Goal: Task Accomplishment & Management: Manage account settings

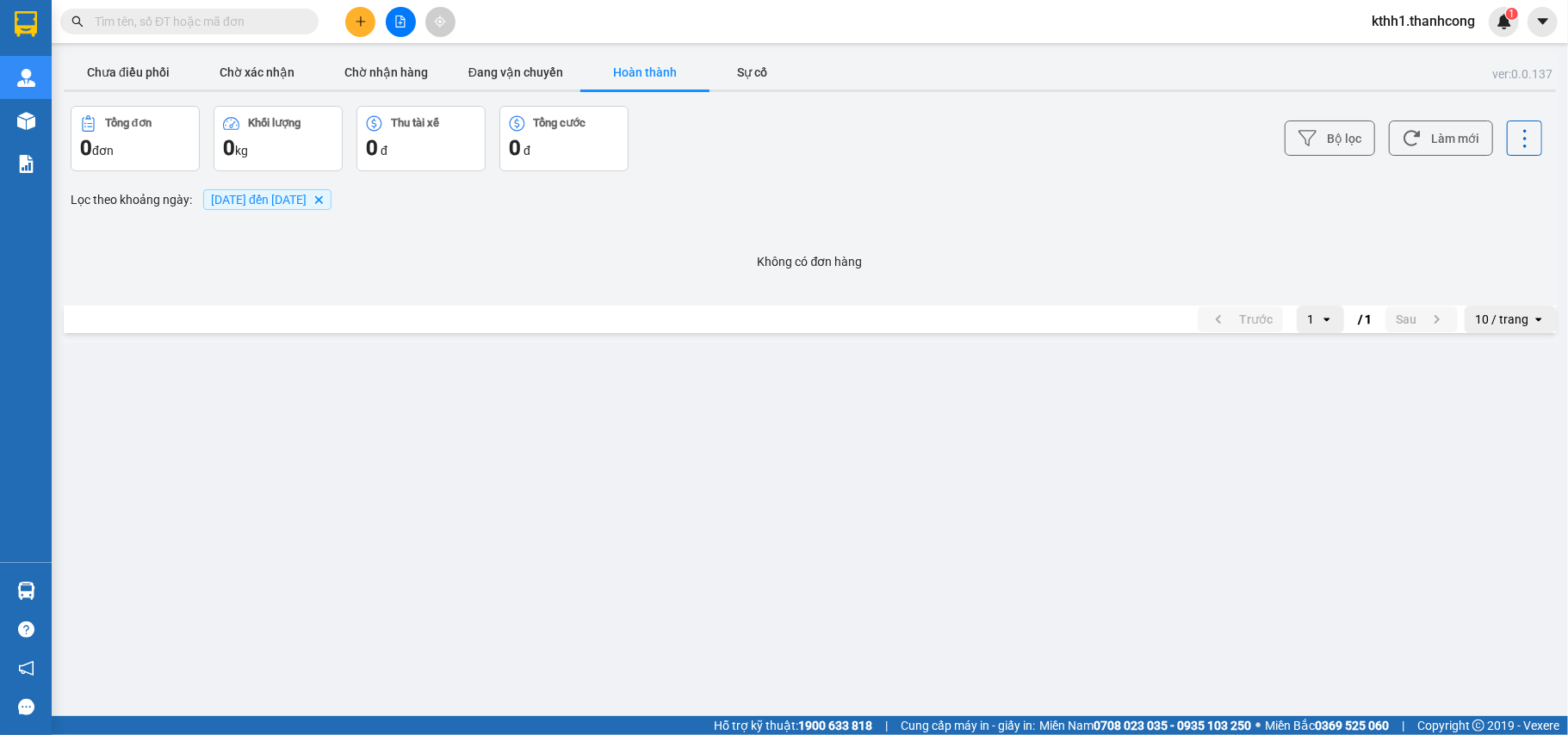
click at [917, 523] on main "ver: 0.0.137 Chưa điều phối Chờ xác nhận Chờ nhận hàng Đang vận chuyển Hoàn thà…" at bounding box center [784, 358] width 1568 height 716
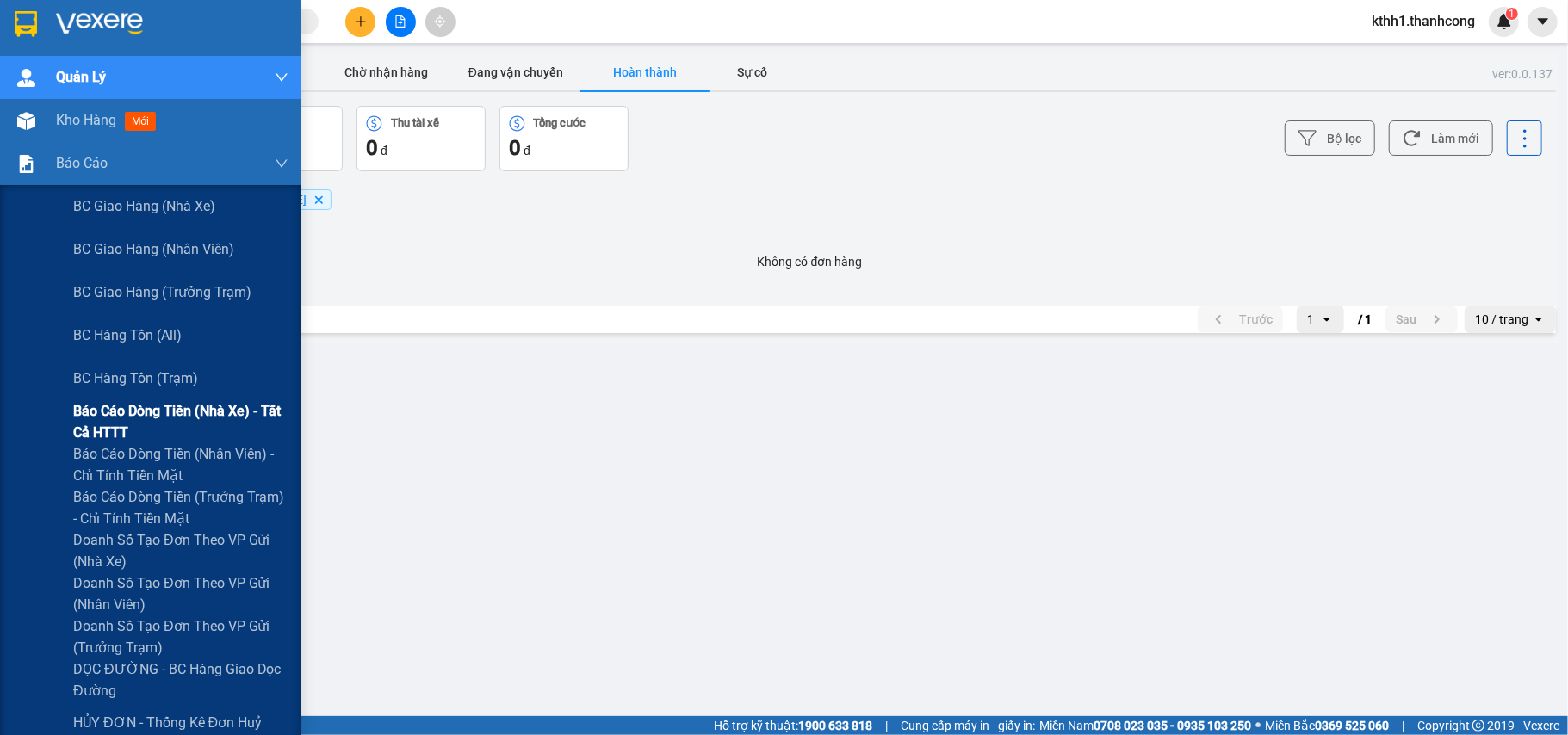
click at [192, 413] on span "Báo cáo dòng tiền (nhà xe) - tất cả HTTT" at bounding box center [181, 422] width 215 height 43
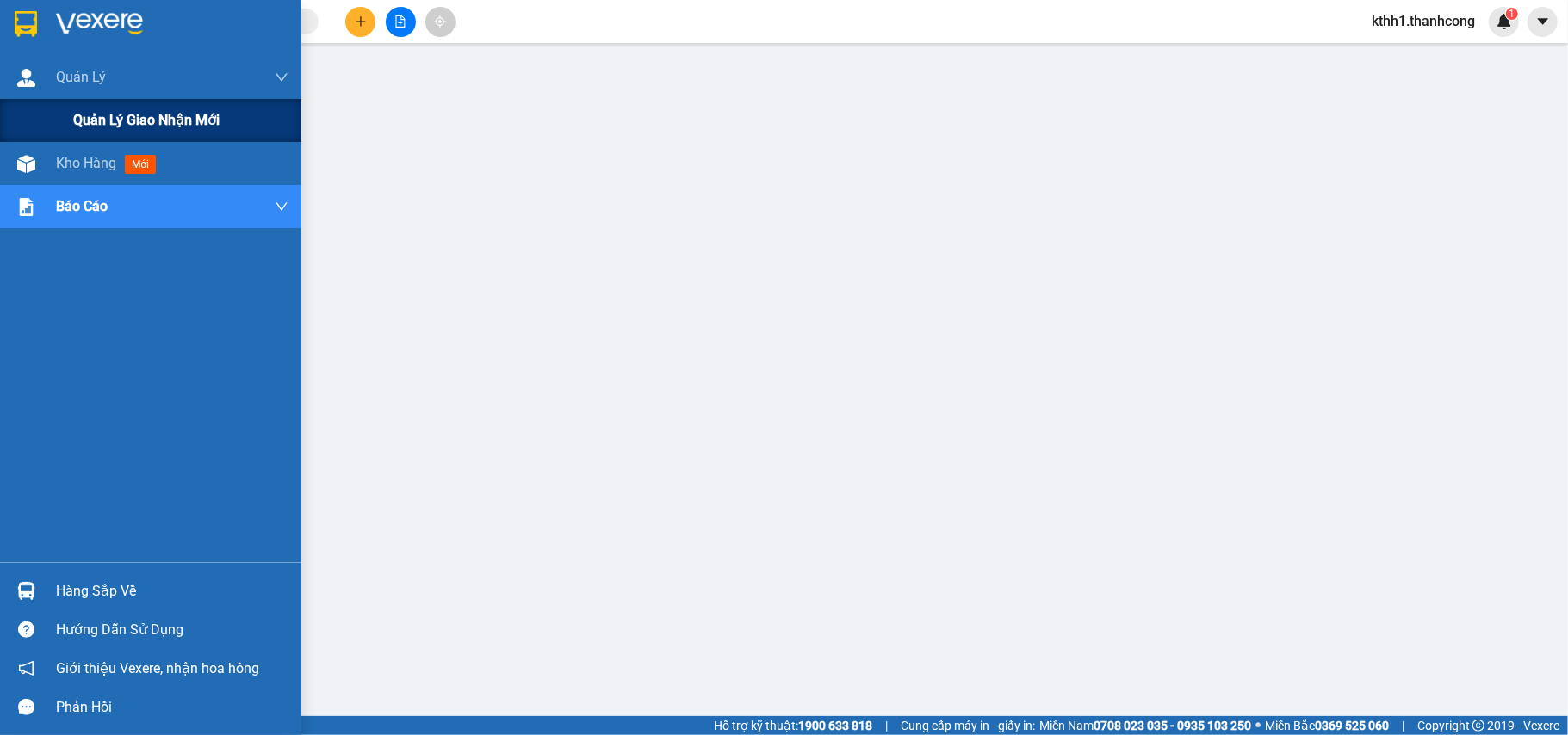
click at [129, 115] on span "Quản lý giao nhận mới" at bounding box center [146, 120] width 146 height 22
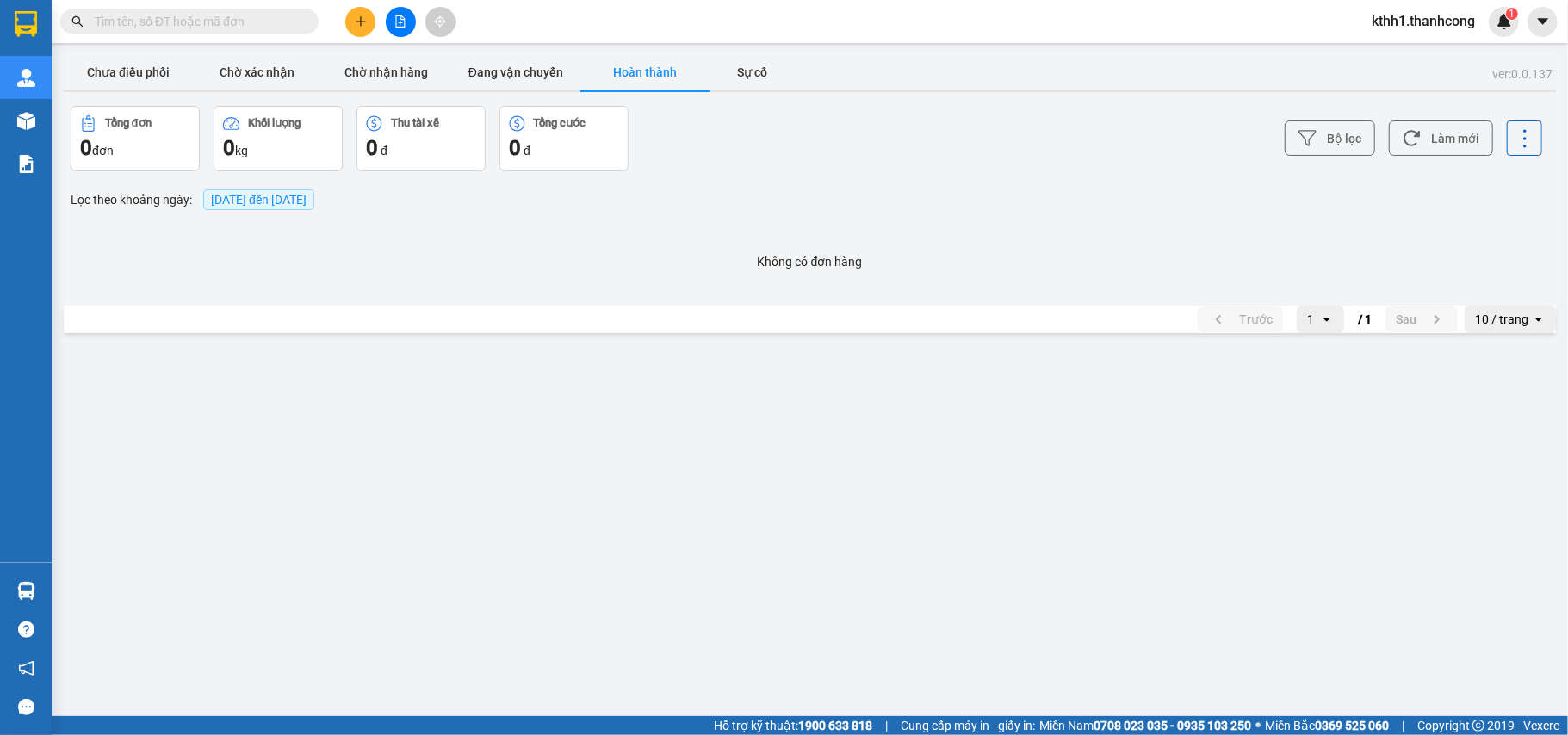
click at [603, 297] on div "ver: 0.0.137 Chưa điều phối Chờ xác nhận Chờ nhận hàng Đang vận chuyển Hoàn thà…" at bounding box center [809, 197] width 1498 height 292
click at [306, 200] on span "[DATE] đến [DATE]" at bounding box center [259, 199] width 96 height 14
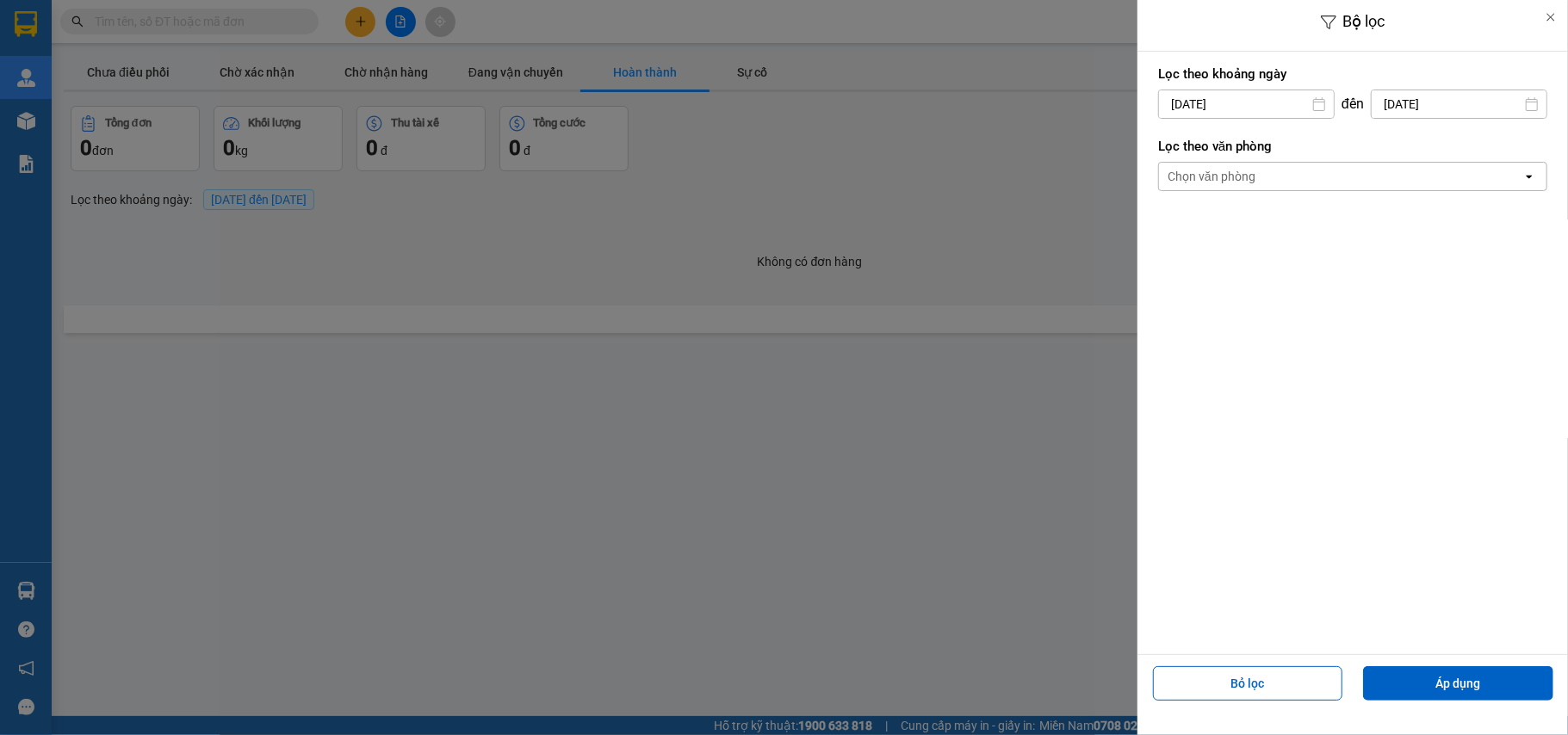
click at [445, 507] on div at bounding box center [784, 368] width 1568 height 735
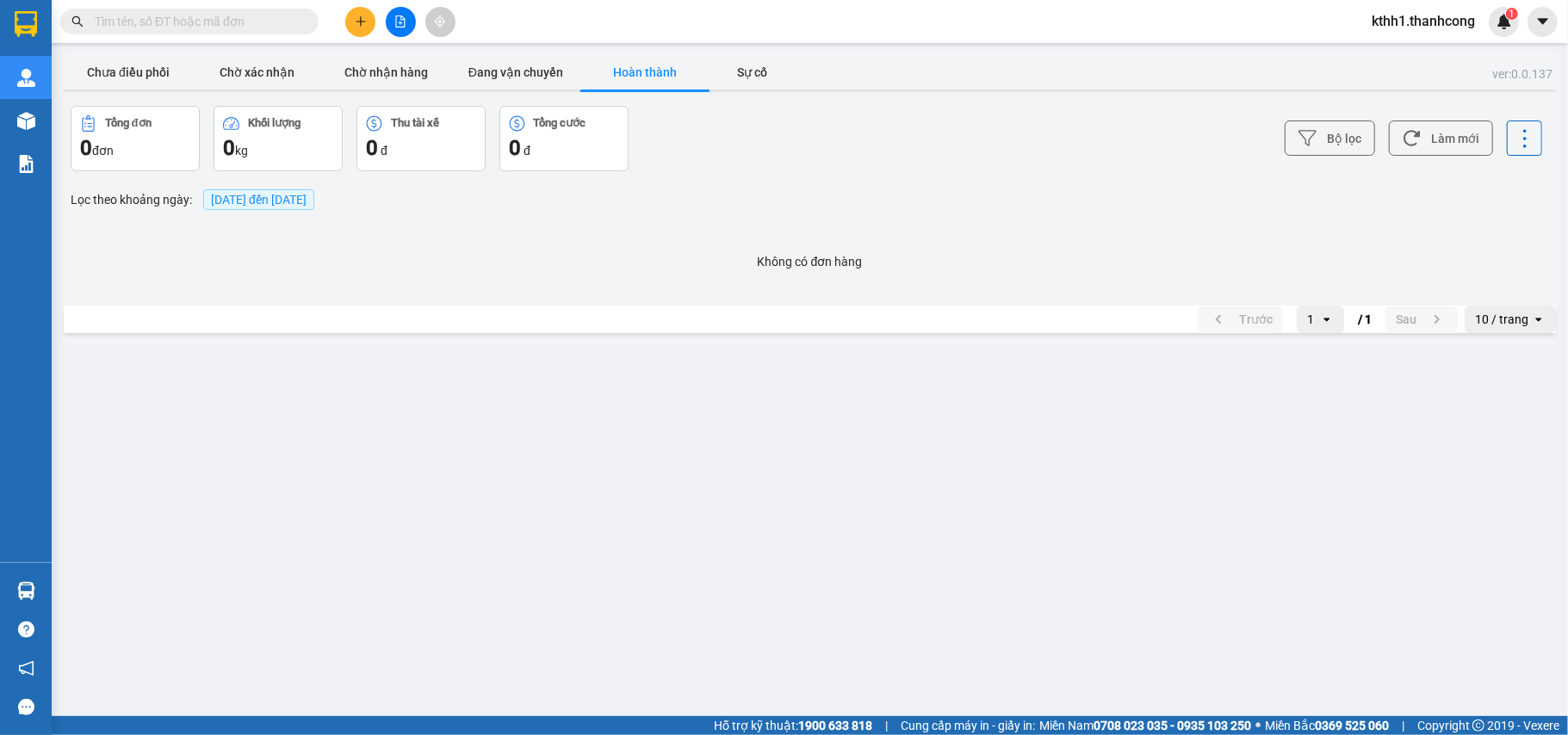
drag, startPoint x: 532, startPoint y: 497, endPoint x: 477, endPoint y: 363, distance: 144.8
click at [530, 488] on main "ver: 0.0.137 Chưa điều phối Chờ xác nhận Chờ nhận hàng Đang vận chuyển Hoàn thà…" at bounding box center [784, 358] width 1568 height 716
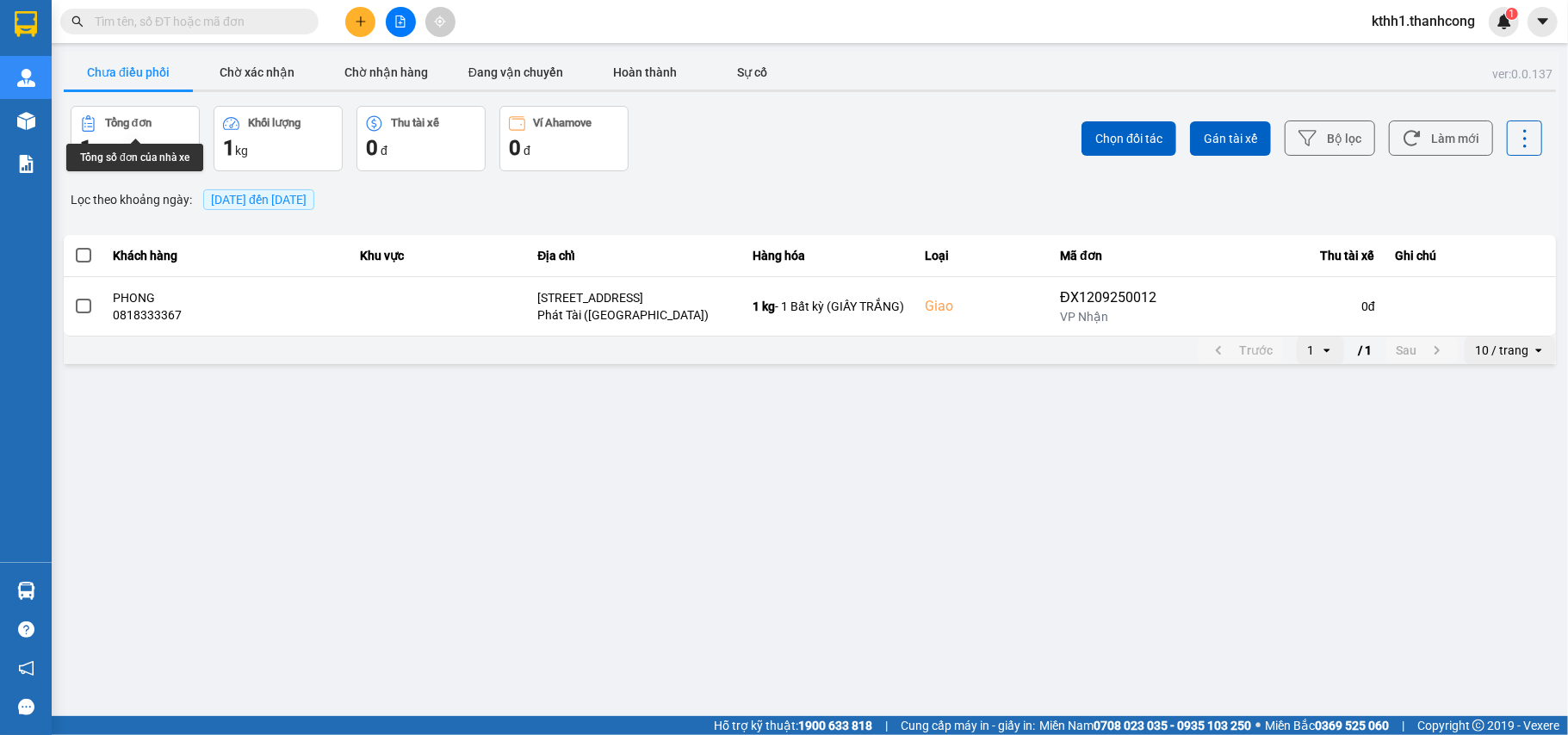
click at [127, 120] on div "Tổng đơn" at bounding box center [127, 123] width 46 height 12
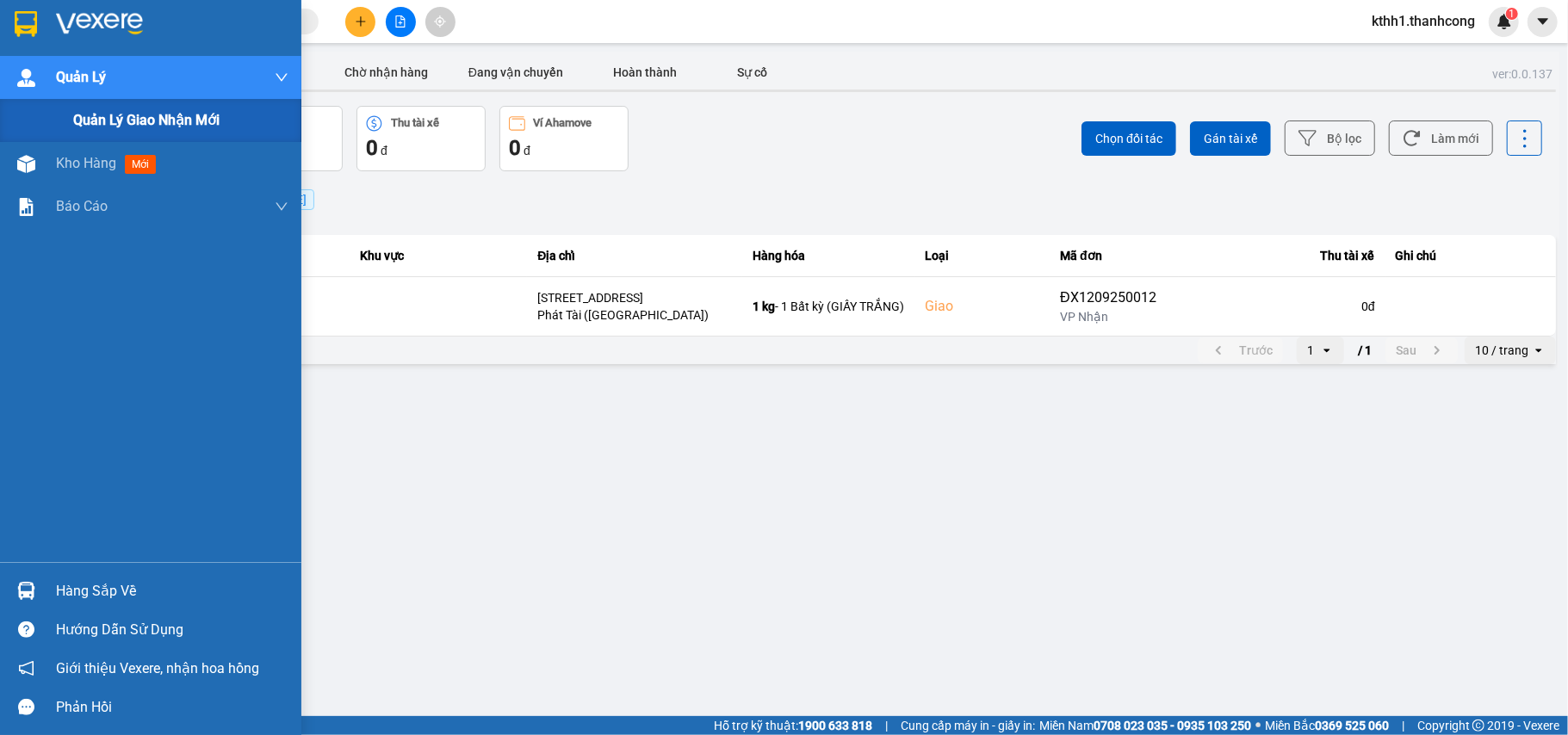
click at [160, 118] on span "Quản lý giao nhận mới" at bounding box center [146, 120] width 146 height 22
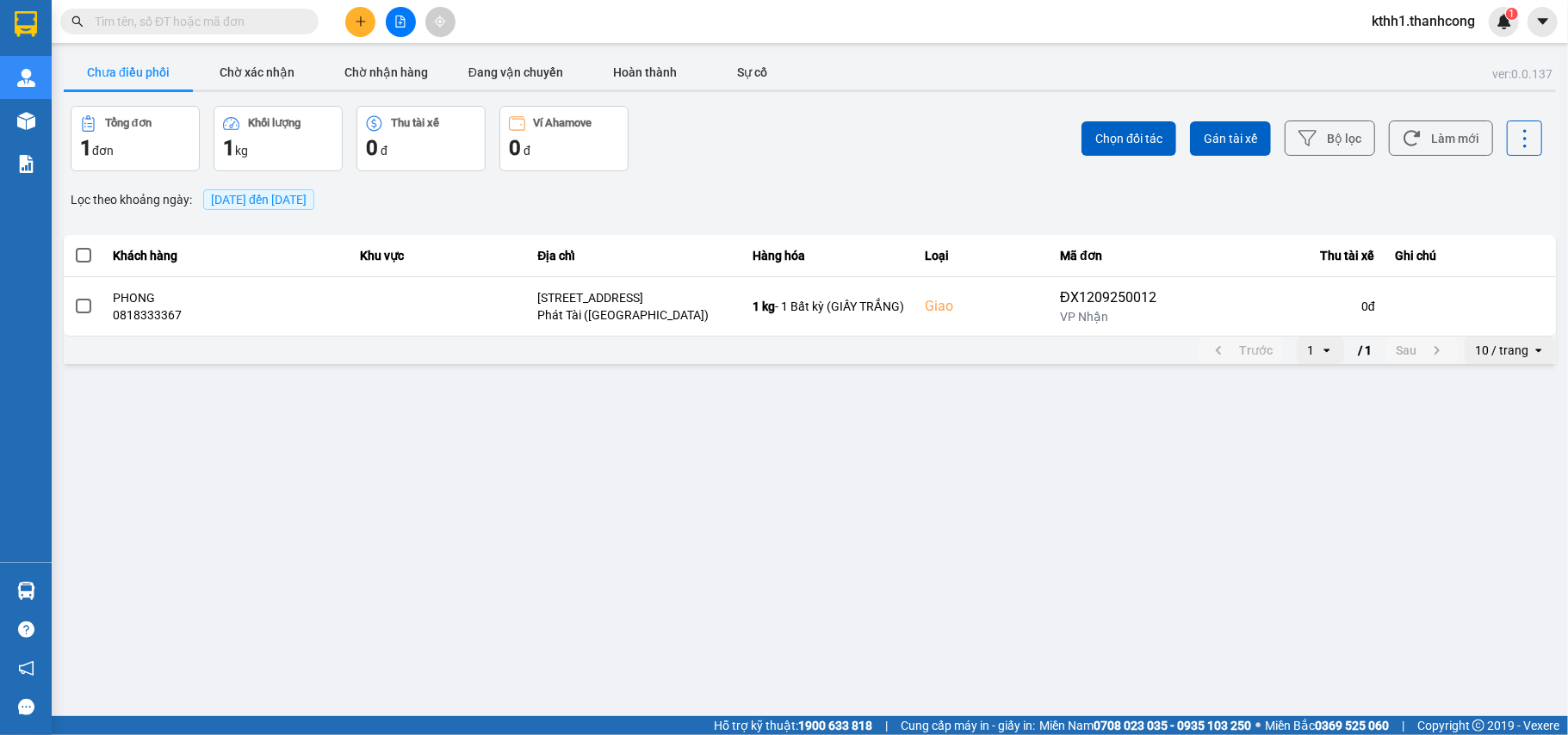
click at [260, 205] on span "[DATE] đến [DATE]" at bounding box center [259, 199] width 96 height 14
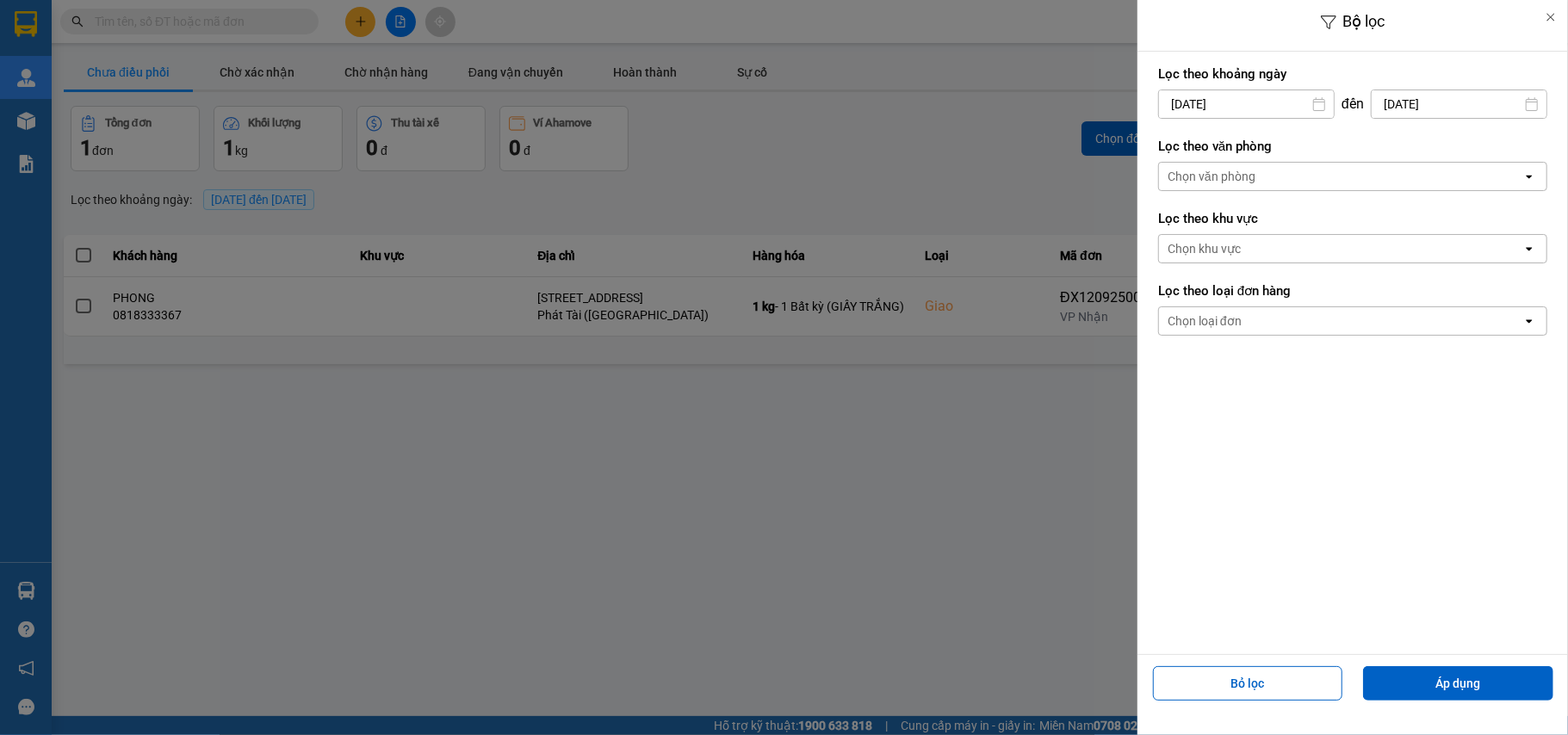
click at [1272, 98] on input "[DATE]" at bounding box center [1246, 104] width 174 height 27
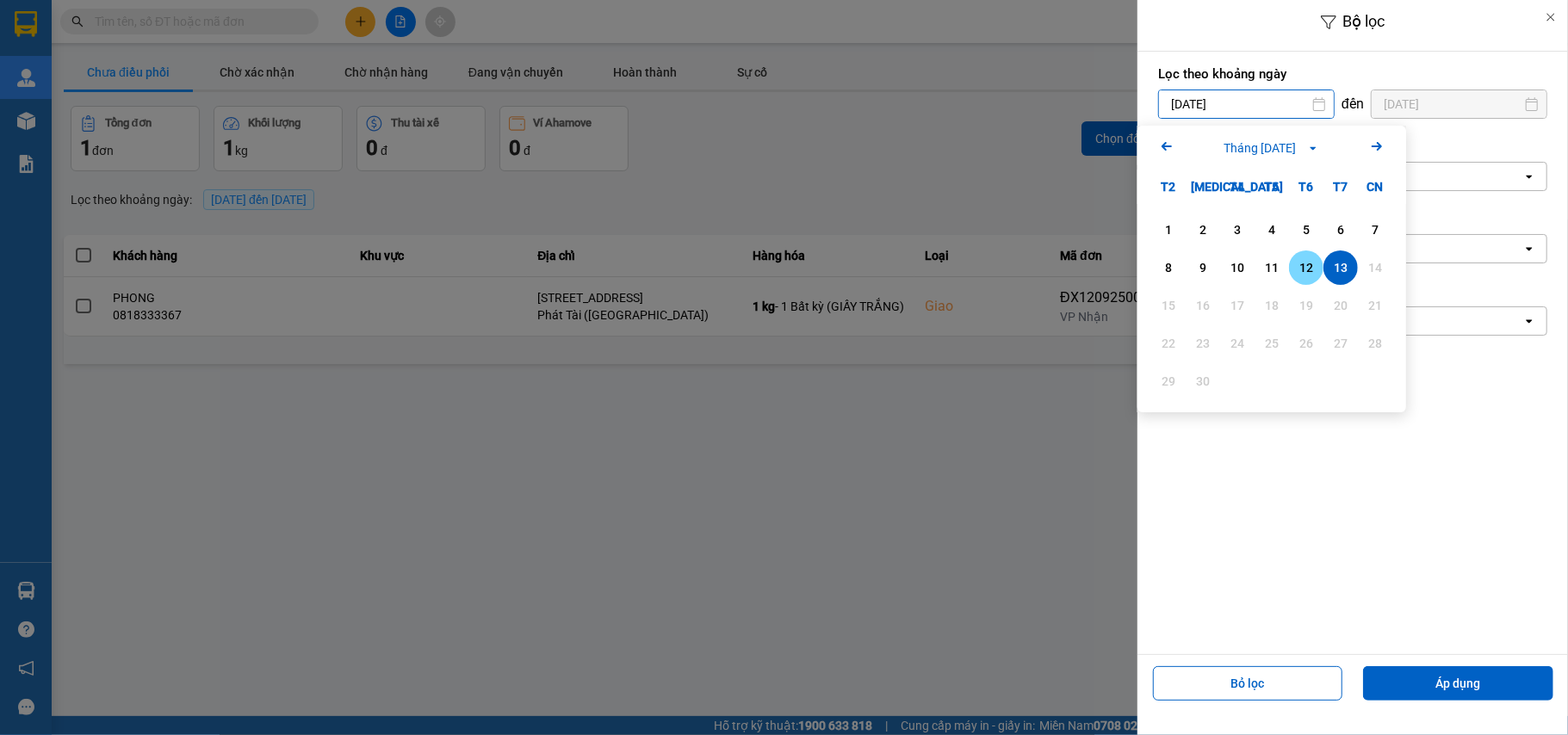
click at [1299, 269] on div "12" at bounding box center [1305, 267] width 24 height 21
type input "12/09/2025"
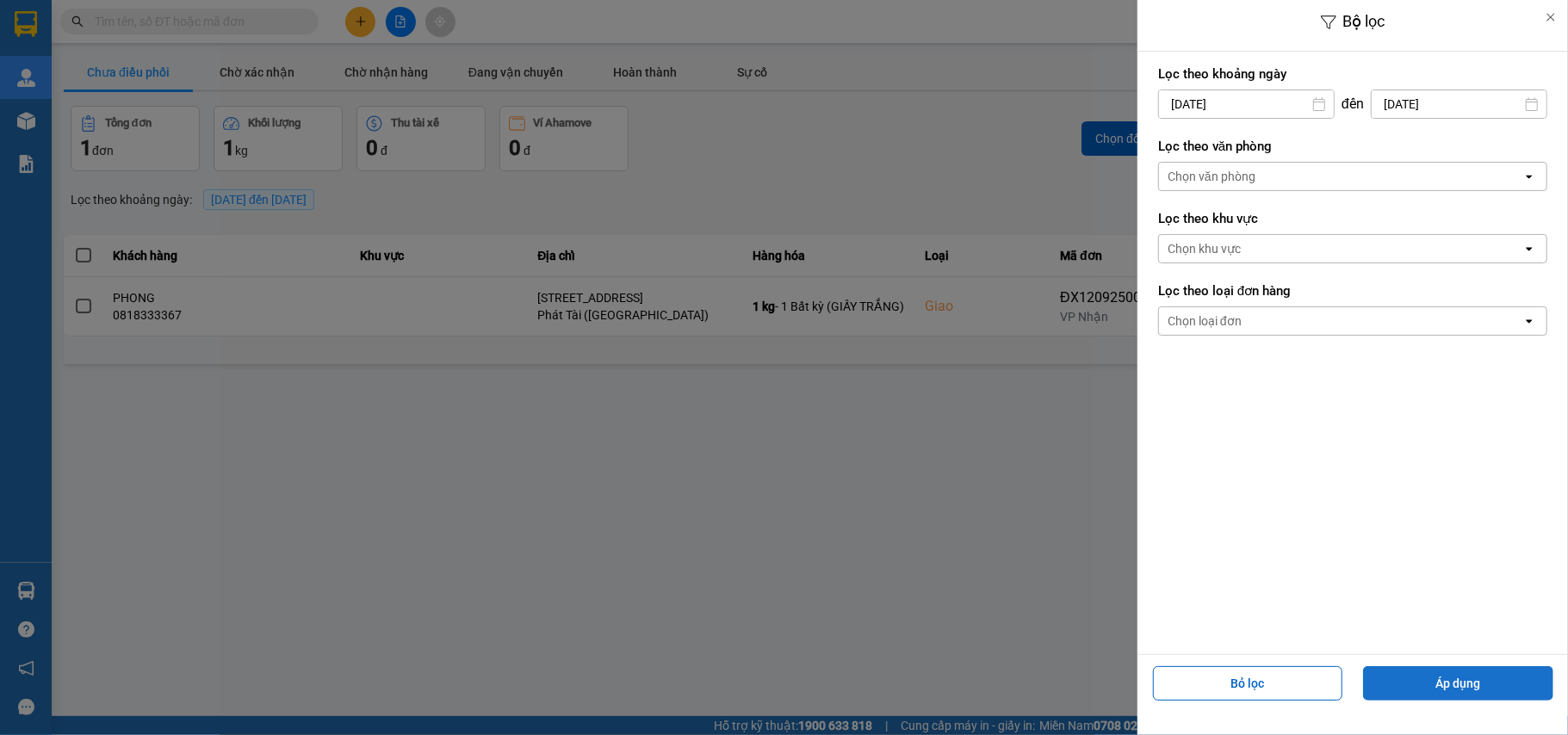
click at [1493, 683] on button "Áp dụng" at bounding box center [1458, 684] width 191 height 34
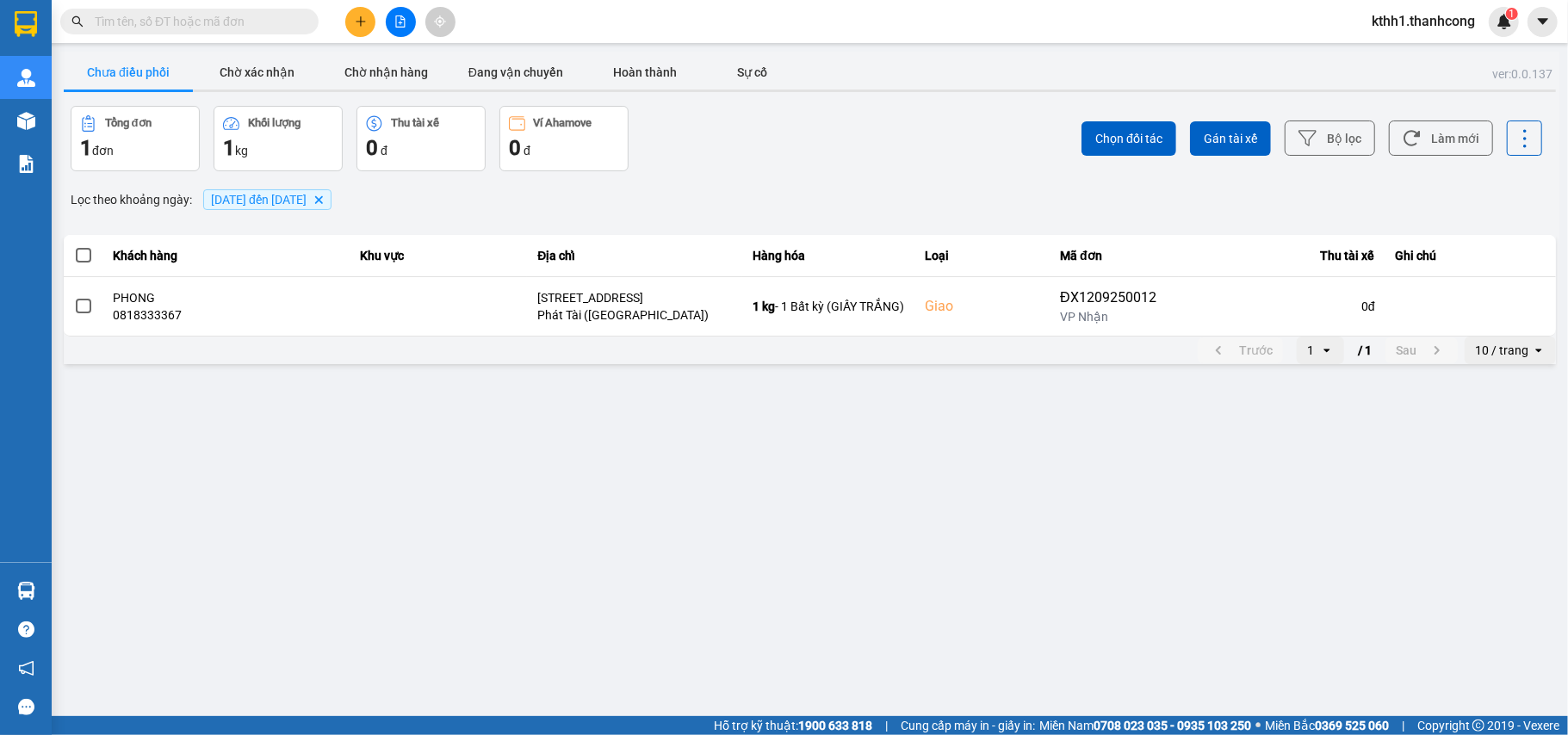
click at [710, 555] on main "ver: 0.0.137 Chưa điều phối Chờ xác nhận Chờ nhận hàng Đang vận chuyển Hoàn thà…" at bounding box center [784, 358] width 1568 height 716
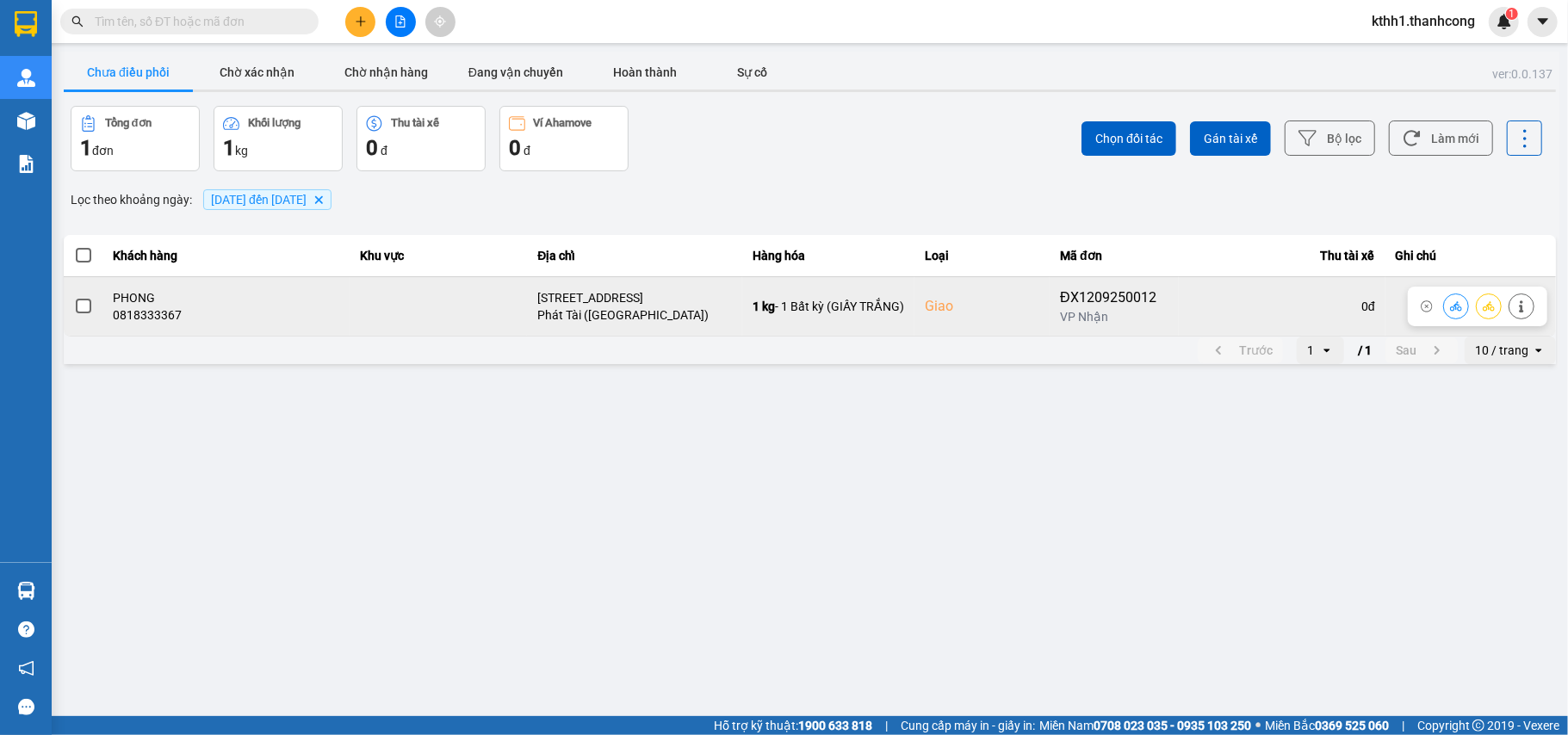
click at [1115, 294] on div "ĐX1209250012" at bounding box center [1114, 297] width 108 height 21
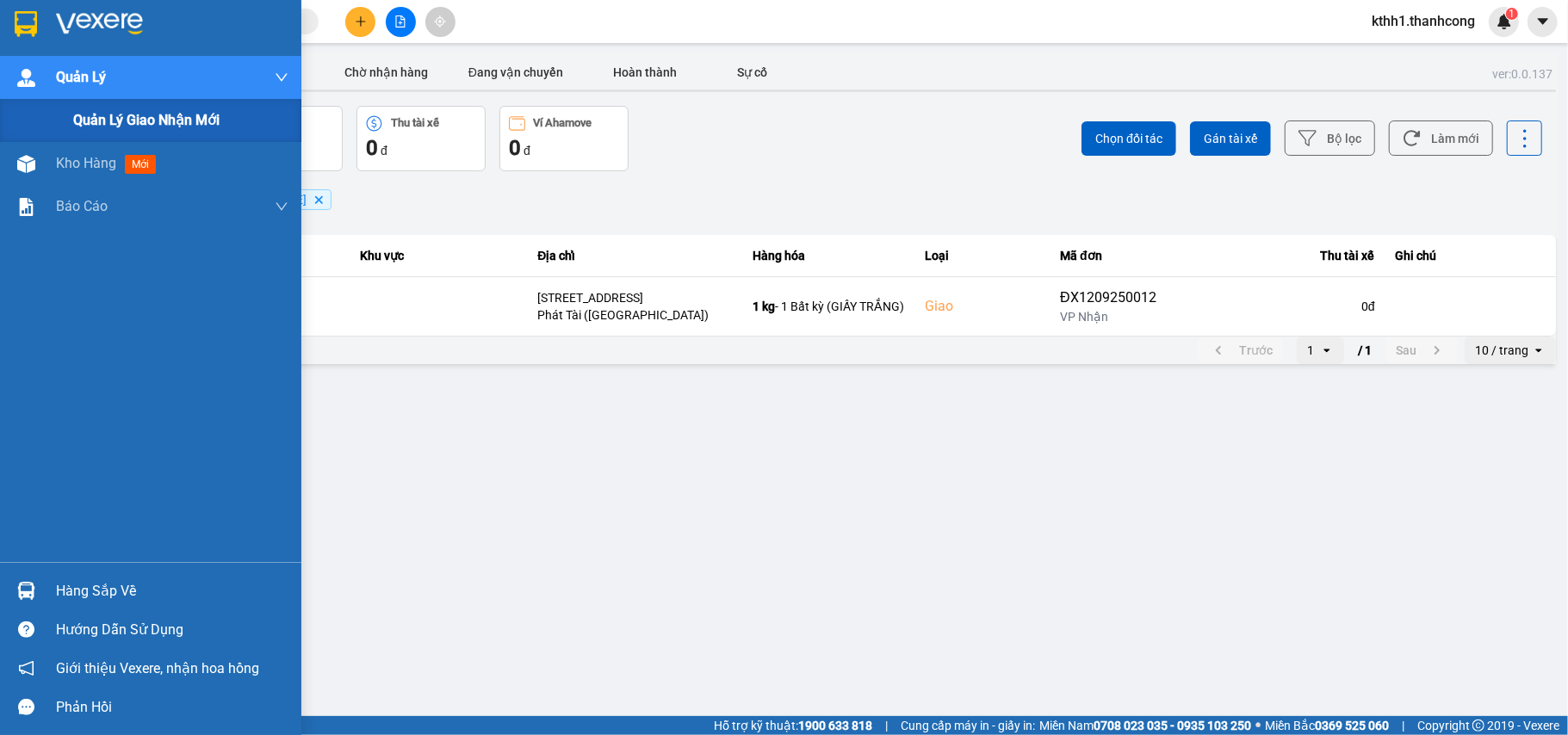
click at [170, 120] on span "Quản lý giao nhận mới" at bounding box center [146, 120] width 146 height 22
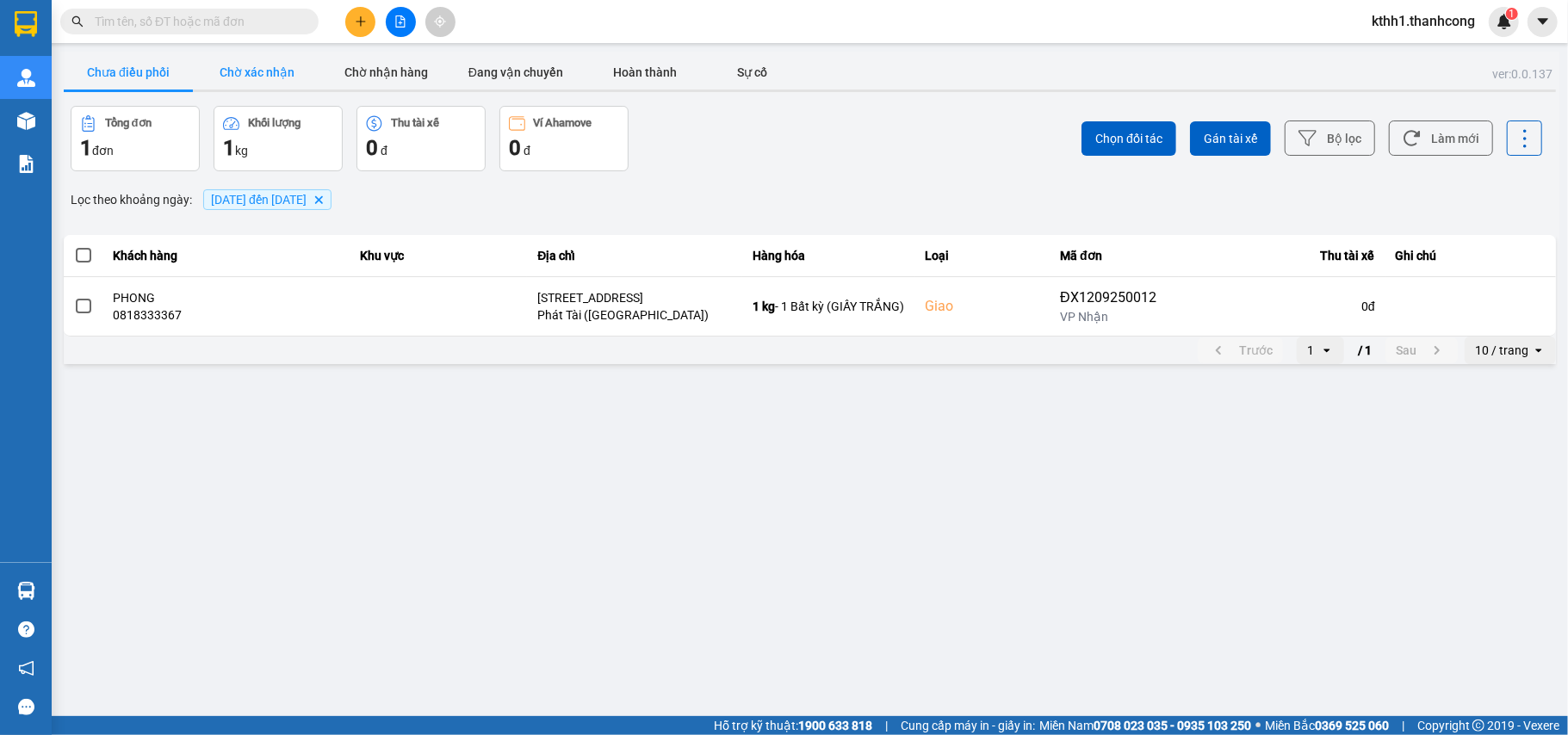
click at [252, 74] on button "Chờ xác nhận" at bounding box center [257, 72] width 129 height 34
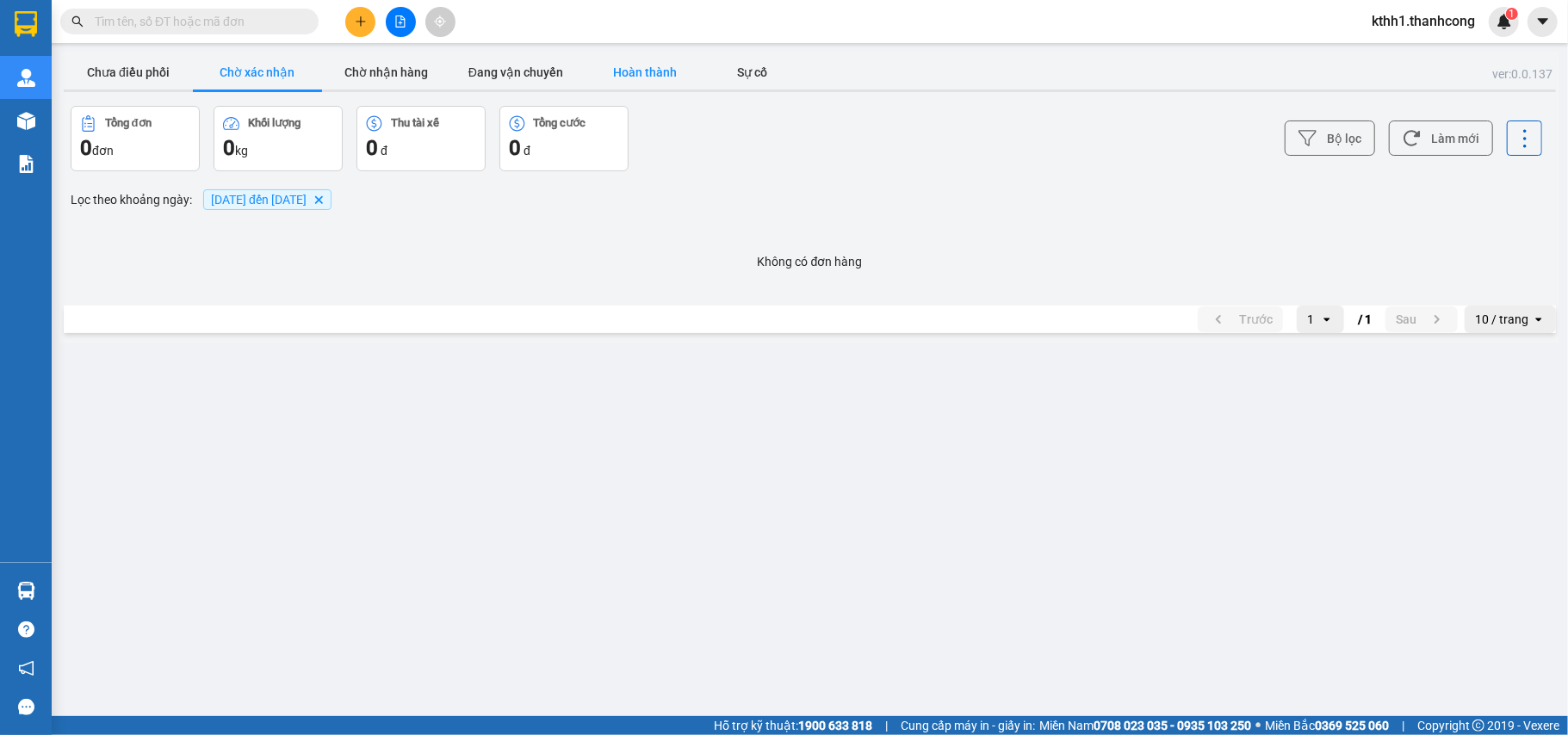
click at [634, 69] on button "Hoàn thành" at bounding box center [644, 72] width 129 height 34
click at [268, 200] on span "12/09/2025 đến 13/09/2025" at bounding box center [259, 199] width 96 height 14
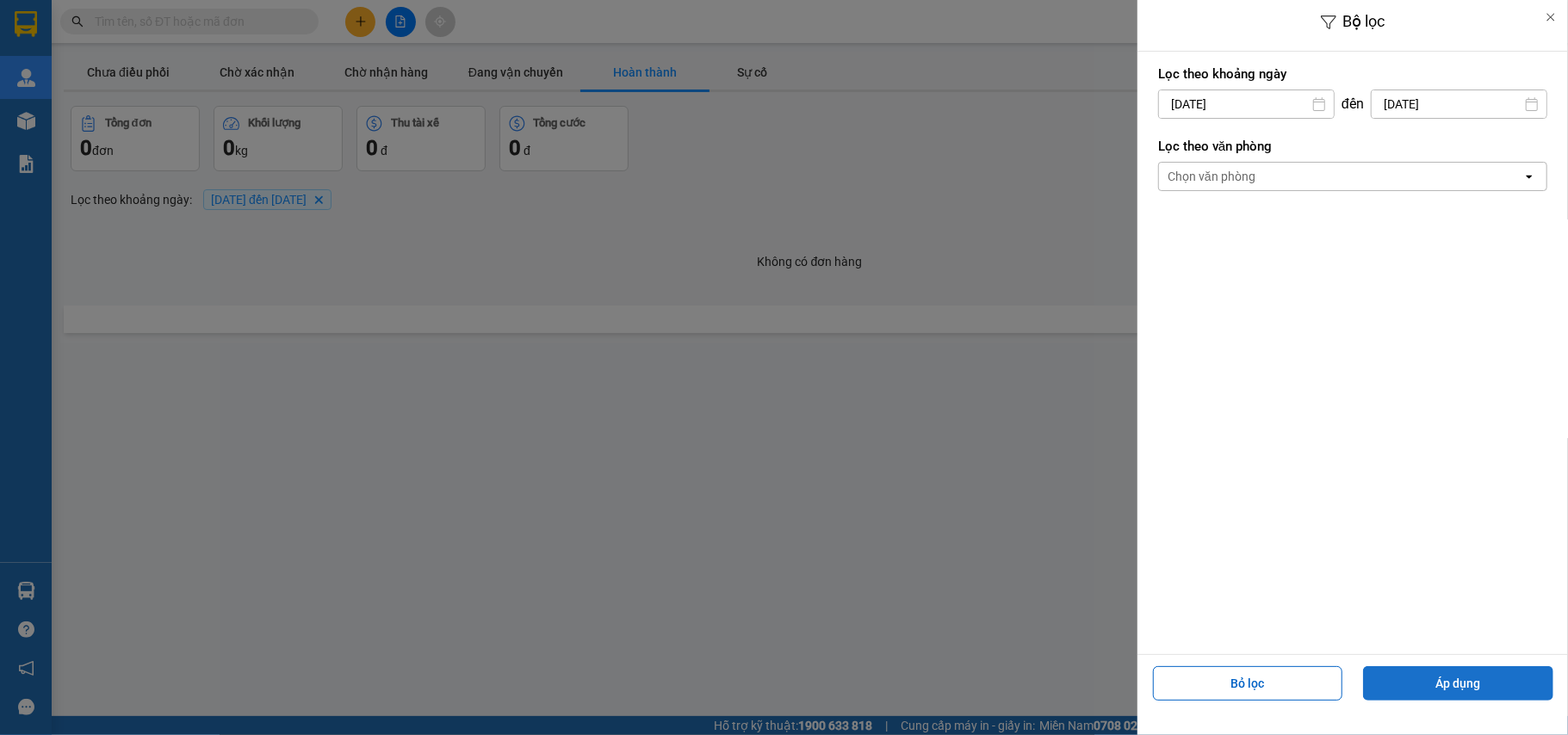
click at [1441, 672] on button "Áp dụng" at bounding box center [1458, 684] width 191 height 34
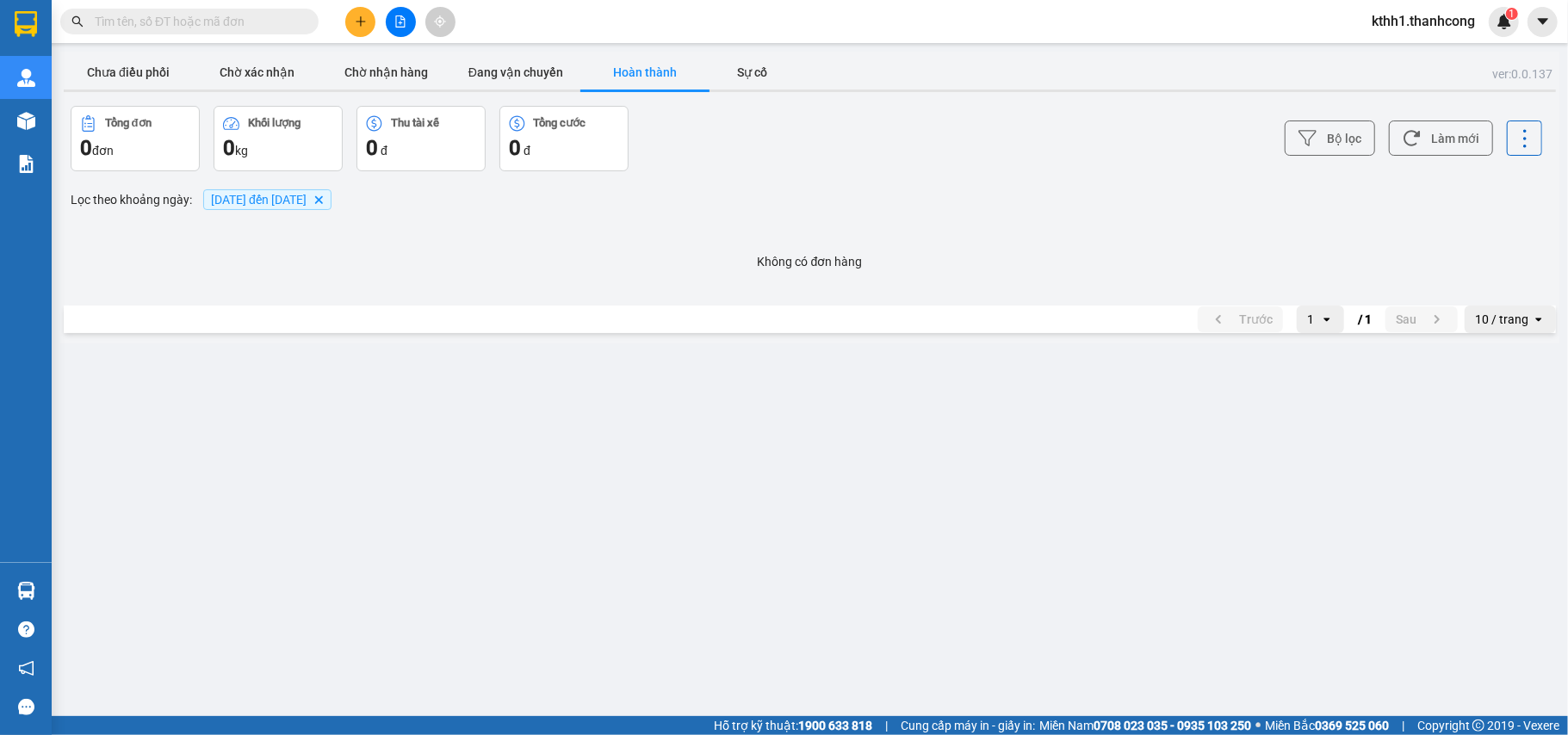
click at [620, 489] on main "ver: 0.0.137 Chưa điều phối Chờ xác nhận Chờ nhận hàng Đang vận chuyển Hoàn thà…" at bounding box center [784, 358] width 1568 height 716
click at [279, 69] on button "Chờ xác nhận" at bounding box center [257, 72] width 129 height 34
click at [400, 70] on button "Chờ nhận hàng" at bounding box center [386, 72] width 129 height 34
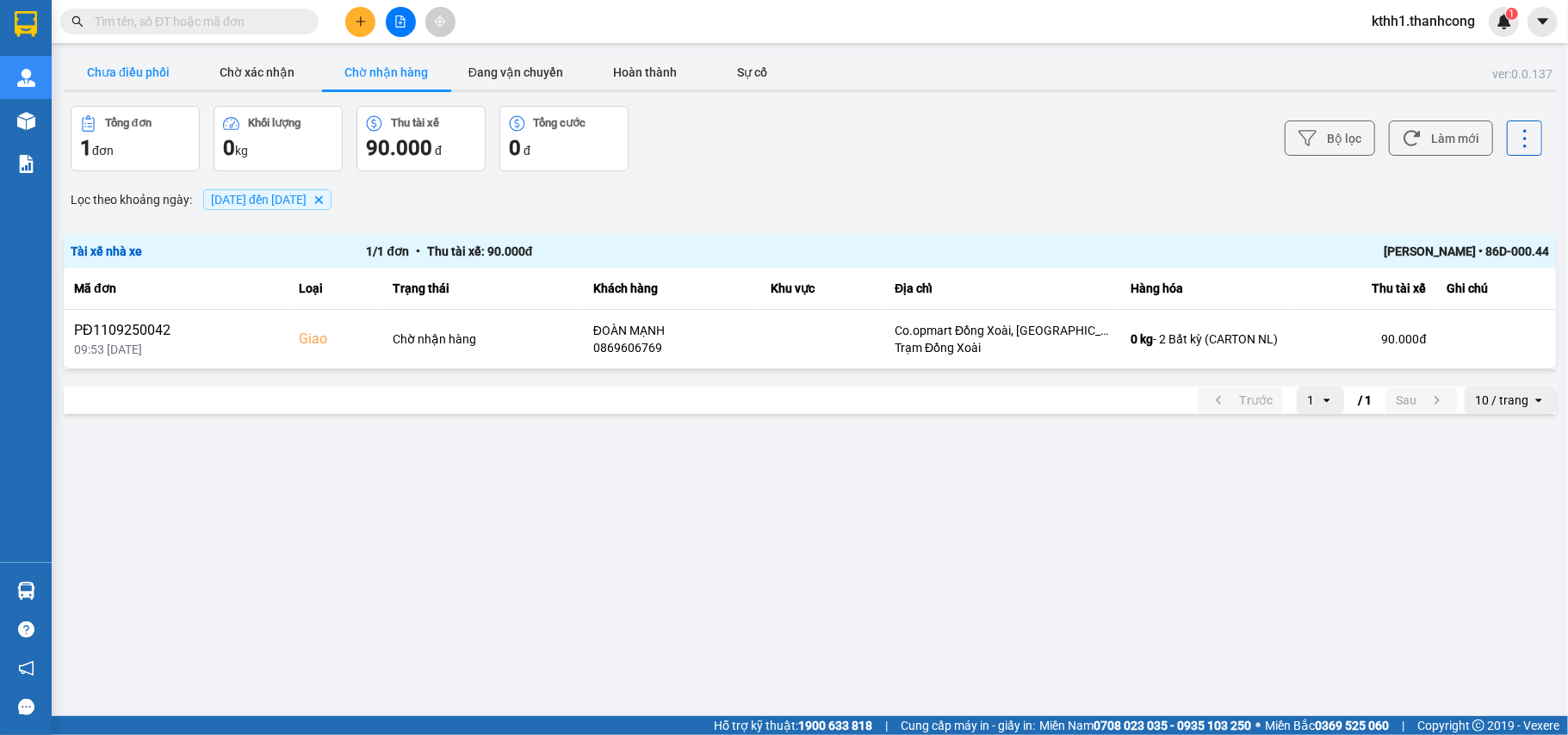
click at [135, 76] on button "Chưa điều phối" at bounding box center [128, 72] width 129 height 34
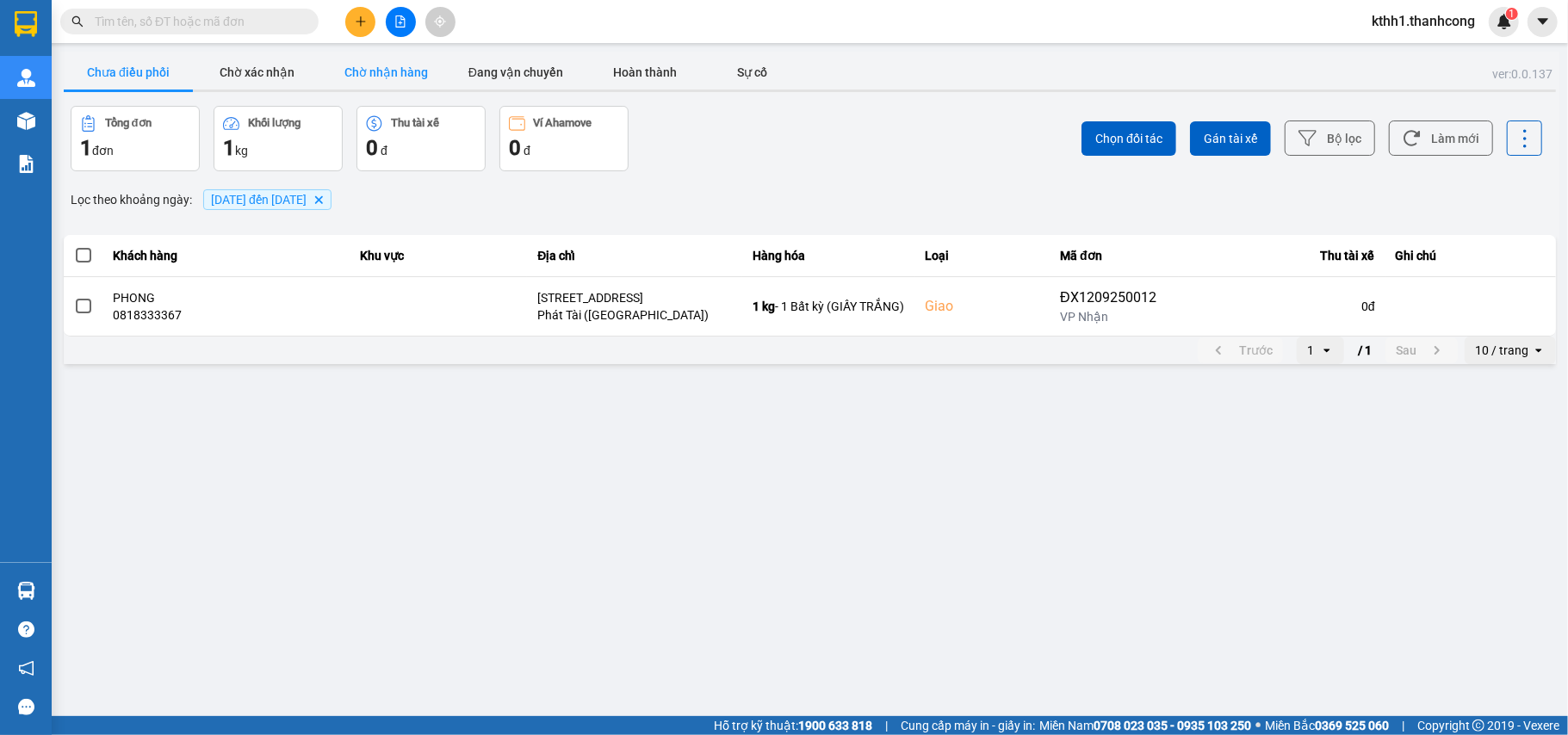
click at [410, 66] on button "Chờ nhận hàng" at bounding box center [386, 72] width 129 height 34
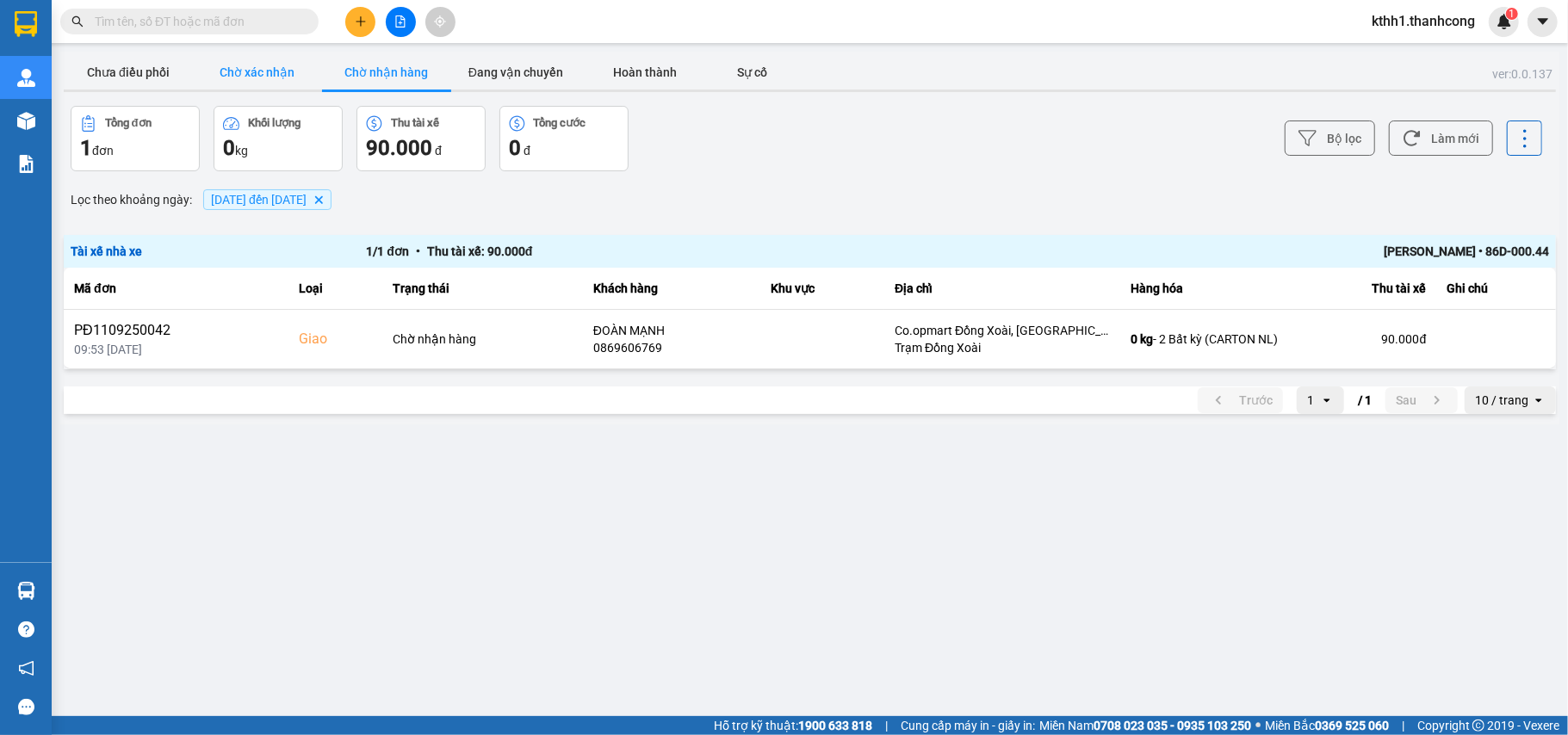
click at [253, 74] on button "Chờ xác nhận" at bounding box center [257, 72] width 129 height 34
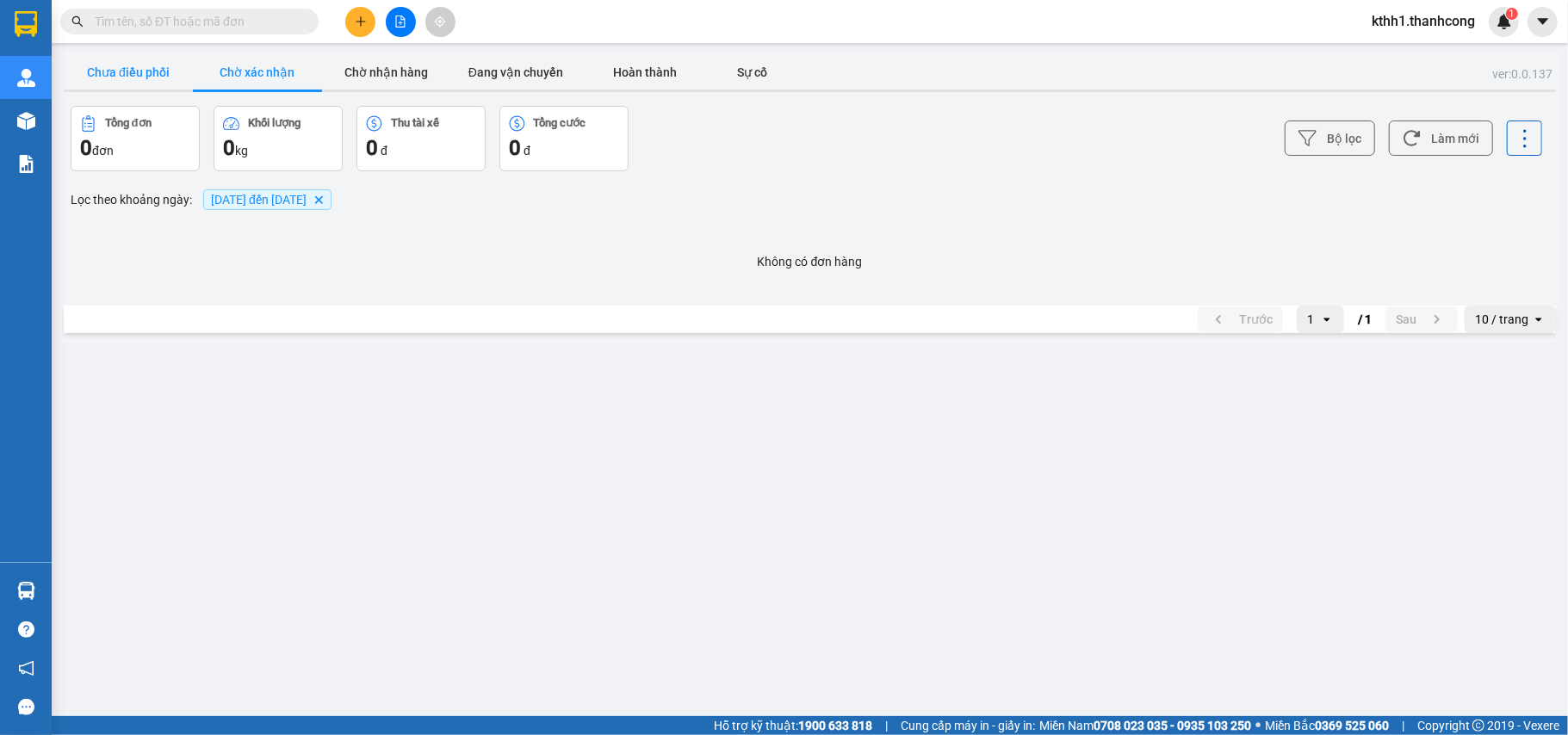
click at [137, 76] on button "Chưa điều phối" at bounding box center [128, 72] width 129 height 34
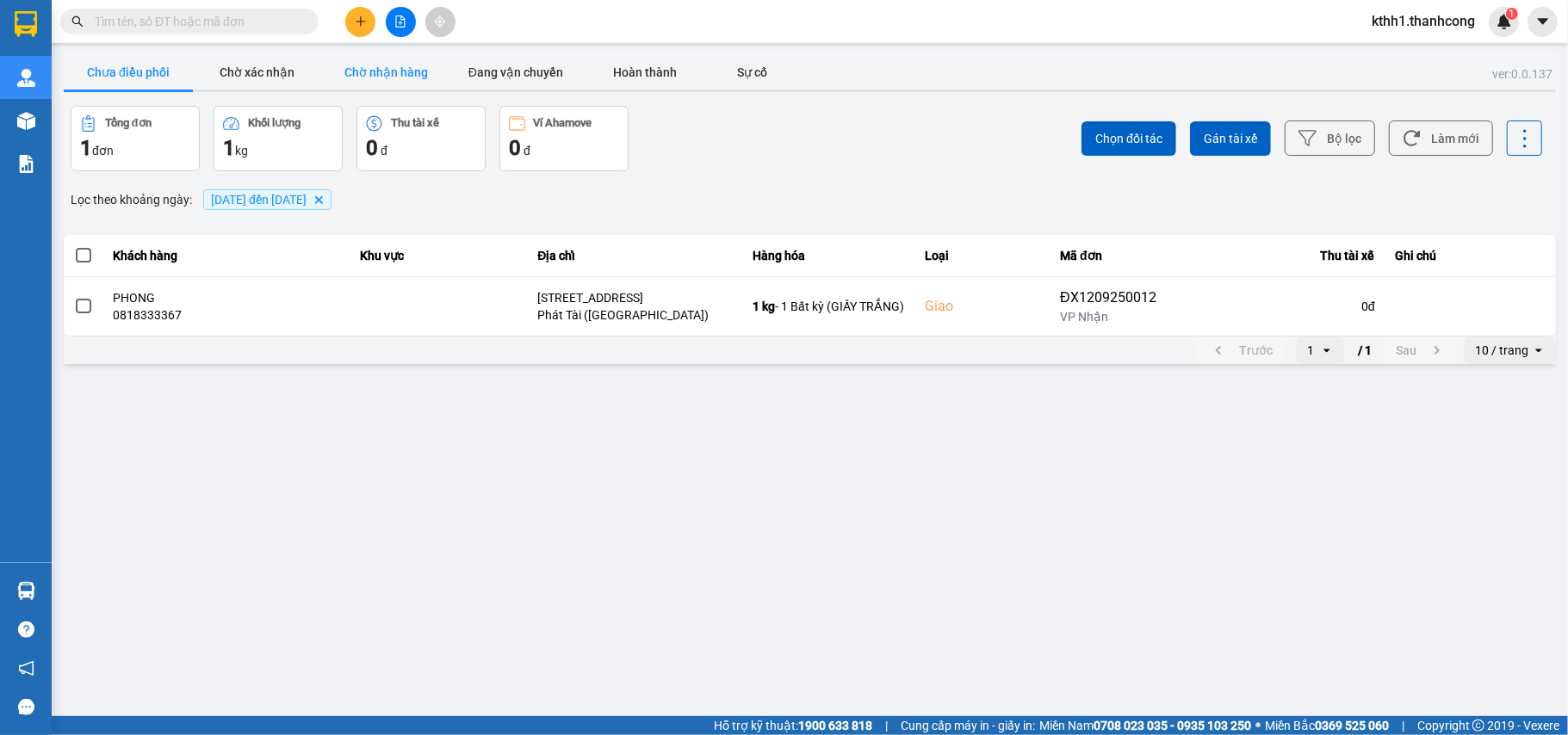
click at [387, 67] on button "Chờ nhận hàng" at bounding box center [386, 72] width 129 height 34
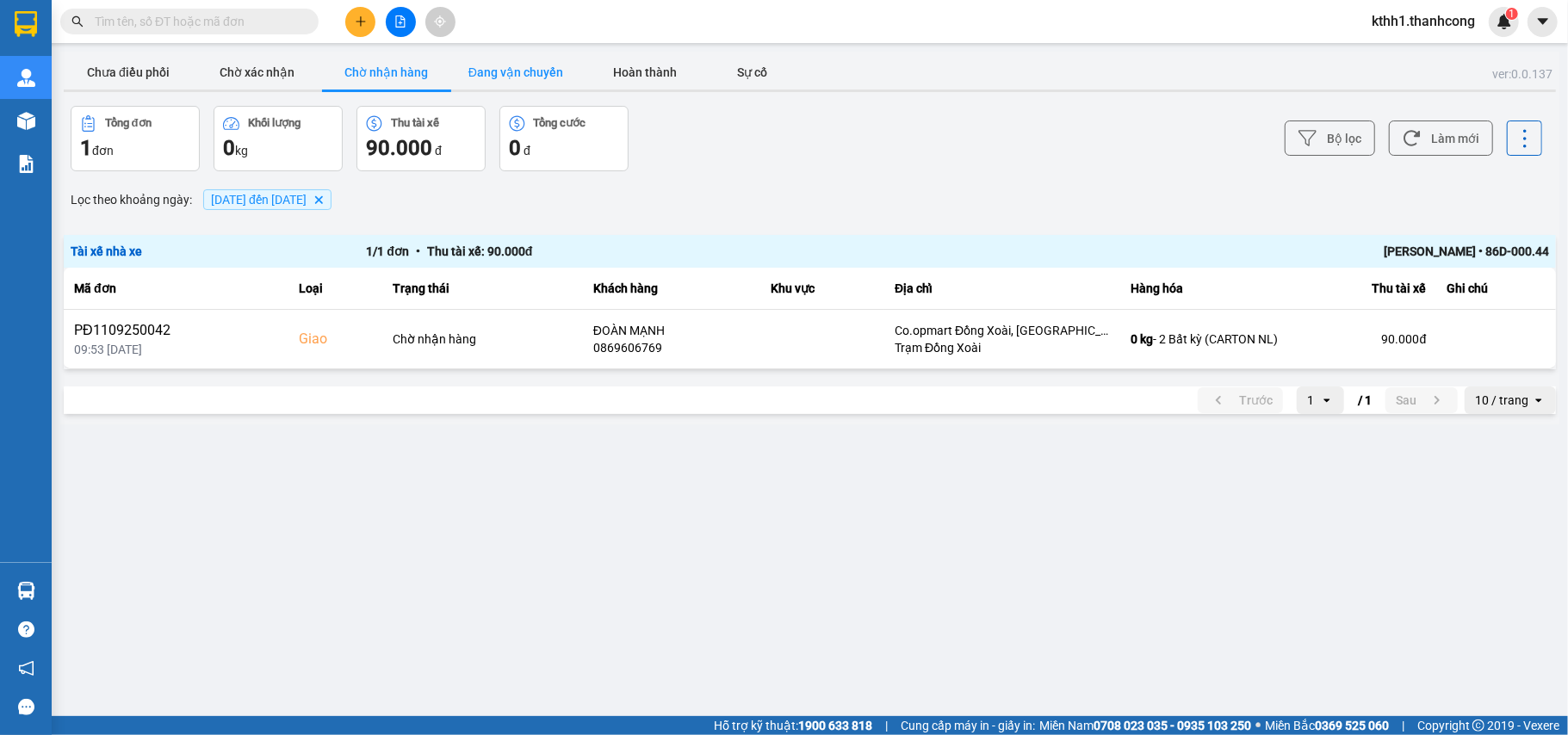
click at [522, 67] on button "Đang vận chuyển" at bounding box center [515, 72] width 129 height 34
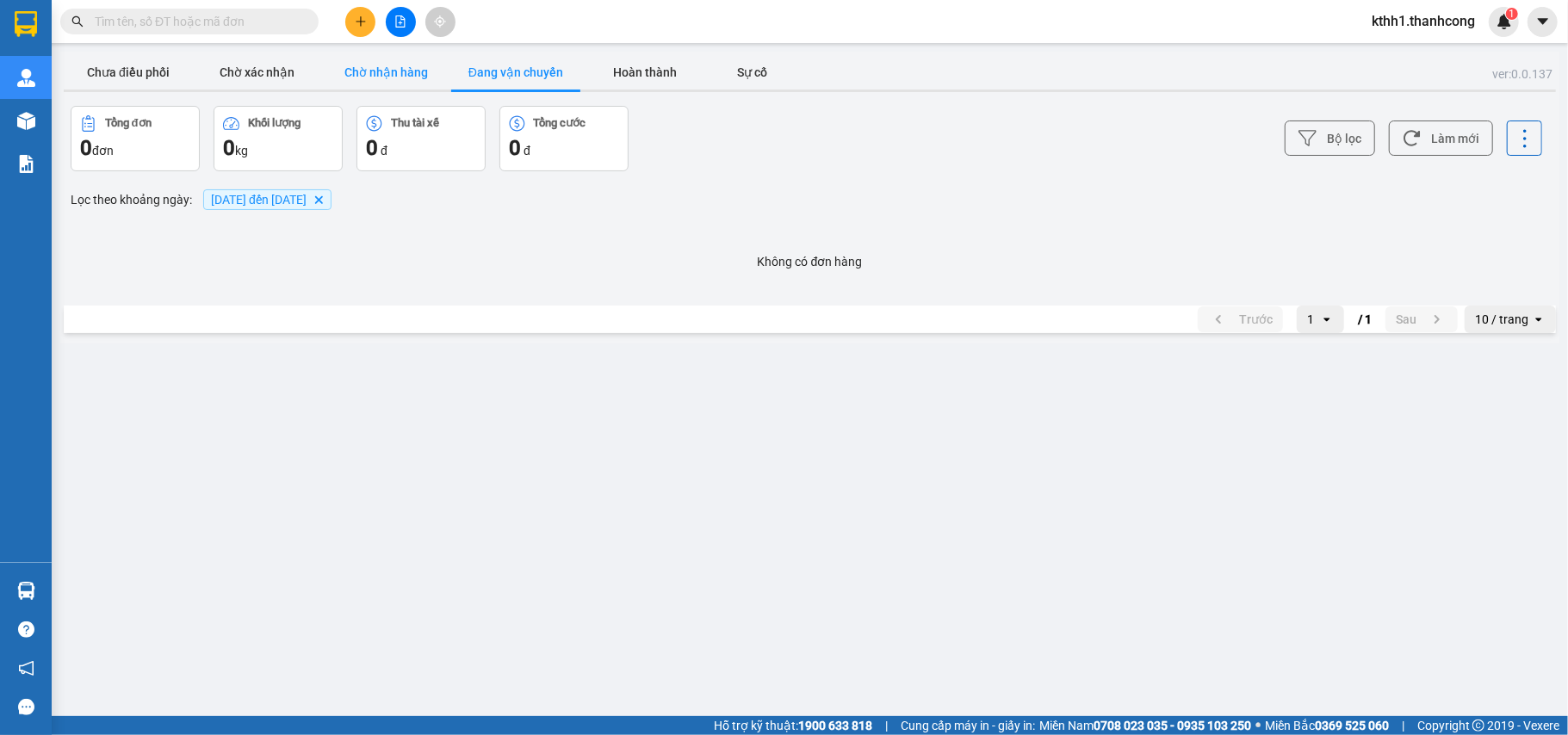
click at [387, 72] on button "Chờ nhận hàng" at bounding box center [386, 72] width 129 height 34
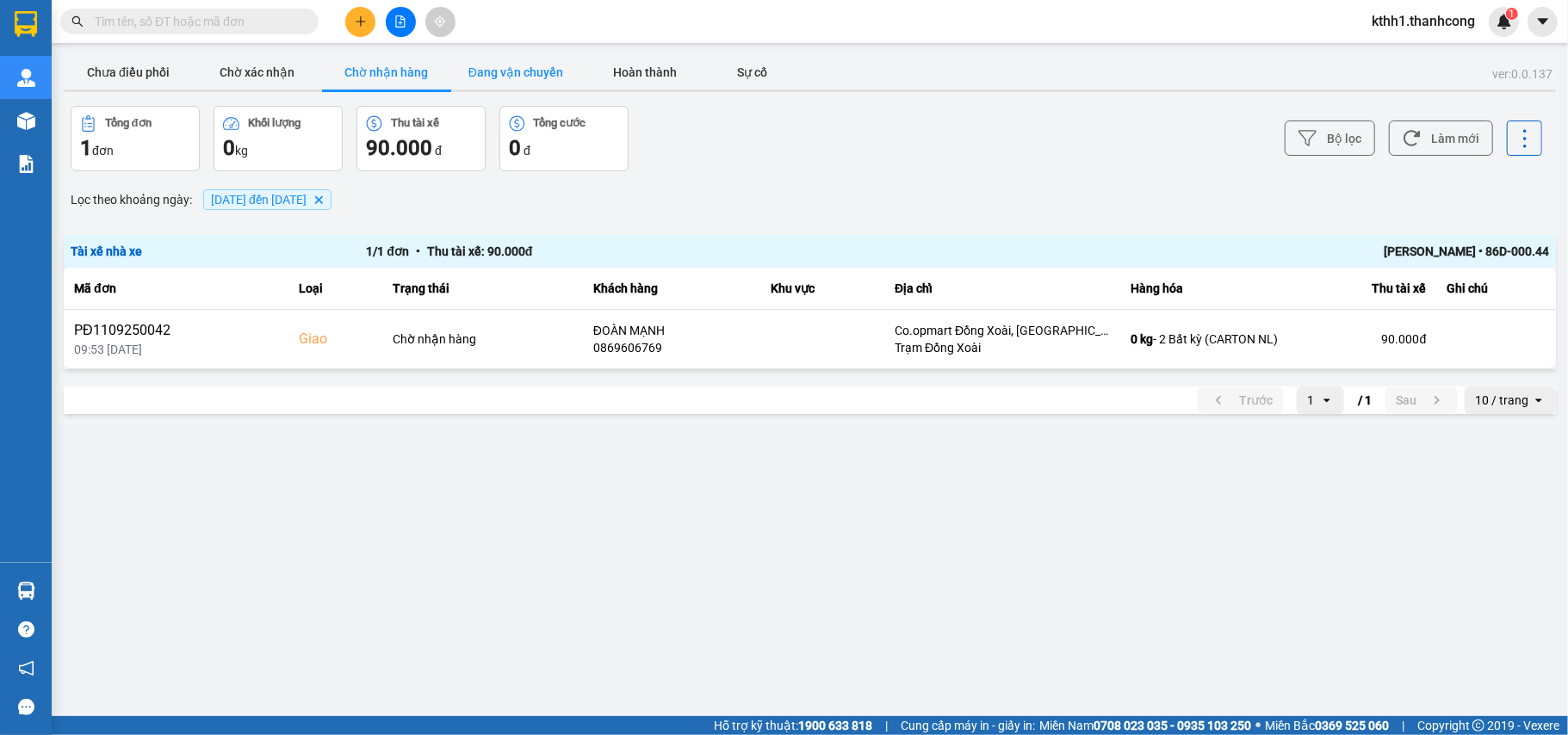
click at [517, 67] on button "Đang vận chuyển" at bounding box center [515, 72] width 129 height 34
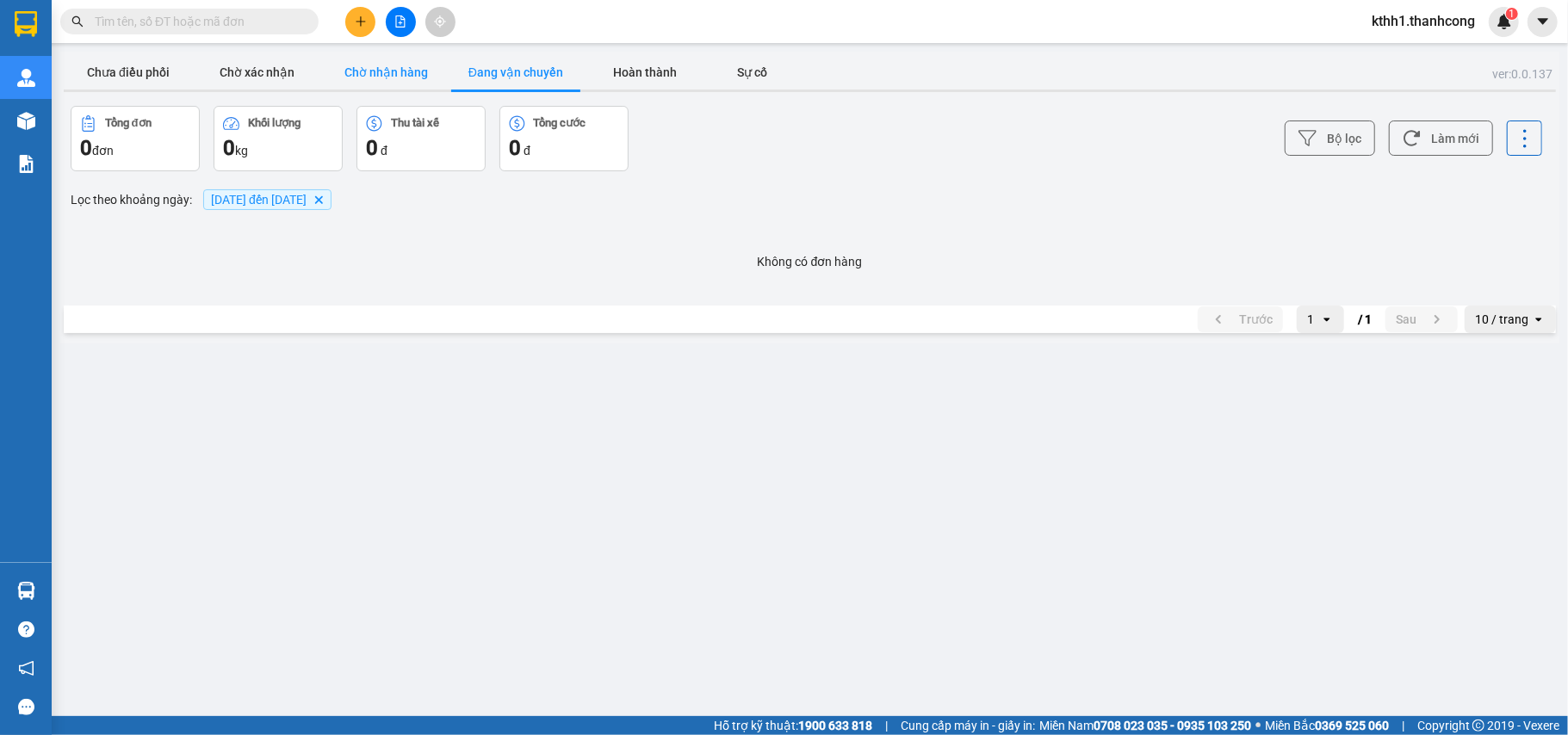
click at [395, 70] on button "Chờ nhận hàng" at bounding box center [386, 72] width 129 height 34
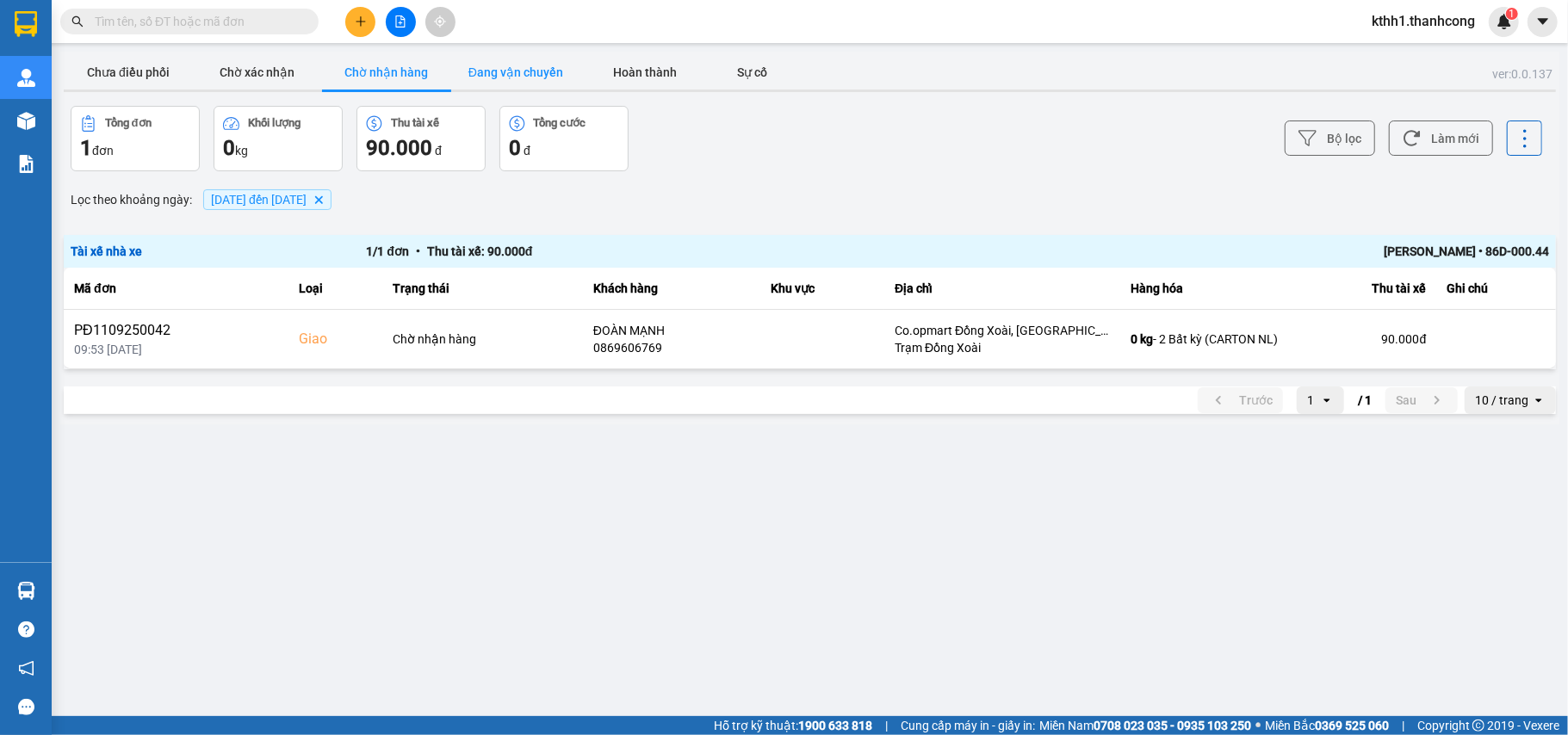
click at [518, 69] on button "Đang vận chuyển" at bounding box center [515, 72] width 129 height 34
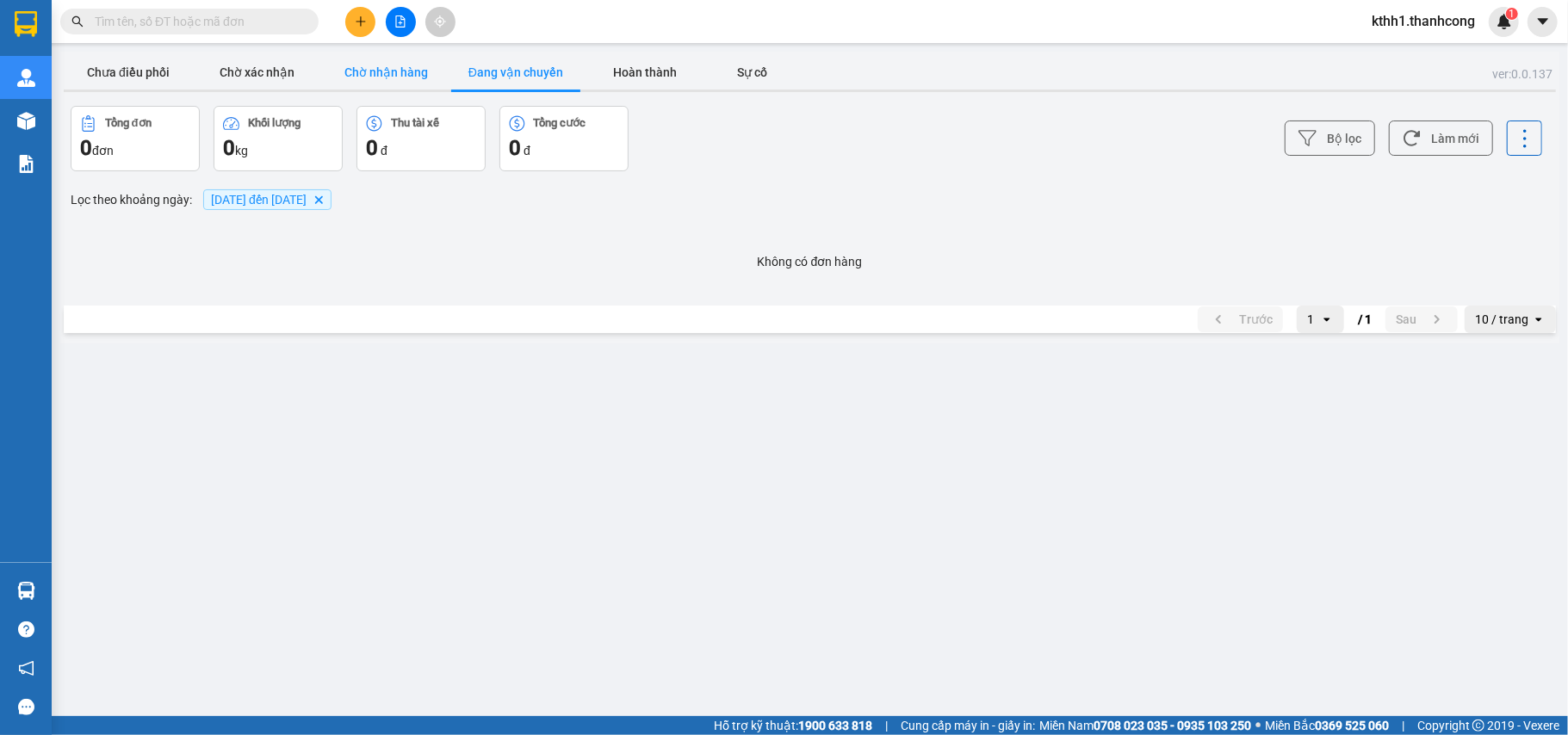
click at [370, 65] on button "Chờ nhận hàng" at bounding box center [386, 72] width 129 height 34
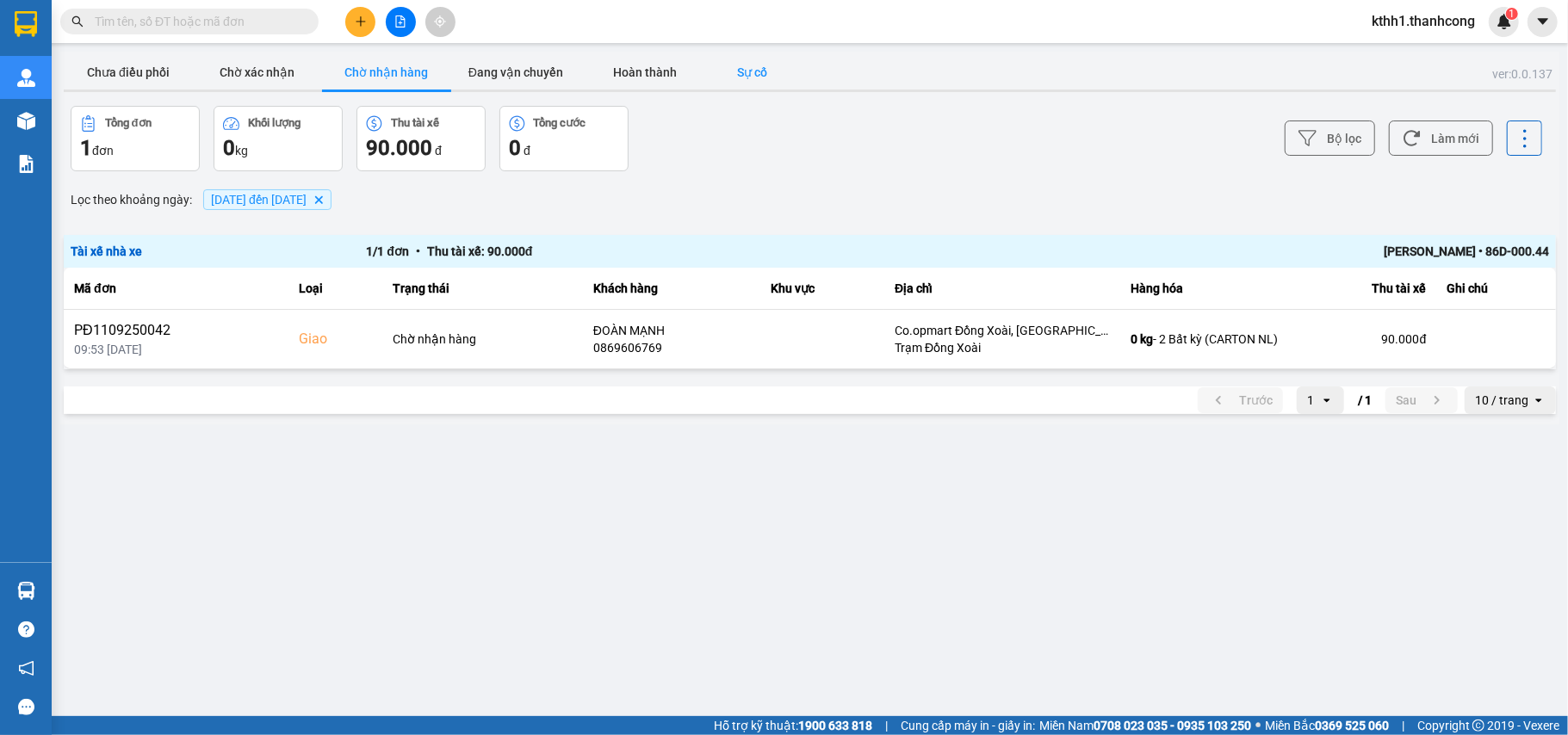
click at [761, 64] on button "Sự cố" at bounding box center [751, 72] width 86 height 34
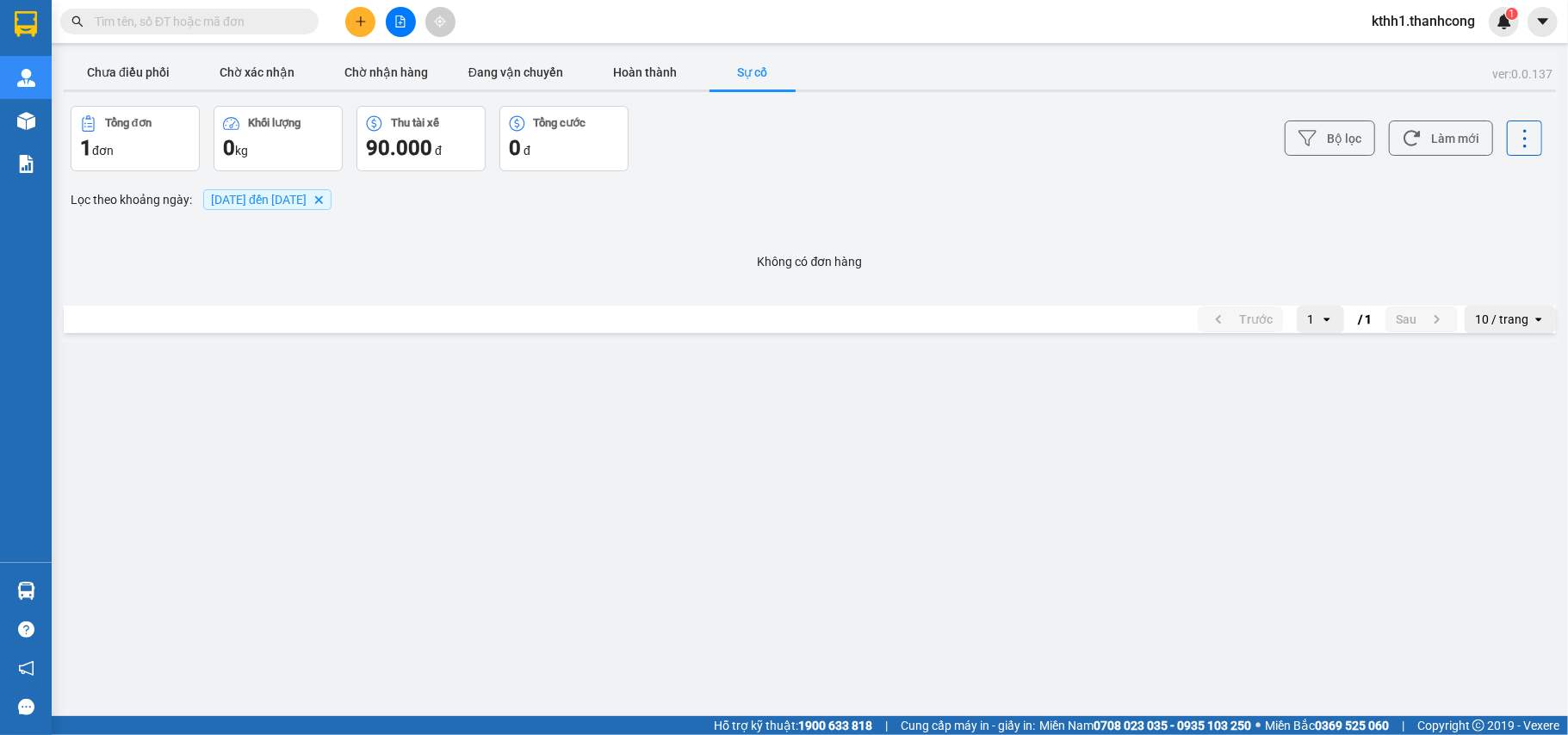
click at [306, 200] on span "12/09/2025 đến 13/09/2025" at bounding box center [259, 199] width 96 height 14
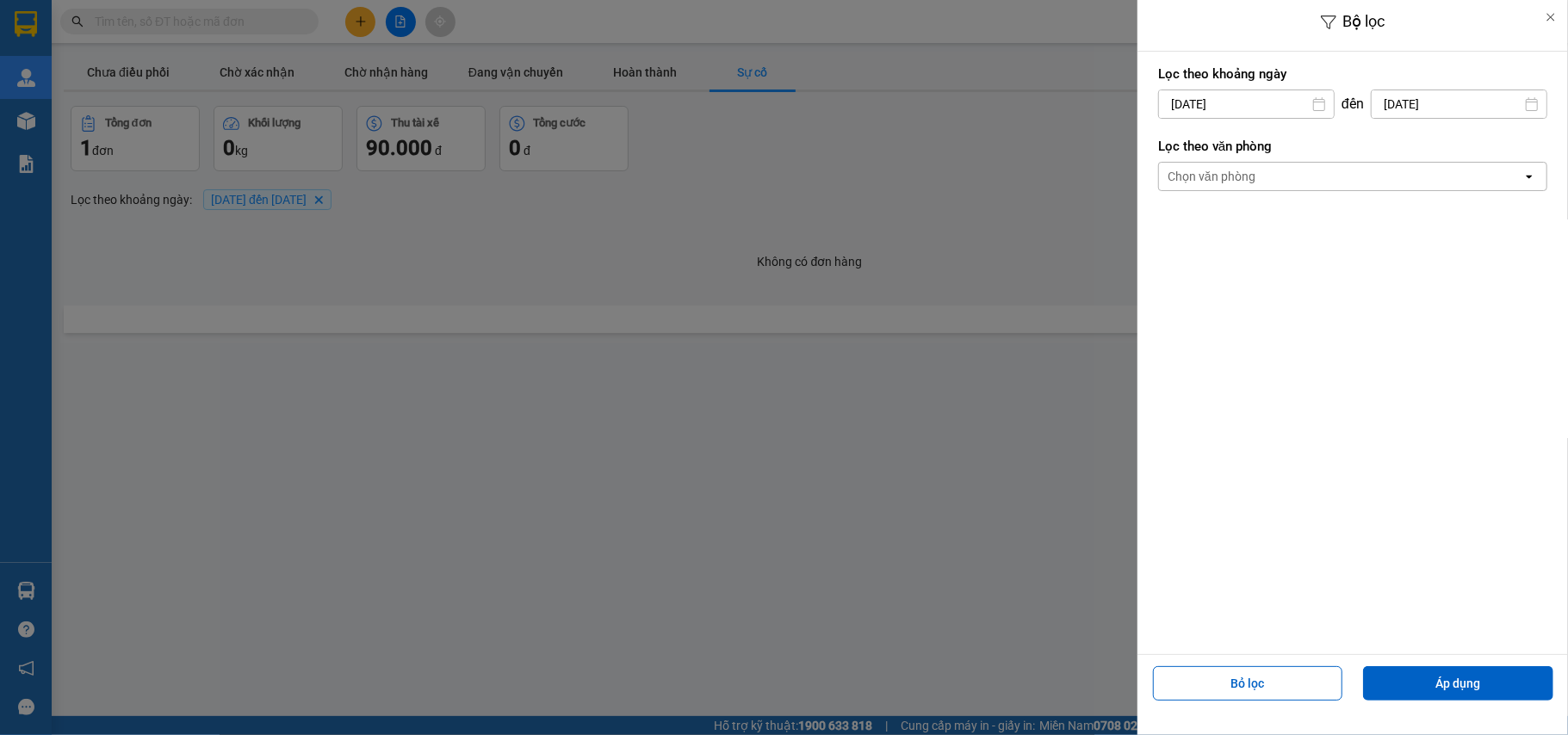
click at [1348, 184] on div "Chọn văn phòng" at bounding box center [1340, 176] width 363 height 27
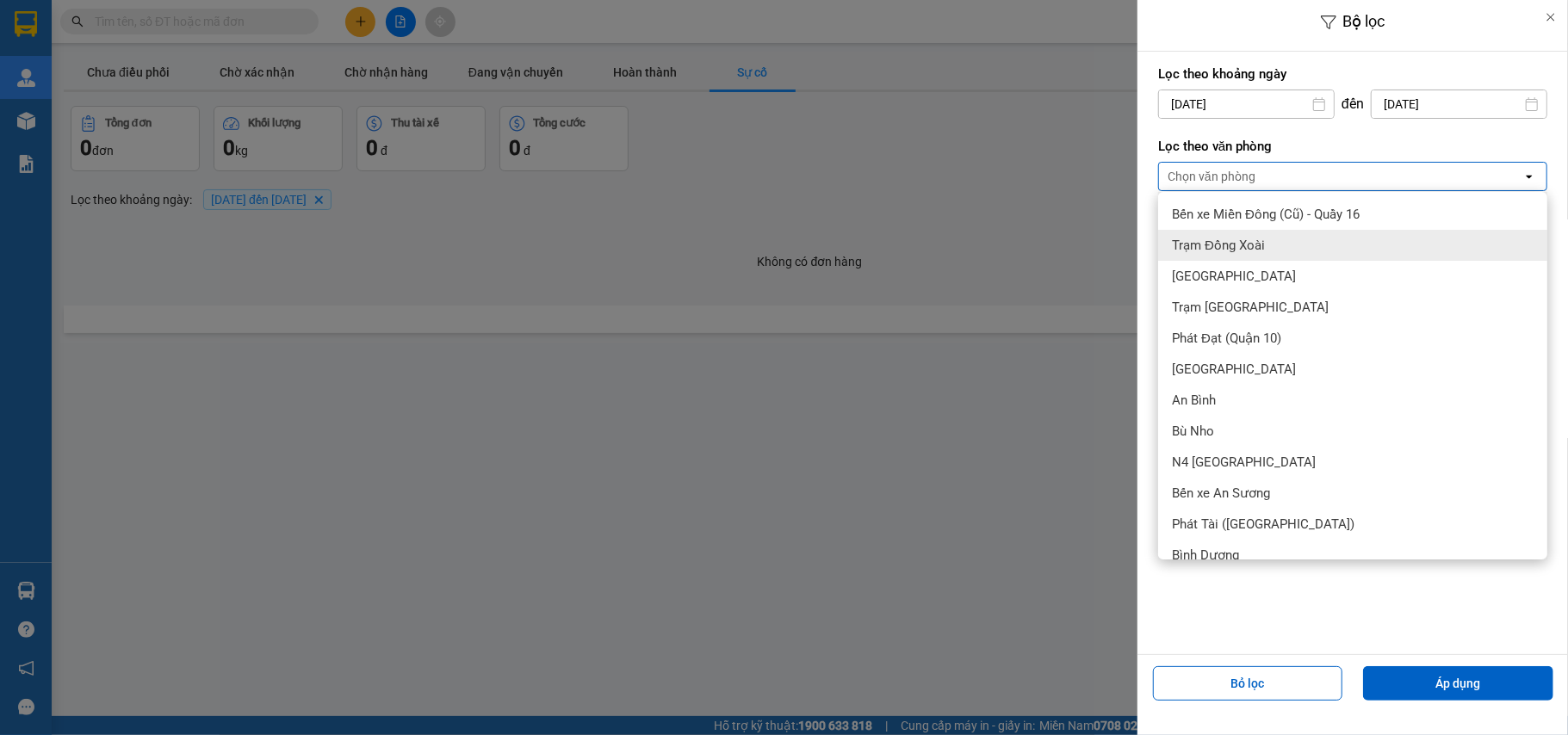
click at [597, 500] on div at bounding box center [784, 368] width 1568 height 735
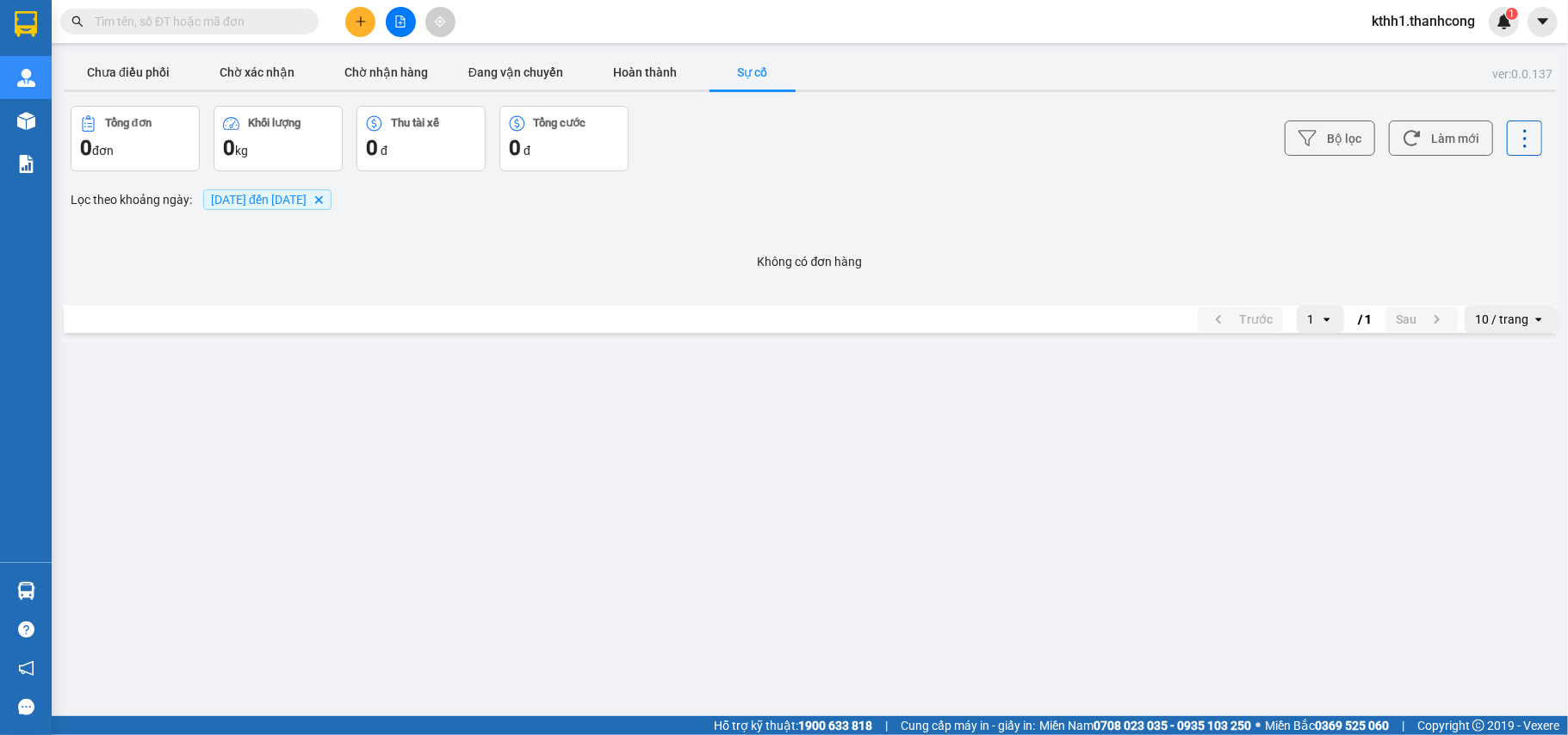
click at [749, 64] on button "Sự cố" at bounding box center [751, 72] width 86 height 34
click at [751, 67] on button "Sự cố" at bounding box center [751, 72] width 86 height 34
click at [400, 70] on button "Chờ nhận hàng" at bounding box center [386, 72] width 129 height 34
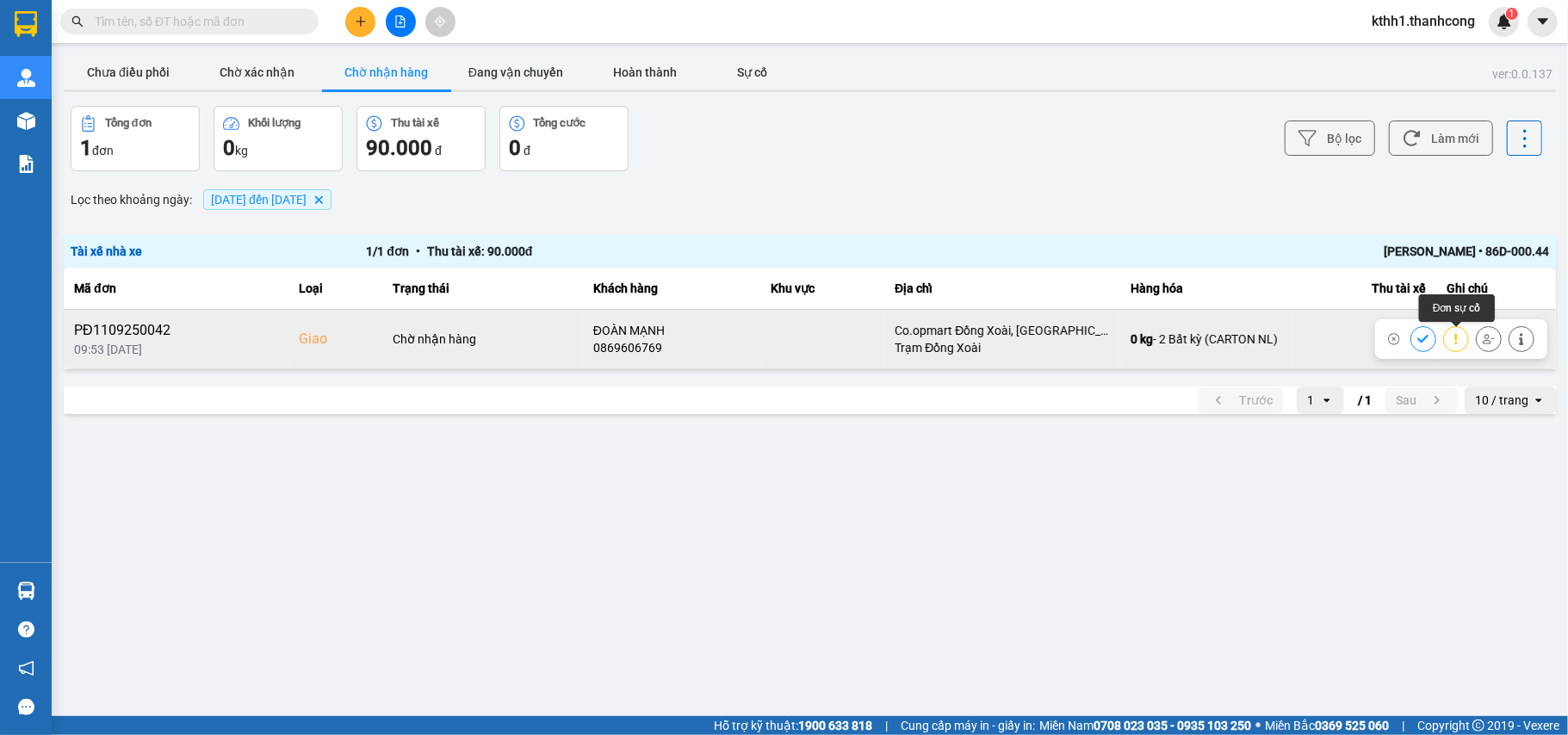
click at [1459, 341] on icon at bounding box center [1455, 339] width 12 height 12
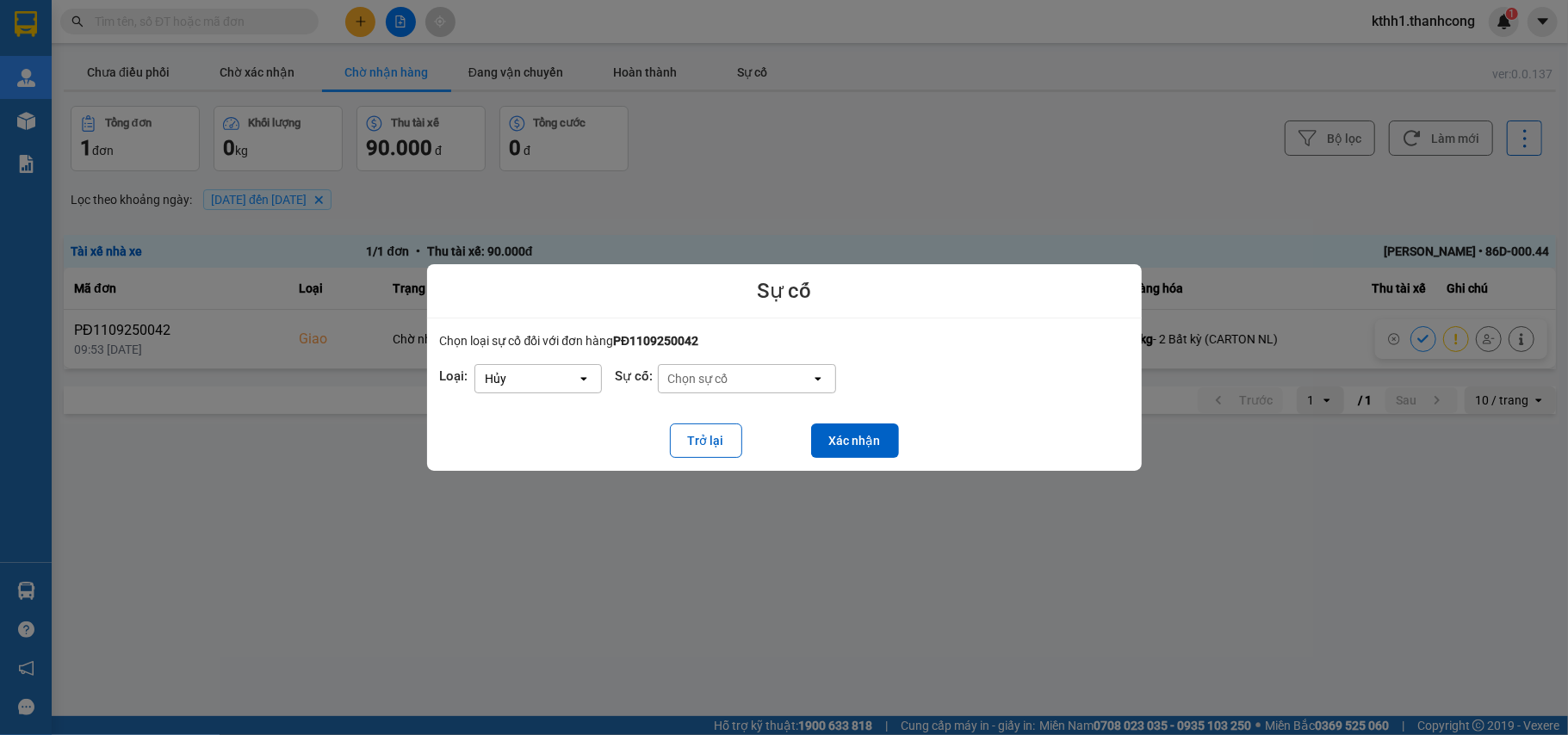
click at [792, 380] on div "Chọn sự cố" at bounding box center [734, 378] width 153 height 27
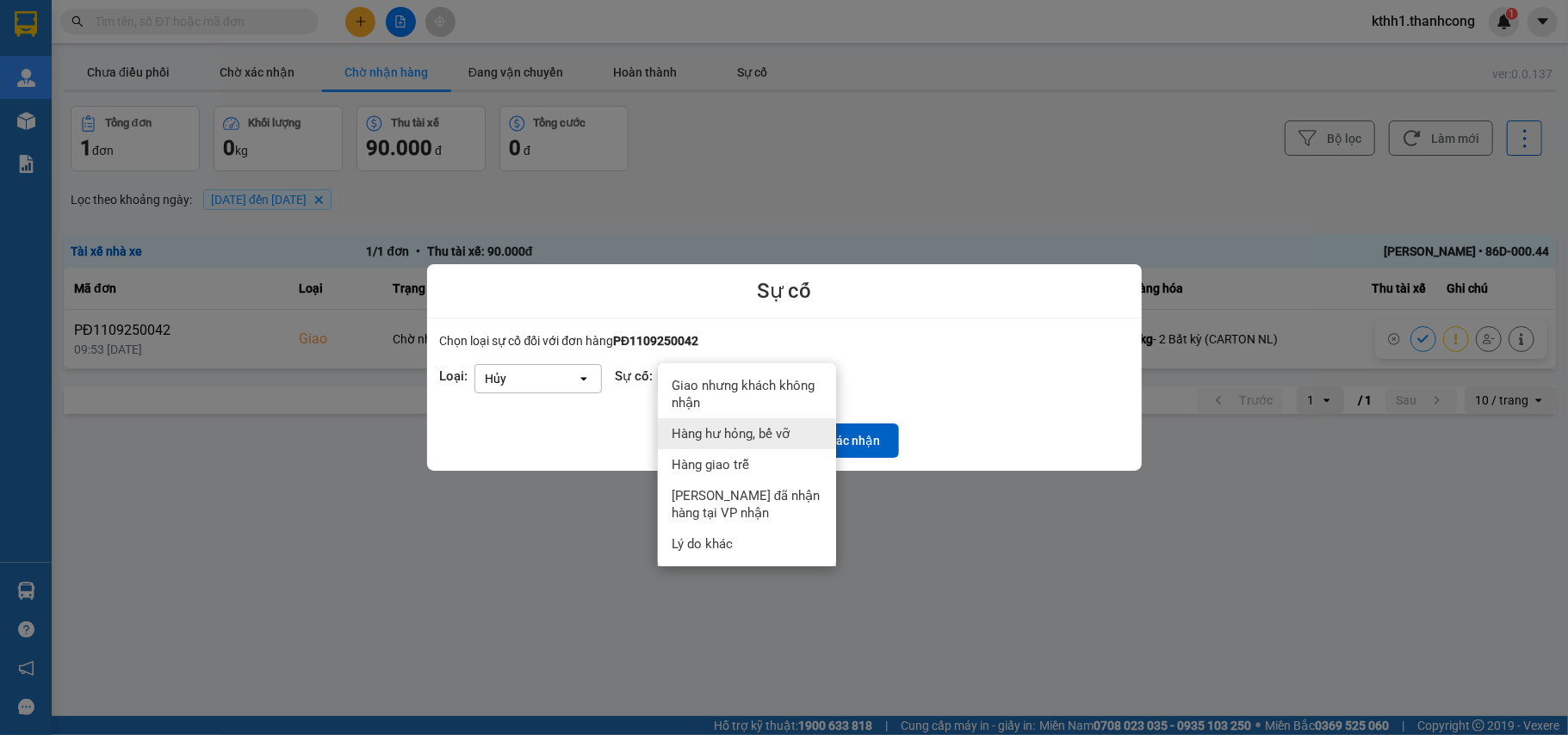
click at [1281, 555] on div at bounding box center [784, 368] width 1568 height 735
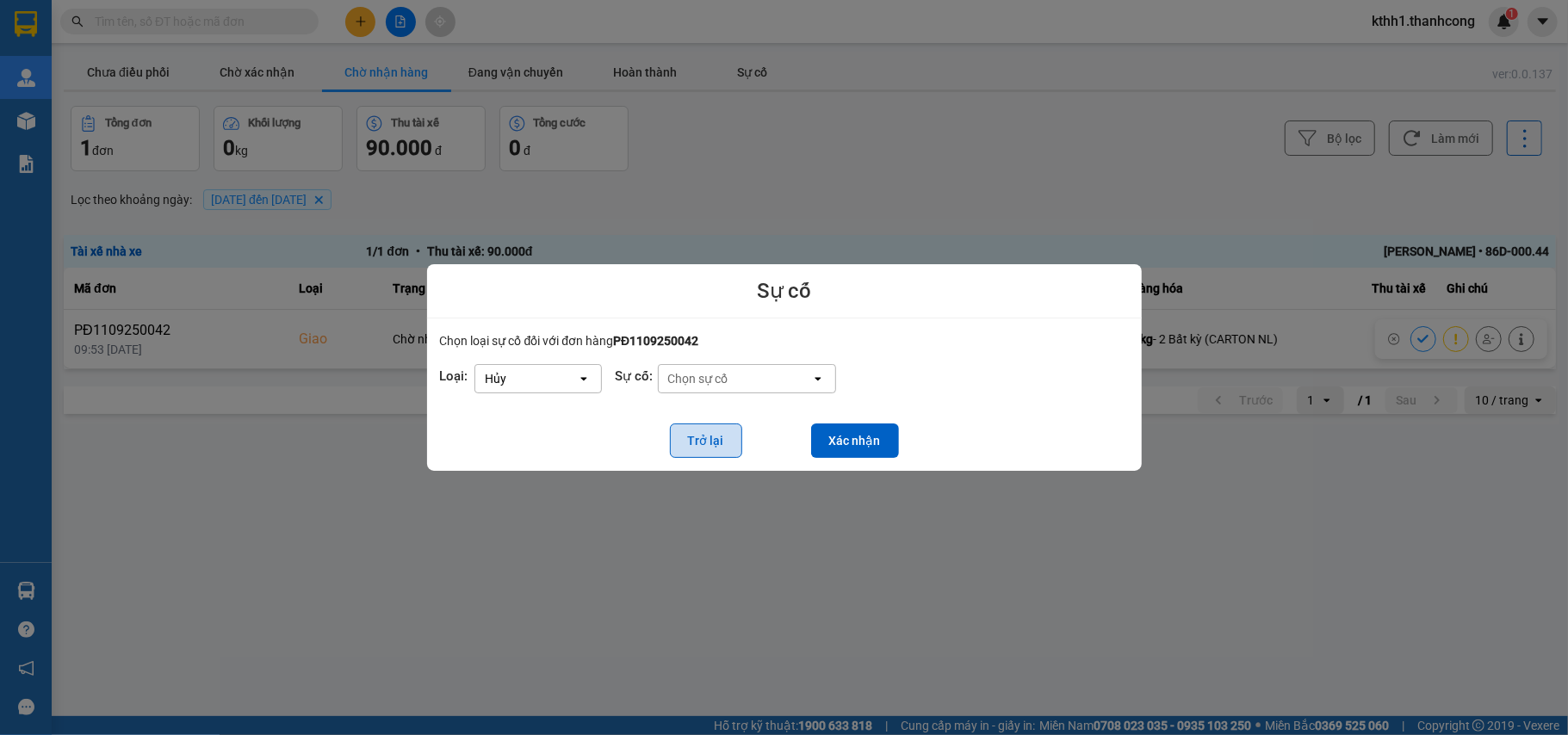
click at [699, 438] on button "Trở lại" at bounding box center [706, 441] width 72 height 34
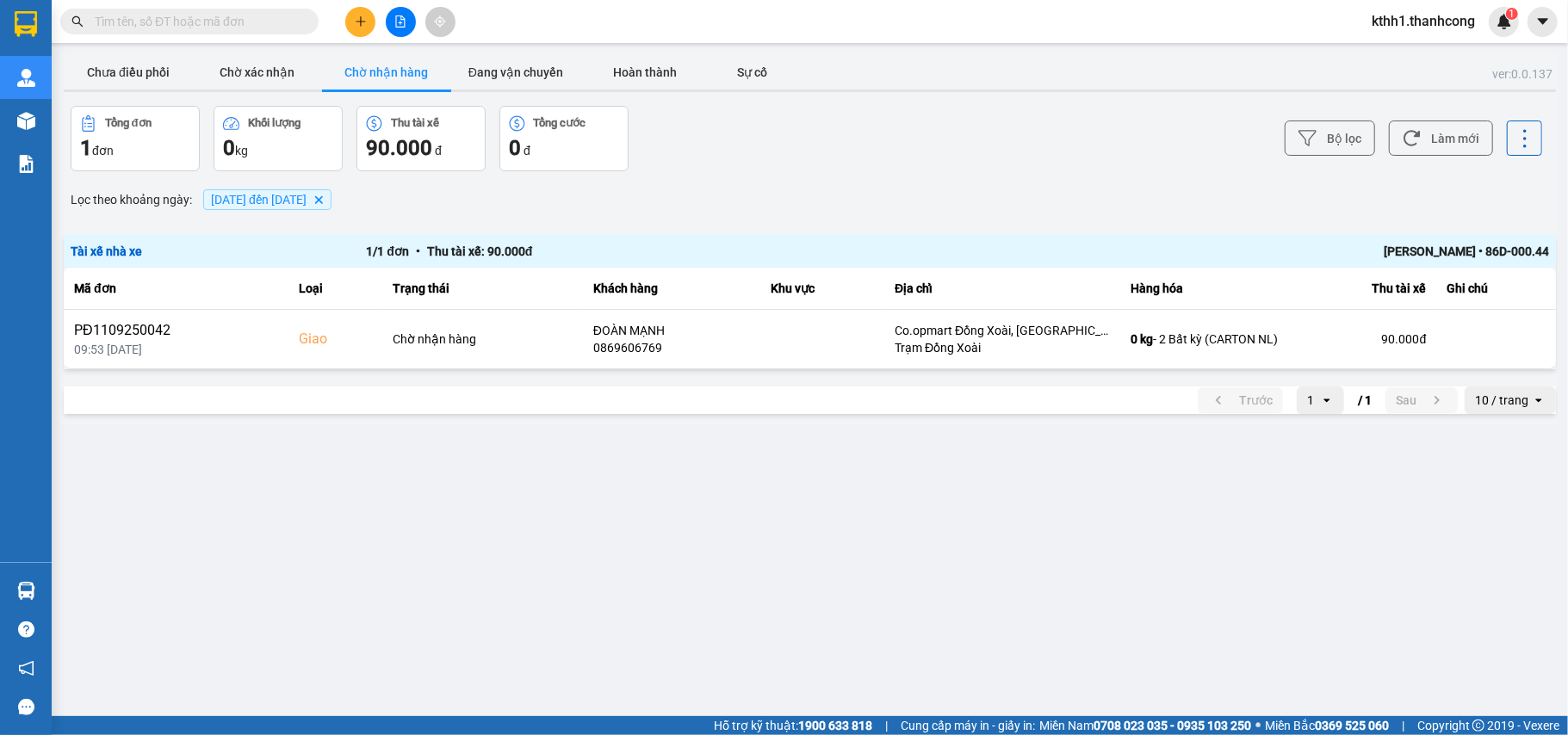
click at [837, 576] on main "ver: 0.0.137 Chưa điều phối Chờ xác nhận Chờ nhận hàng Đang vận chuyển Hoàn thà…" at bounding box center [784, 358] width 1568 height 716
click at [125, 67] on button "Chưa điều phối" at bounding box center [128, 72] width 129 height 34
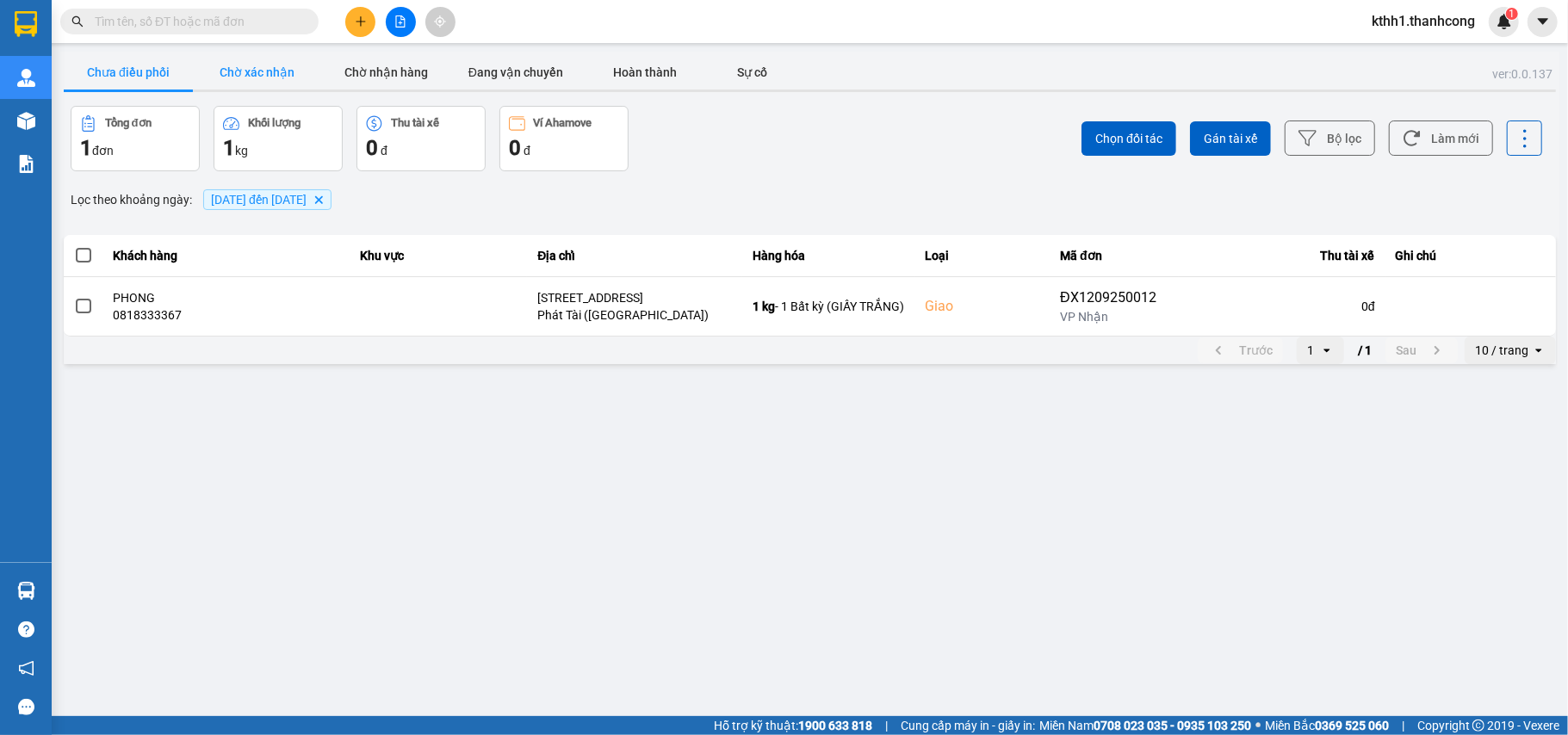
click at [269, 70] on button "Chờ xác nhận" at bounding box center [257, 72] width 129 height 34
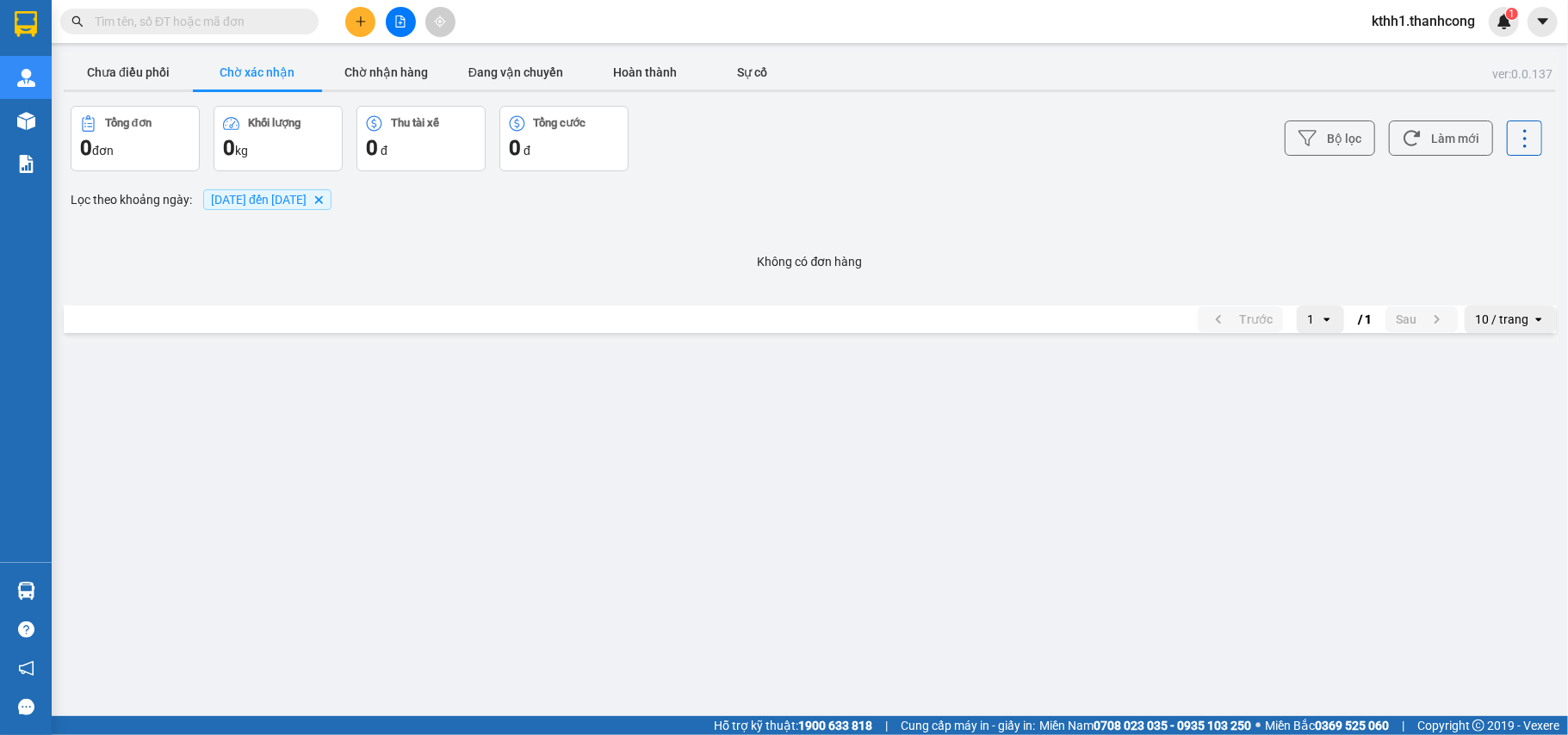
click at [262, 193] on span "12/09/2025 đến 13/09/2025" at bounding box center [259, 199] width 96 height 14
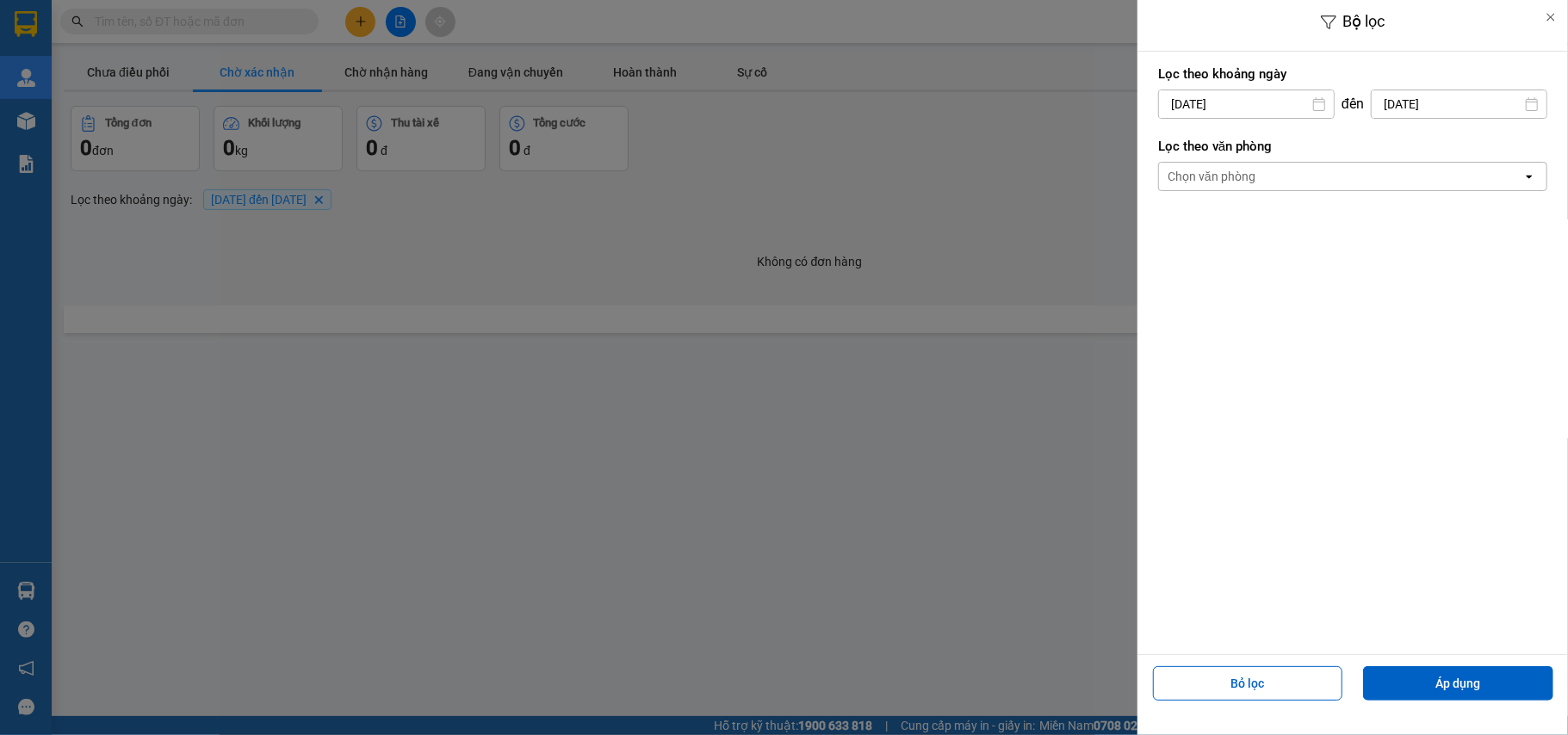
click at [1551, 17] on icon at bounding box center [1550, 16] width 12 height 12
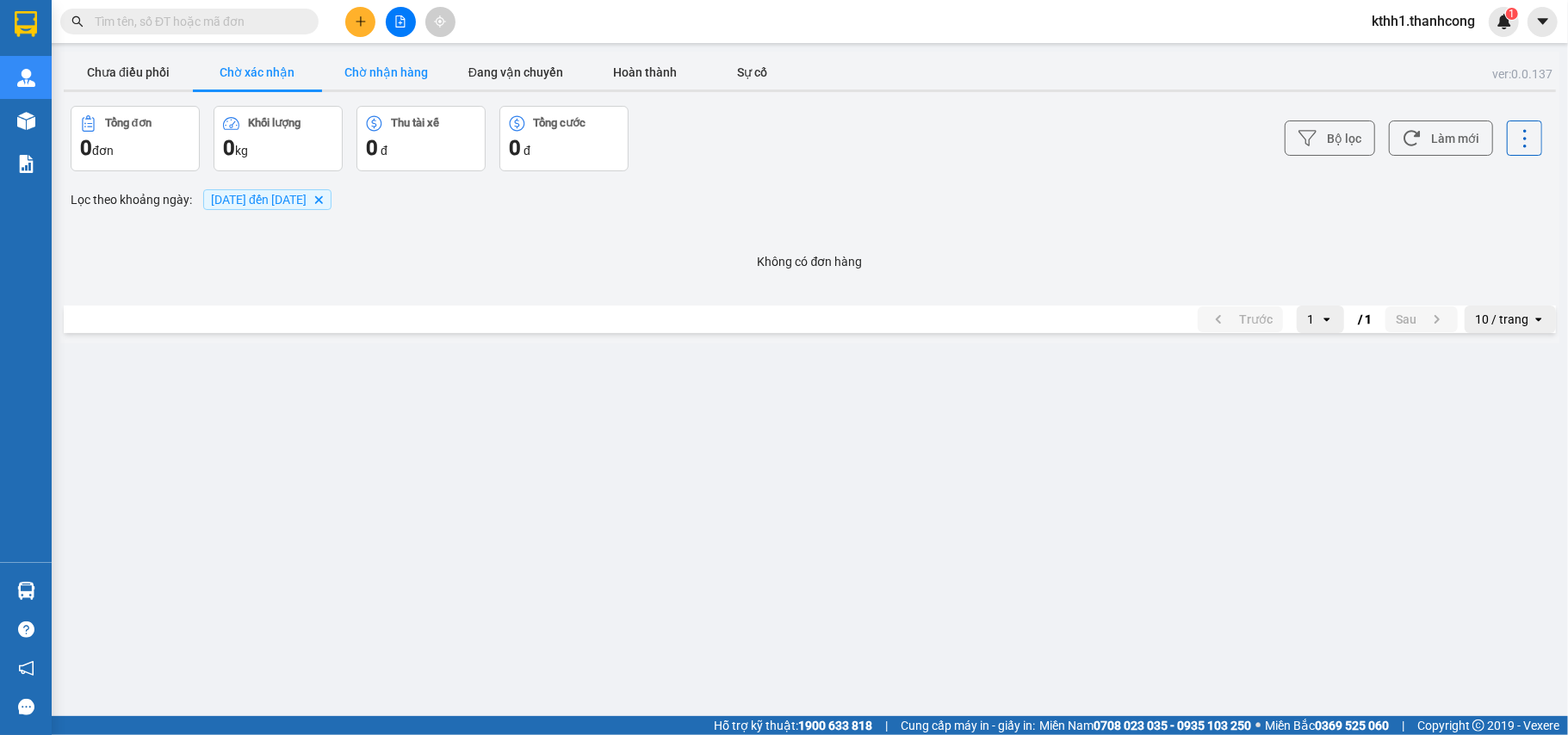
click at [406, 67] on button "Chờ nhận hàng" at bounding box center [386, 72] width 129 height 34
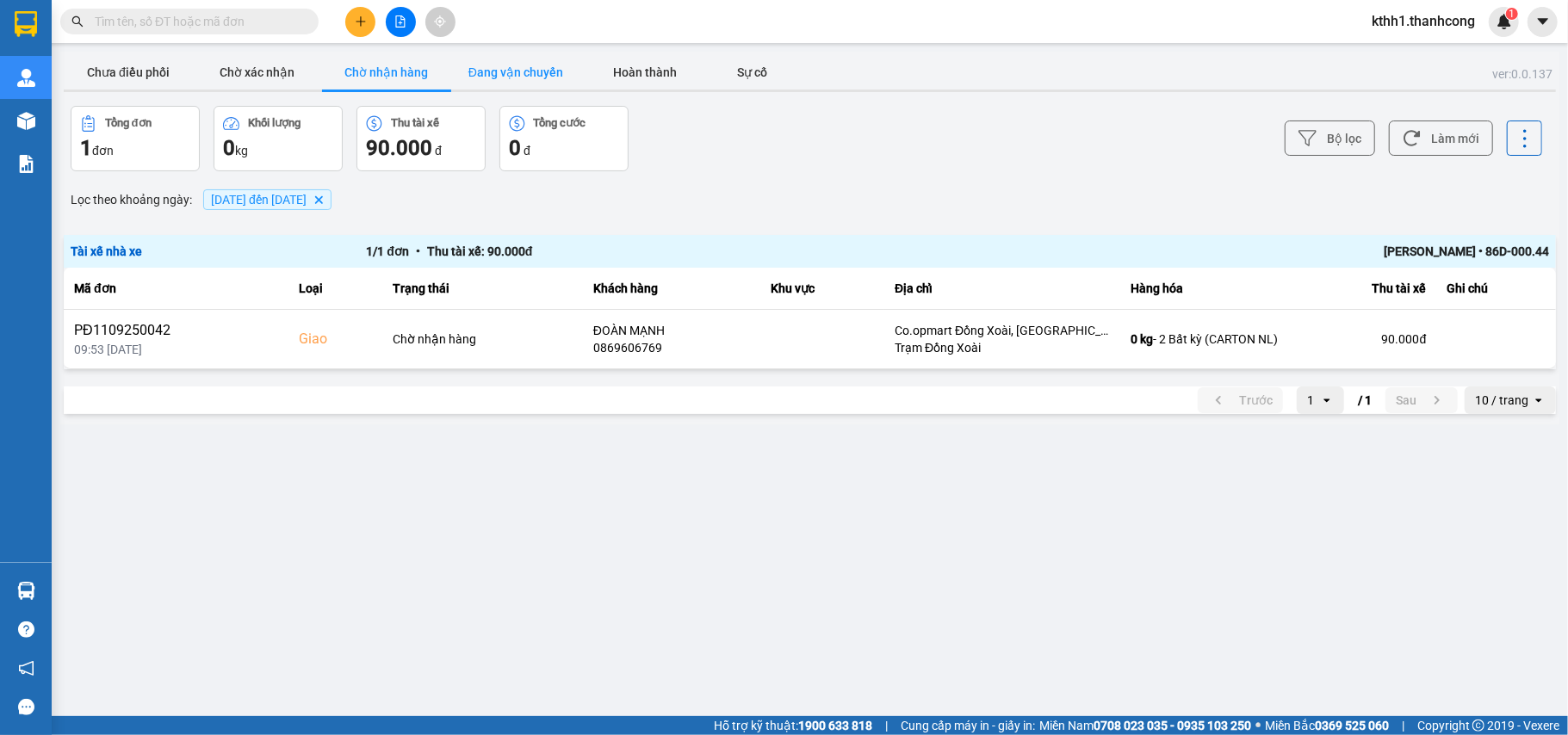
click at [505, 70] on button "Đang vận chuyển" at bounding box center [515, 72] width 129 height 34
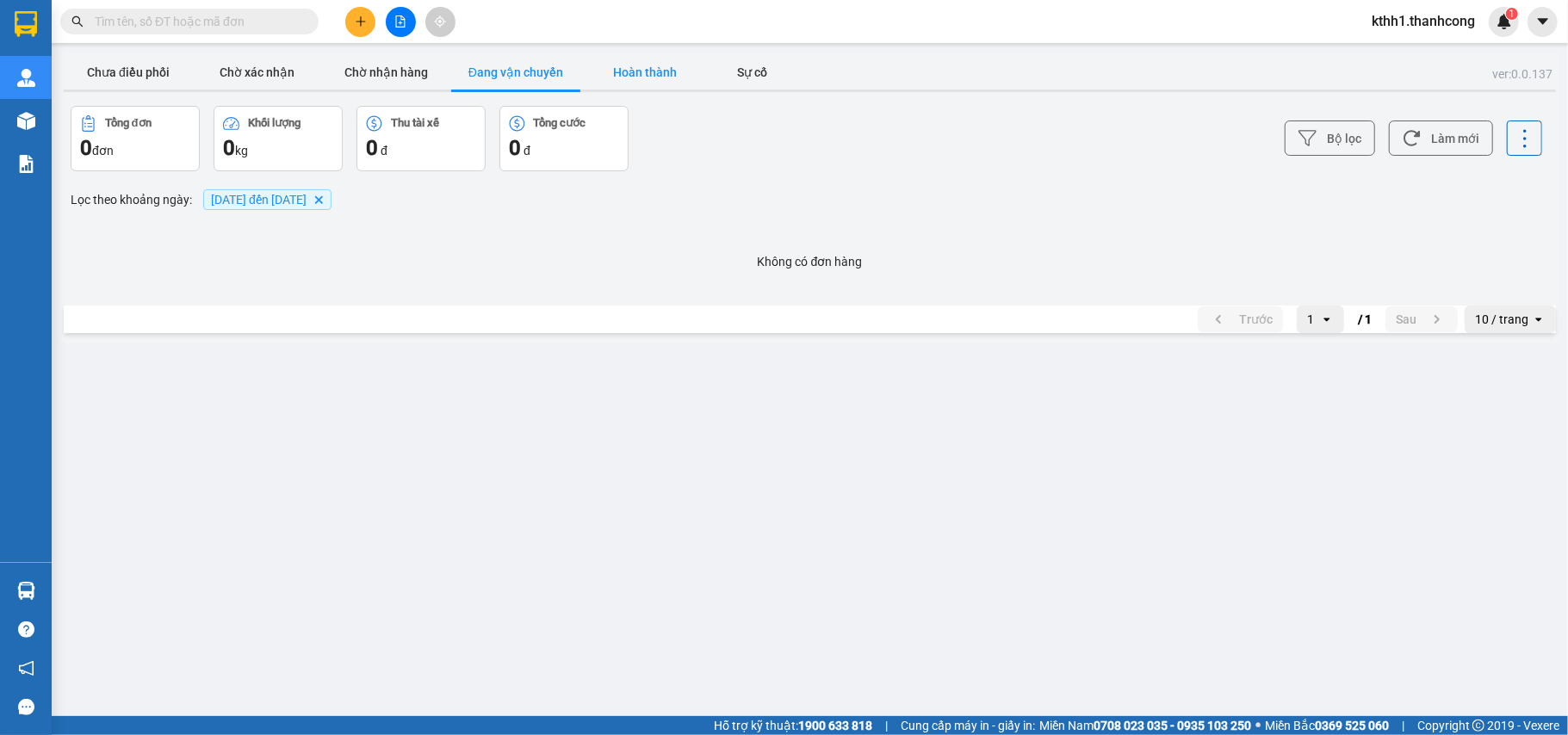
click at [661, 70] on button "Hoàn thành" at bounding box center [644, 72] width 129 height 34
click at [403, 70] on button "Chờ nhận hàng" at bounding box center [386, 72] width 129 height 34
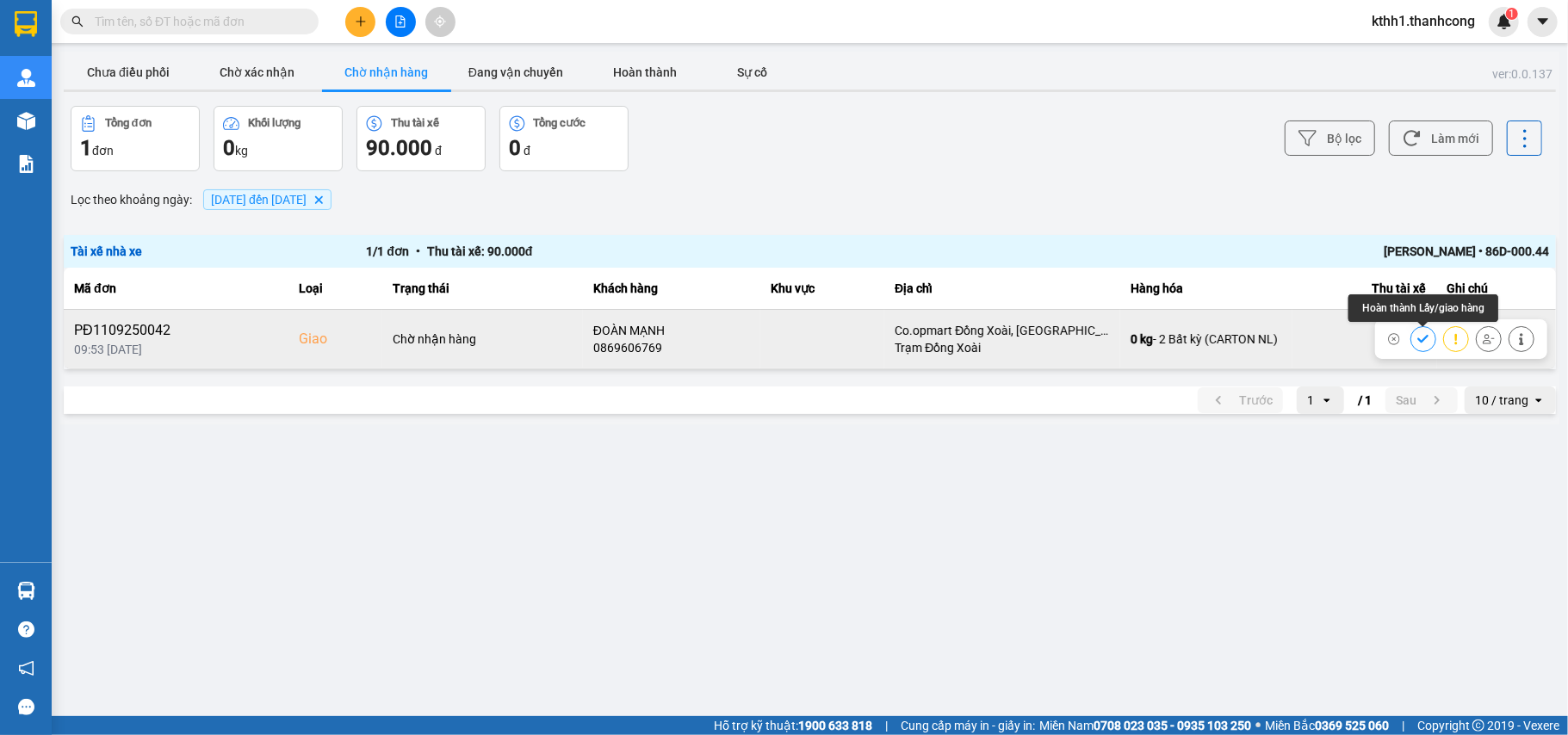
click at [1420, 340] on icon at bounding box center [1423, 339] width 12 height 12
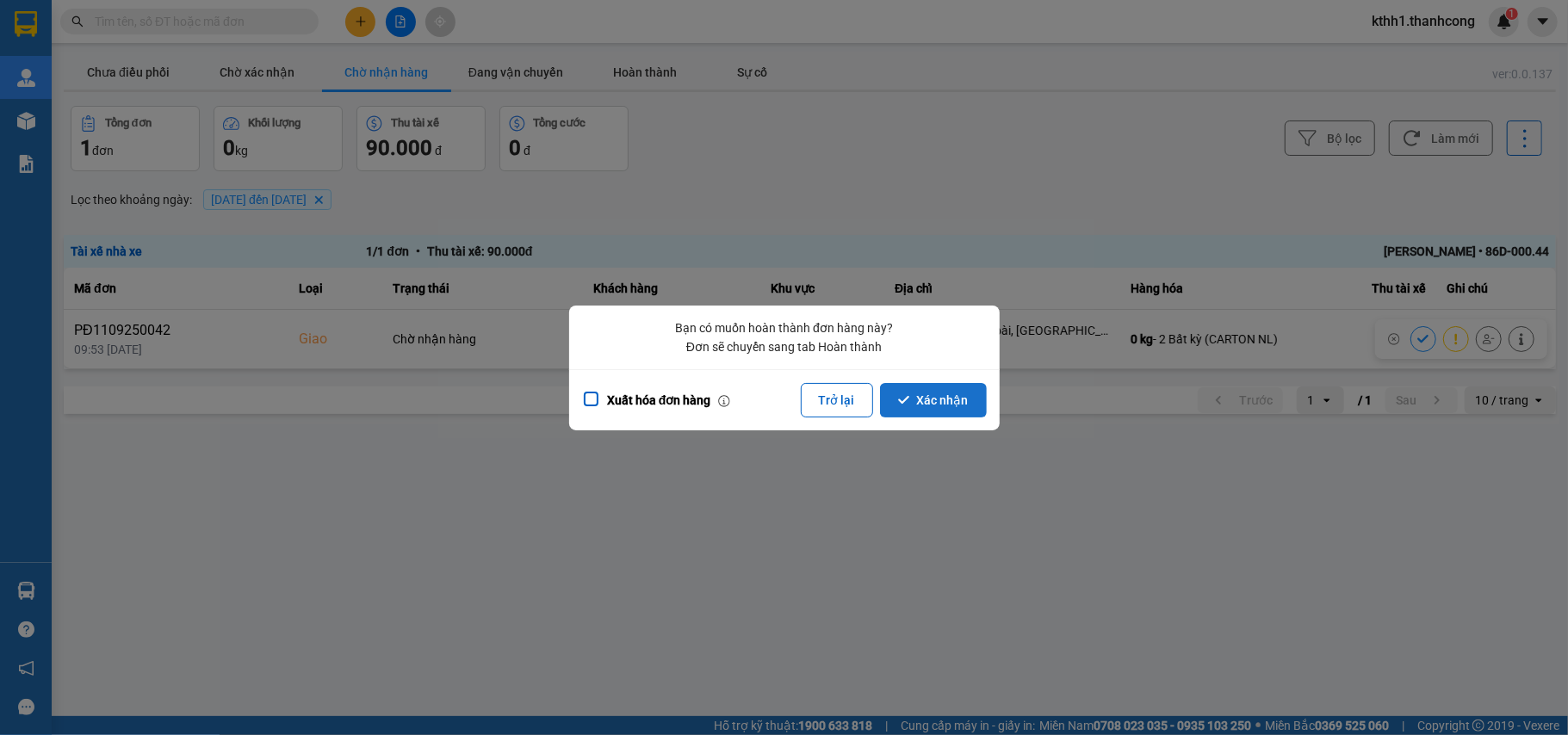
click at [945, 396] on button "Xác nhận" at bounding box center [933, 400] width 107 height 34
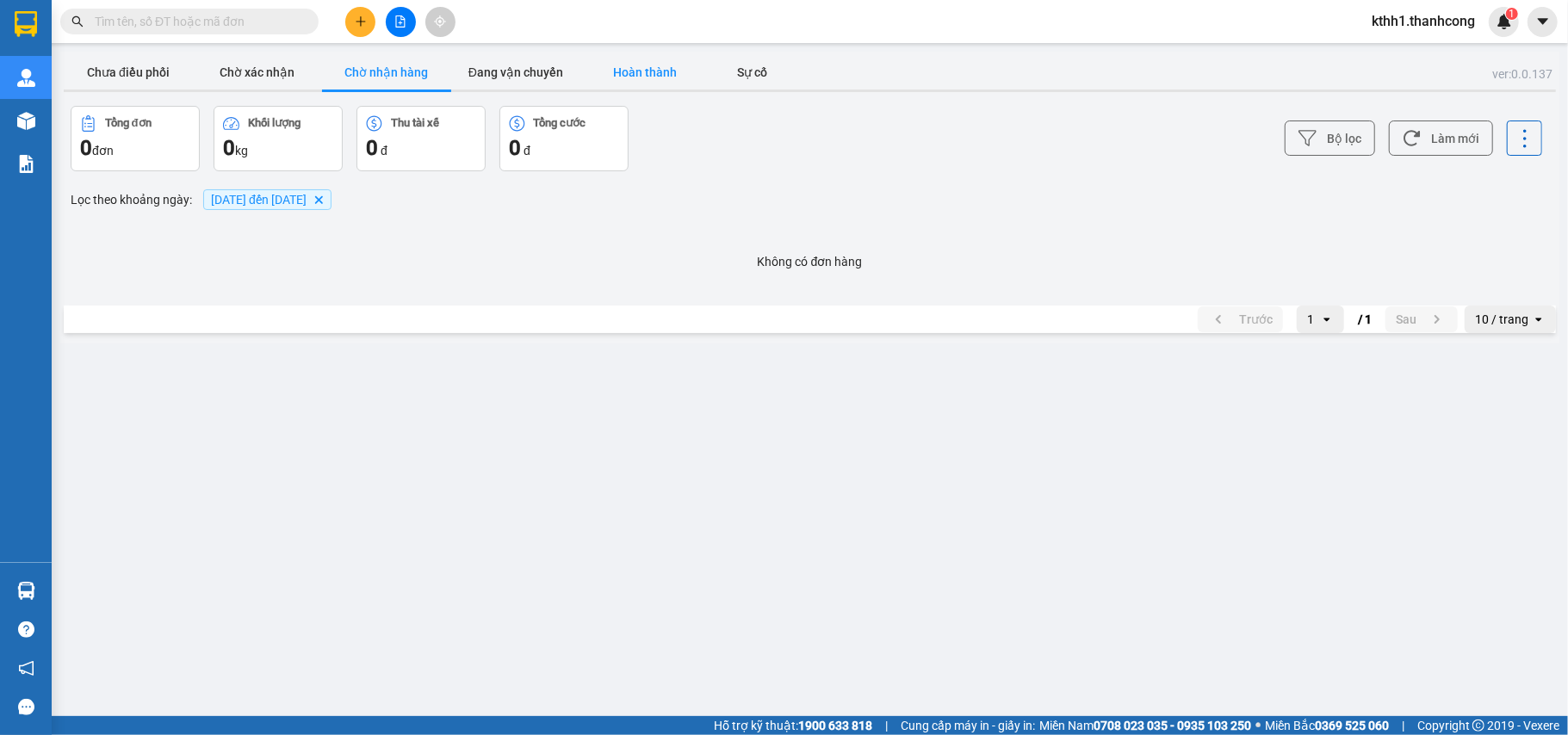
click at [639, 76] on button "Hoàn thành" at bounding box center [644, 72] width 129 height 34
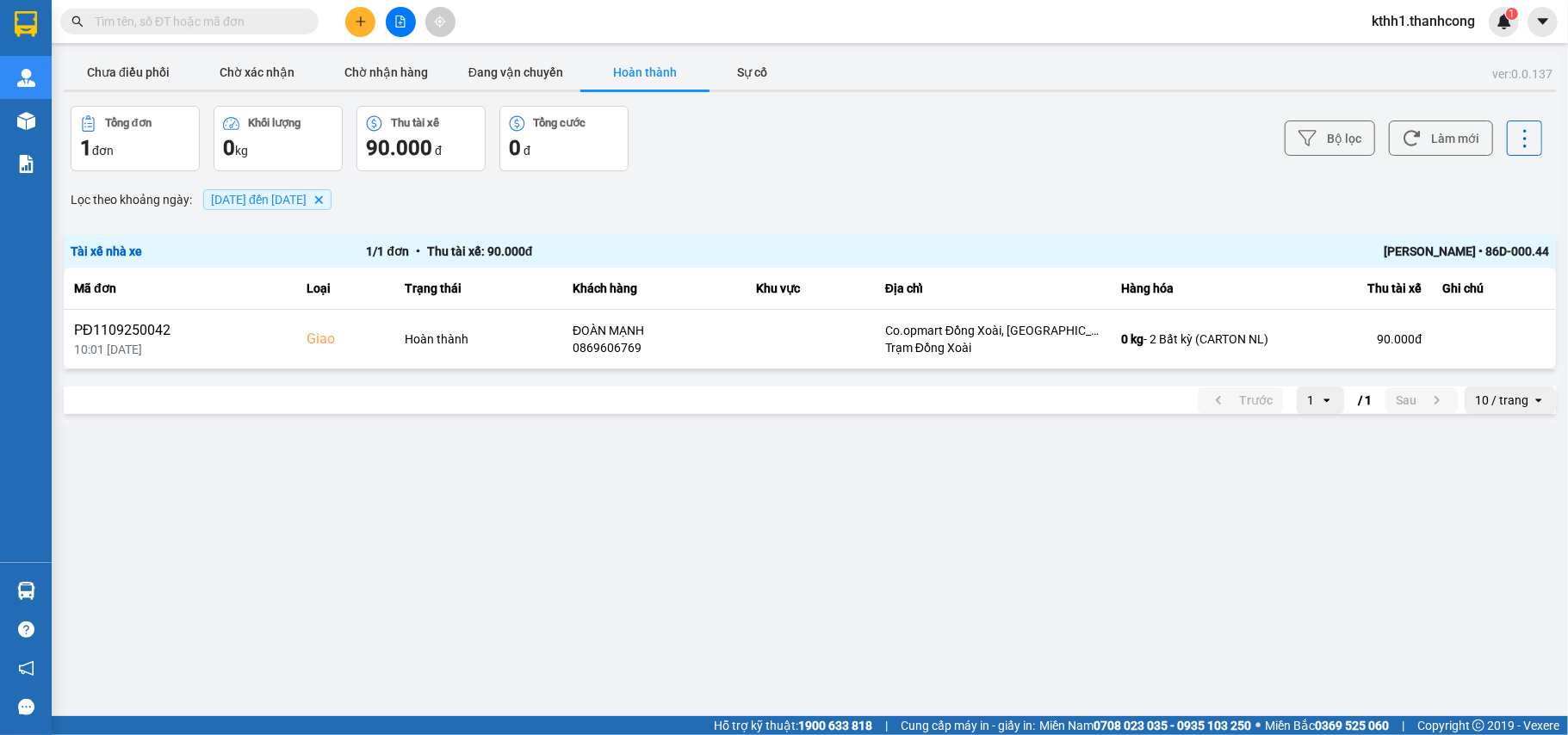
click at [306, 198] on span "12/09/2025 đến 13/09/2025" at bounding box center [259, 199] width 96 height 14
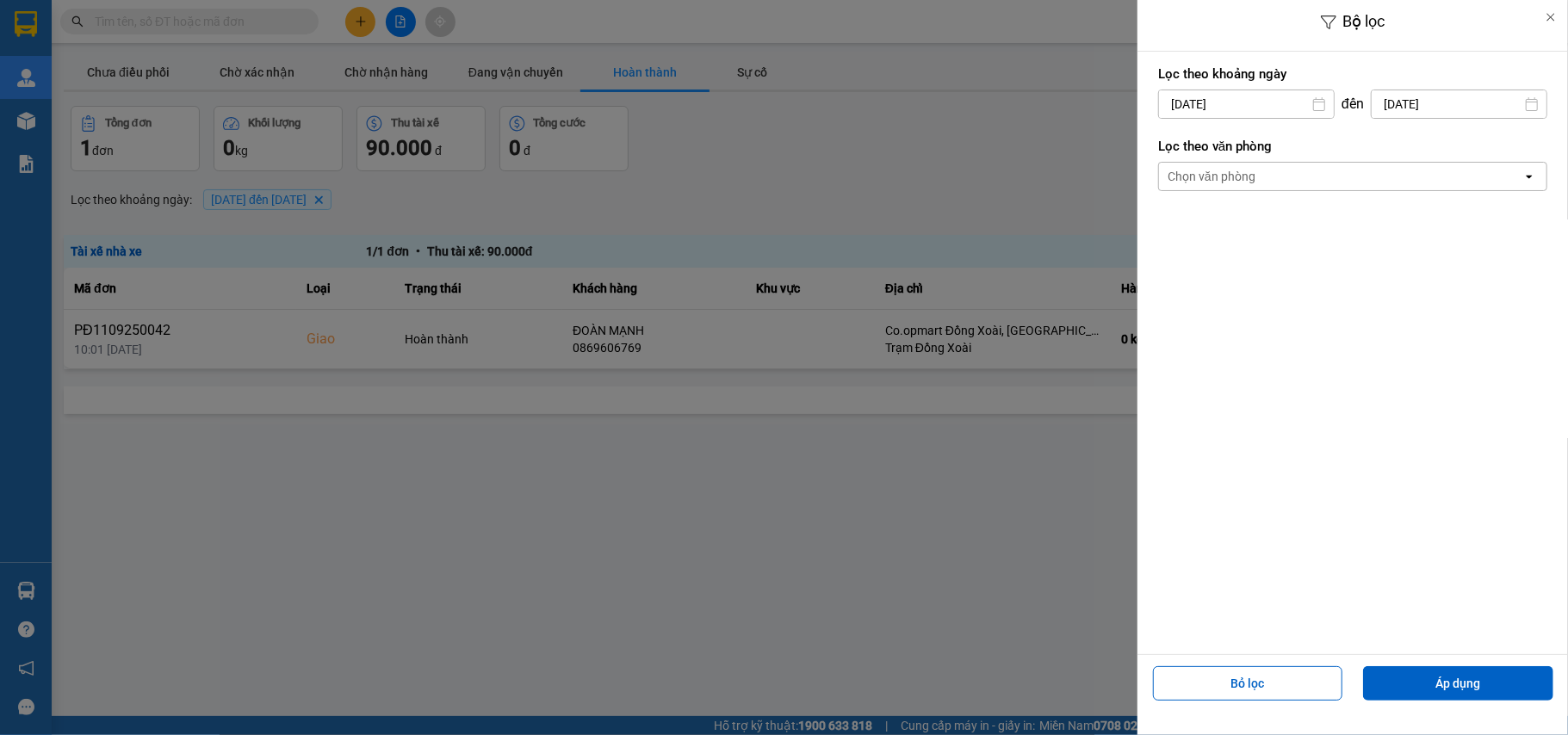
click at [1310, 182] on div "Chọn văn phòng" at bounding box center [1340, 176] width 363 height 27
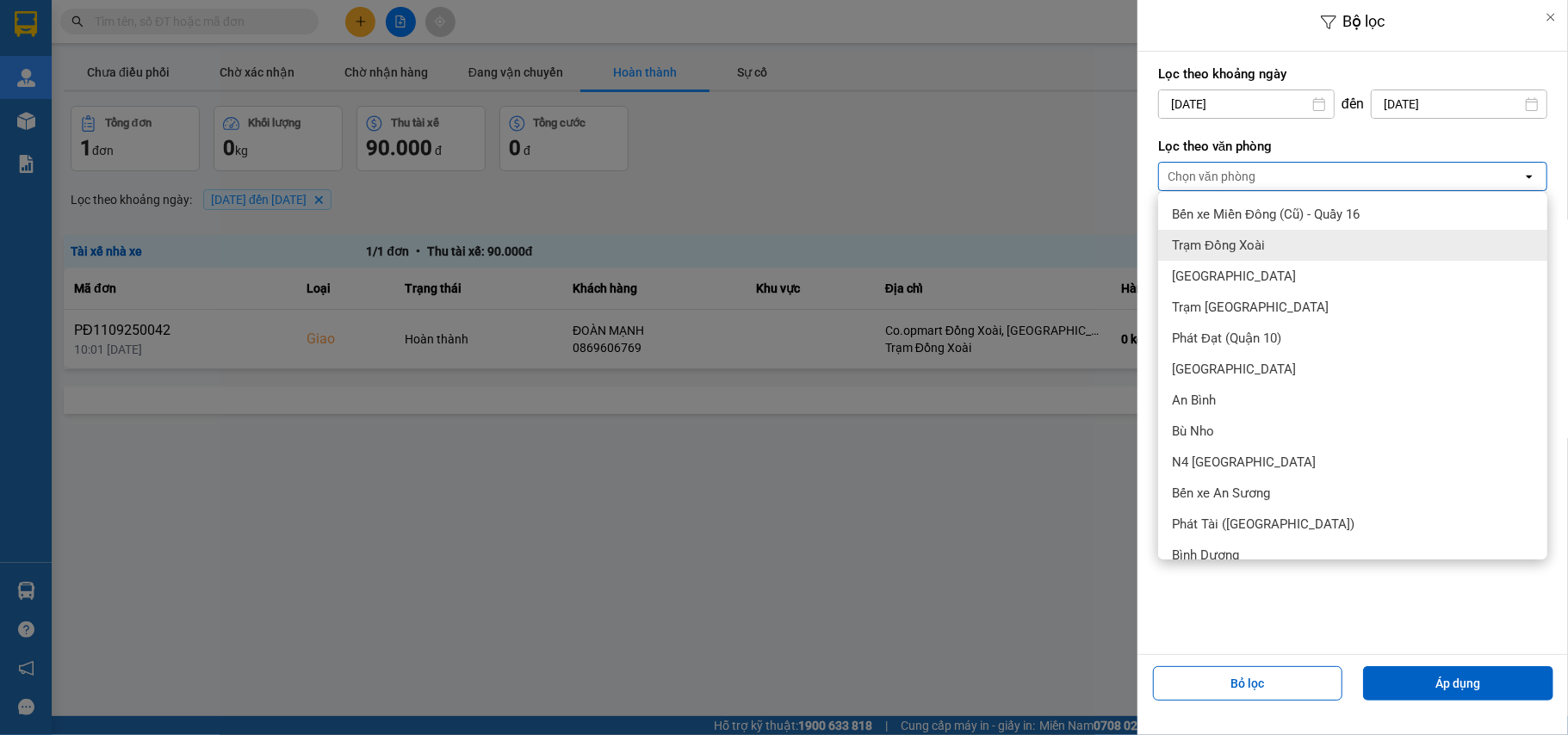
click at [1237, 243] on span "Trạm Đồng Xoài" at bounding box center [1218, 245] width 93 height 17
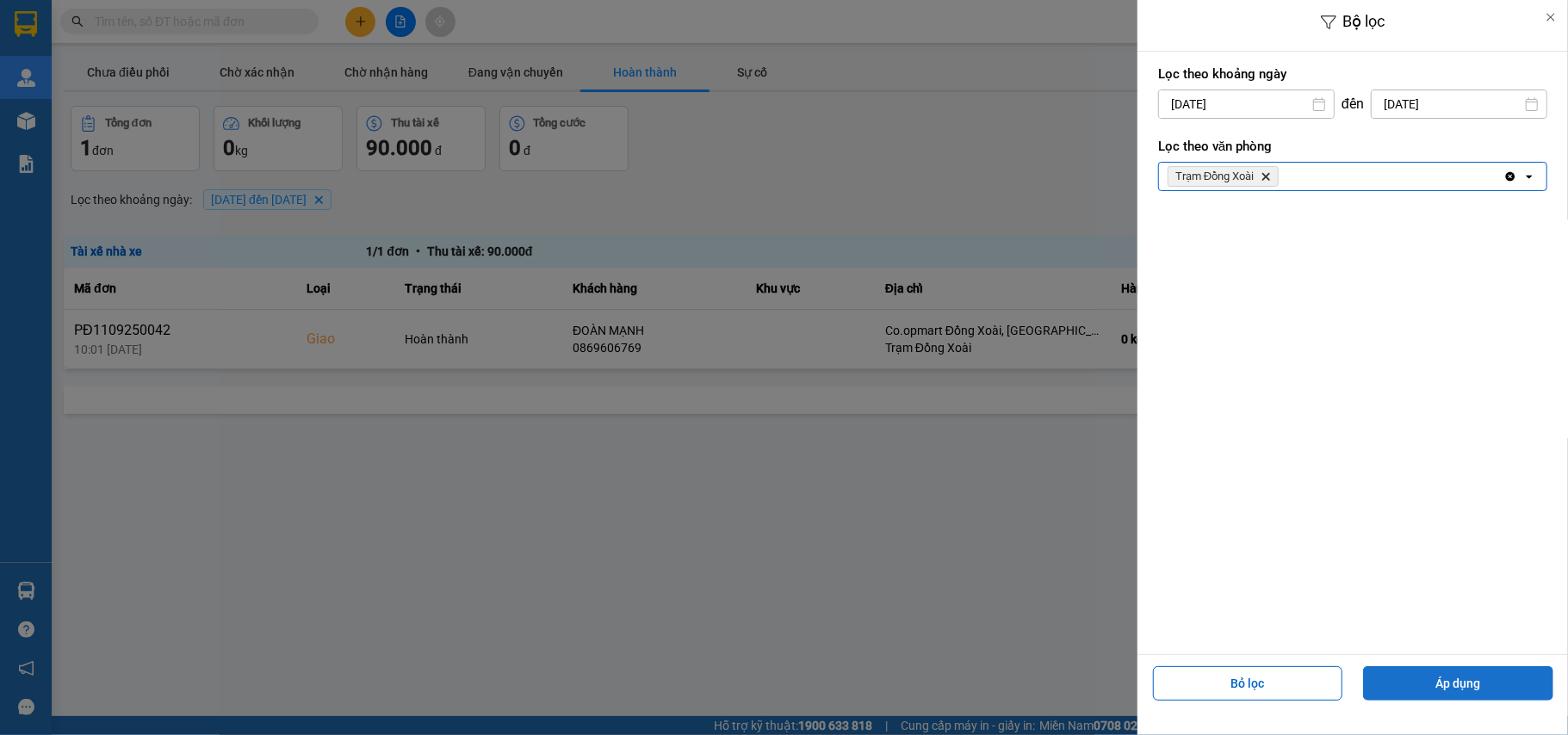
click at [1440, 679] on button "Áp dụng" at bounding box center [1458, 684] width 191 height 34
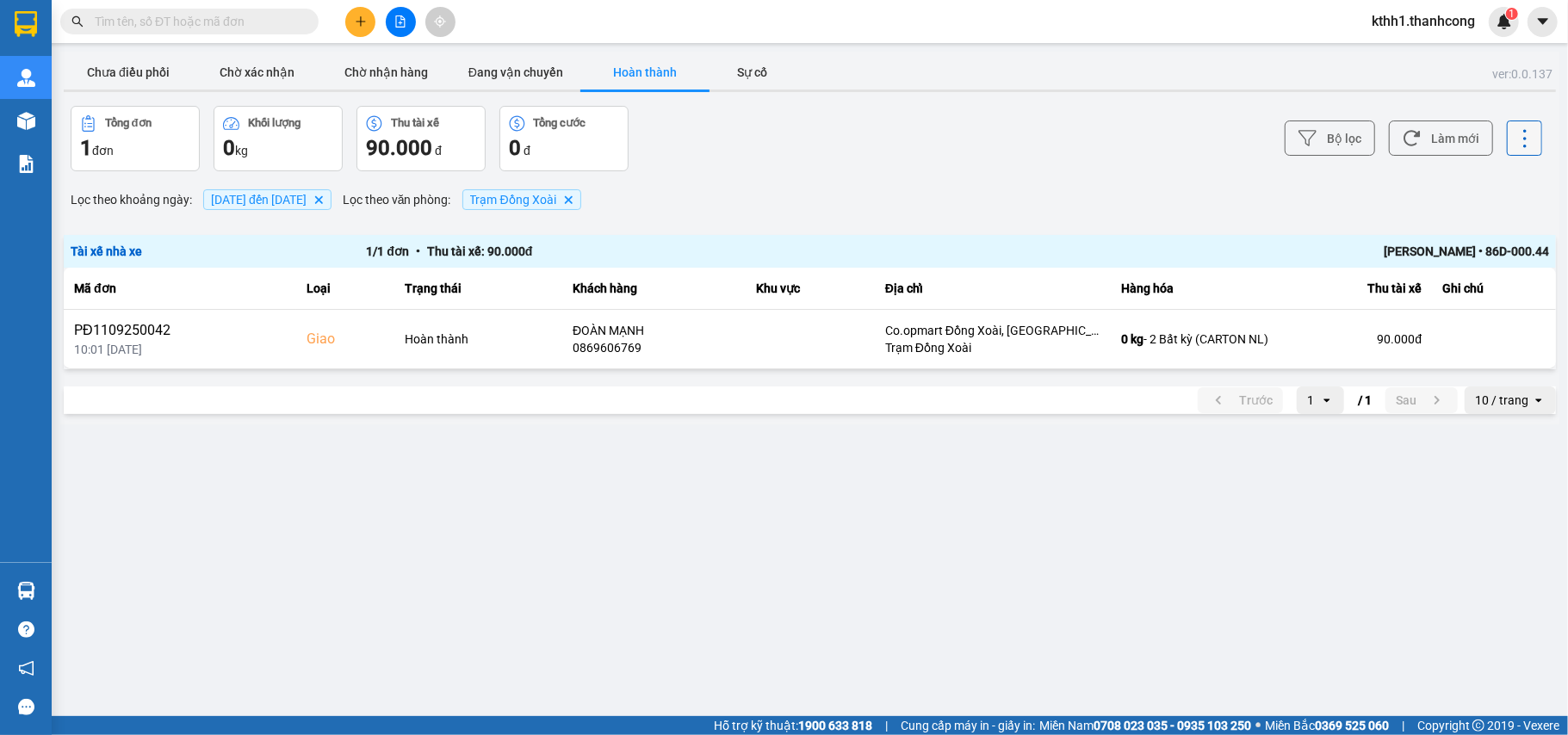
click at [1529, 138] on icon at bounding box center [1525, 138] width 24 height 24
click at [1505, 124] on span "Xuất Excel" at bounding box center [1503, 127] width 56 height 17
click at [1522, 133] on icon at bounding box center [1525, 138] width 24 height 24
click at [1450, 122] on icon "Menu" at bounding box center [1453, 128] width 16 height 16
click at [1529, 141] on icon at bounding box center [1525, 138] width 24 height 24
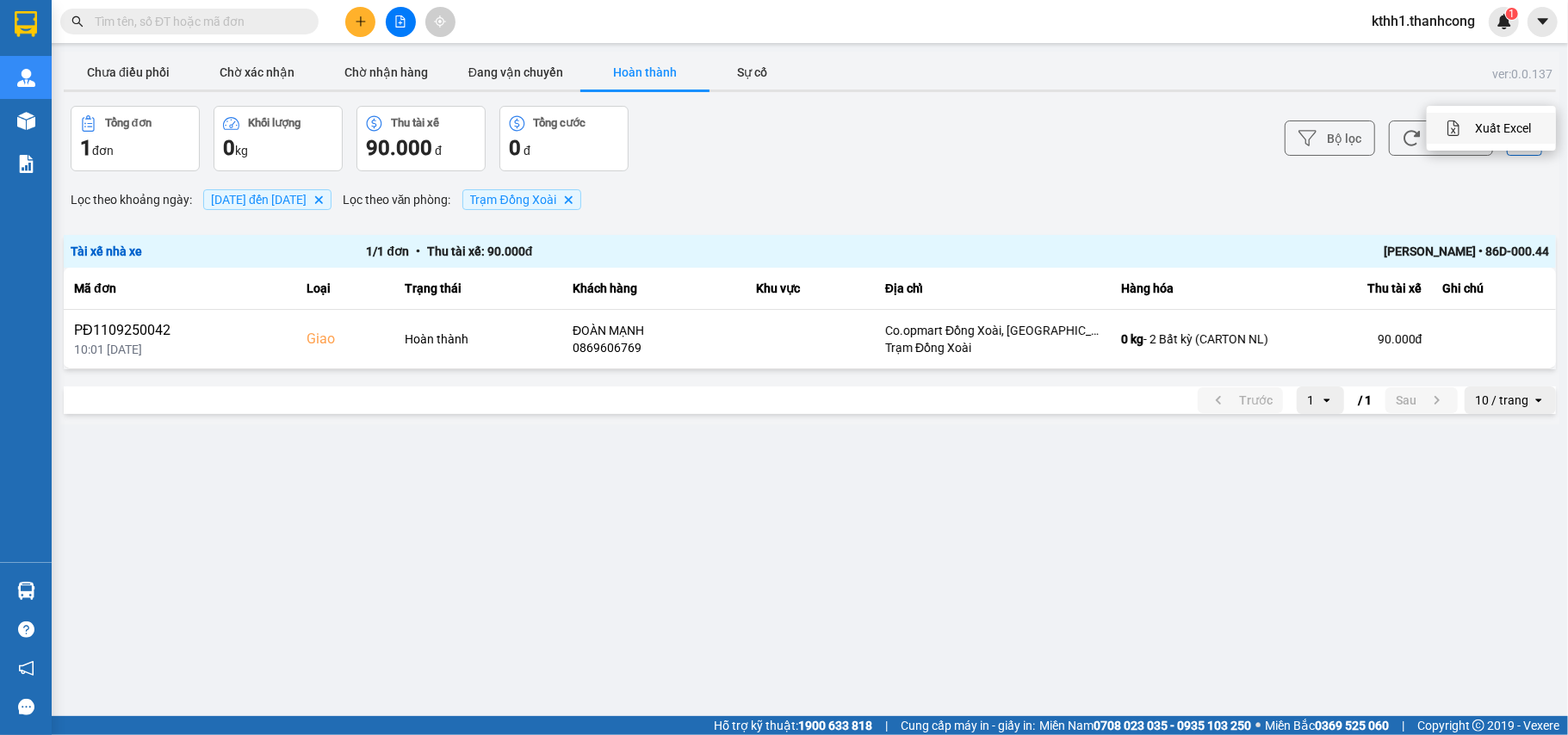
click at [1518, 125] on span "Xuất Excel" at bounding box center [1503, 127] width 56 height 17
click at [1520, 143] on icon at bounding box center [1525, 138] width 24 height 24
click at [504, 70] on button "Đang vận chuyển" at bounding box center [515, 72] width 129 height 34
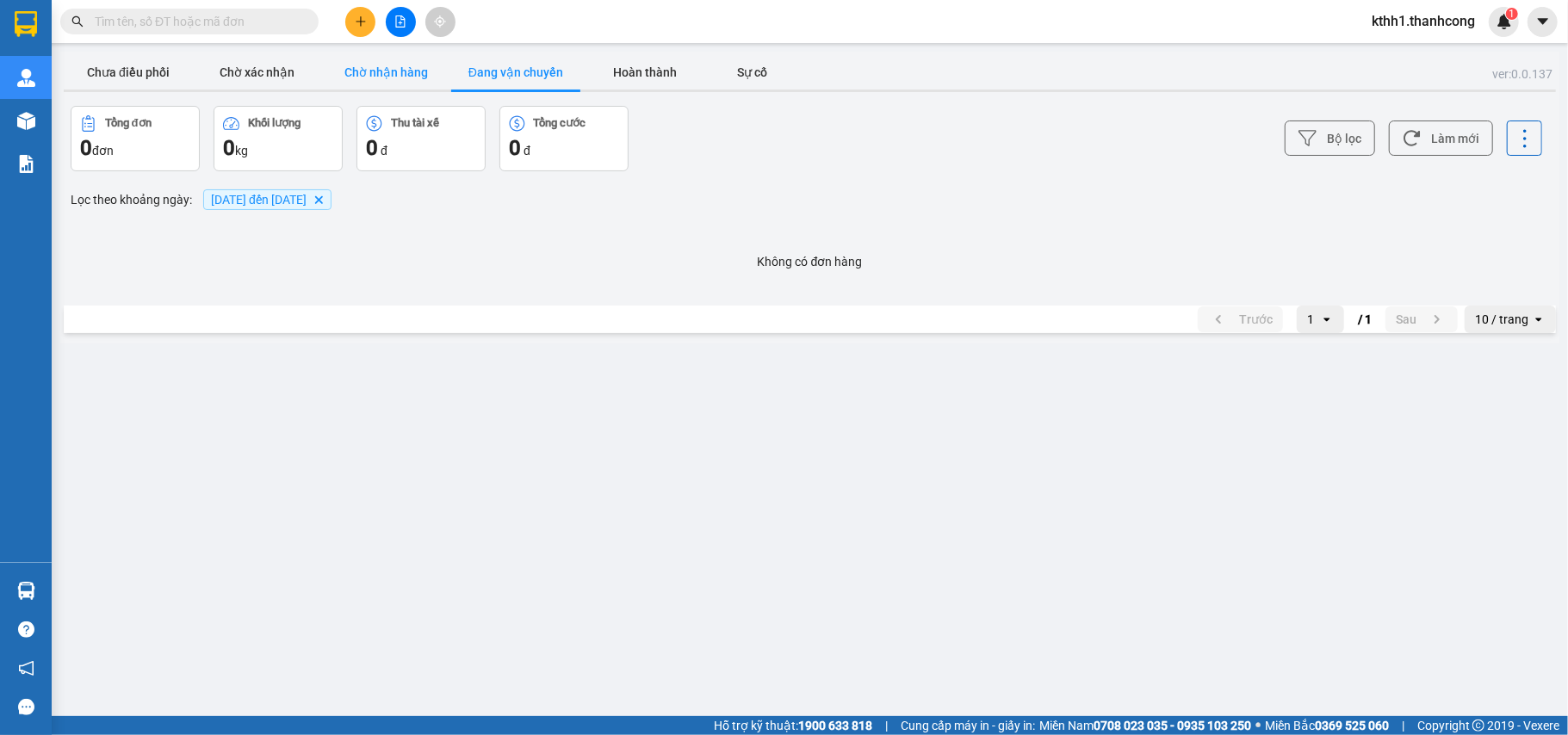
click at [393, 67] on button "Chờ nhận hàng" at bounding box center [386, 72] width 129 height 34
click at [266, 74] on button "Chờ xác nhận" at bounding box center [257, 72] width 129 height 34
click at [639, 64] on button "Hoàn thành" at bounding box center [644, 72] width 129 height 34
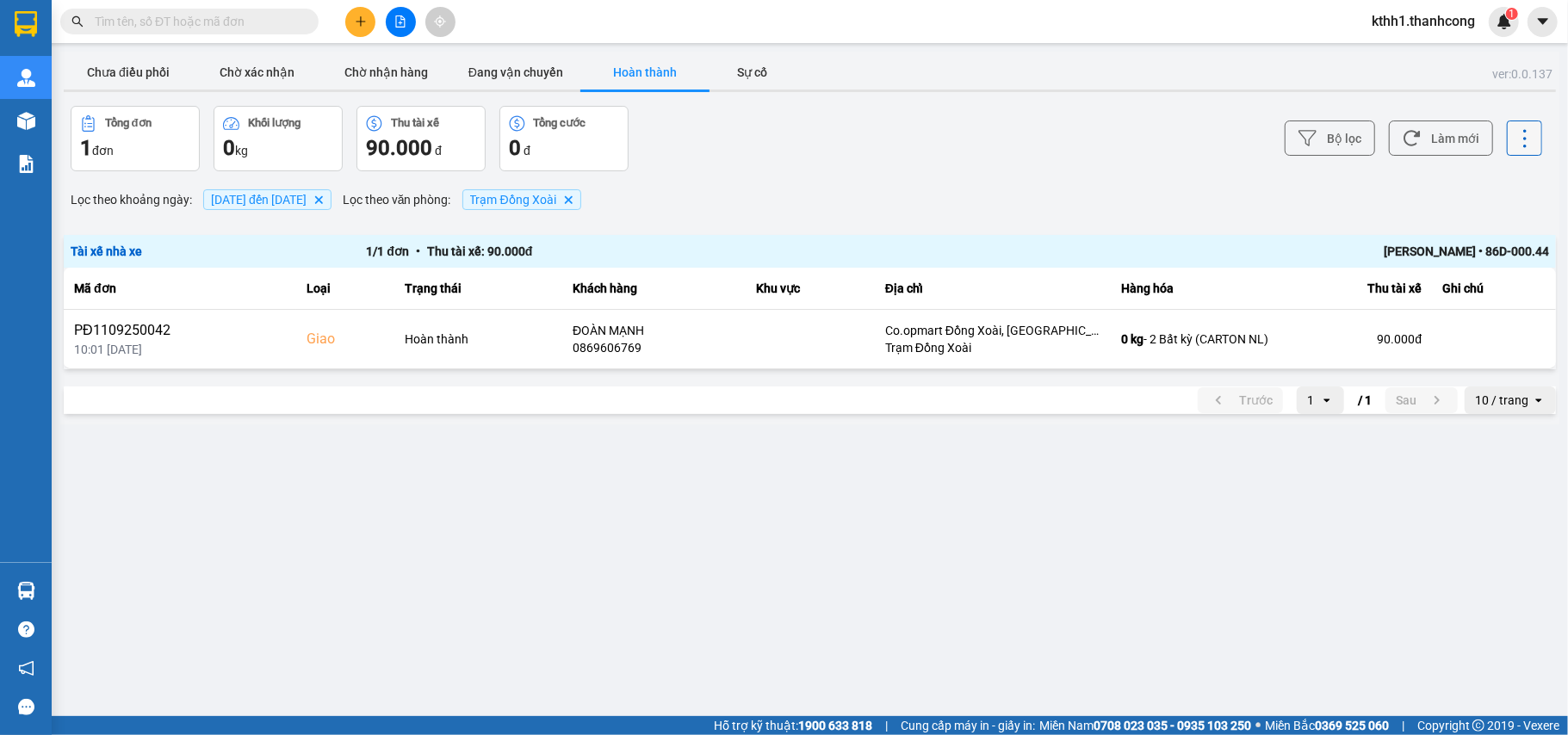
click at [1517, 135] on icon at bounding box center [1525, 138] width 24 height 24
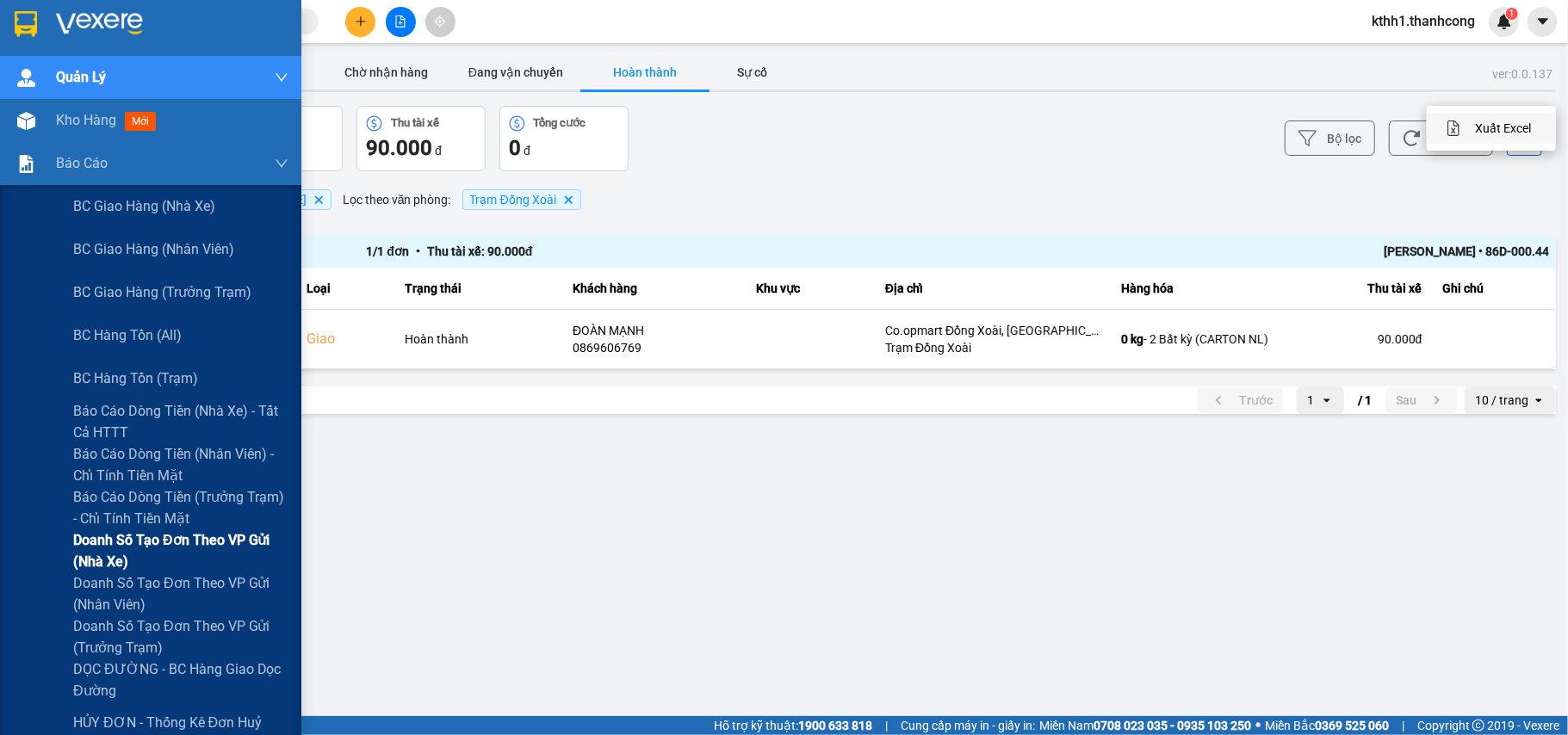
scroll to position [115, 0]
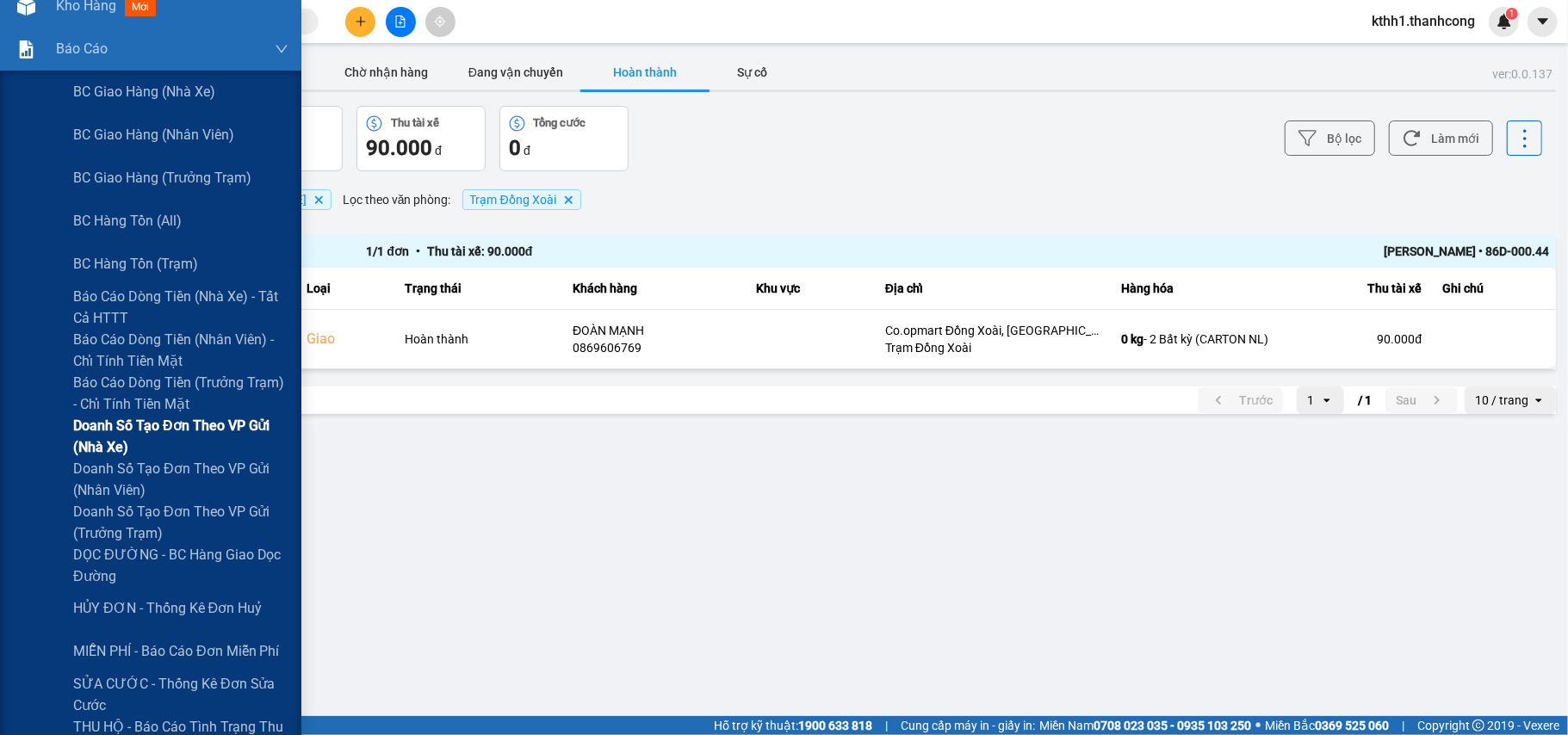
click at [200, 432] on span "Doanh số tạo đơn theo VP gửi (nhà xe)" at bounding box center [181, 436] width 215 height 43
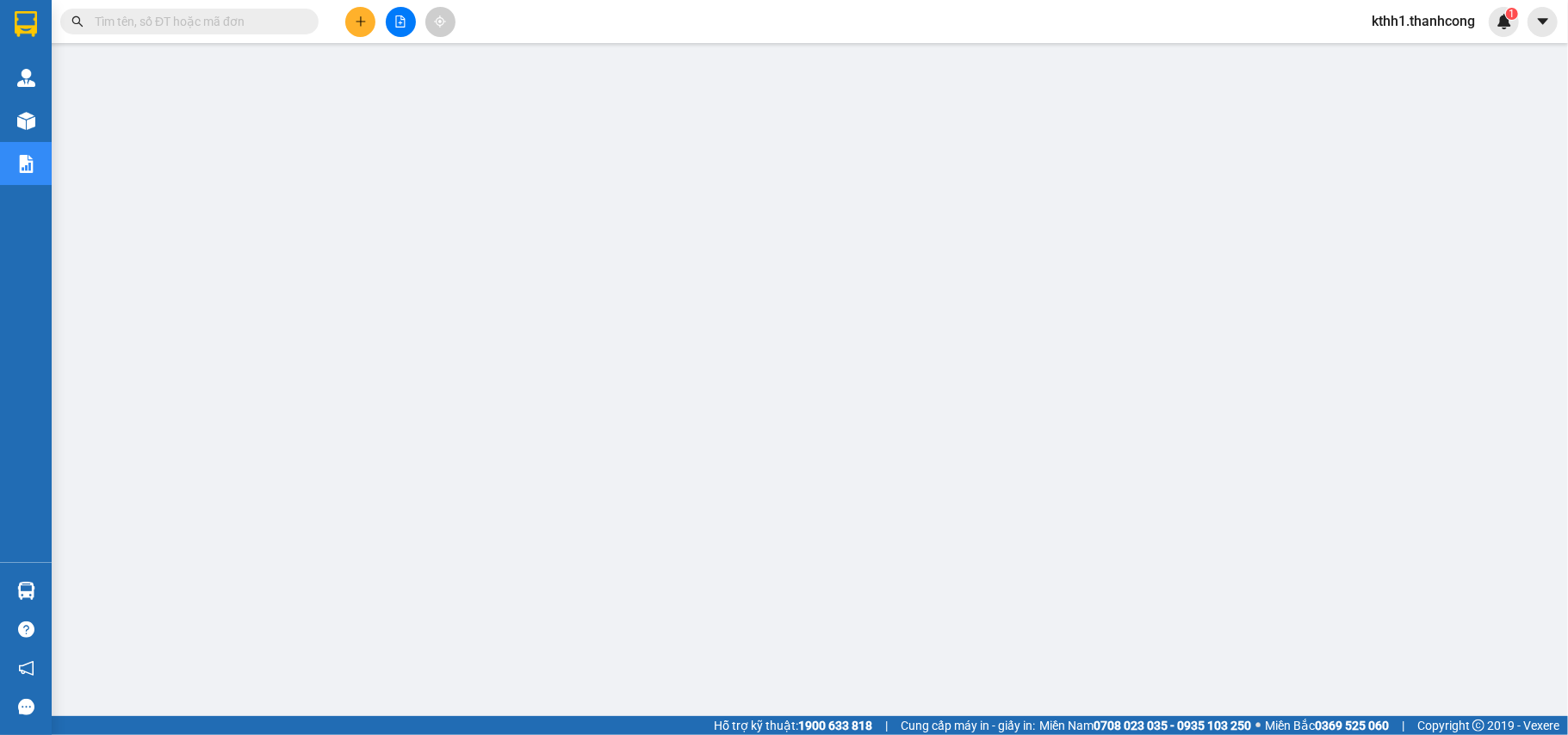
click at [1412, 25] on span "kthh1.thanhcong" at bounding box center [1423, 21] width 131 height 22
click at [1423, 53] on span "Đăng xuất" at bounding box center [1431, 53] width 97 height 19
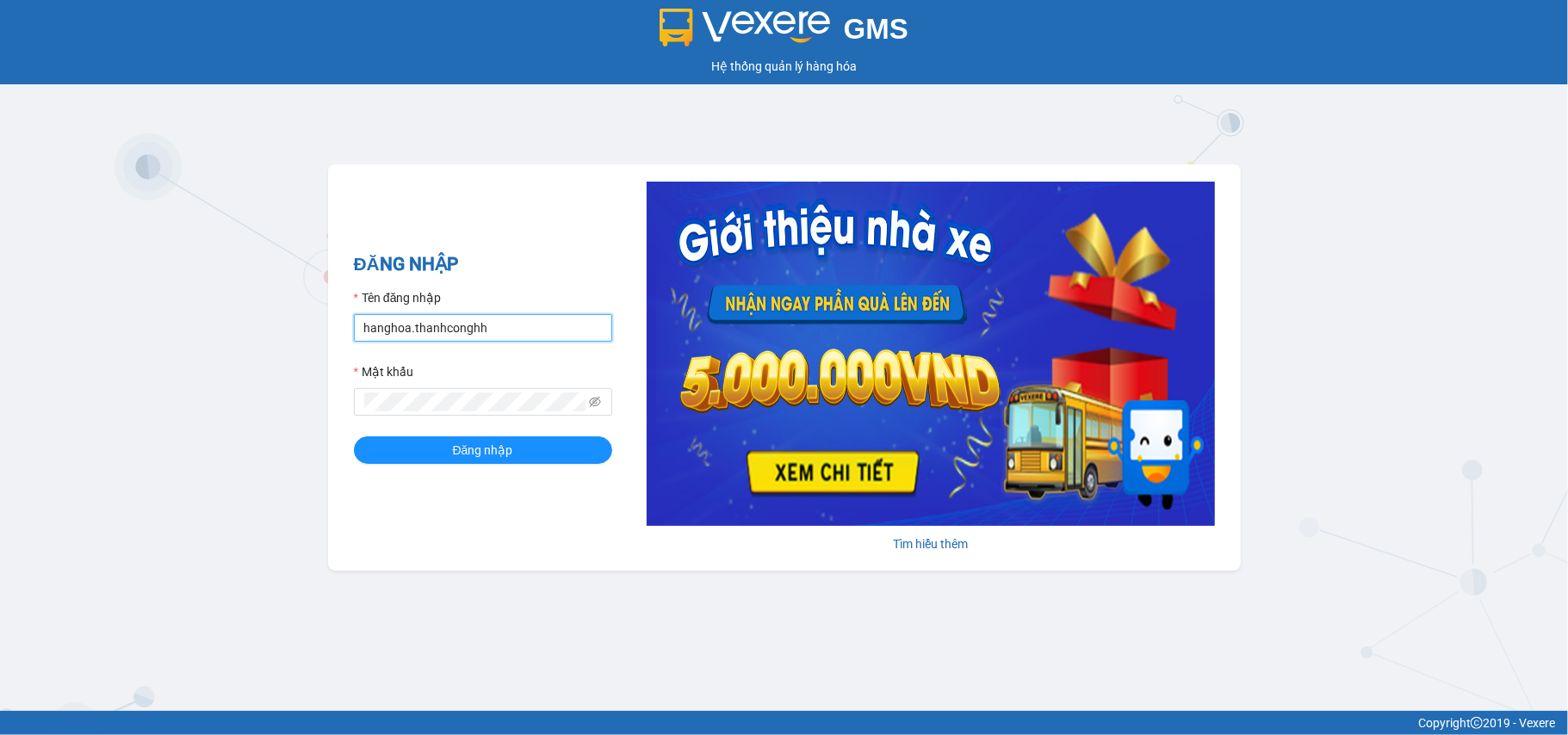
drag, startPoint x: 522, startPoint y: 321, endPoint x: 236, endPoint y: 311, distance: 286.2
click at [236, 311] on div "GMS Hệ thống quản lý hàng hóa ĐĂNG NHẬP Tên đăng nhập hanghoa.thanhconghh Mật k…" at bounding box center [784, 355] width 1568 height 711
type input "dxhh.thanhcong"
click at [283, 399] on div "GMS Hệ thống quản lý hàng hóa ĐĂNG NHẬP Tên đăng nhập dxhh.thanhcong Mật khẩu Đ…" at bounding box center [784, 355] width 1568 height 711
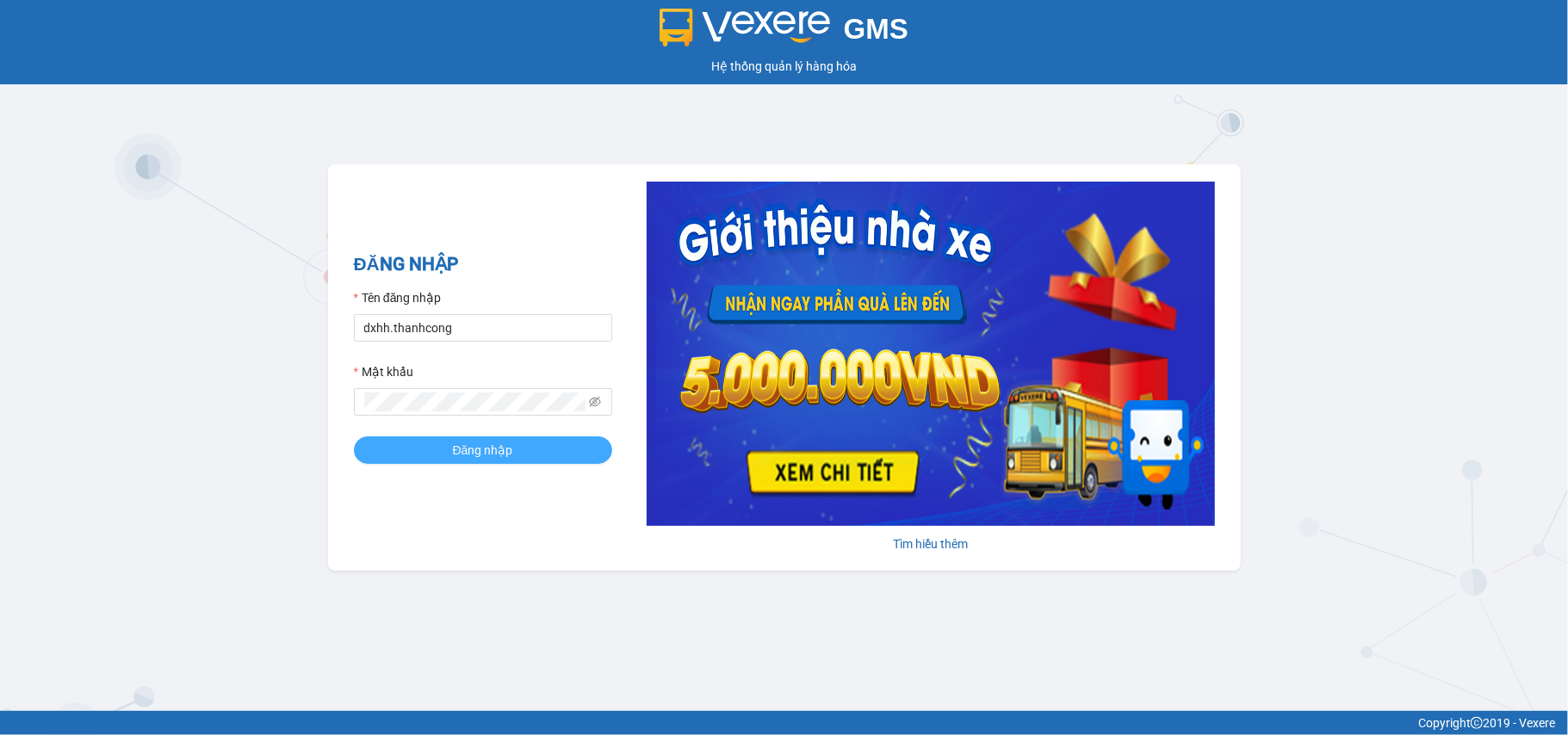
click at [431, 445] on button "Đăng nhập" at bounding box center [483, 450] width 258 height 27
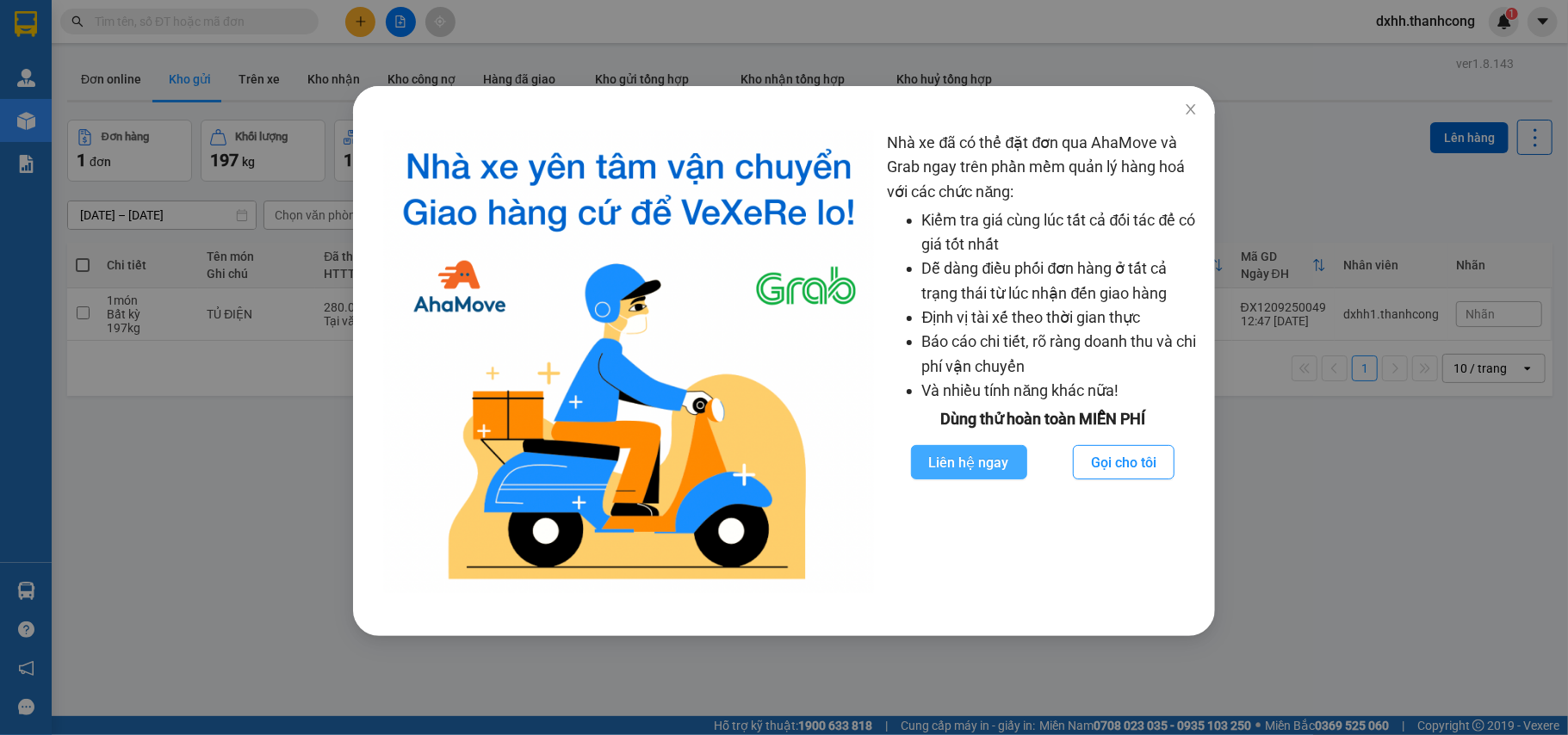
click at [995, 467] on span "Liên hệ ngay" at bounding box center [968, 462] width 80 height 22
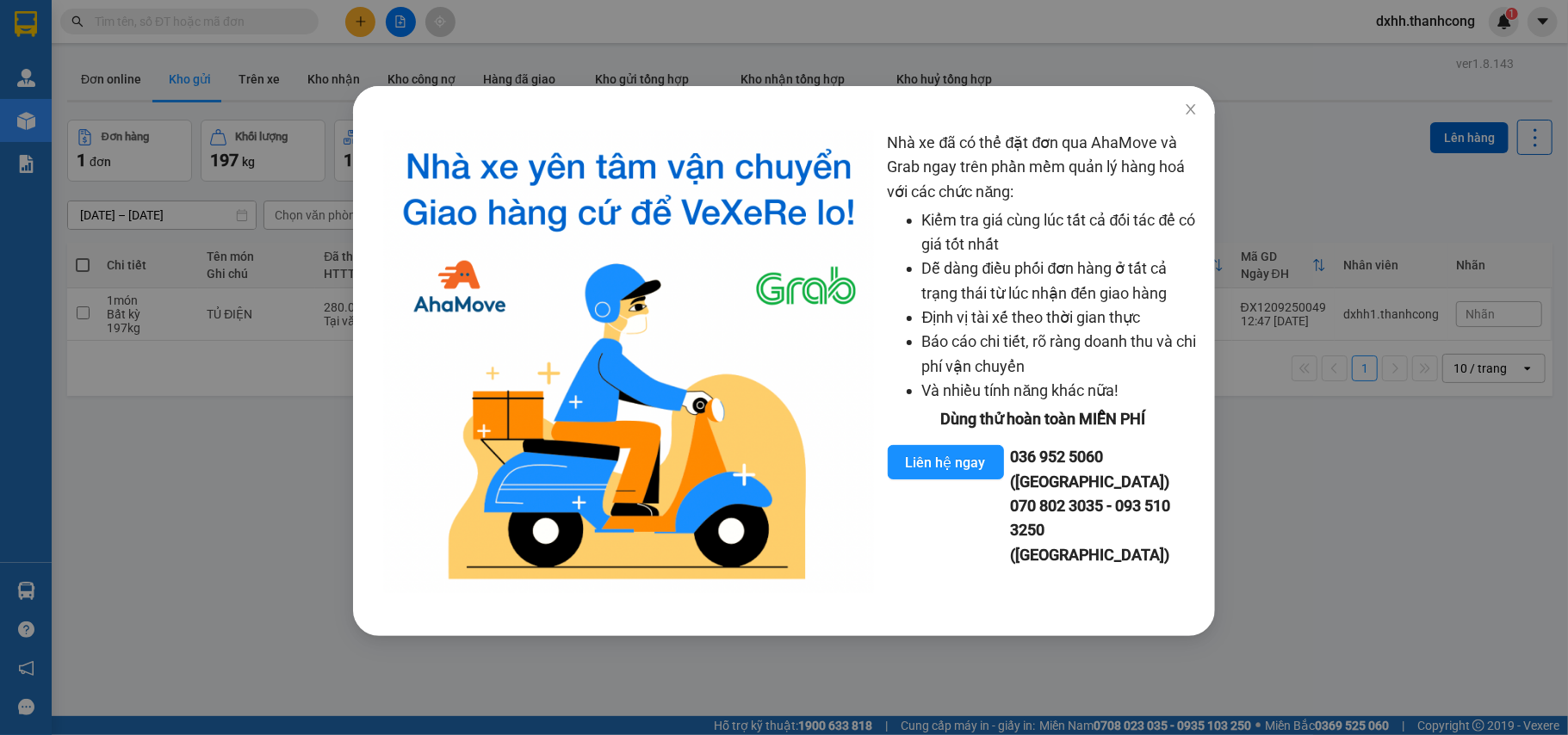
click at [1284, 513] on div "Nhà xe đã có thể đặt đơn qua AhaMove và Grab ngay trên phần mềm quản lý hàng ho…" at bounding box center [784, 368] width 1568 height 735
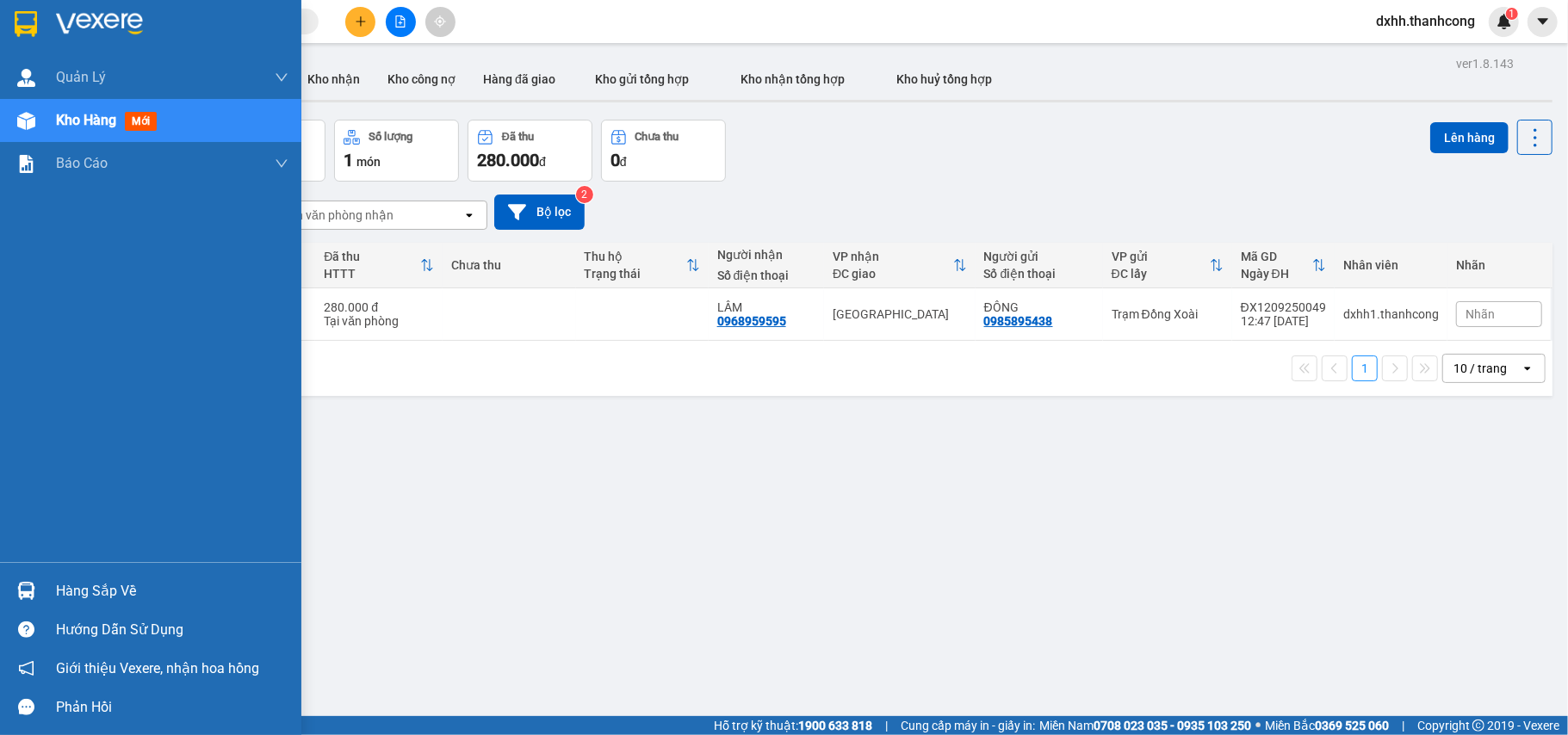
click at [90, 119] on span "Kho hàng" at bounding box center [86, 120] width 61 height 16
click at [81, 116] on span "Kho hàng" at bounding box center [86, 120] width 61 height 16
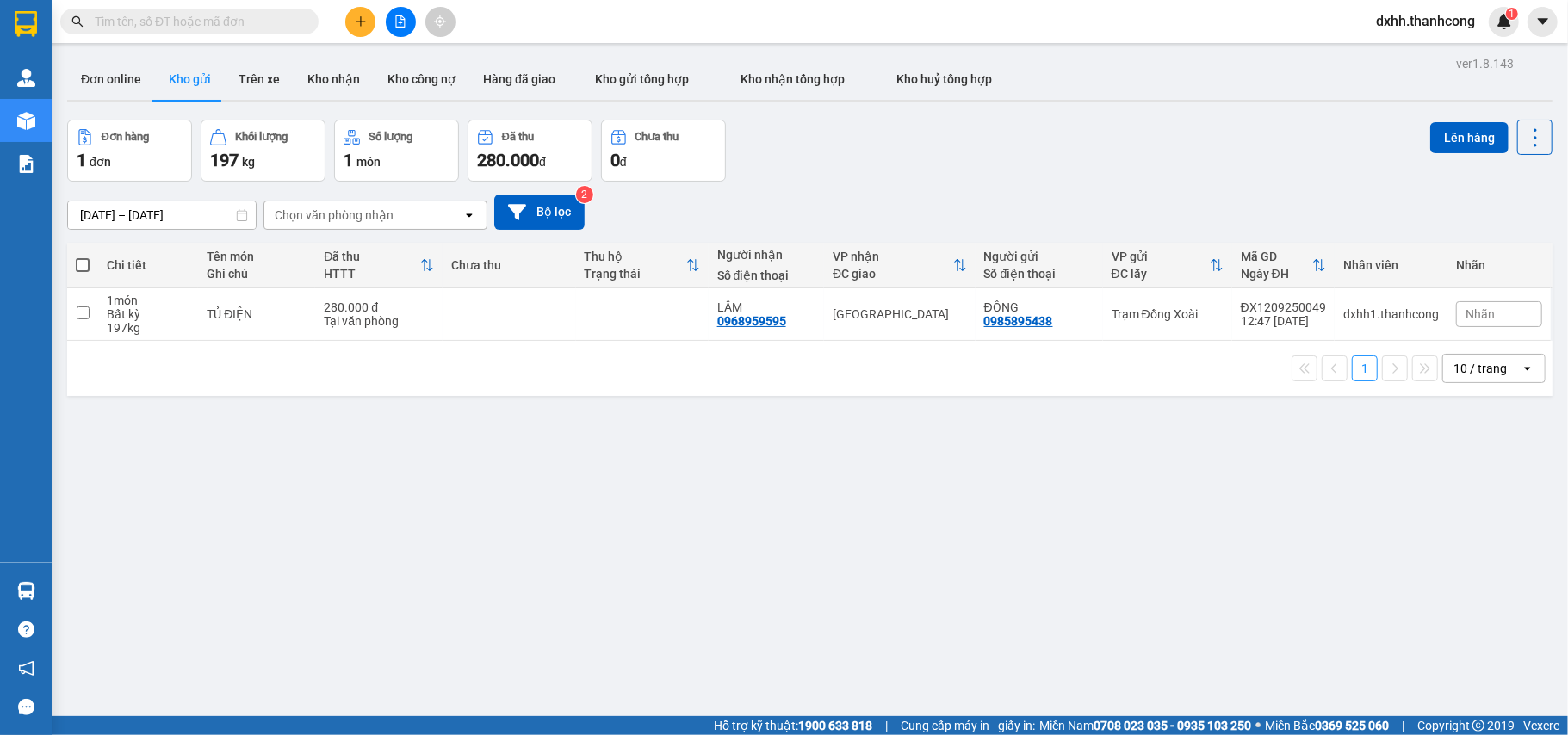
click at [180, 77] on button "Kho gửi" at bounding box center [190, 79] width 70 height 42
click at [183, 77] on button "Kho gửi" at bounding box center [190, 79] width 70 height 42
click at [266, 78] on button "Trên xe" at bounding box center [259, 79] width 69 height 42
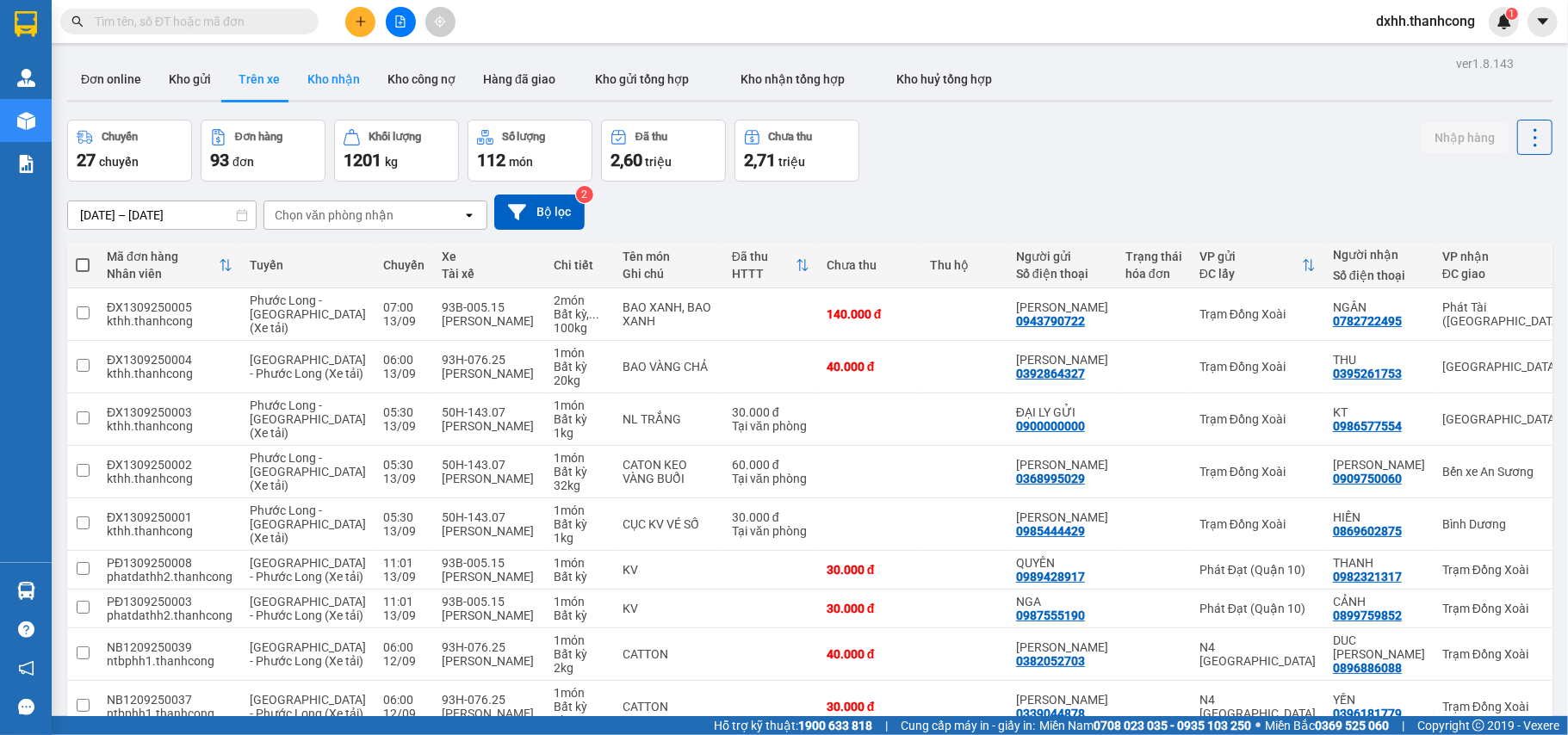
click at [329, 79] on button "Kho nhận" at bounding box center [333, 79] width 80 height 42
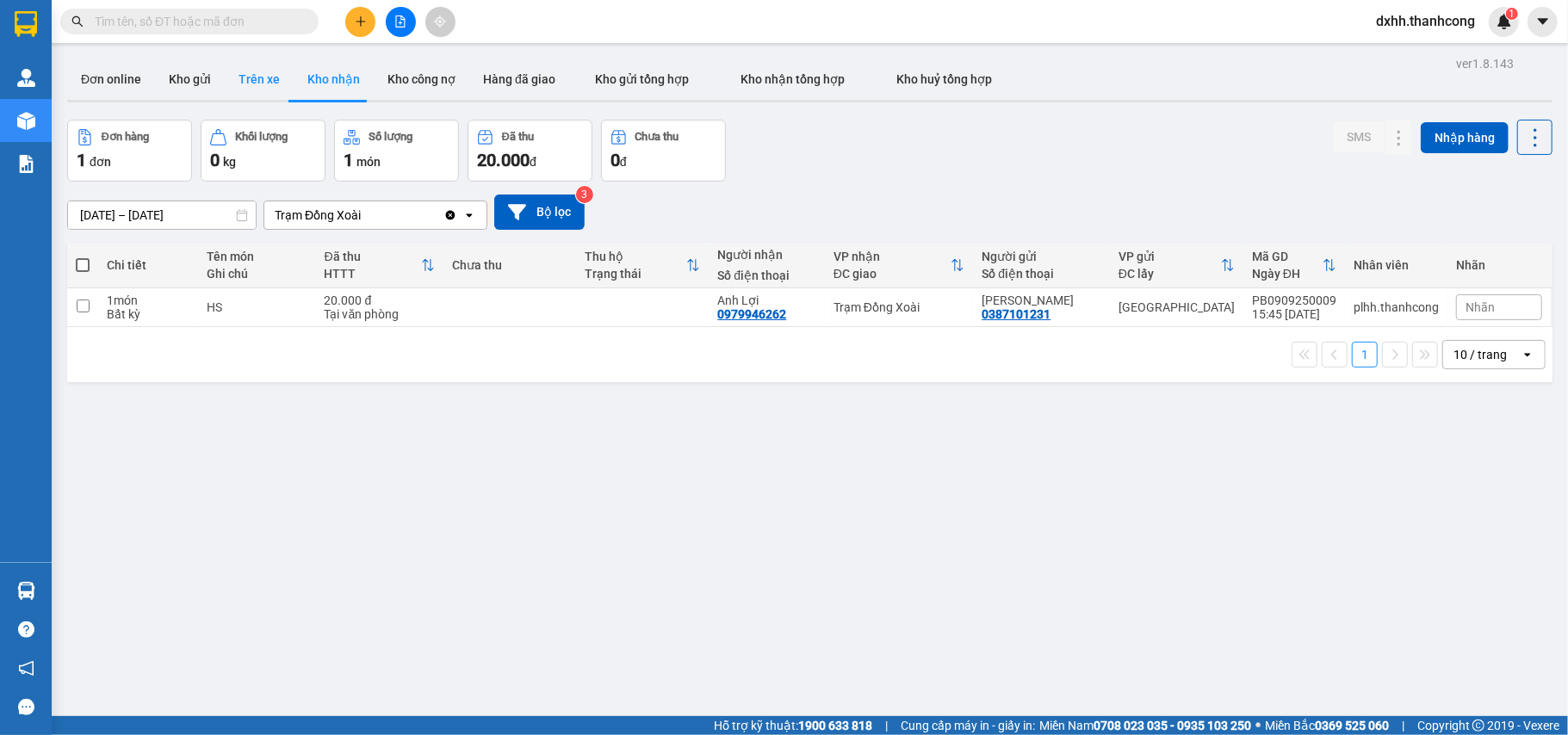
click at [253, 78] on button "Trên xe" at bounding box center [259, 79] width 69 height 42
type input "12/09/2025 – 13/09/2025"
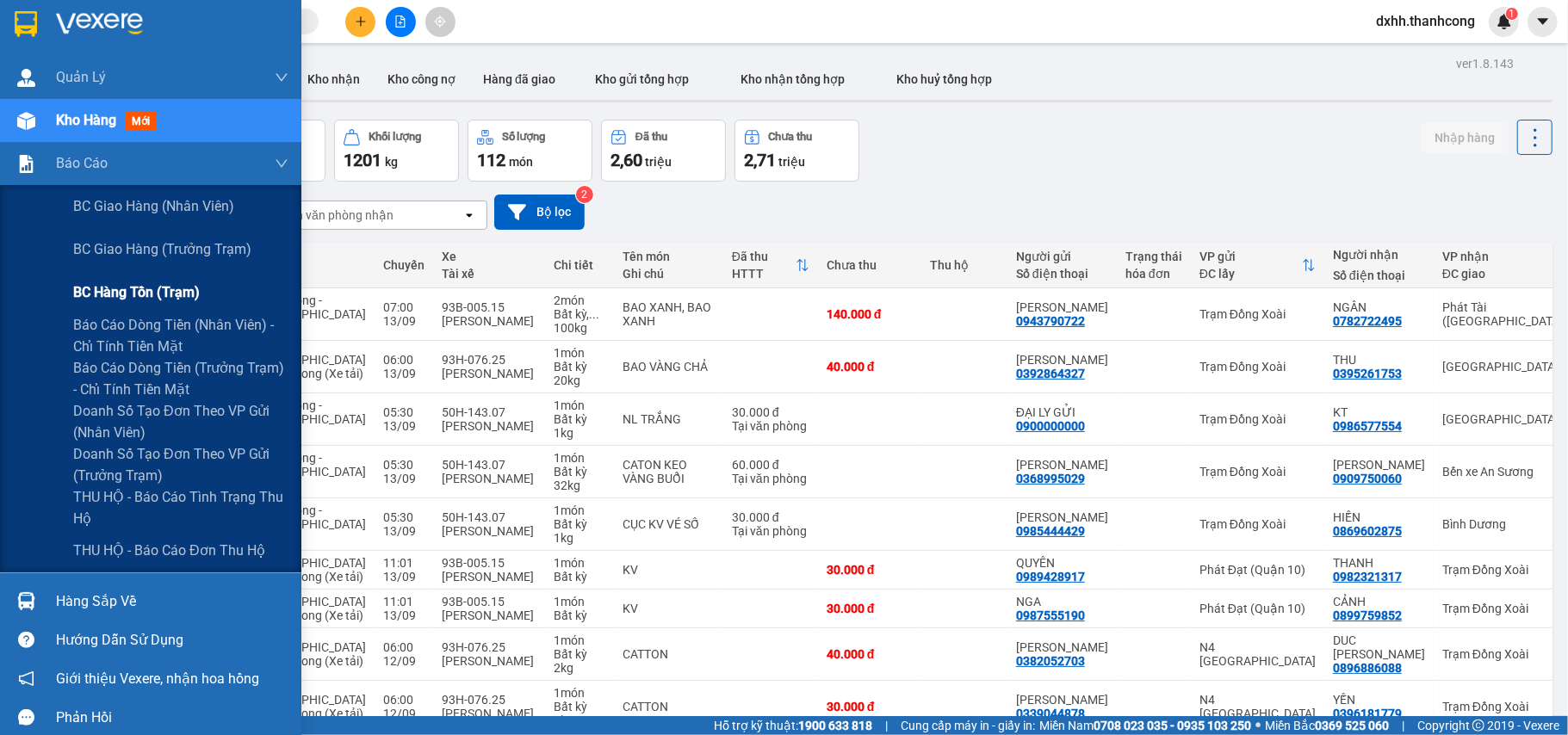
click at [163, 291] on span "BC hàng tồn (trạm)" at bounding box center [136, 293] width 126 height 22
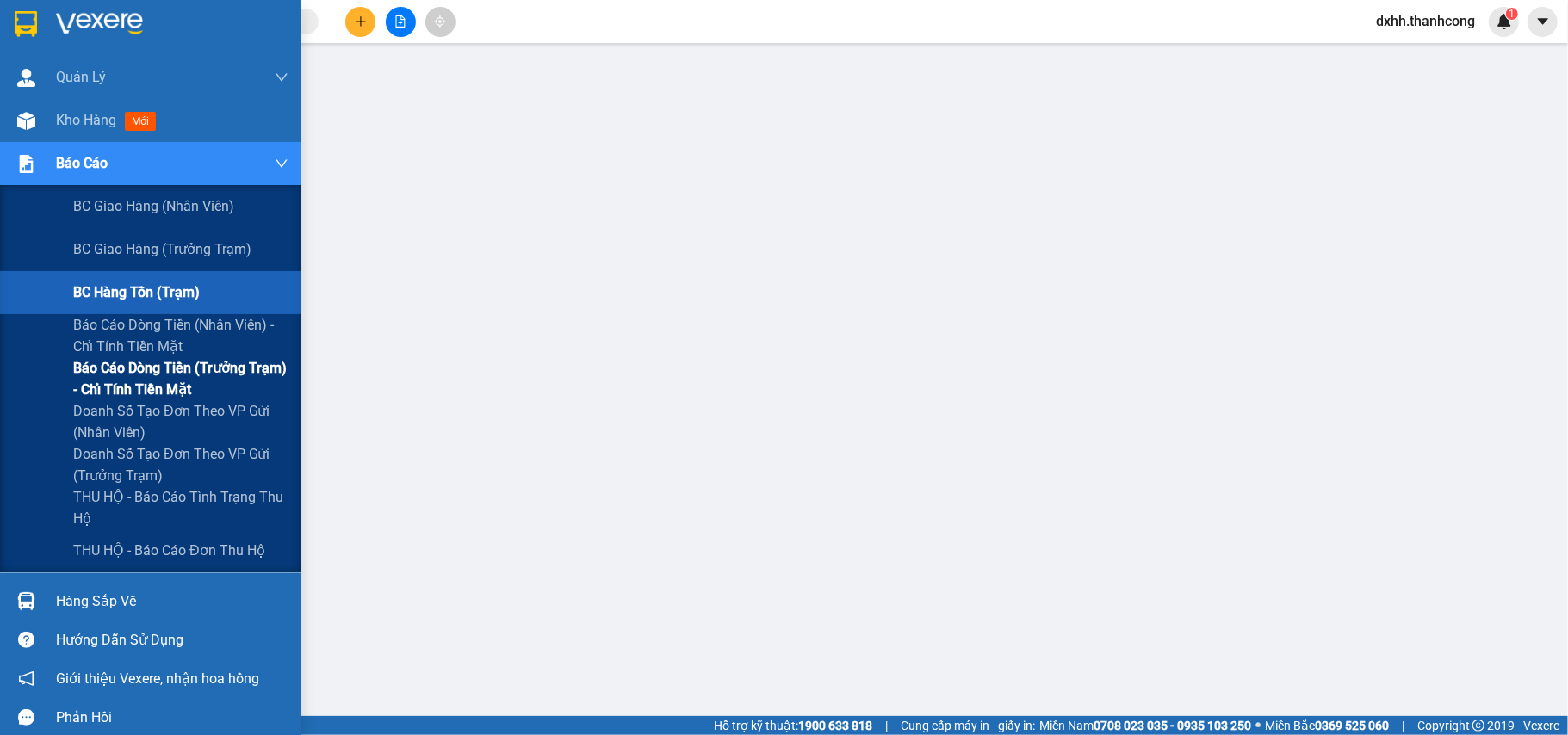
click at [152, 372] on span "Báo cáo dòng tiền (trưởng trạm) - chỉ tính tiền mặt" at bounding box center [181, 379] width 215 height 43
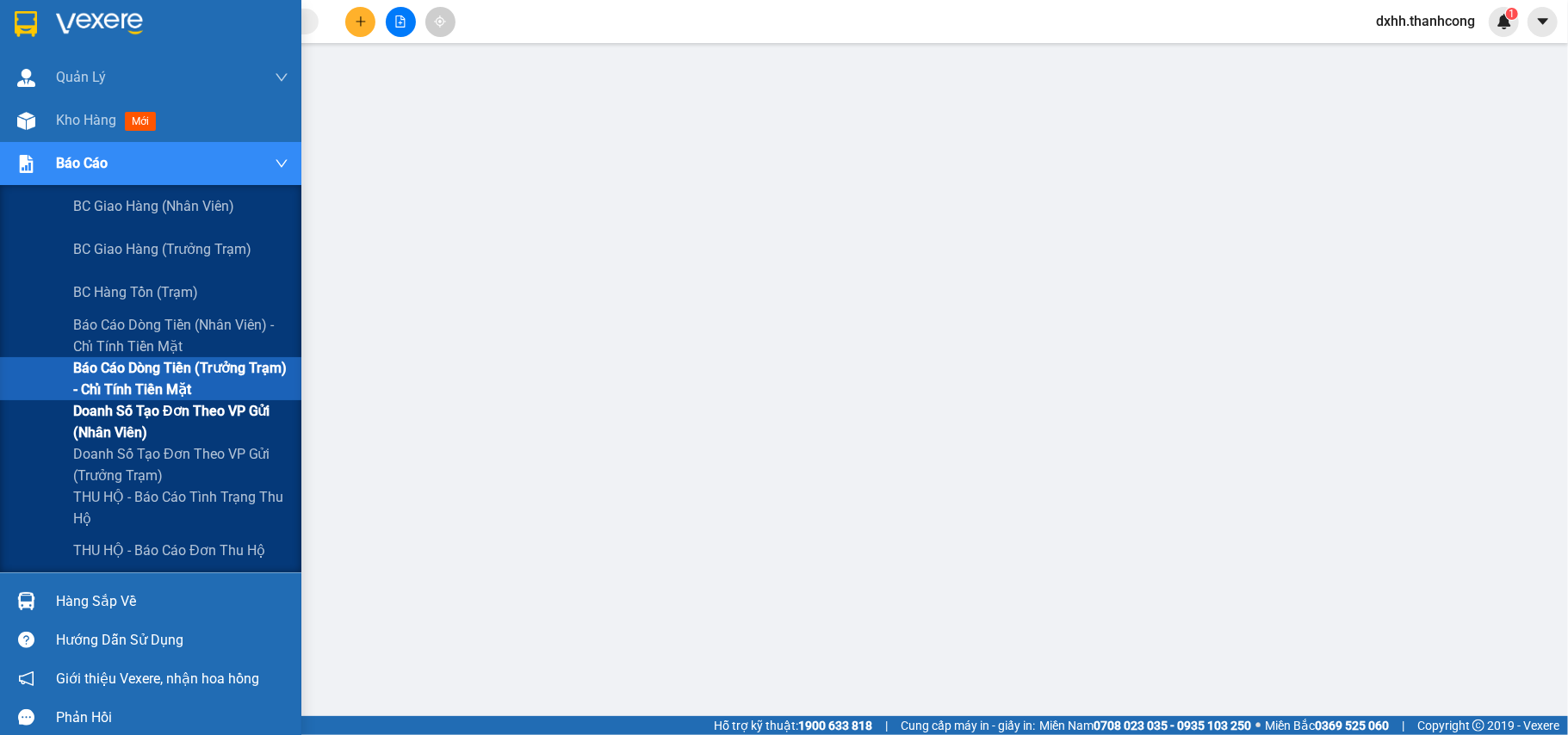
click at [180, 417] on span "Doanh số tạo đơn theo VP gửi (nhân viên)" at bounding box center [181, 422] width 215 height 43
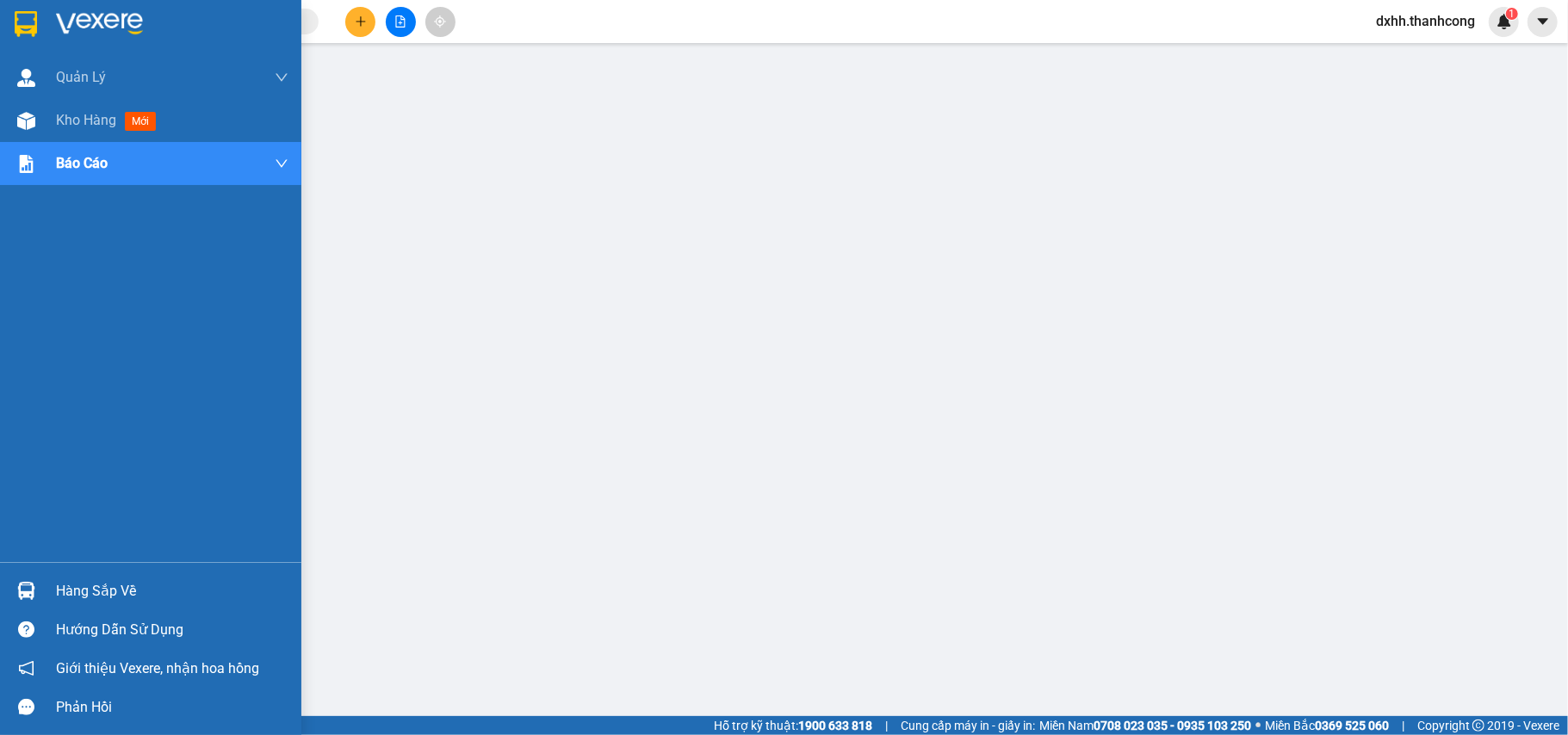
click at [137, 593] on div "Hàng sắp về" at bounding box center [172, 591] width 232 height 26
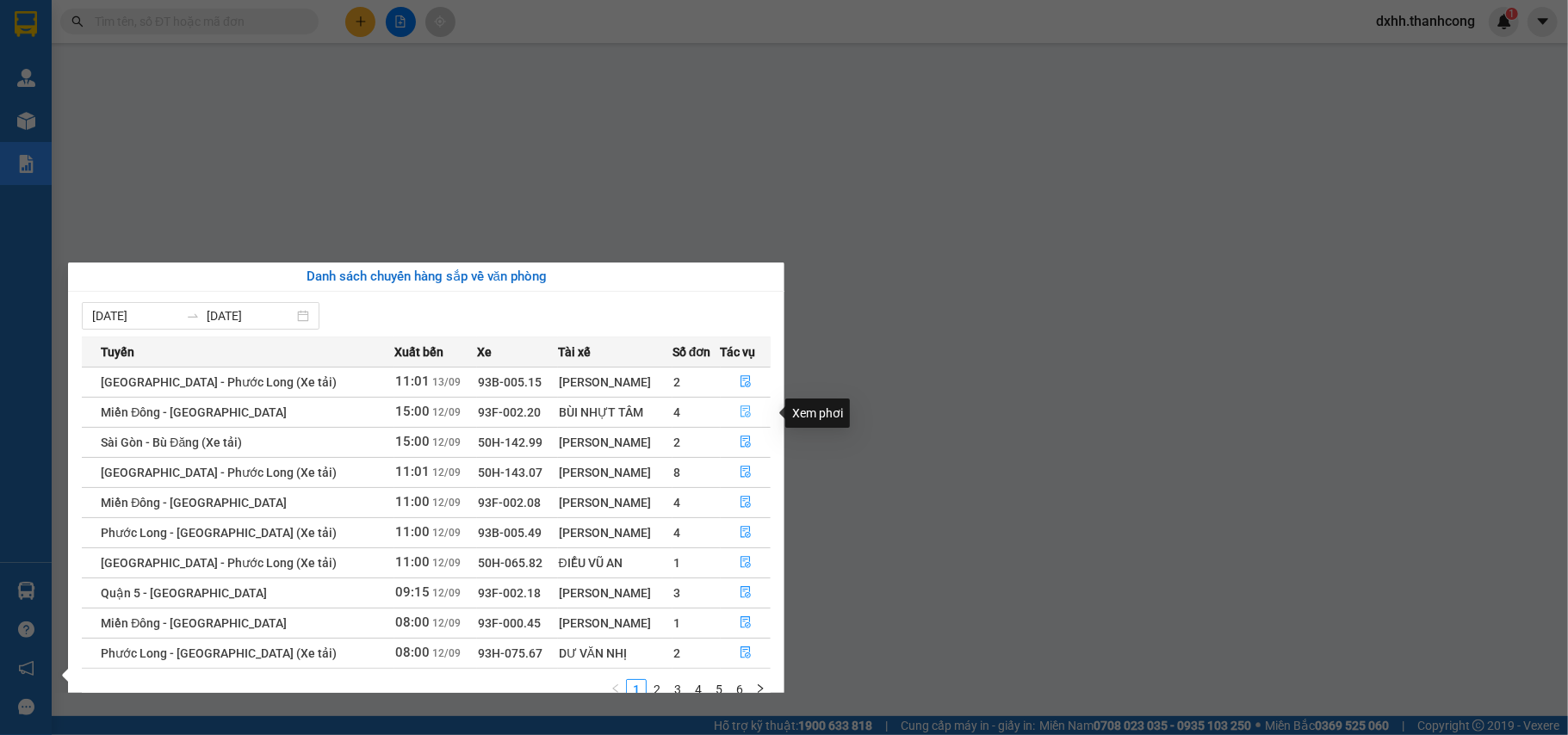
click at [741, 411] on icon "file-done" at bounding box center [745, 411] width 12 height 12
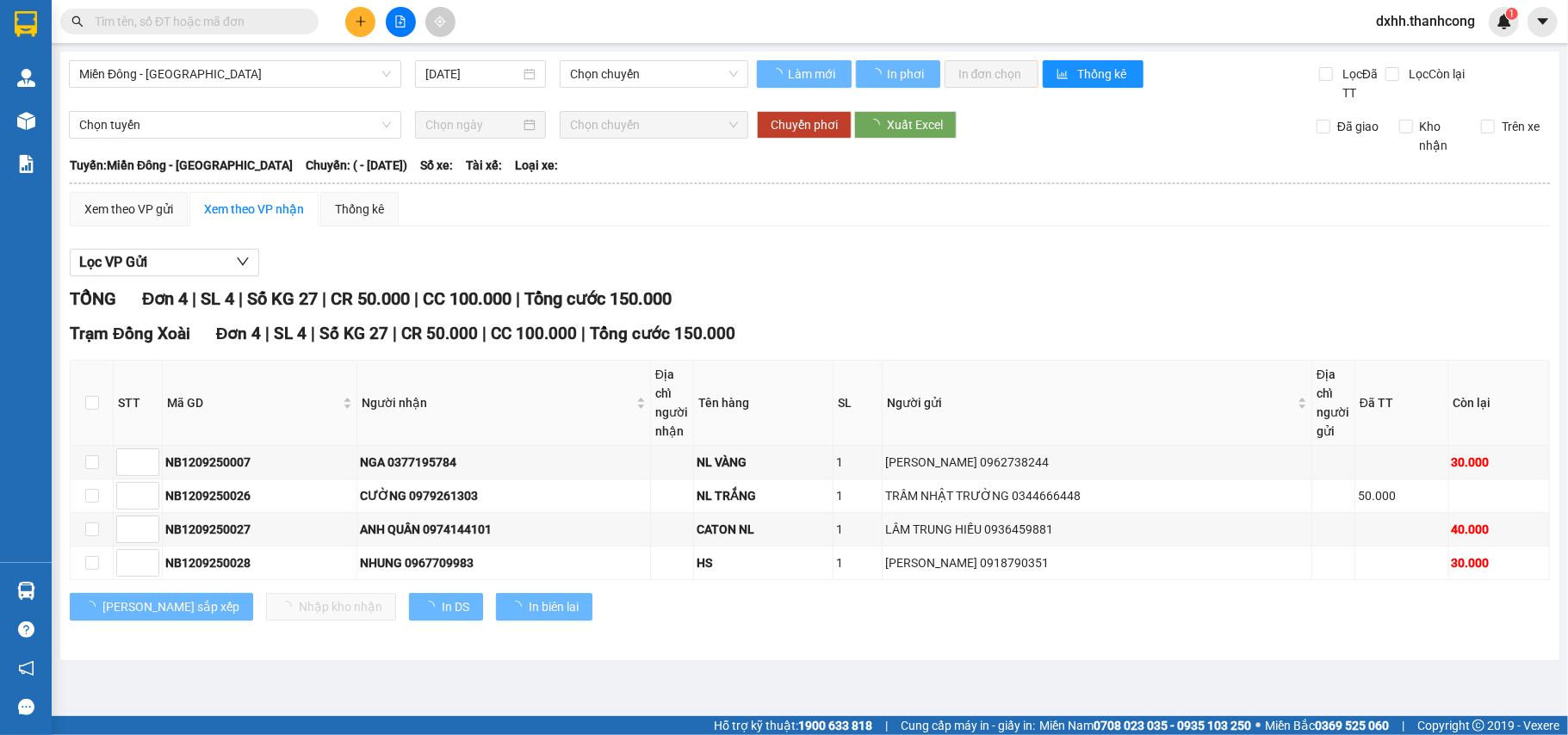
type input "12/09/2025"
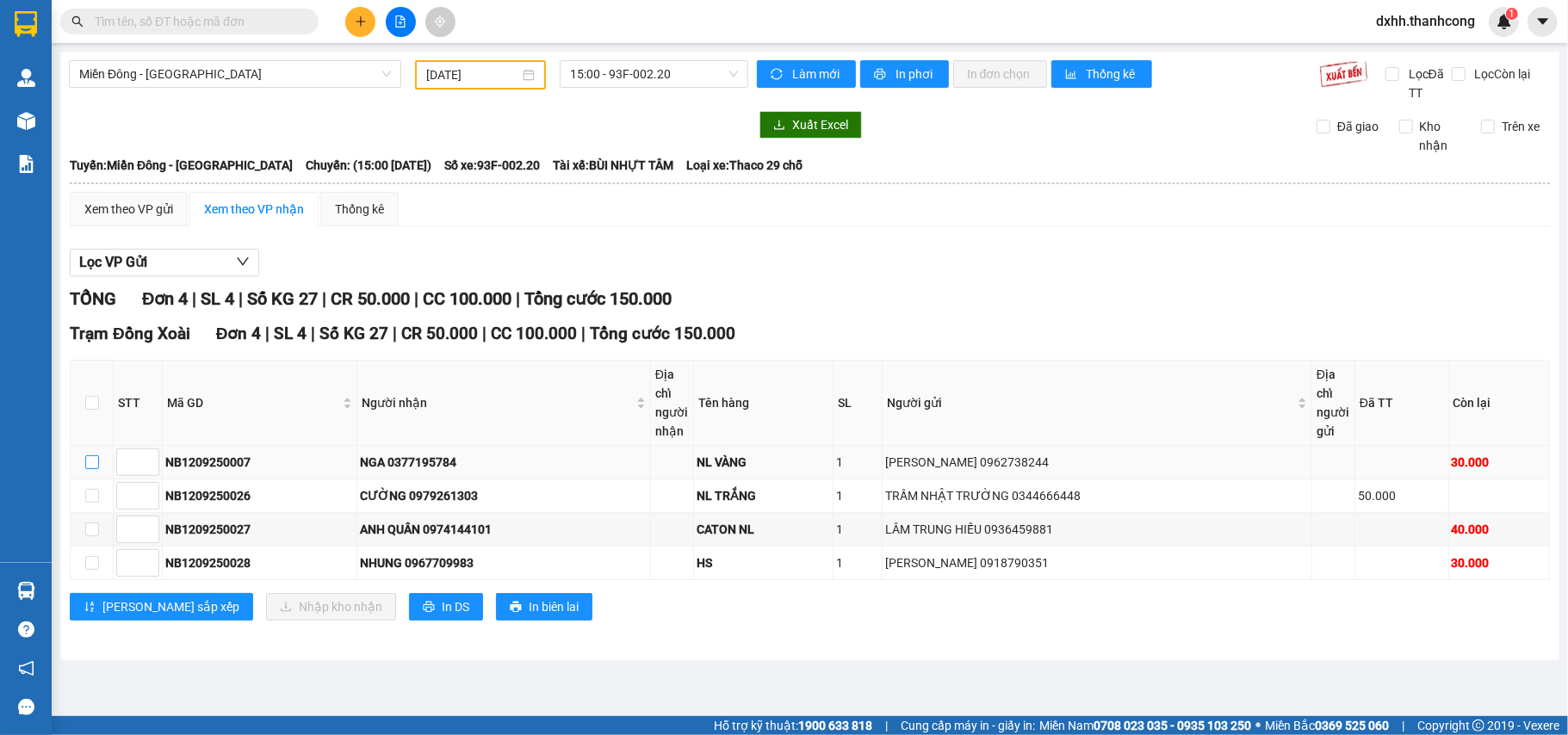
click at [91, 463] on input "checkbox" at bounding box center [91, 461] width 14 height 14
checkbox input "true"
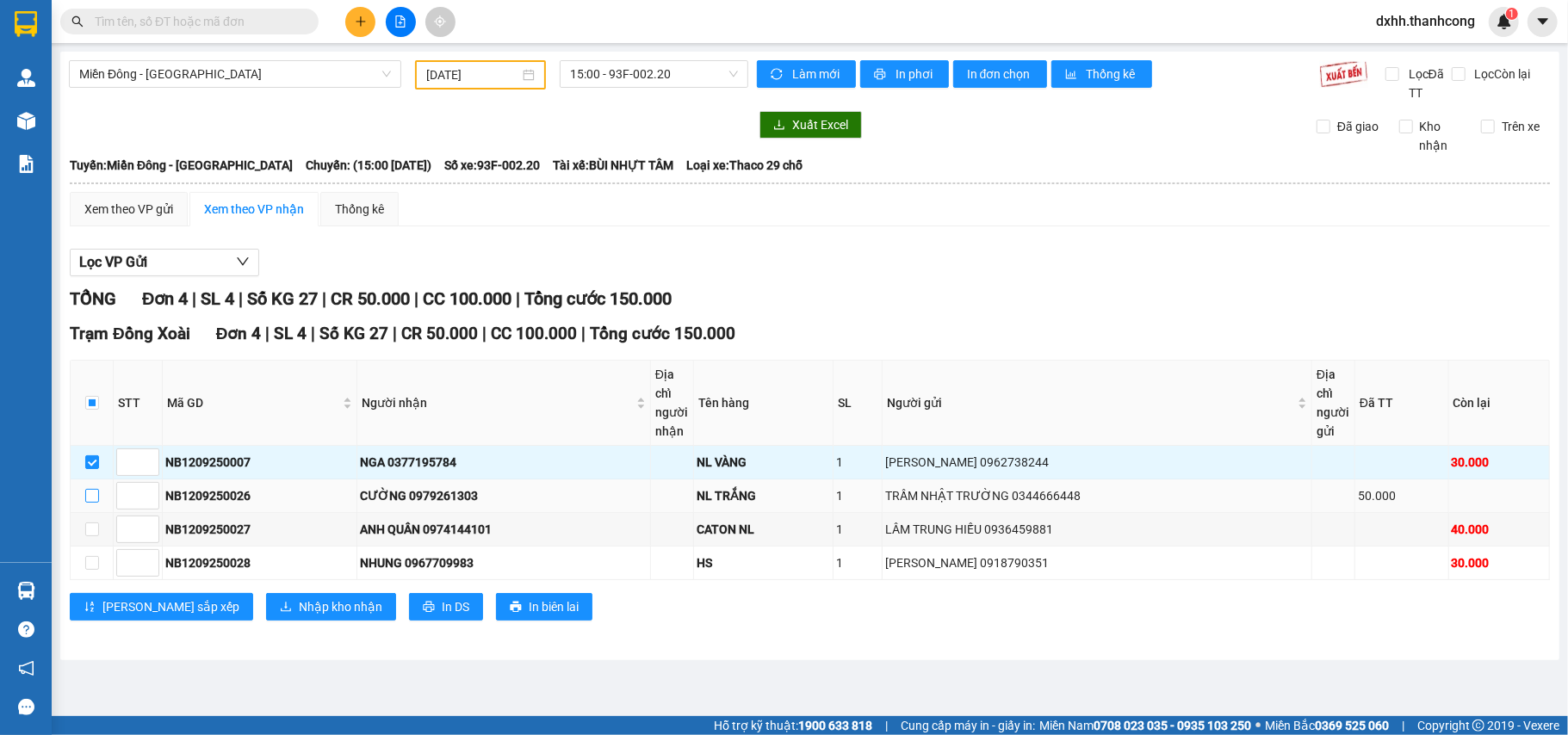
click at [89, 496] on input "checkbox" at bounding box center [91, 495] width 14 height 14
checkbox input "true"
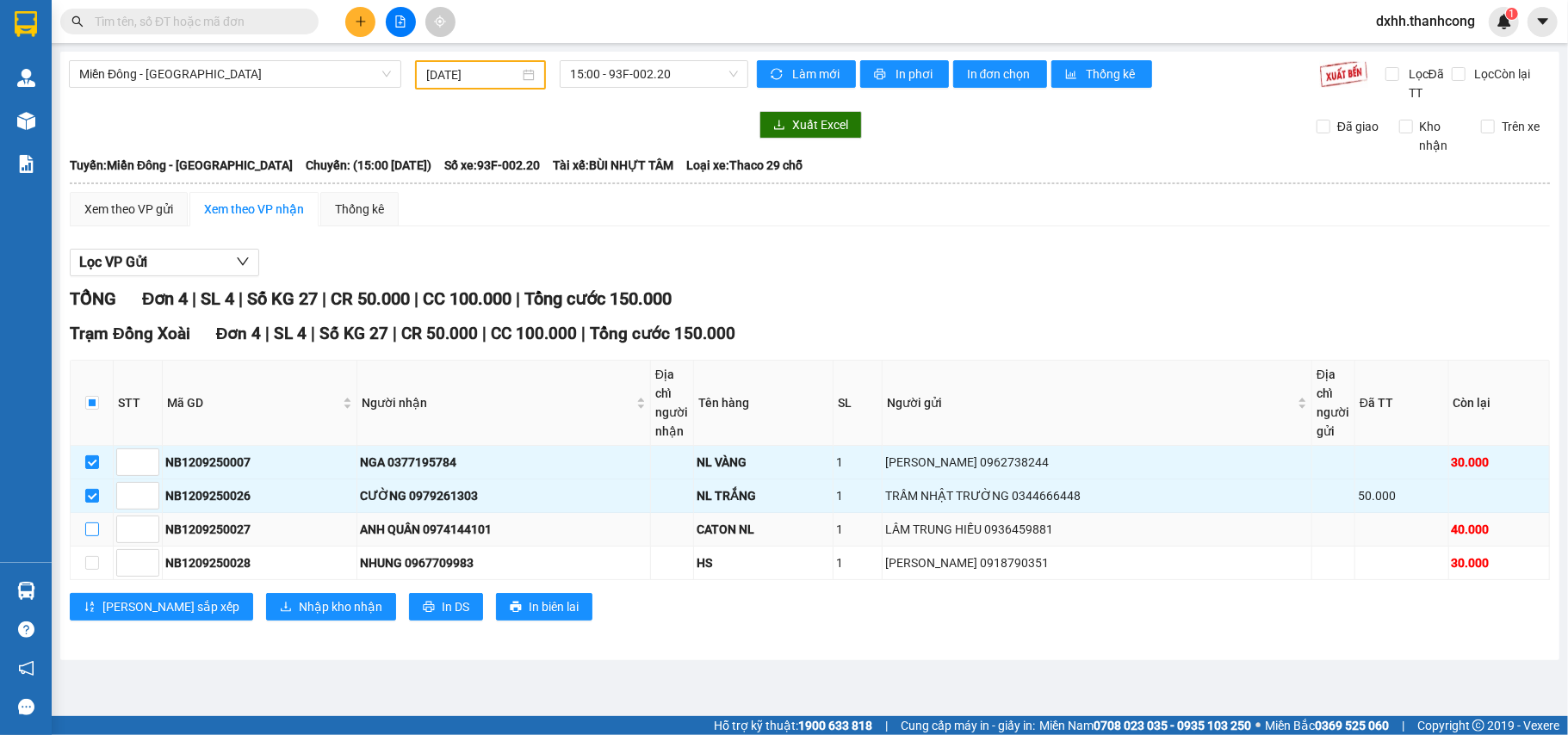
click at [94, 528] on input "checkbox" at bounding box center [91, 529] width 14 height 14
checkbox input "true"
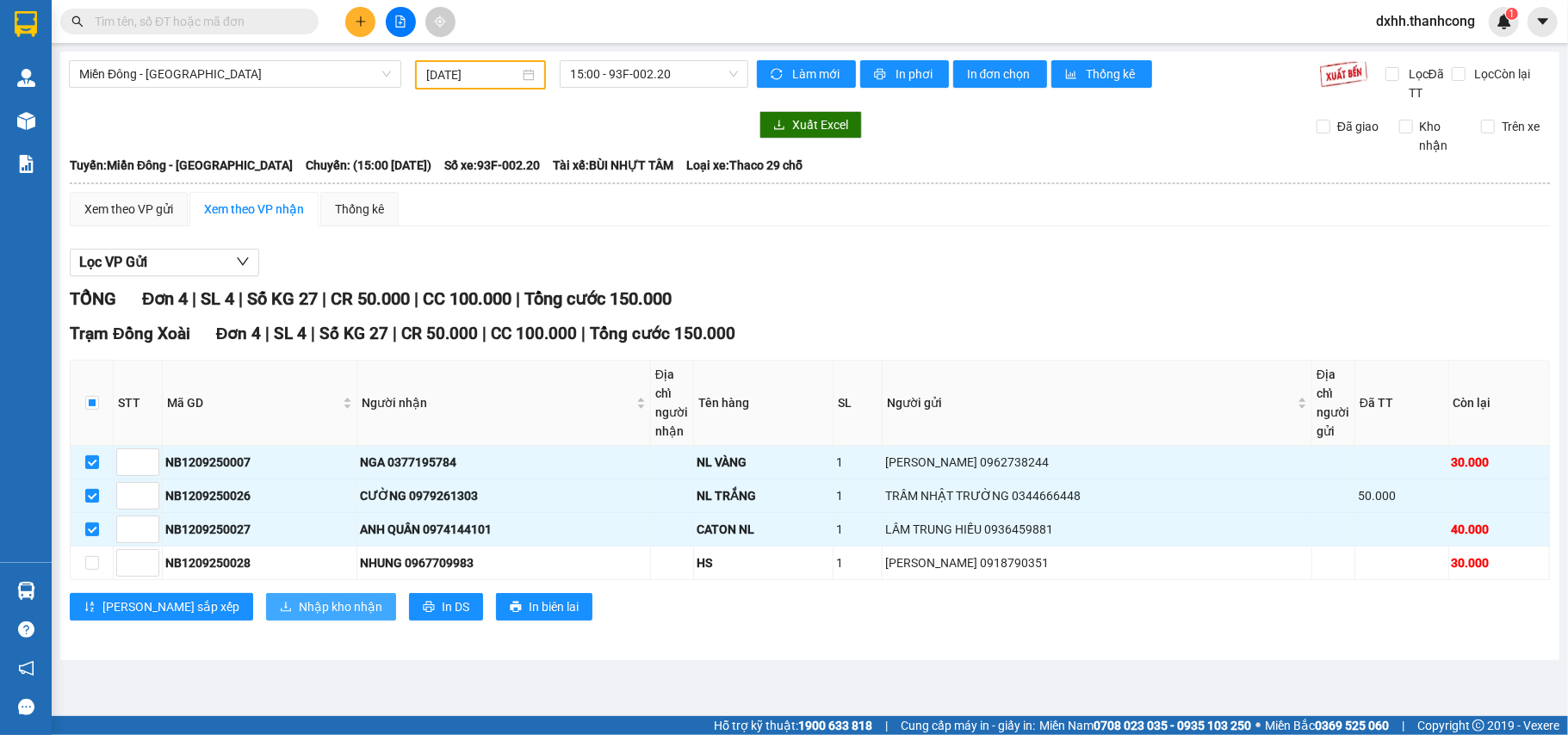
click at [299, 611] on span "Nhập kho nhận" at bounding box center [341, 606] width 83 height 19
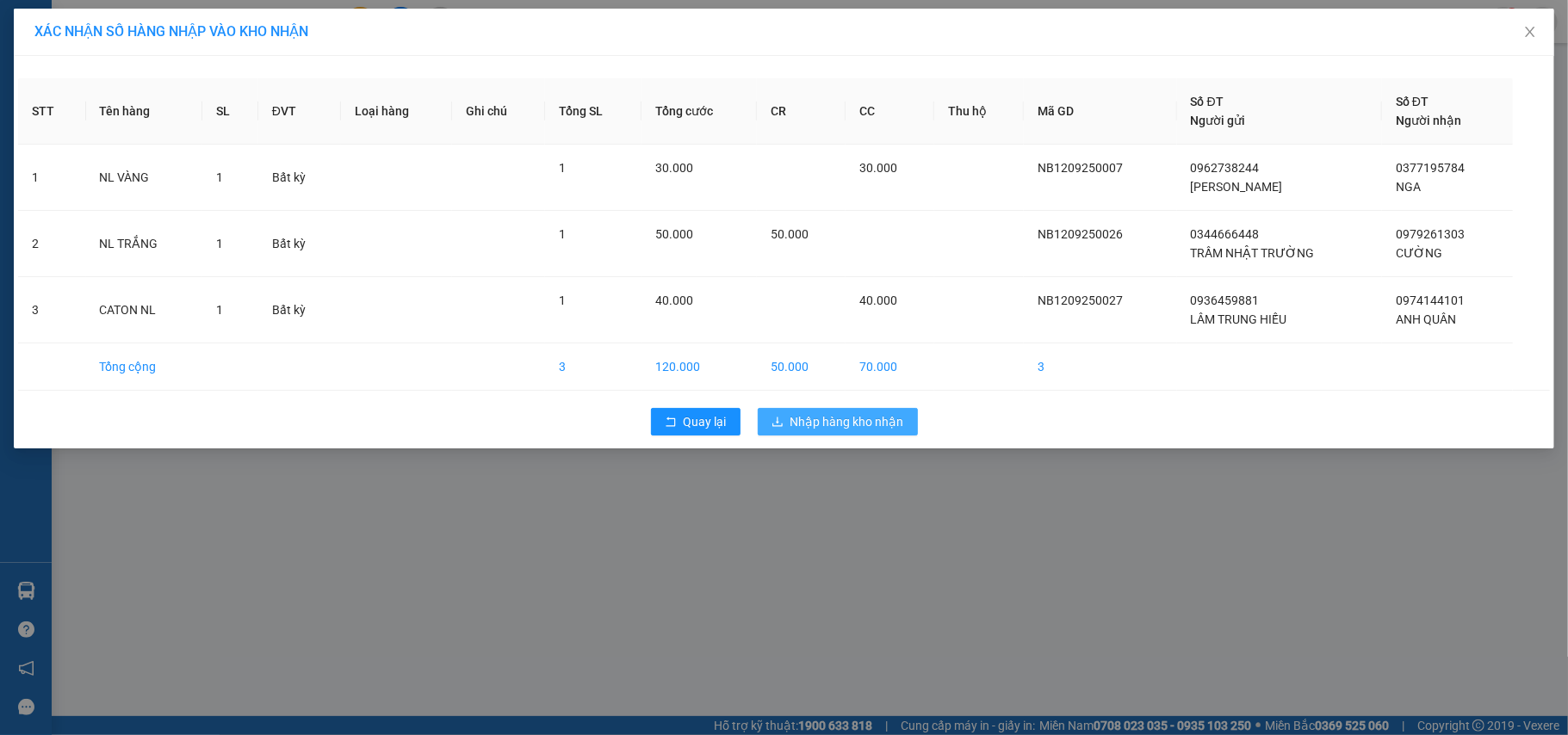
click at [870, 421] on span "Nhập hàng kho nhận" at bounding box center [847, 422] width 114 height 19
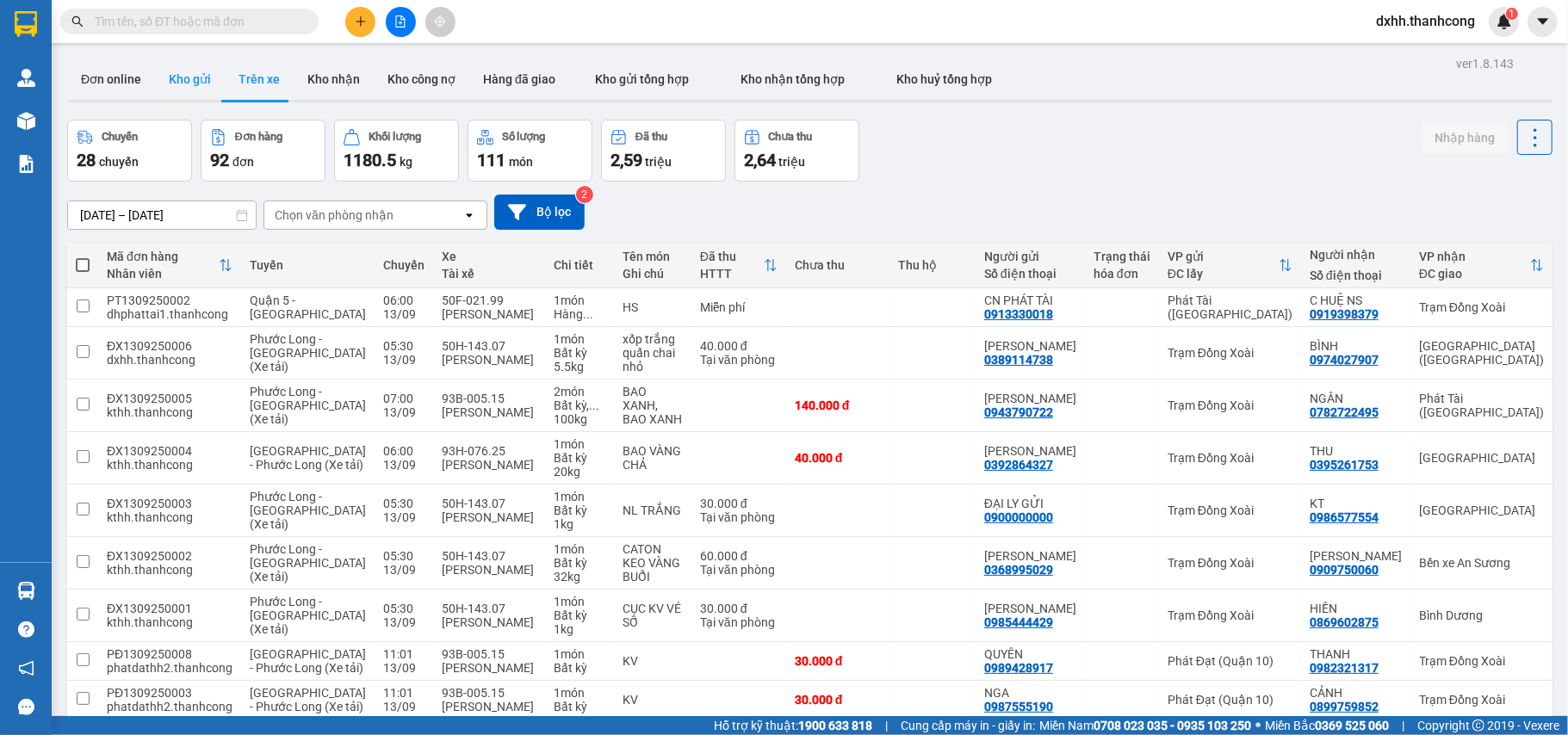
click at [186, 79] on button "Kho gửi" at bounding box center [190, 79] width 70 height 42
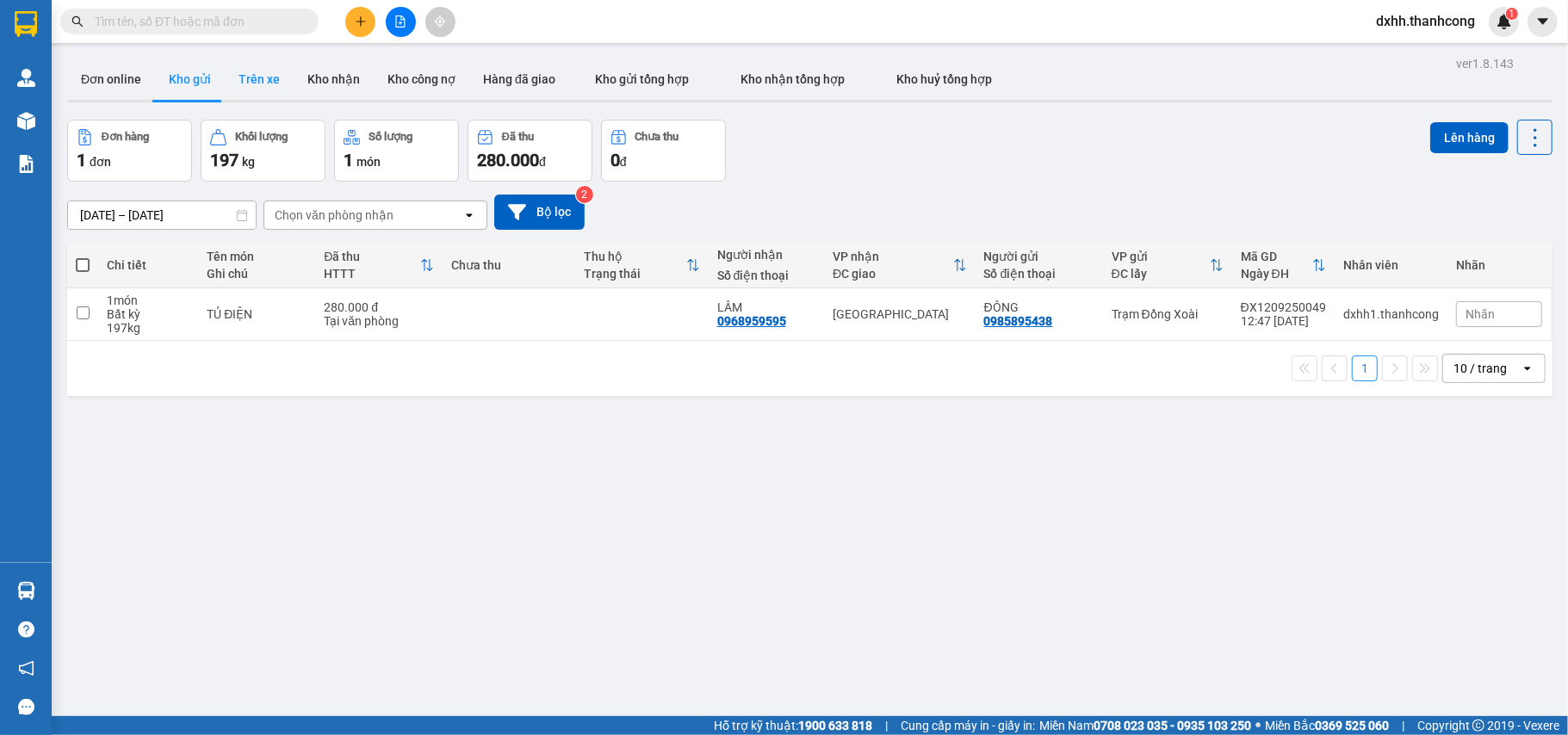
click at [245, 77] on button "Trên xe" at bounding box center [259, 79] width 69 height 42
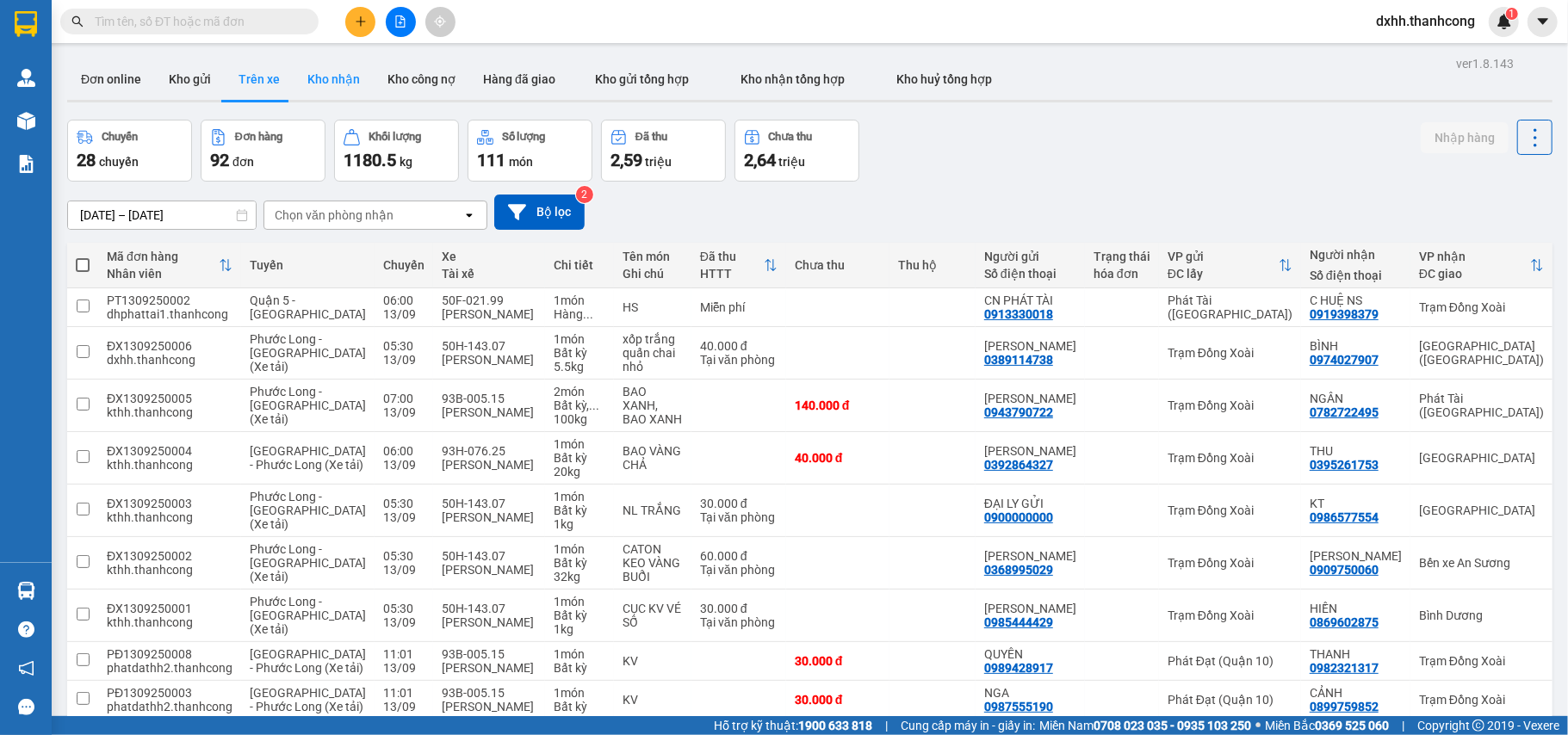
click at [334, 79] on button "Kho nhận" at bounding box center [333, 79] width 80 height 42
type input "[DATE] – [DATE]"
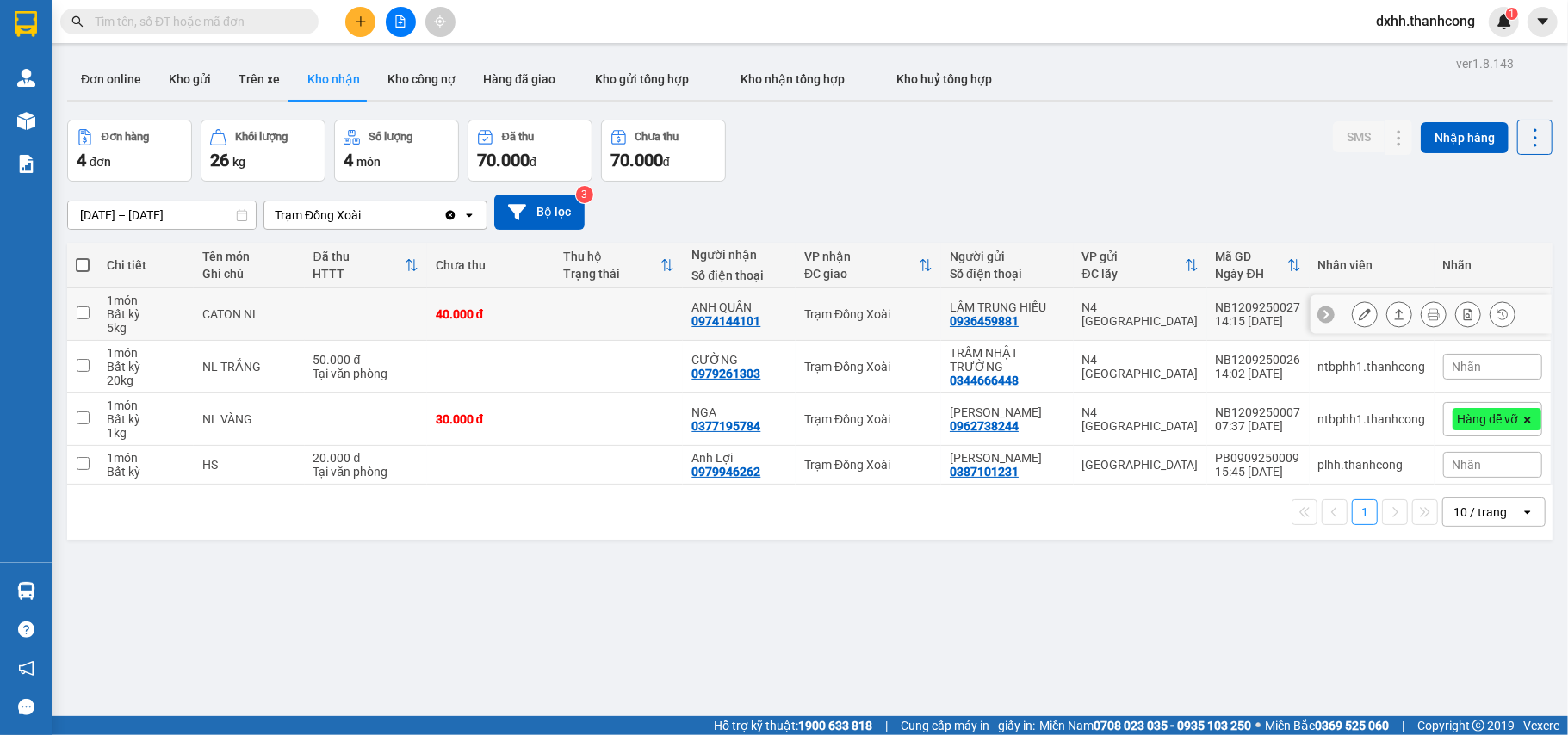
click at [82, 318] on input "checkbox" at bounding box center [83, 312] width 13 height 13
checkbox input "true"
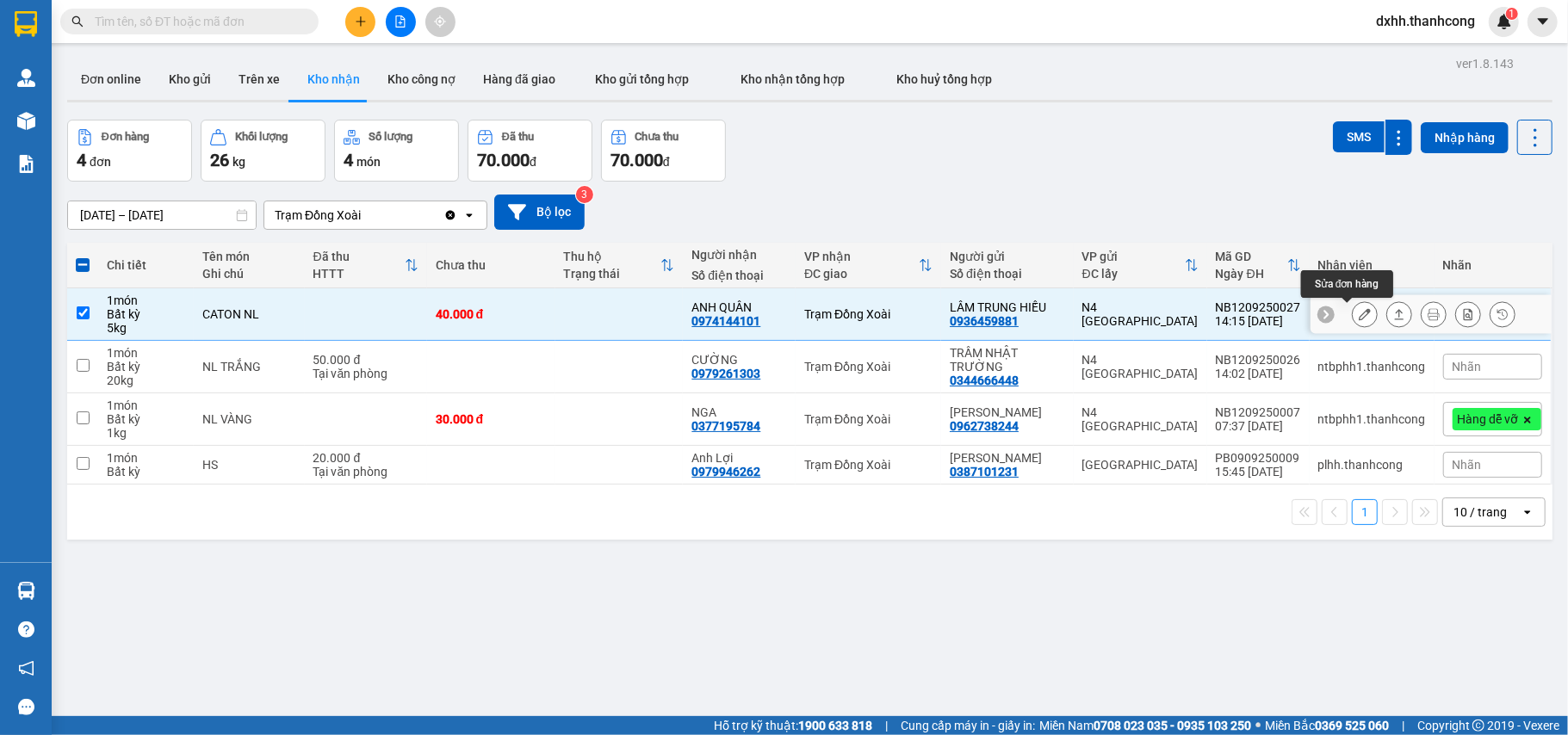
click at [1358, 319] on icon at bounding box center [1364, 313] width 12 height 12
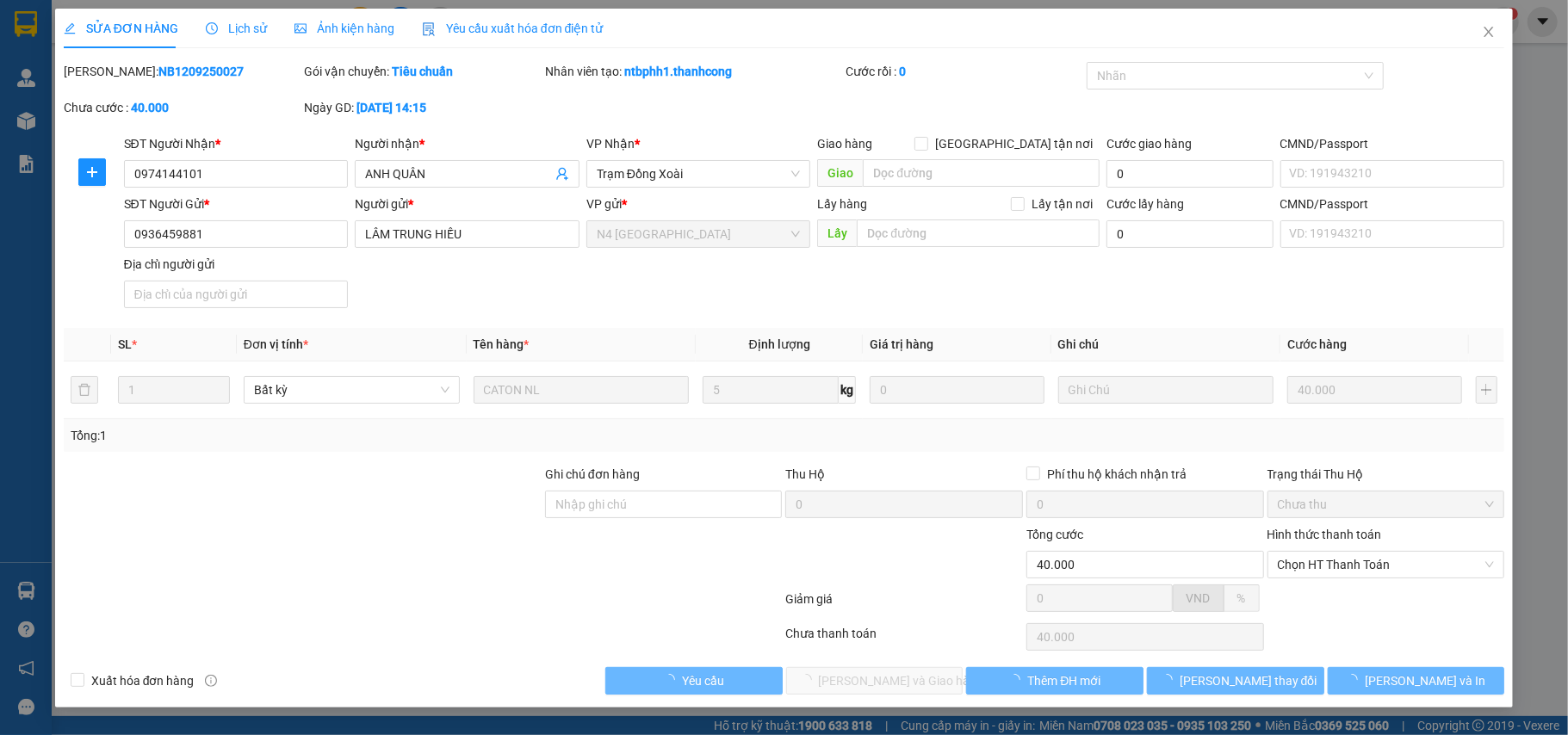
type input "0974144101"
type input "ANH QUÂN"
type input "0936459881"
type input "LÂM TRUNG HIẾU"
type input "40.000"
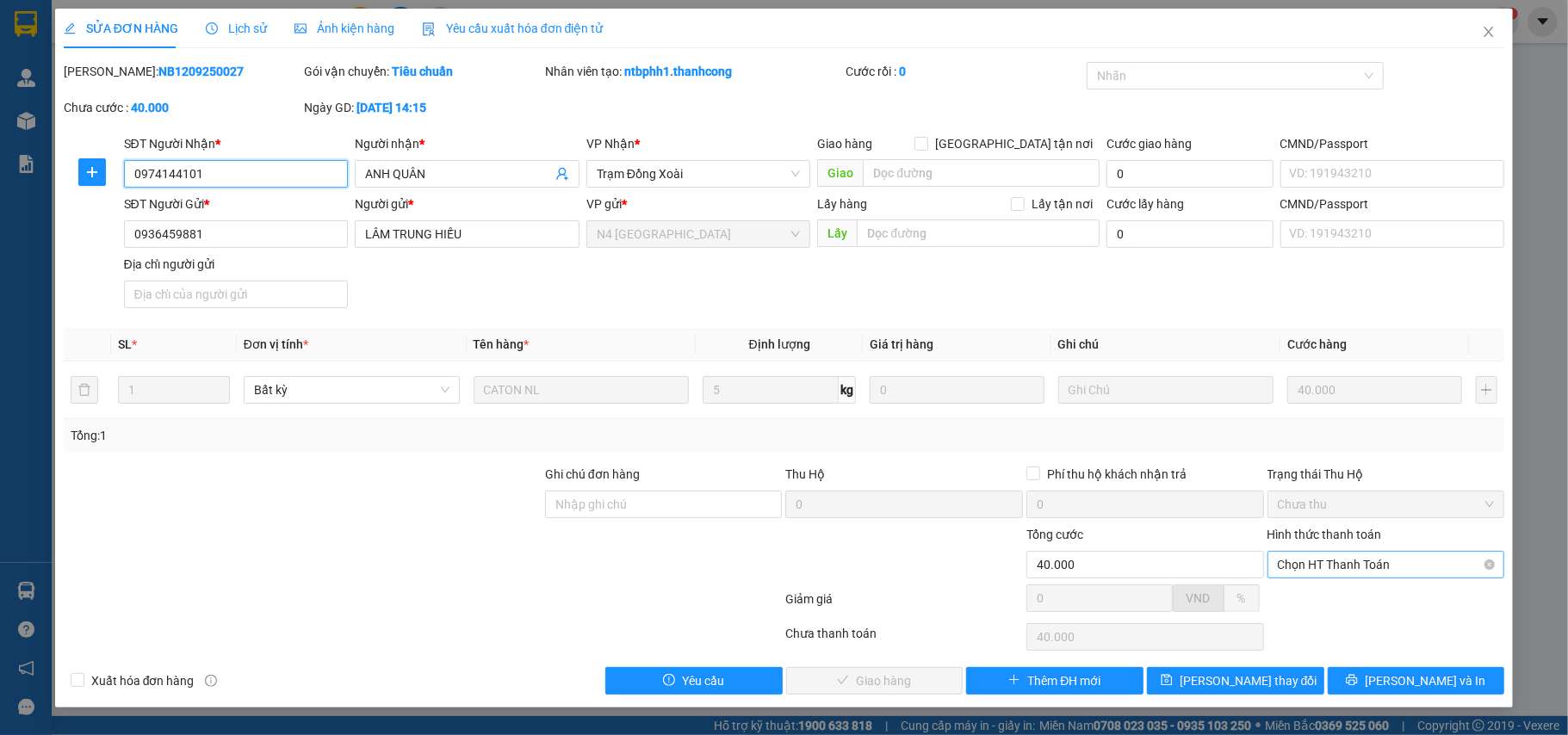
click at [1460, 568] on span "Chọn HT Thanh Toán" at bounding box center [1386, 564] width 217 height 26
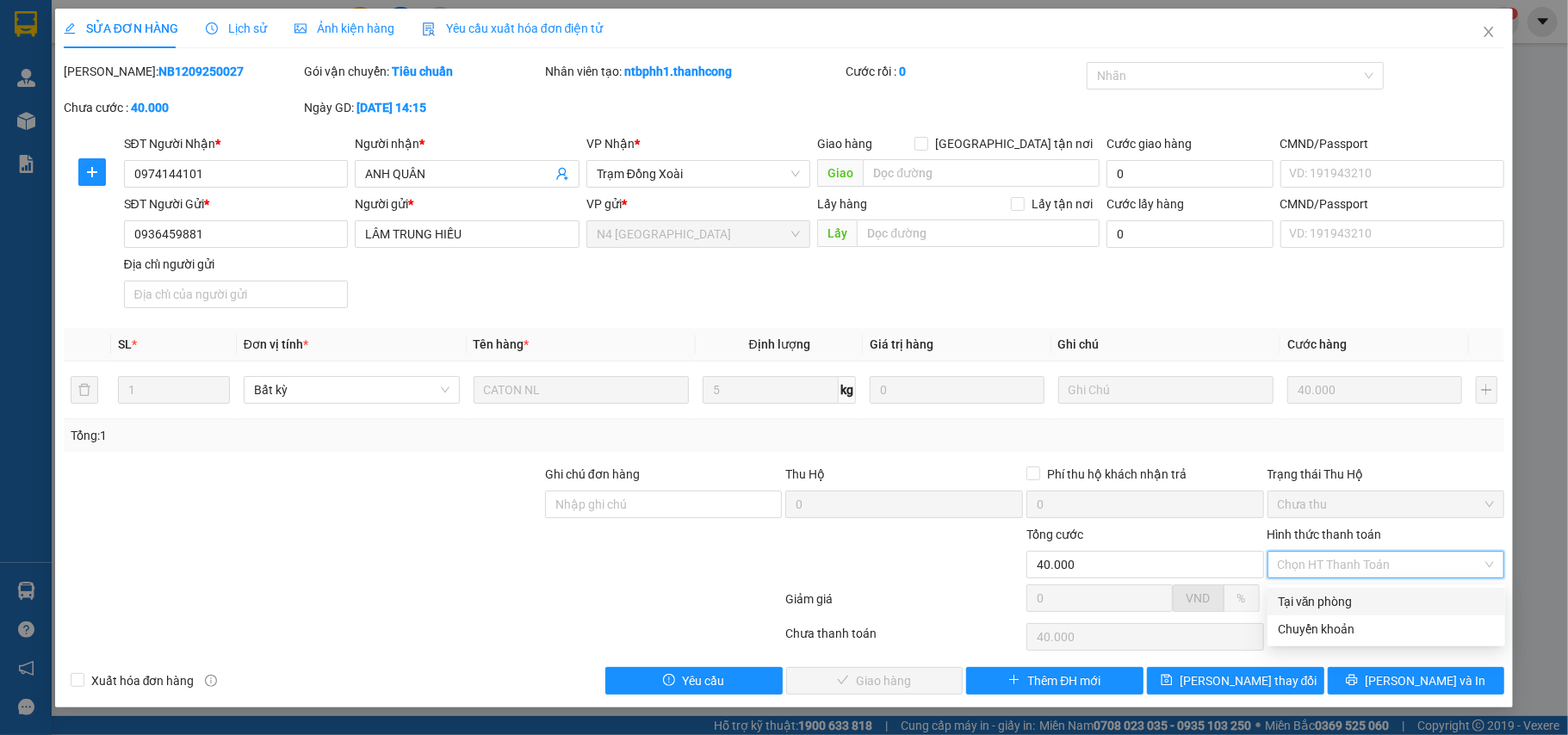
click at [1349, 600] on div "Tại văn phòng" at bounding box center [1386, 601] width 217 height 19
type input "0"
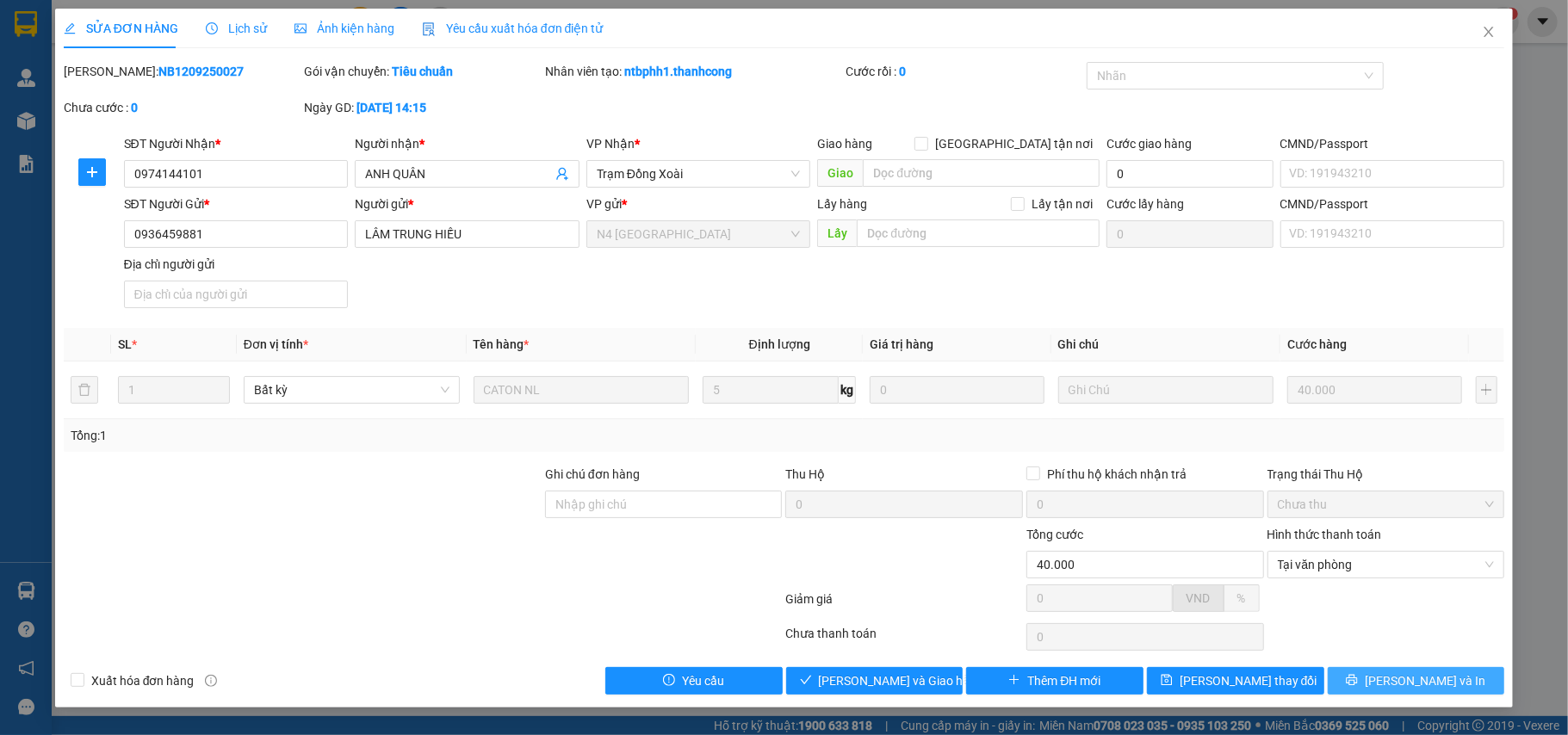
click at [1408, 684] on span "Lưu và In" at bounding box center [1424, 680] width 120 height 19
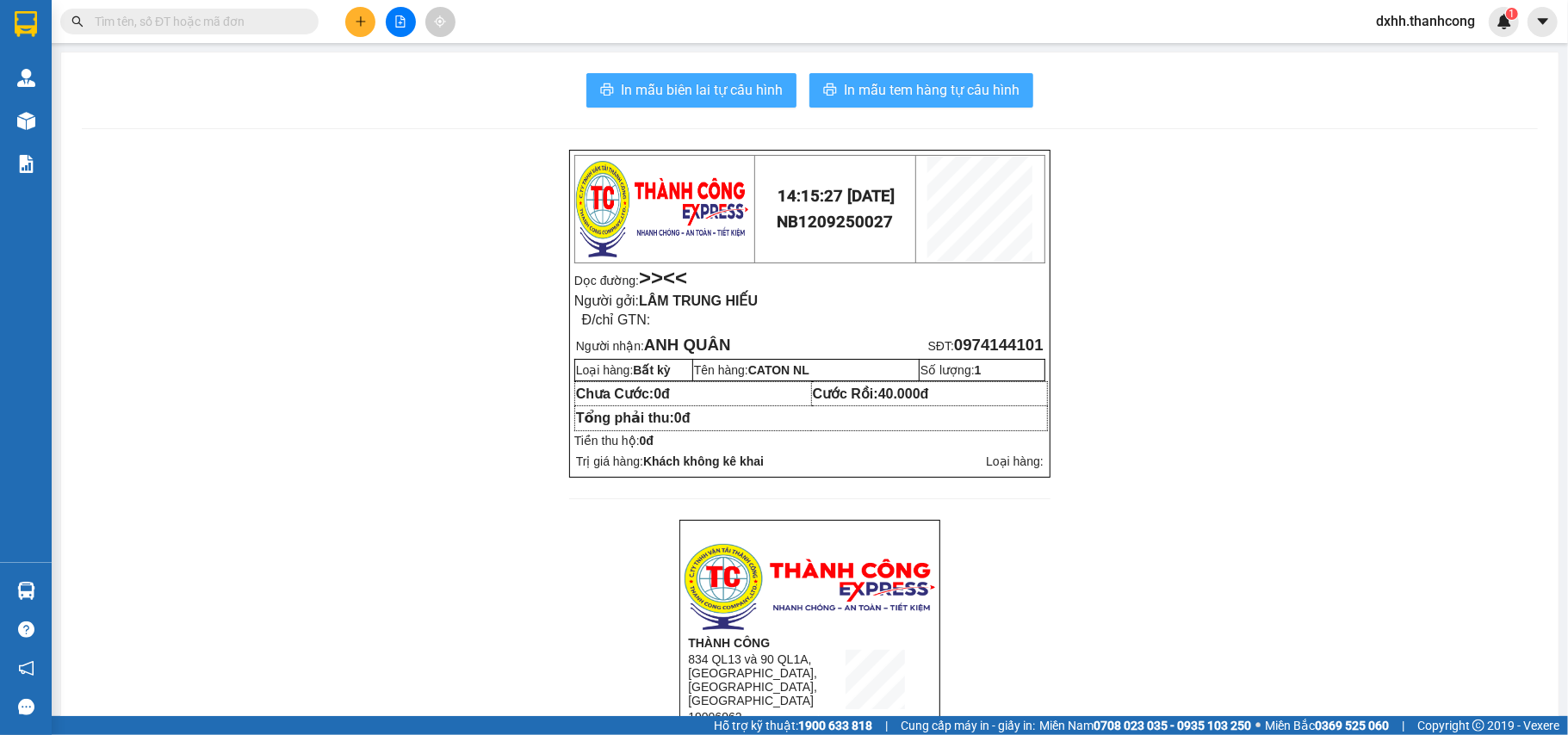
drag, startPoint x: 855, startPoint y: 91, endPoint x: 679, endPoint y: 97, distance: 176.1
click at [679, 97] on div "In mẫu biên lai tự cấu hình In mẫu tem hàng tự cấu hình" at bounding box center [810, 90] width 1456 height 34
click at [697, 84] on span "In mẫu biên lai tự cấu hình" at bounding box center [701, 90] width 162 height 22
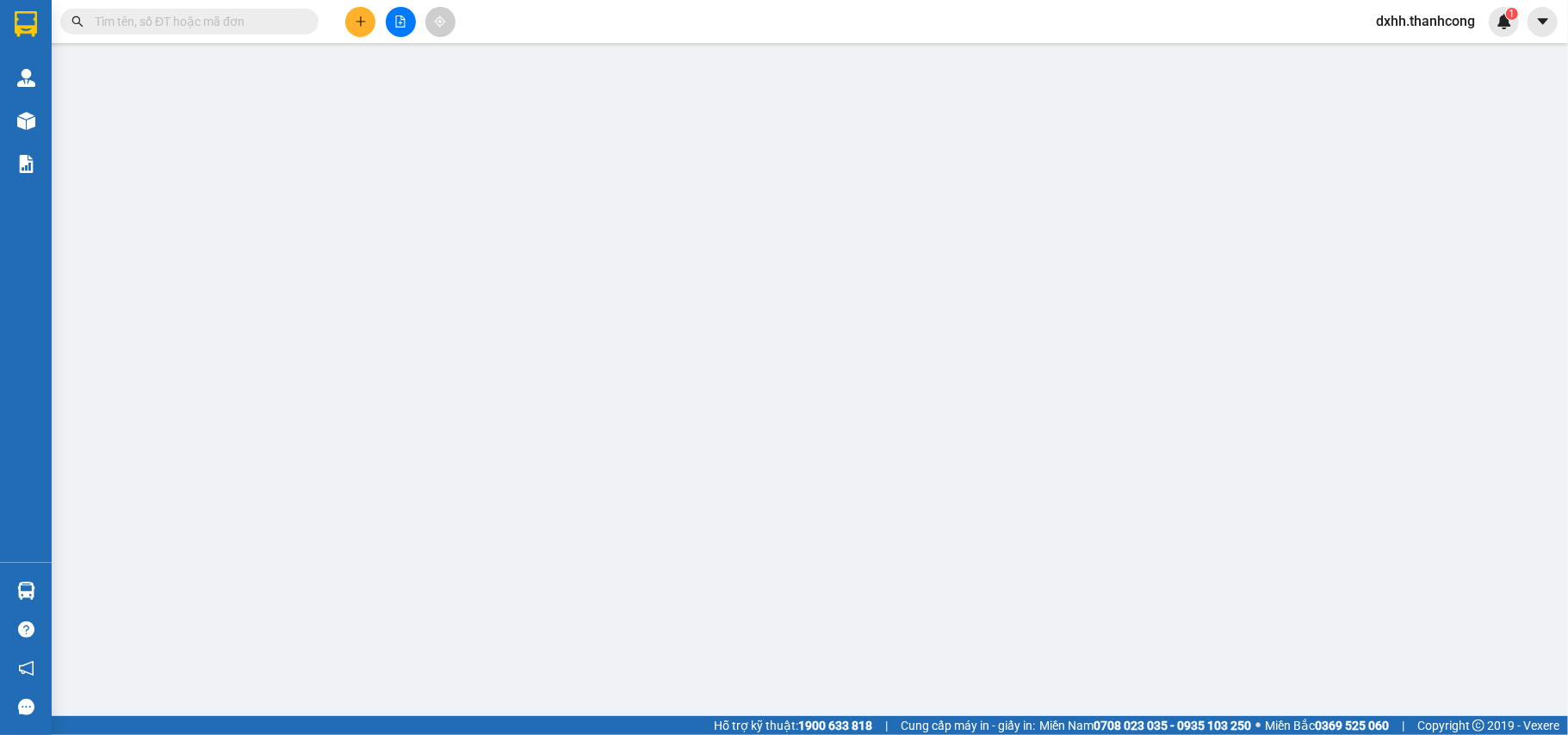
type input "0974144101"
type input "ANH QUÂN"
type input "0936459881"
type input "LÂM TRUNG HIẾU"
type input "40.000"
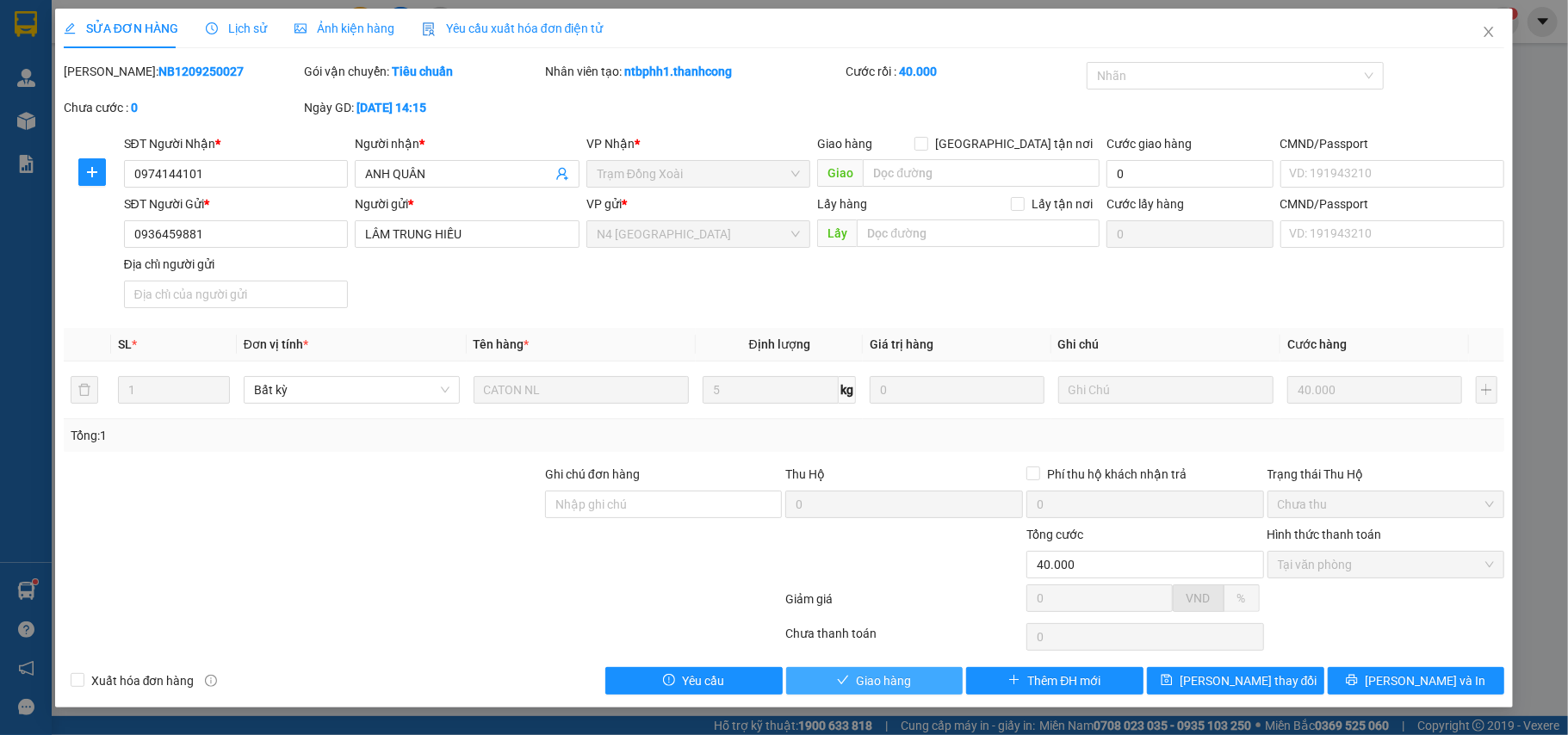
click at [879, 680] on span "Giao hàng" at bounding box center [882, 680] width 55 height 19
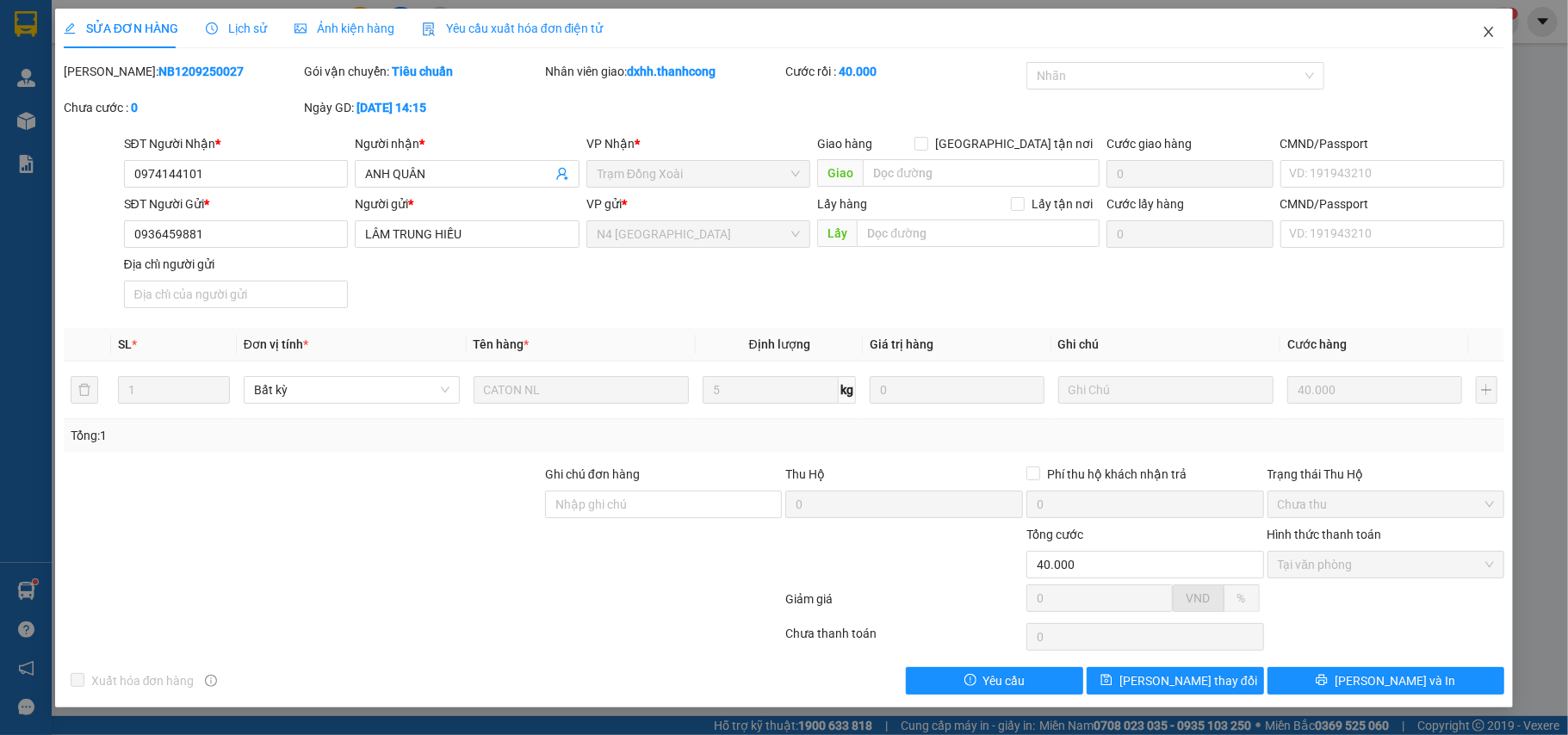
click at [1476, 34] on span "Close" at bounding box center [1488, 33] width 48 height 48
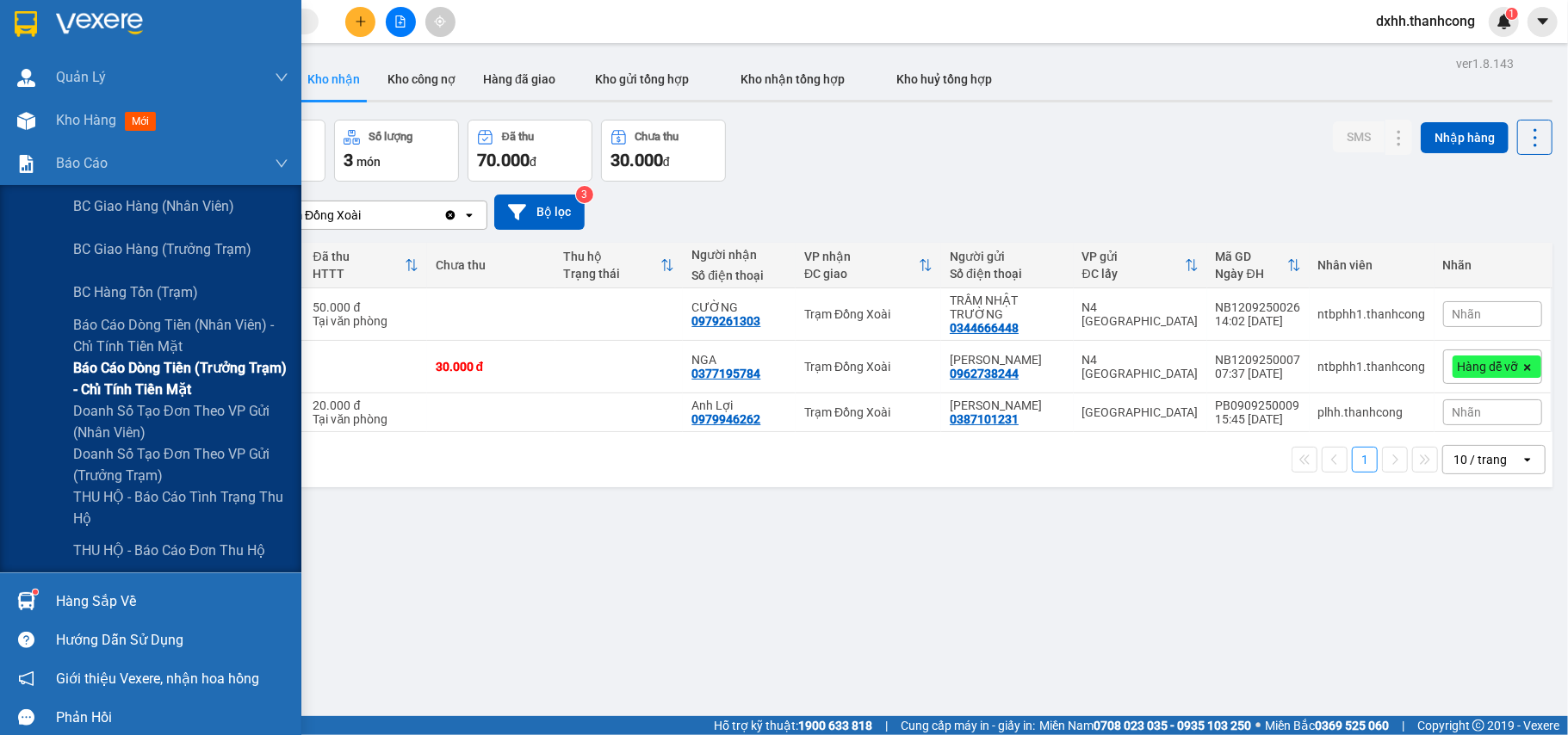
click at [150, 369] on span "Báo cáo dòng tiền (trưởng trạm) - chỉ tính tiền mặt" at bounding box center [181, 379] width 215 height 43
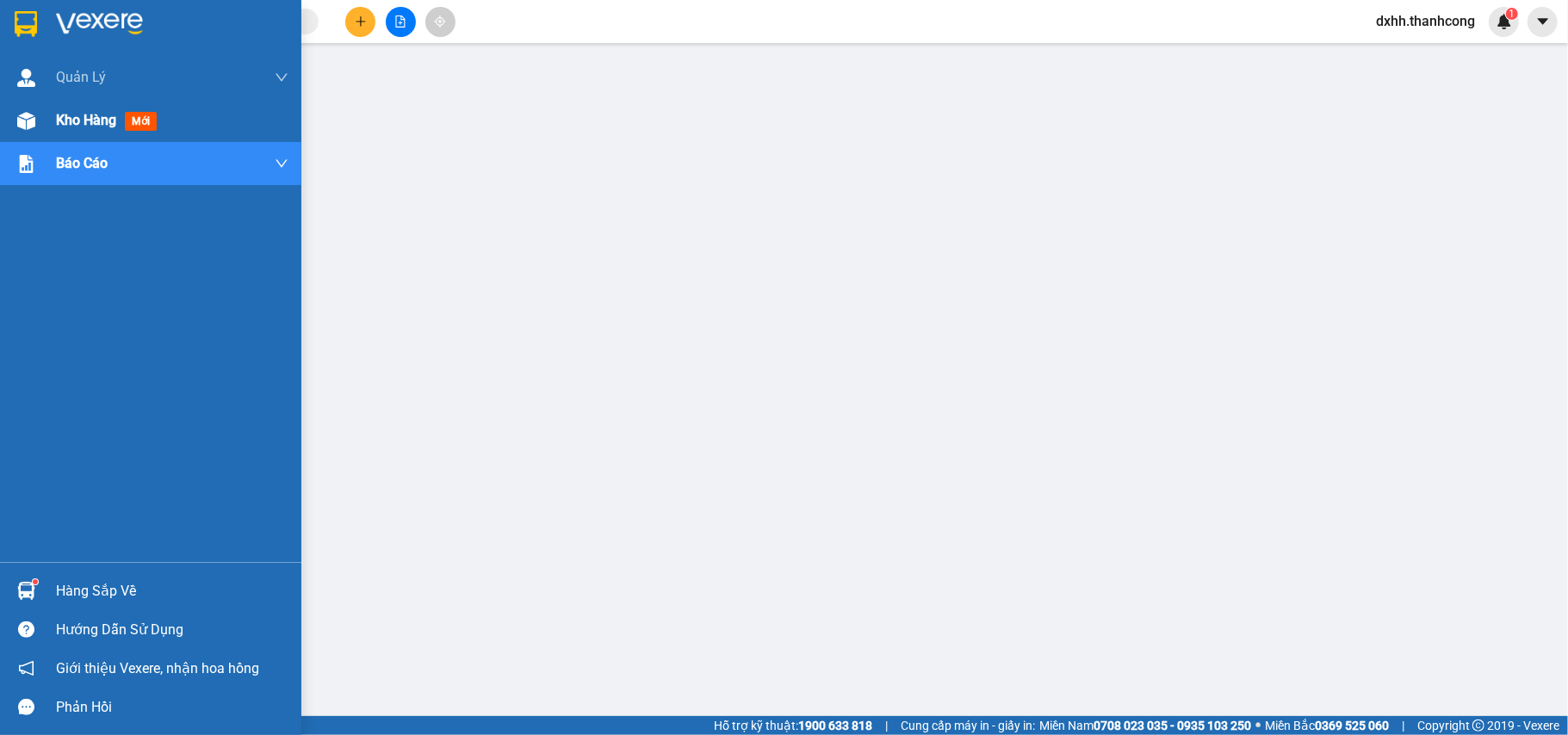
click at [91, 120] on span "Kho hàng" at bounding box center [86, 120] width 61 height 16
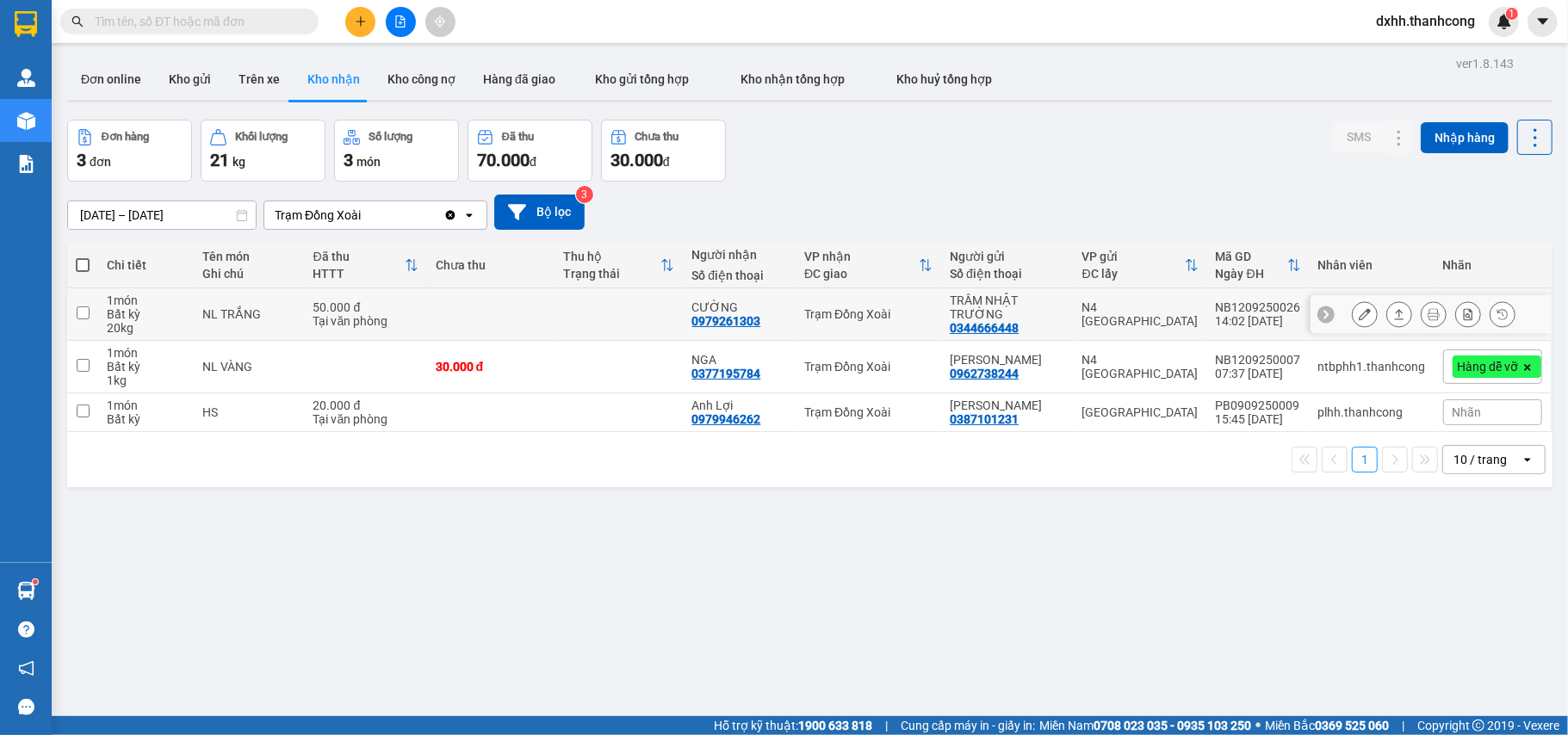
click at [83, 310] on input "checkbox" at bounding box center [83, 312] width 13 height 13
checkbox input "true"
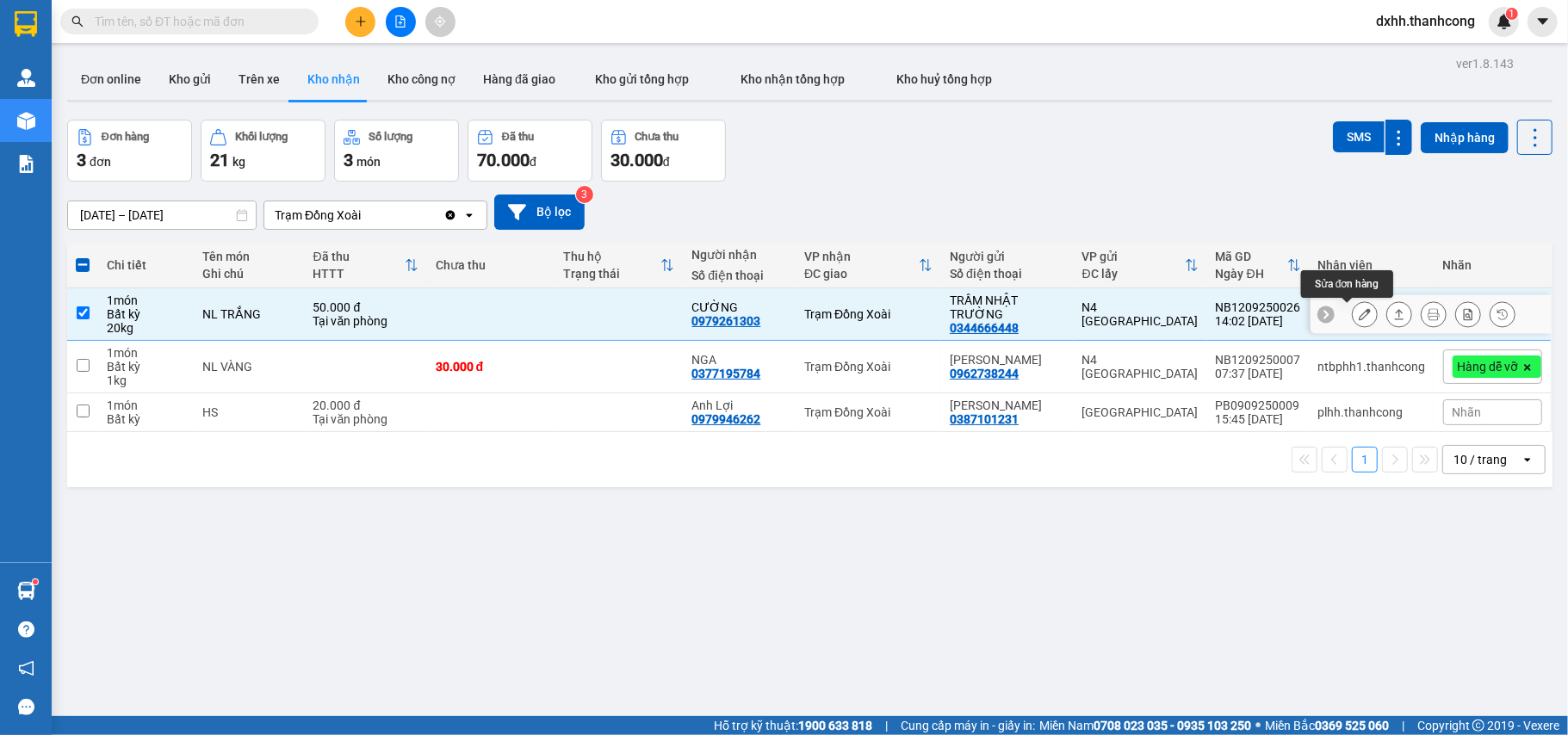
click at [1358, 313] on icon at bounding box center [1364, 313] width 12 height 12
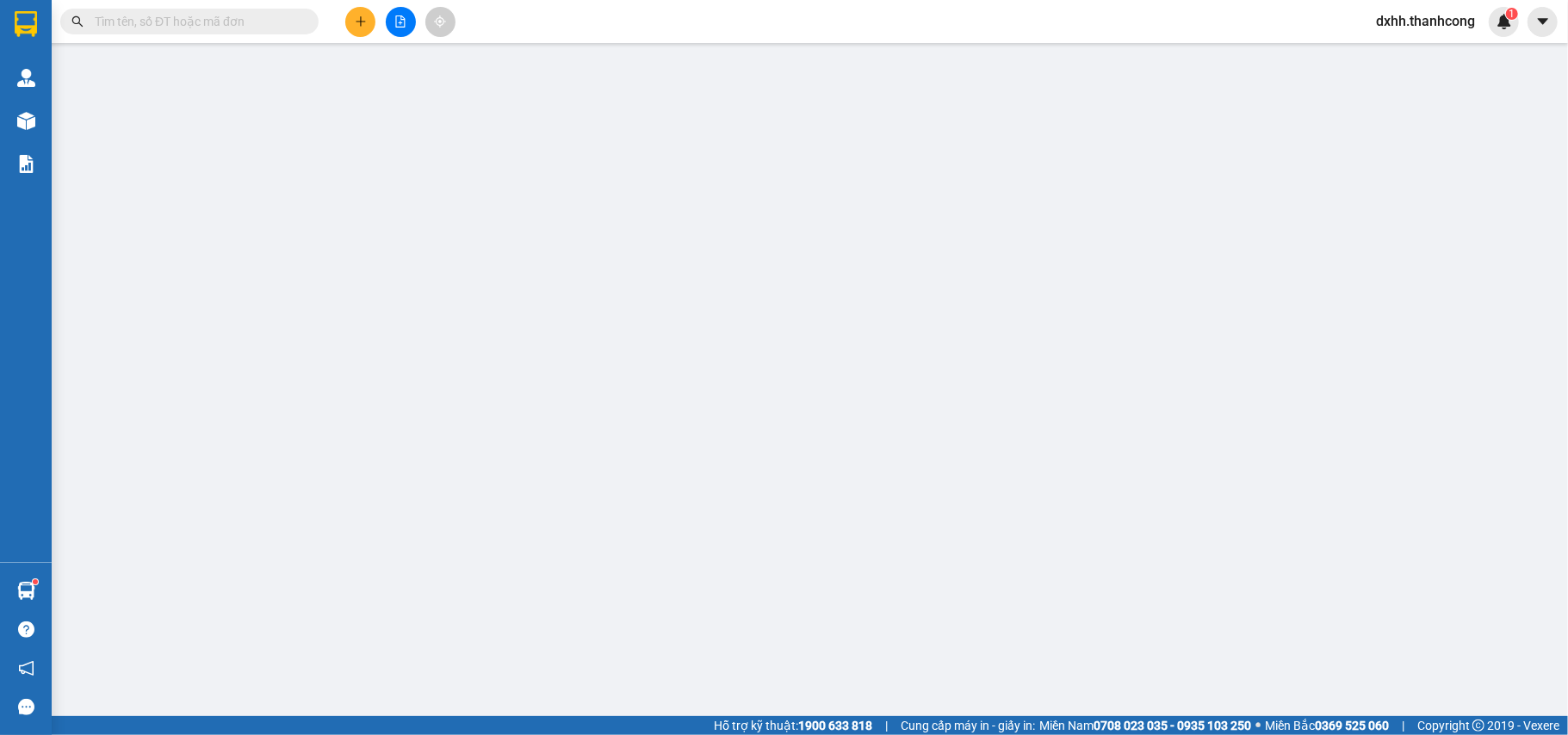
type input "0979261303"
type input "CƯỜNG"
type input "0344666448"
type input "TRẦM NHẬT TRƯỜNG"
type input "50.000"
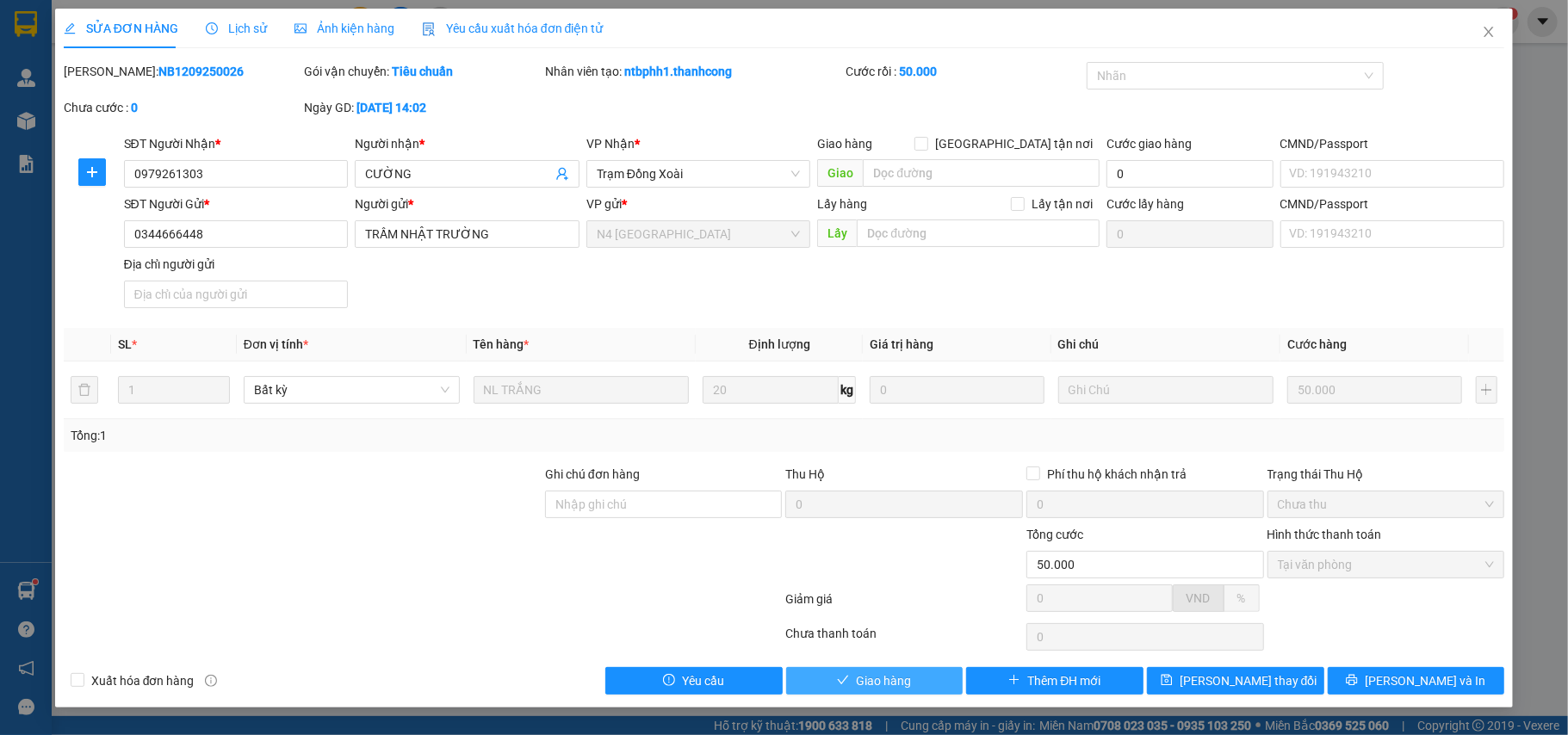
drag, startPoint x: 885, startPoint y: 679, endPoint x: 886, endPoint y: 702, distance: 23.0
click at [886, 702] on div "SỬA ĐƠN HÀNG Lịch sử Ảnh kiện hàng Yêu cầu xuất hóa đơn điện tử Total Paid Fee …" at bounding box center [784, 358] width 1459 height 699
click at [1233, 680] on span "Lưu thay đổi" at bounding box center [1248, 680] width 137 height 19
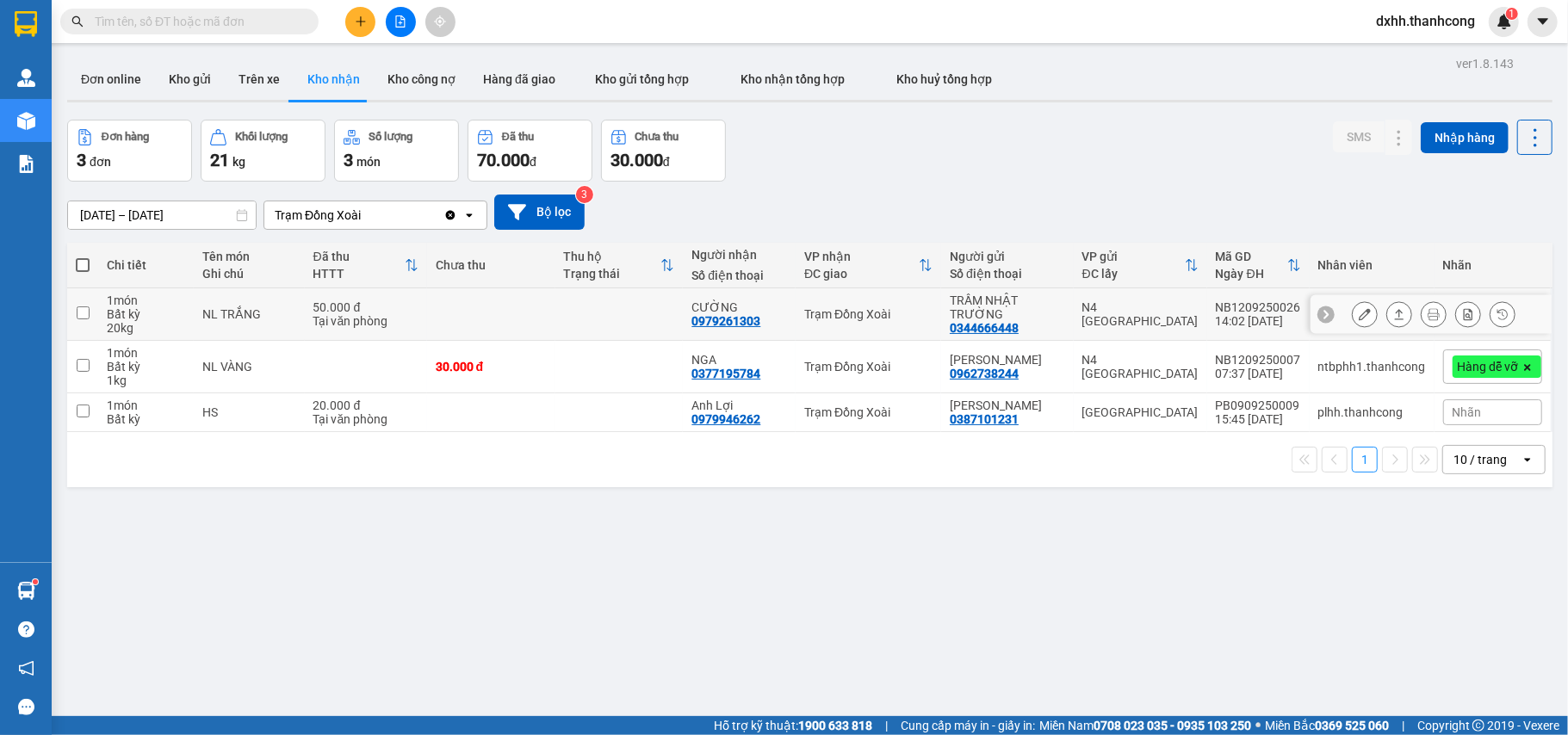
click at [83, 317] on input "checkbox" at bounding box center [83, 312] width 13 height 13
checkbox input "true"
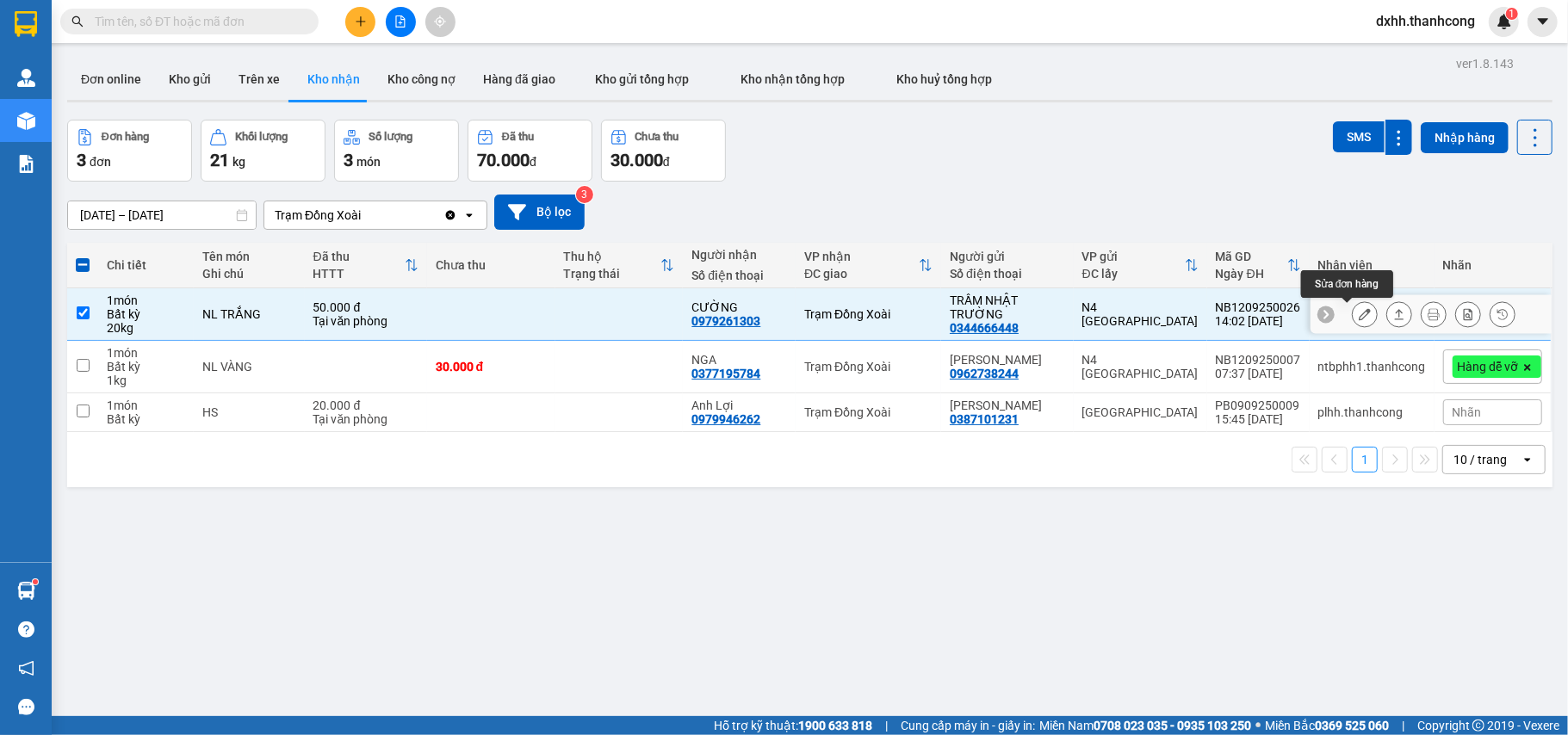
click at [1358, 312] on icon at bounding box center [1364, 313] width 12 height 12
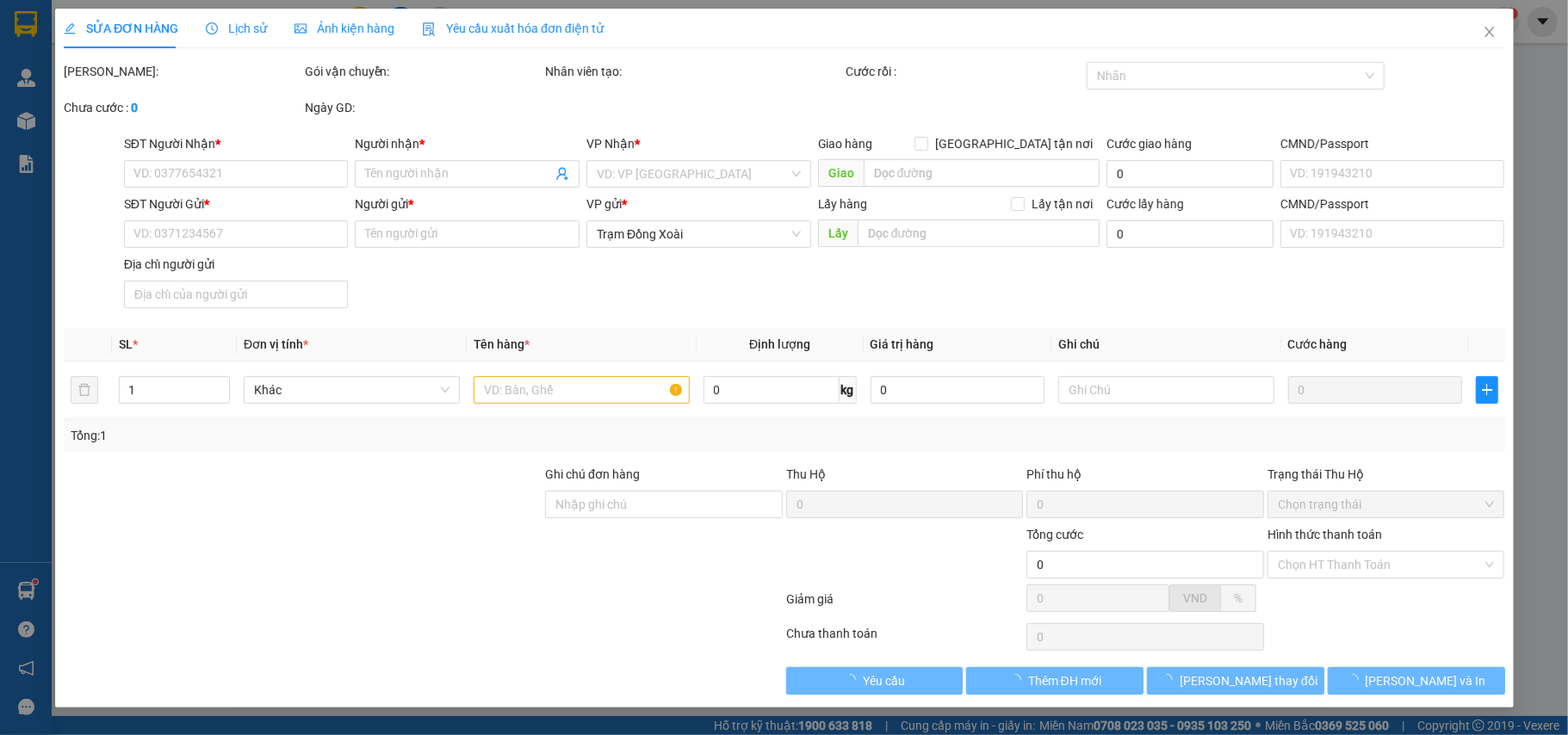
type input "0979261303"
type input "CƯỜNG"
type input "0344666448"
type input "TRẦM NHẬT TRƯỜNG"
type input "50.000"
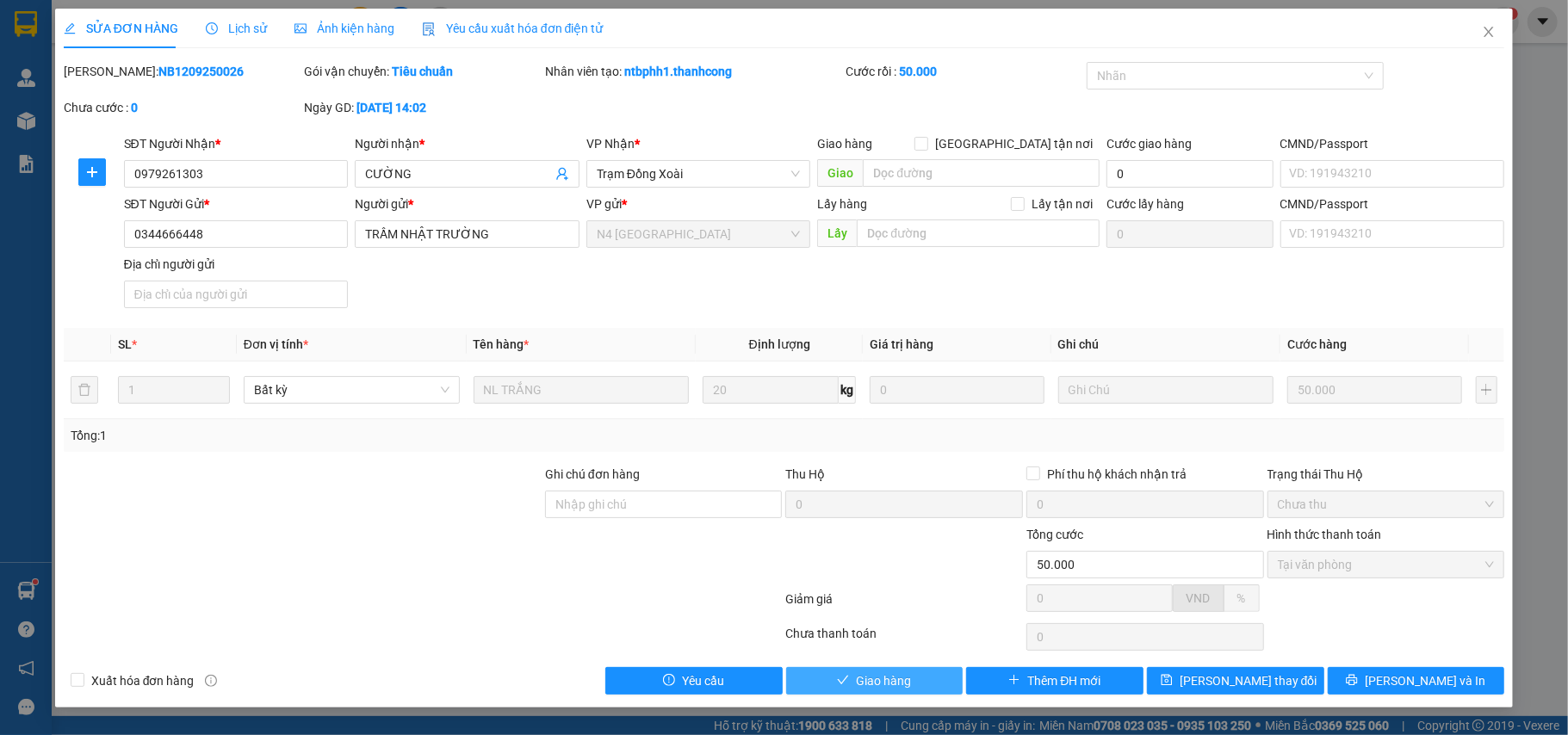
click at [890, 678] on span "Giao hàng" at bounding box center [882, 680] width 55 height 19
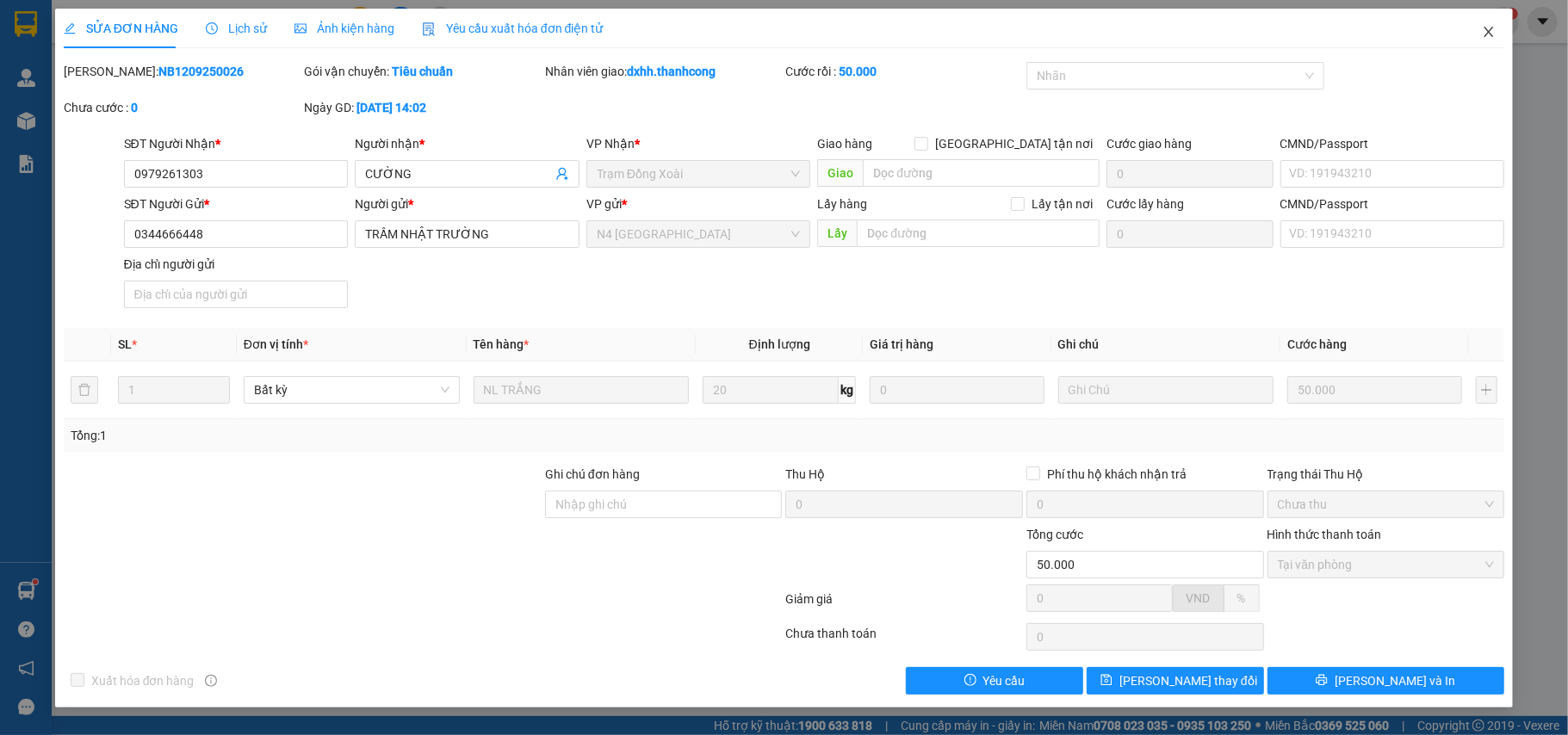
click at [1485, 24] on span "Close" at bounding box center [1488, 33] width 48 height 48
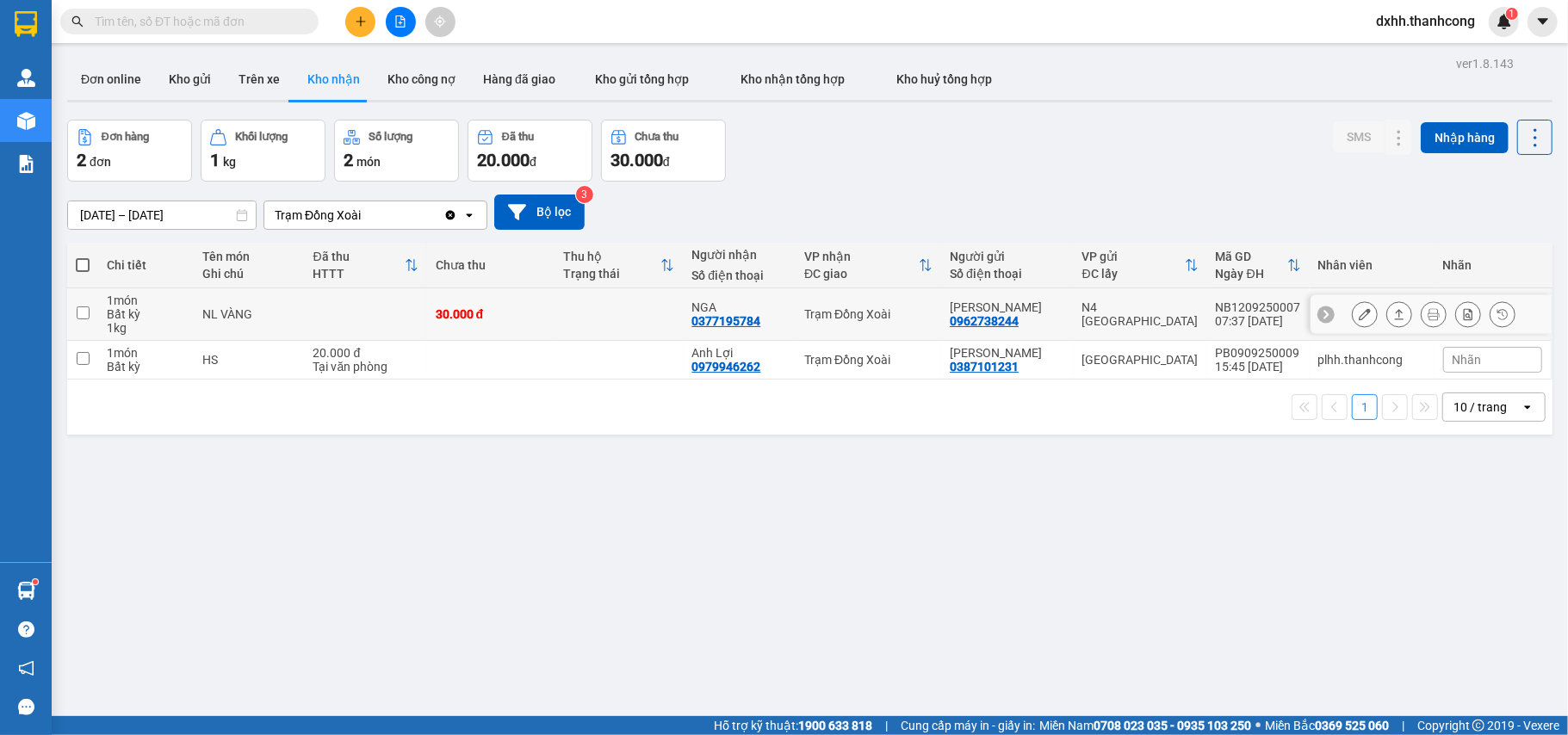
click at [82, 315] on input "checkbox" at bounding box center [83, 312] width 13 height 13
checkbox input "true"
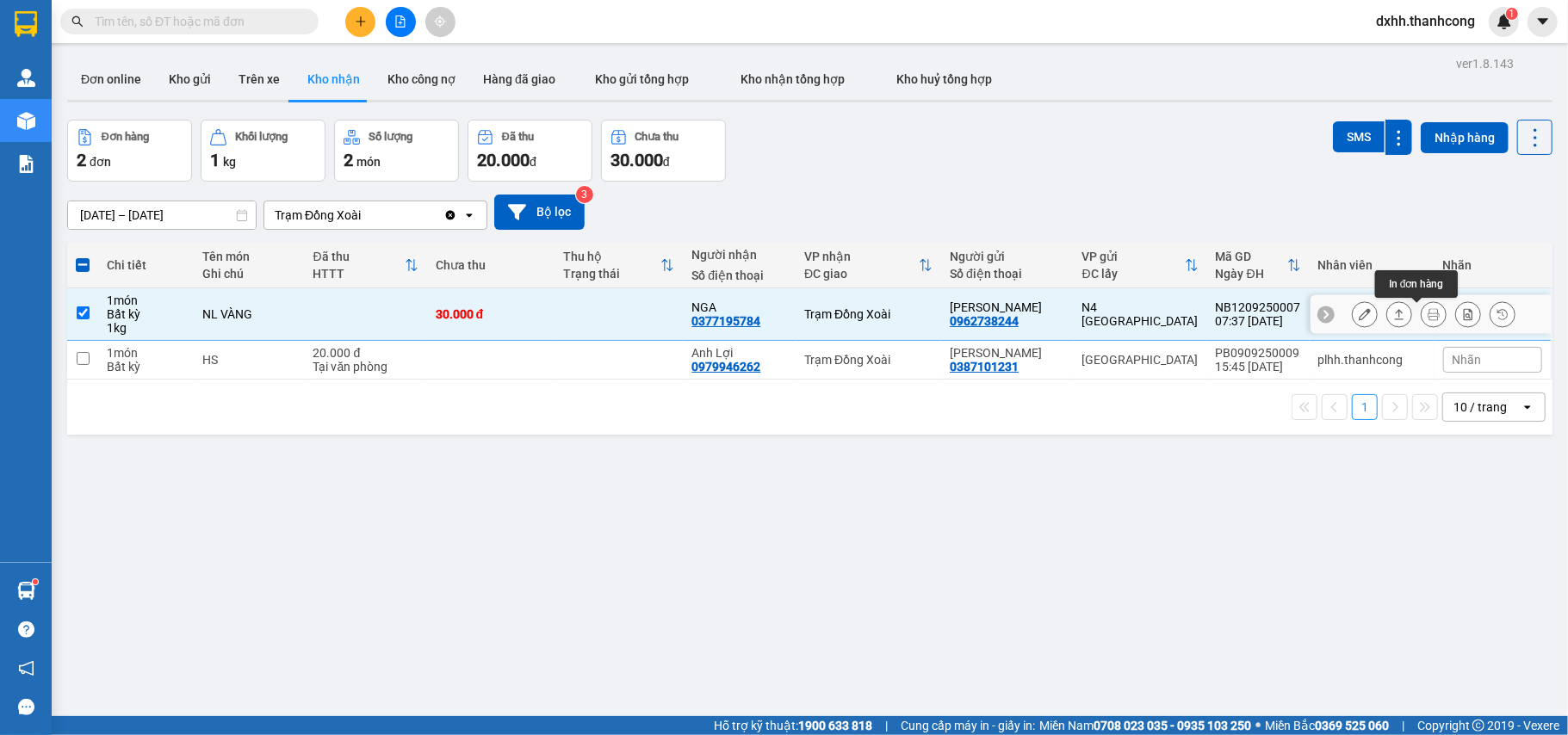
click at [1427, 317] on icon at bounding box center [1433, 313] width 12 height 12
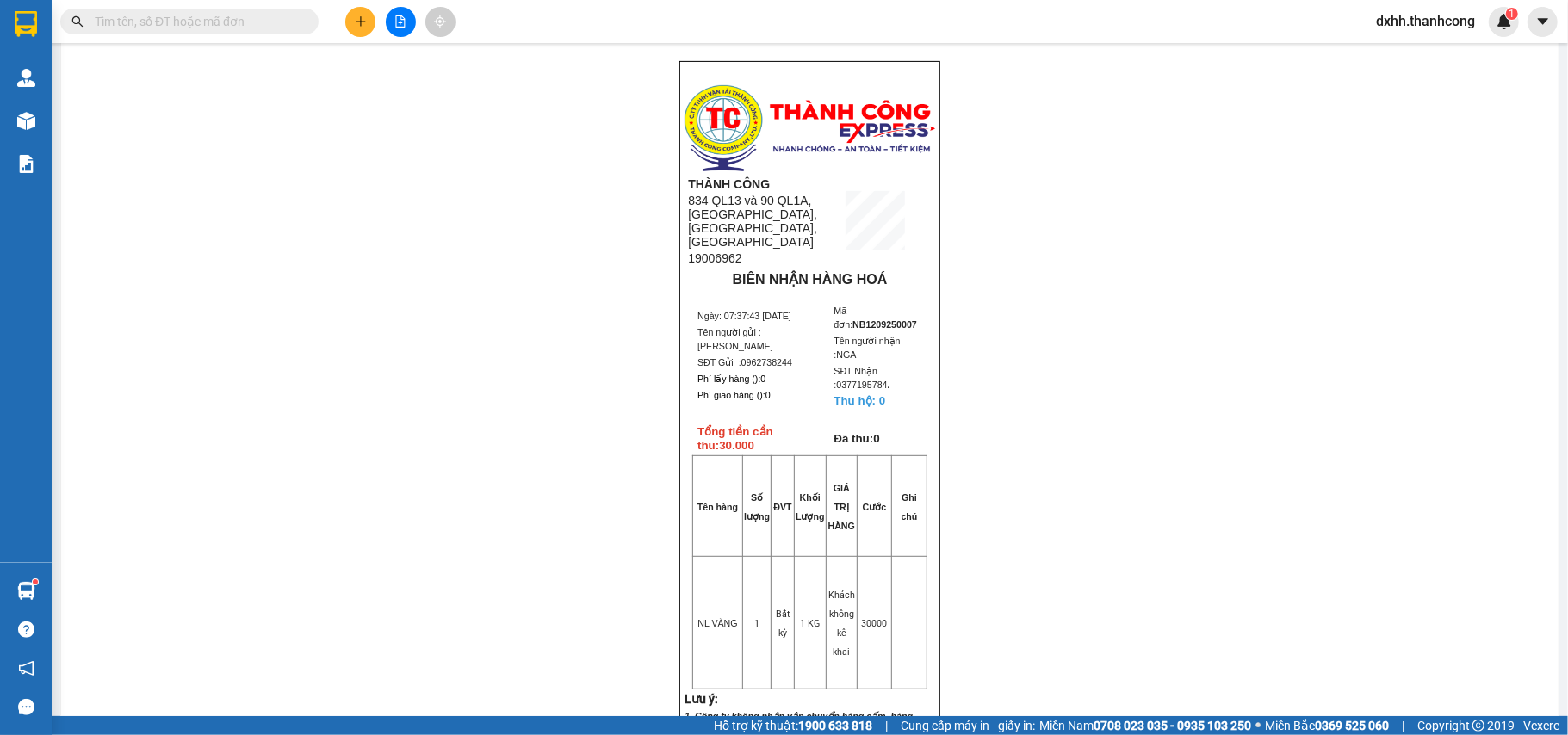
scroll to position [115, 0]
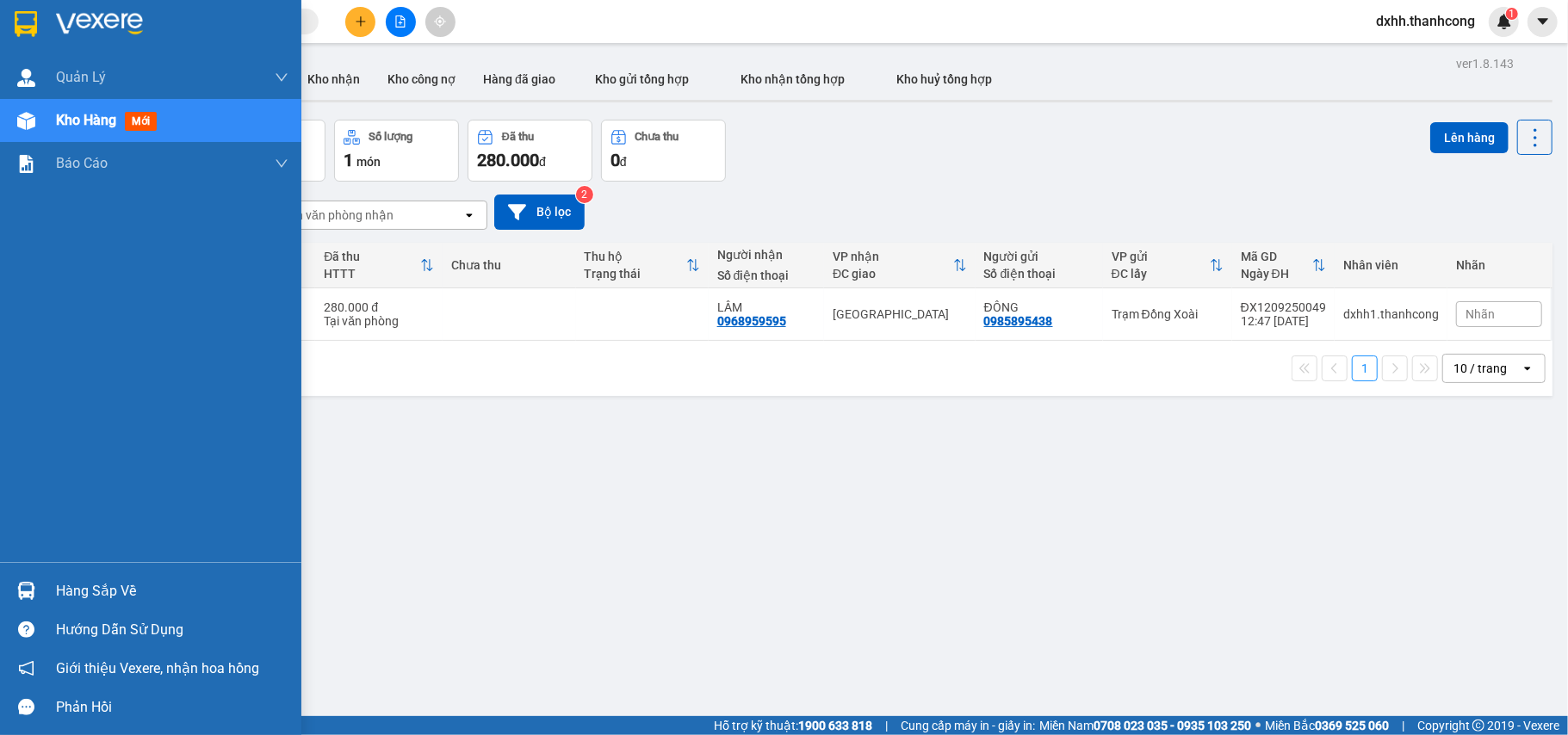
click at [145, 593] on div "Hàng sắp về" at bounding box center [172, 591] width 232 height 26
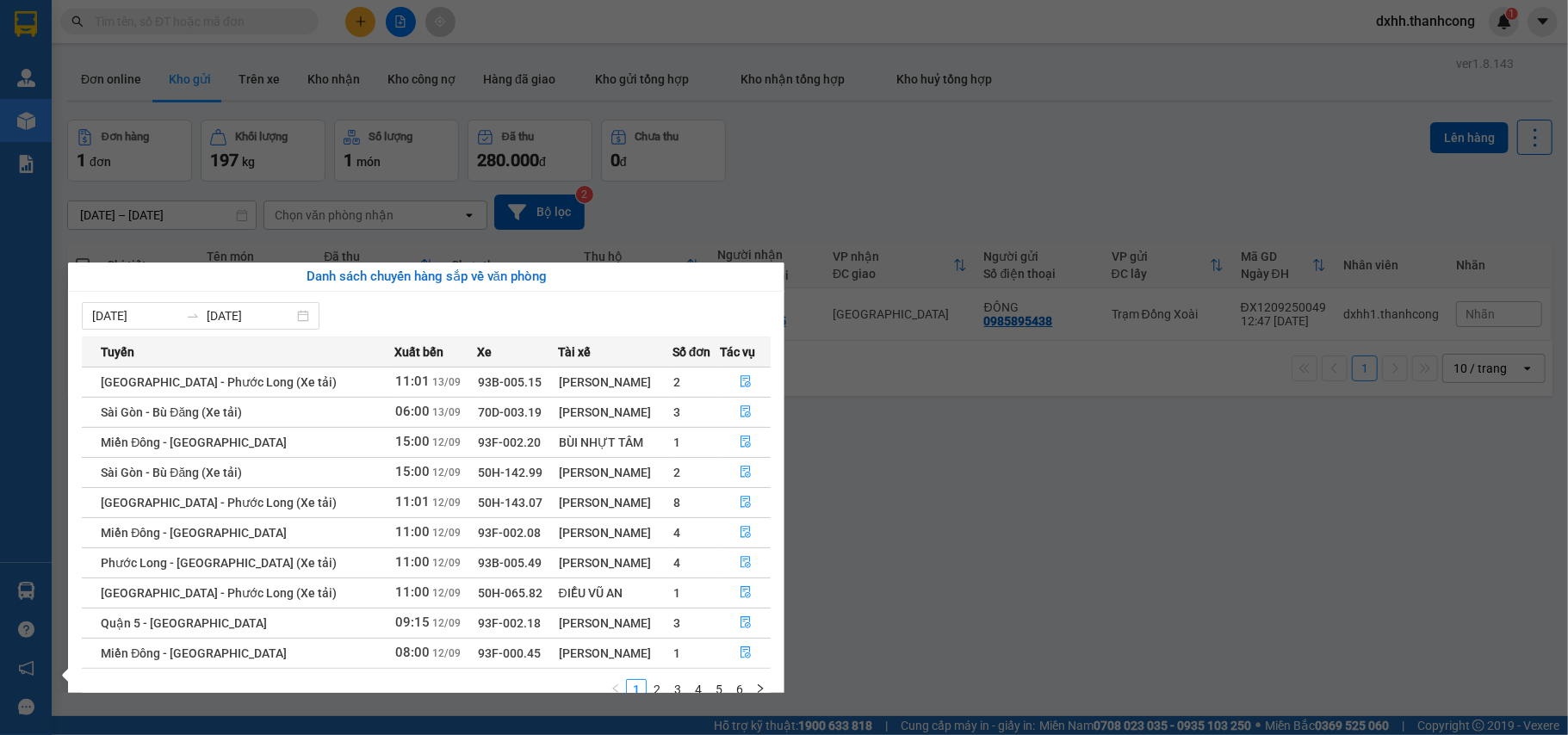
click at [477, 500] on td "50H-143.07" at bounding box center [518, 501] width 81 height 30
click at [478, 505] on span "50H-143.07" at bounding box center [509, 502] width 64 height 14
click at [478, 507] on span "50H-143.07" at bounding box center [509, 502] width 64 height 14
click at [744, 471] on icon "file-done" at bounding box center [745, 471] width 12 height 12
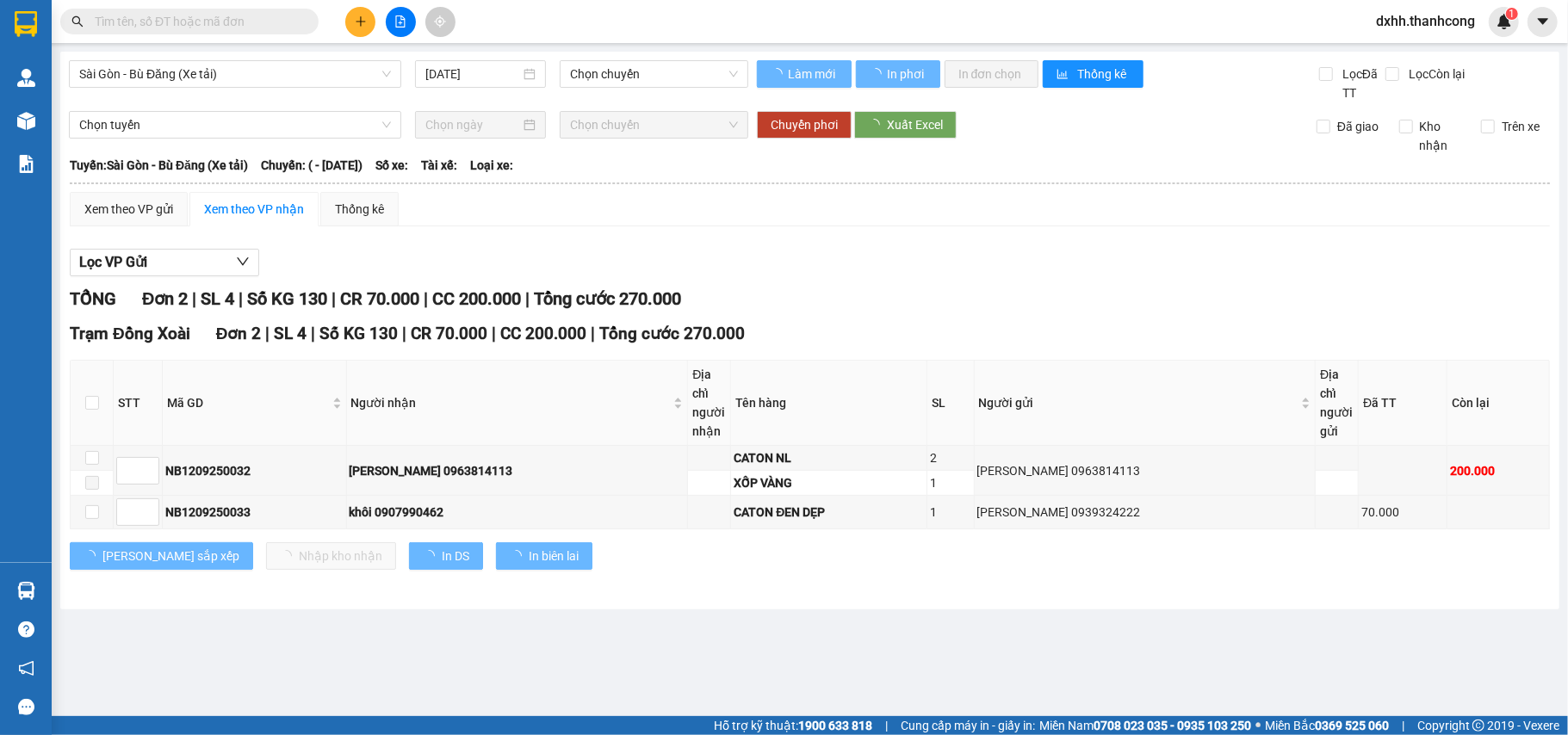
type input "12/09/2025"
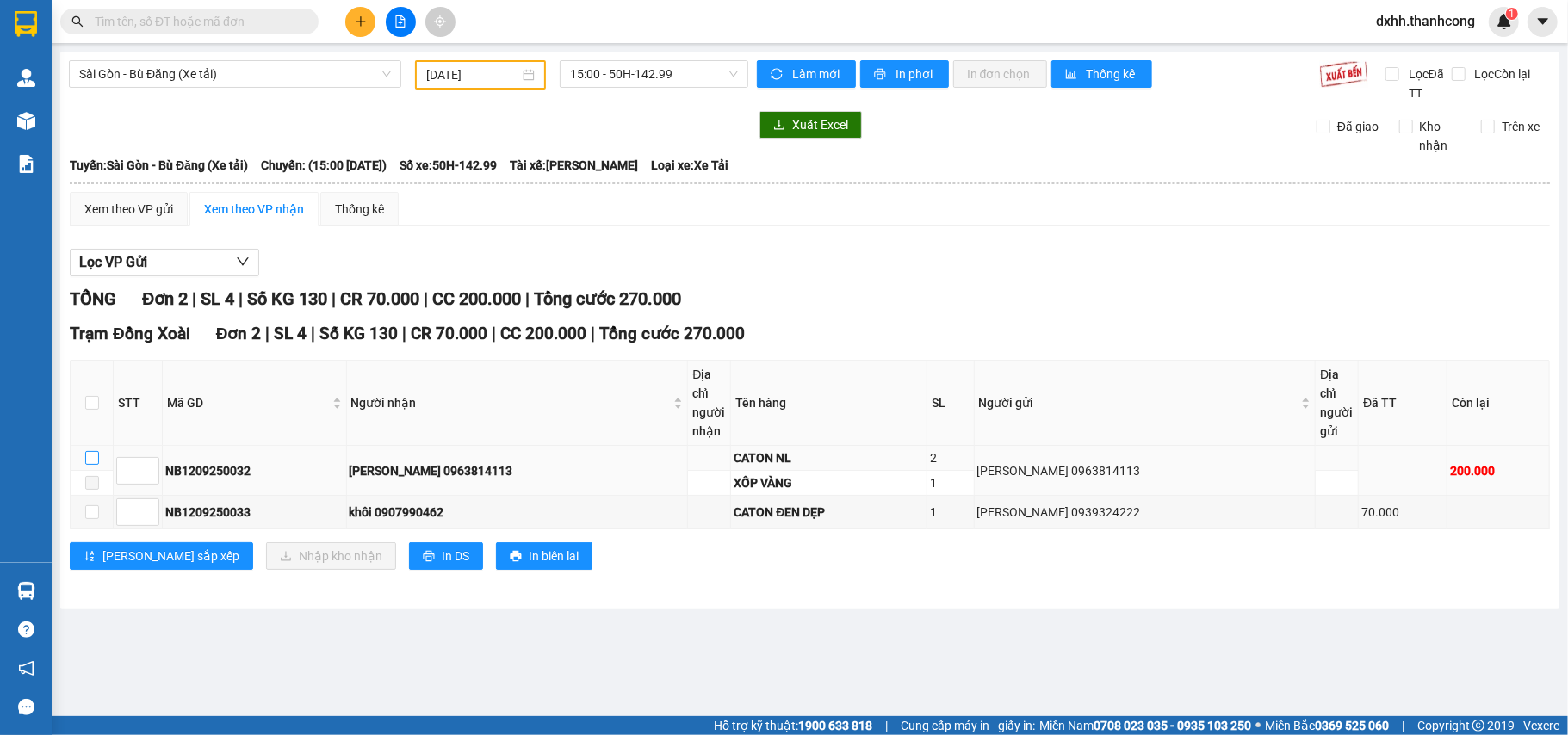
click at [98, 465] on input "checkbox" at bounding box center [91, 457] width 14 height 14
checkbox input "true"
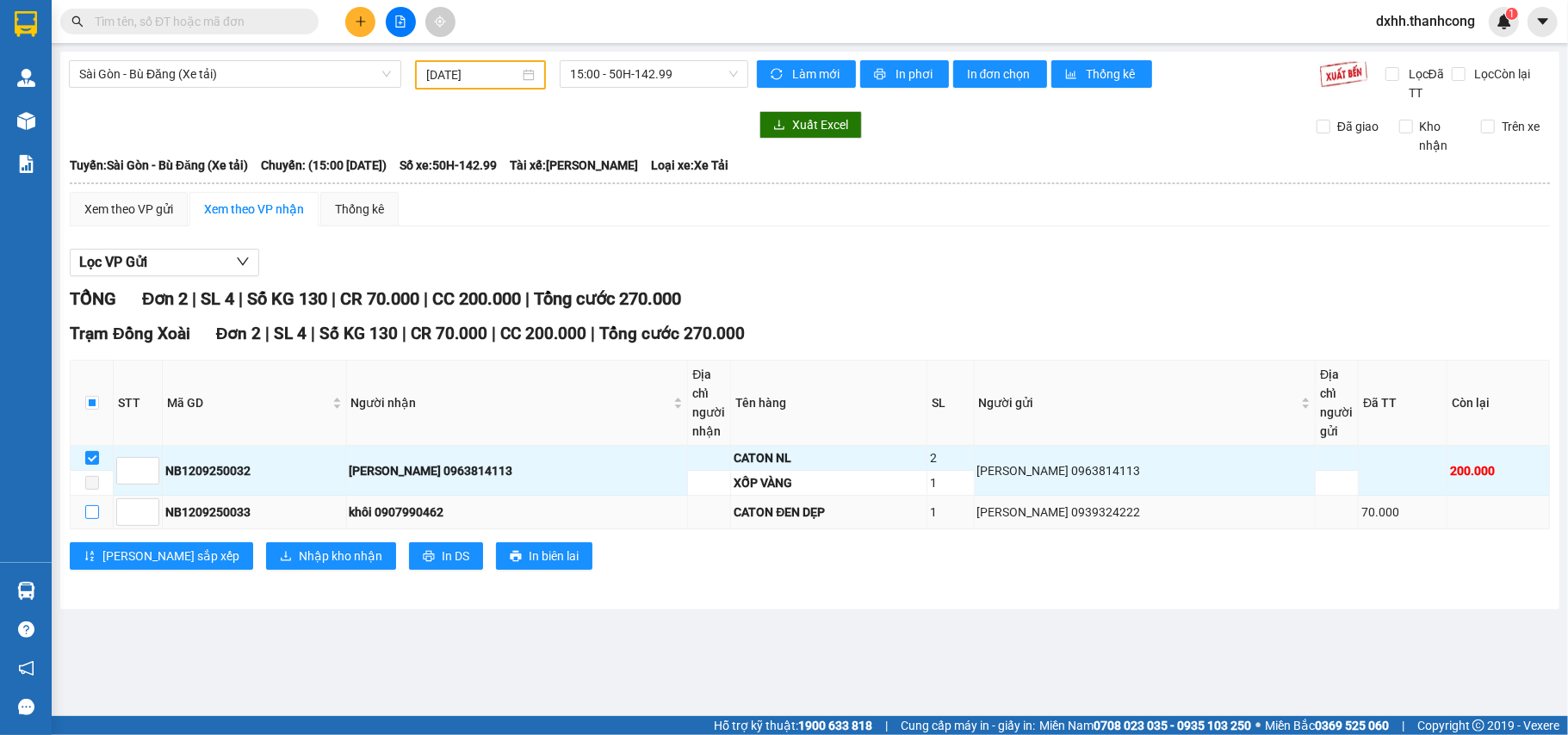
click at [93, 513] on input "checkbox" at bounding box center [91, 511] width 14 height 14
checkbox input "true"
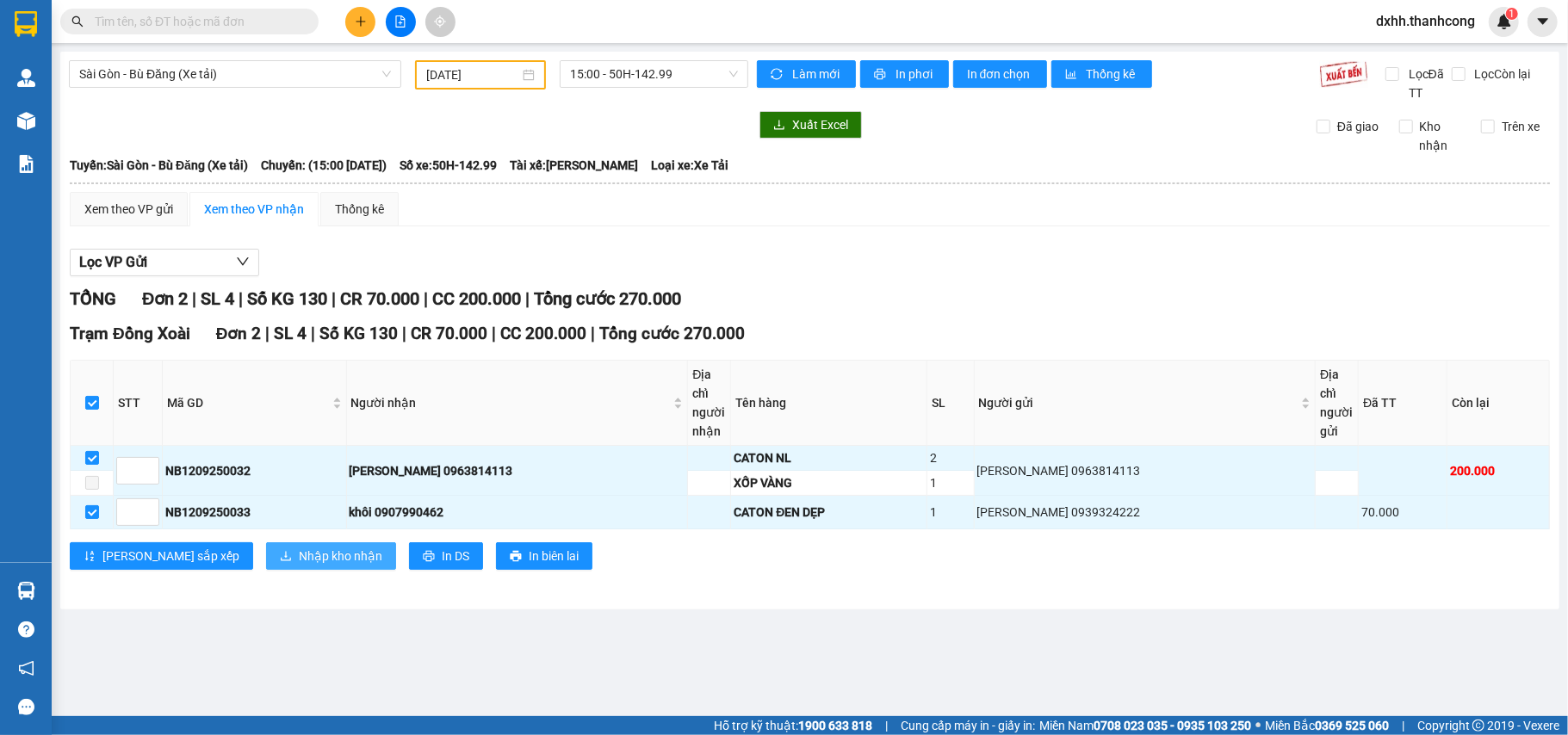
click at [299, 559] on span "Nhập kho nhận" at bounding box center [341, 555] width 83 height 19
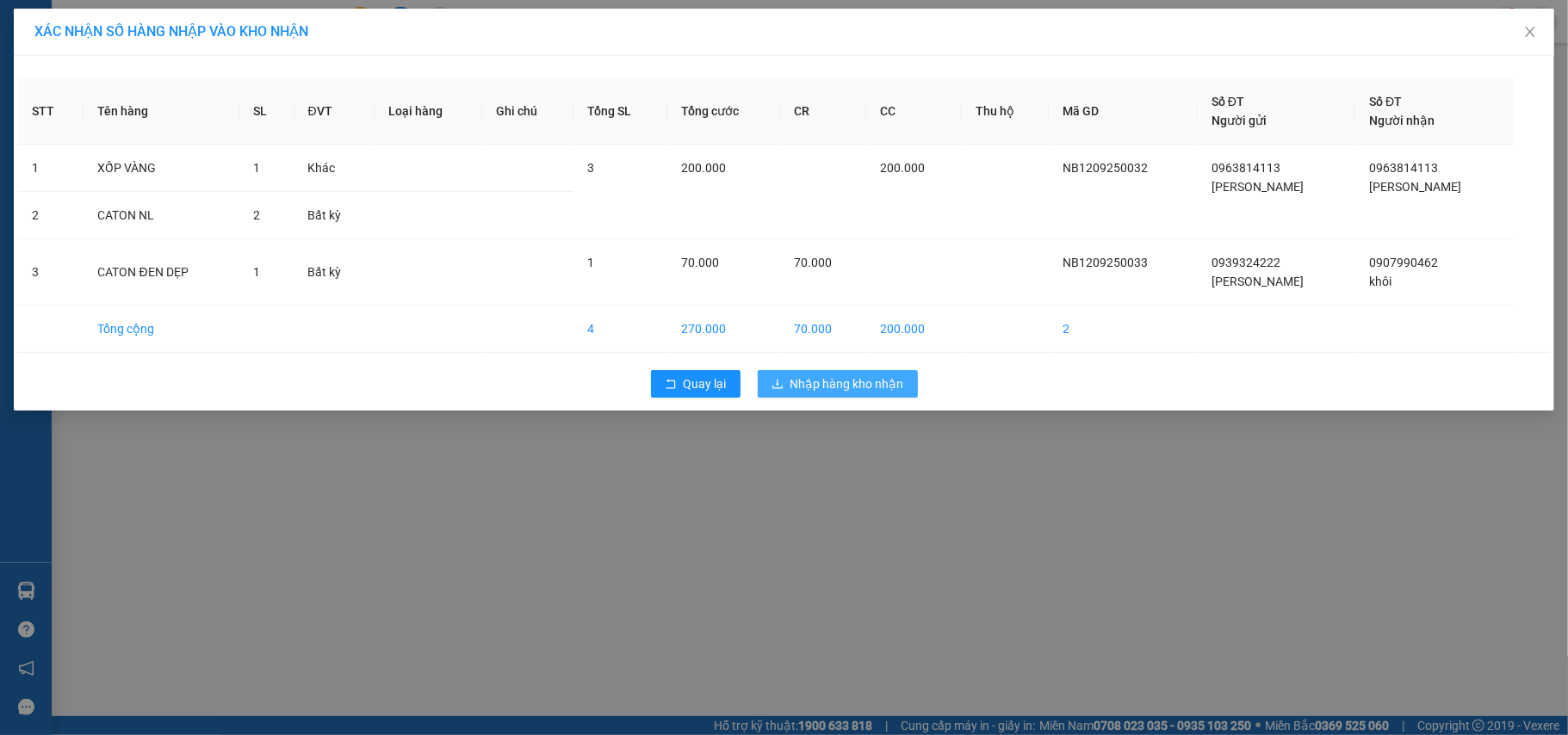
click at [842, 387] on span "Nhập hàng kho nhận" at bounding box center [847, 384] width 114 height 19
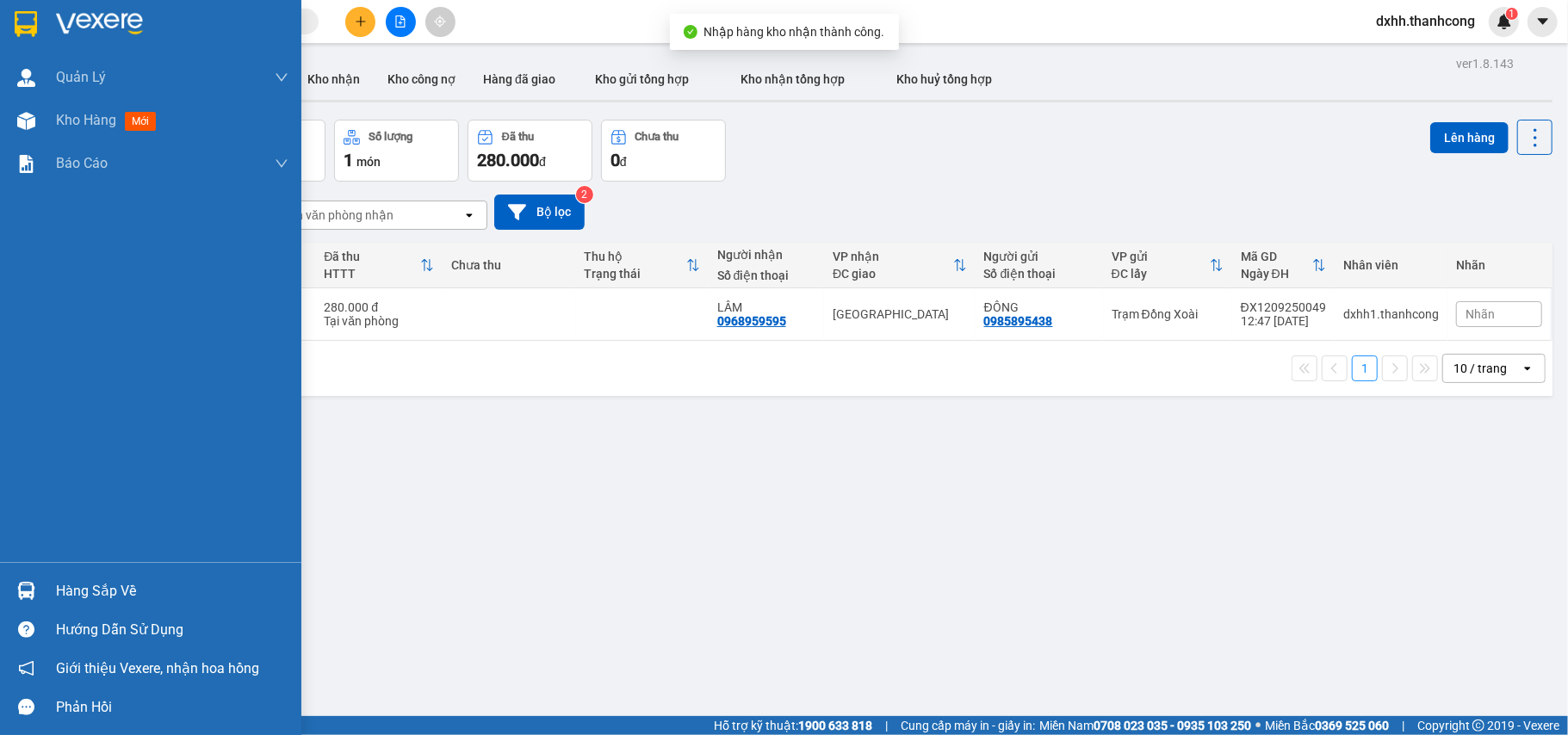
click at [175, 589] on div "Hàng sắp về" at bounding box center [172, 591] width 232 height 26
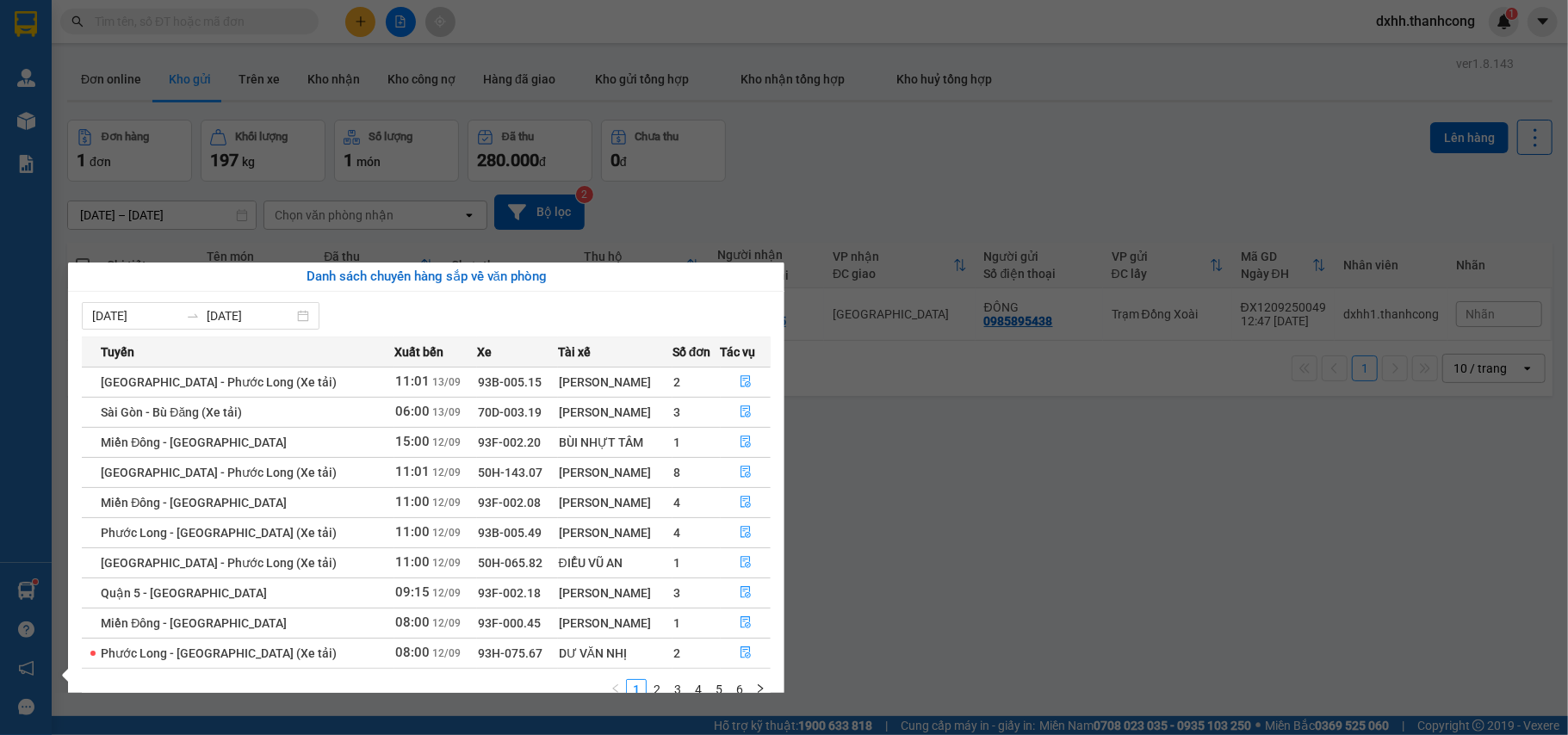
click at [478, 565] on span "50H-065.82" at bounding box center [509, 563] width 64 height 14
click at [559, 561] on div "ĐIỂU VŨ AN" at bounding box center [615, 563] width 113 height 19
click at [741, 562] on icon "file-done" at bounding box center [745, 562] width 12 height 12
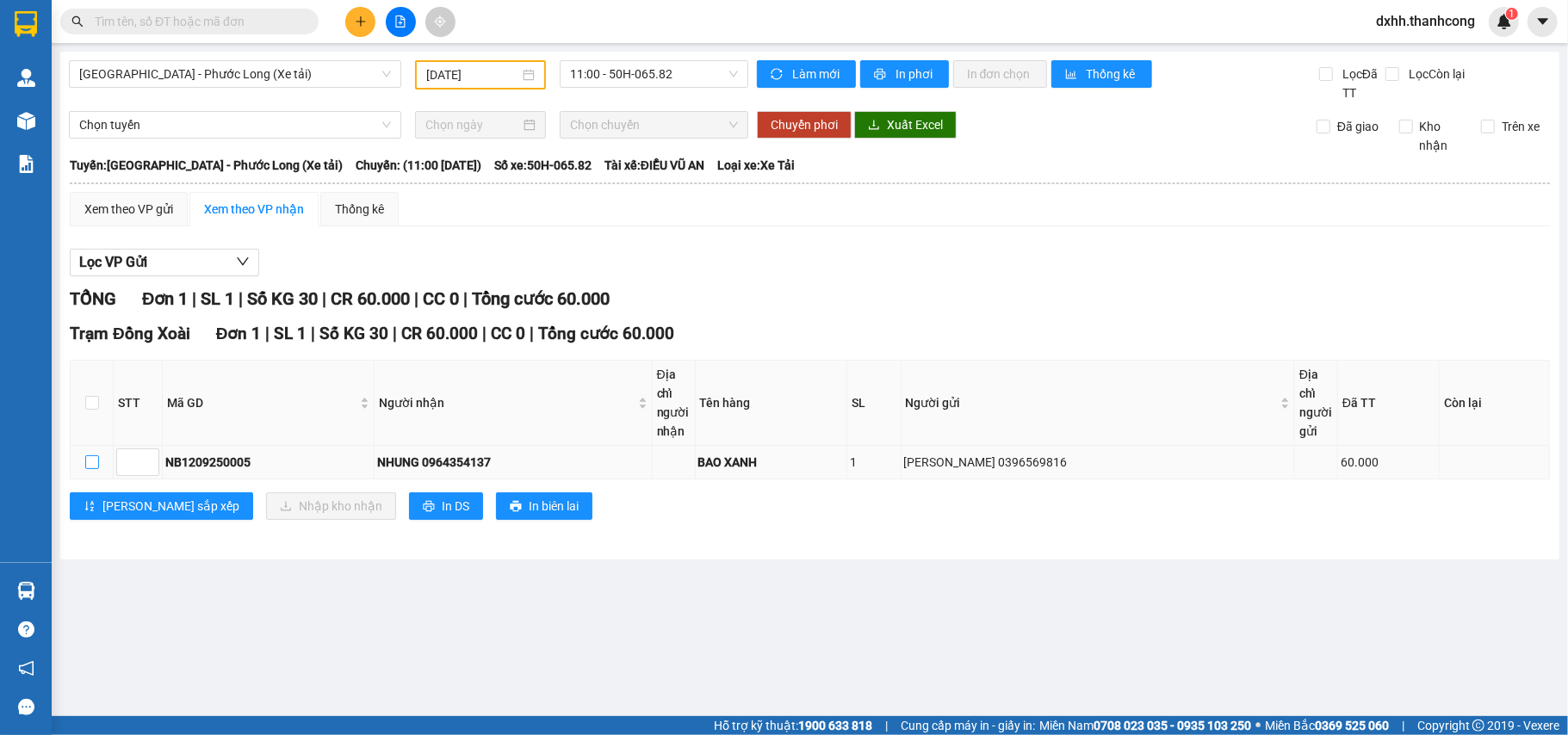
click at [88, 466] on input "checkbox" at bounding box center [91, 461] width 14 height 14
checkbox input "true"
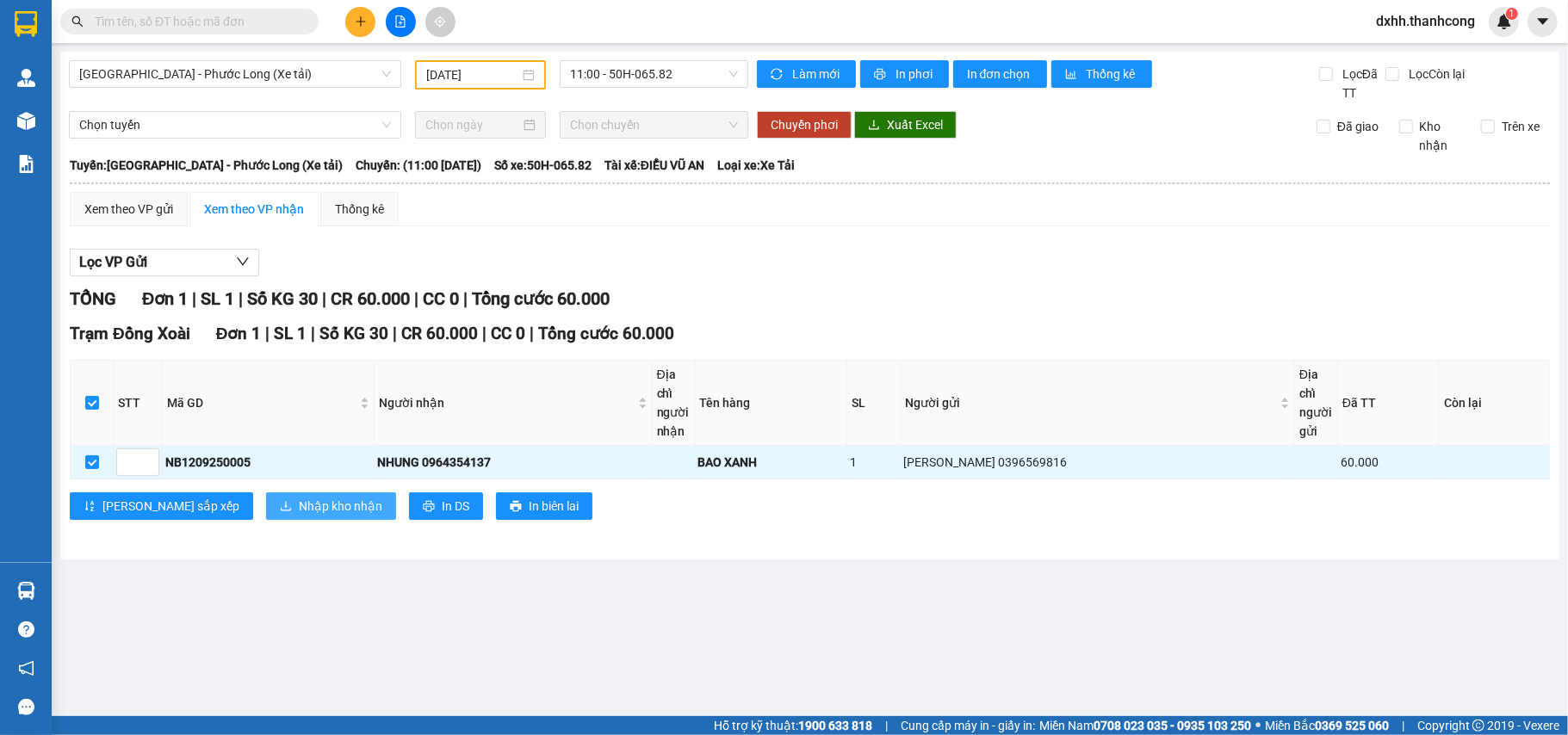
click at [299, 504] on span "Nhập kho nhận" at bounding box center [341, 506] width 83 height 19
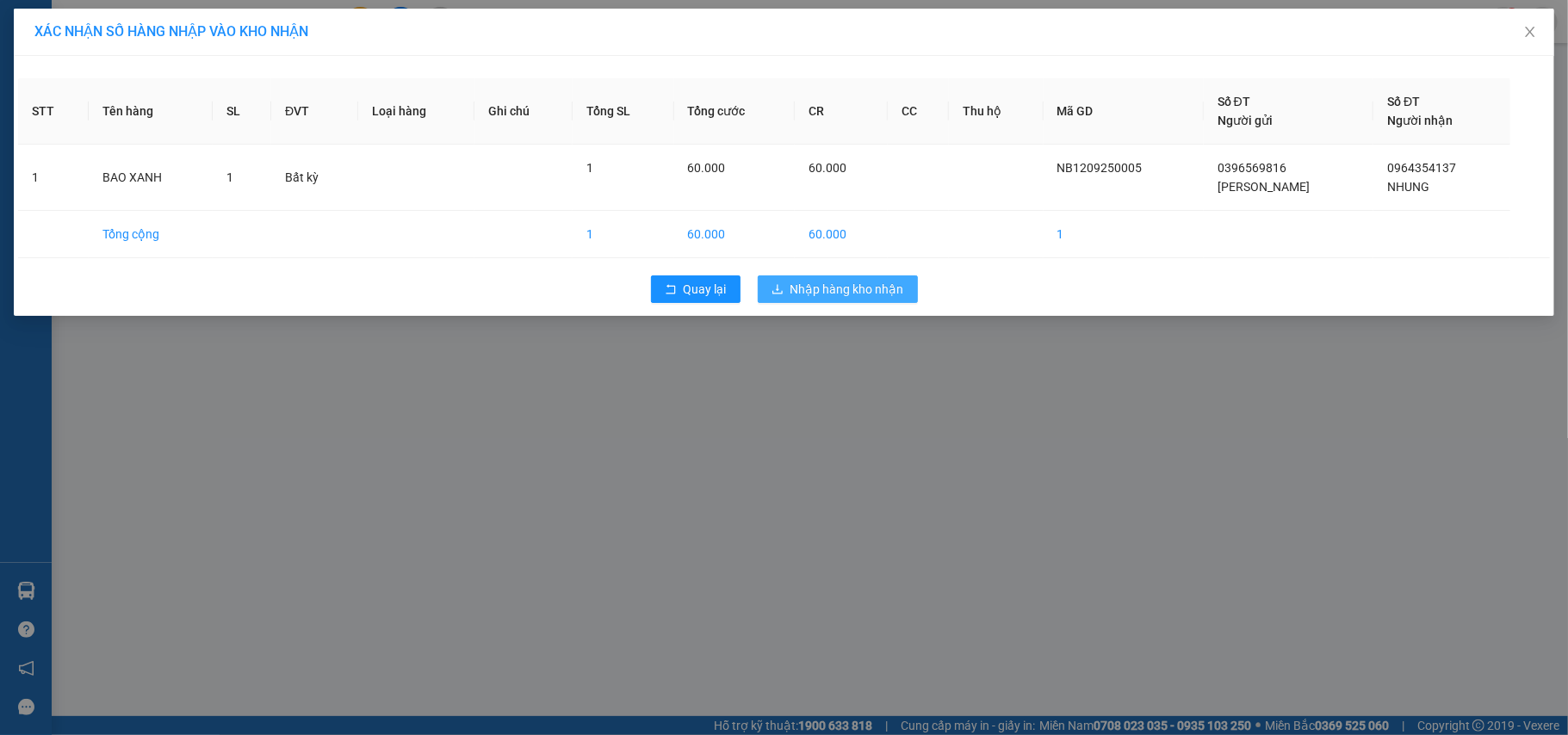
click at [874, 291] on span "Nhập hàng kho nhận" at bounding box center [847, 289] width 114 height 19
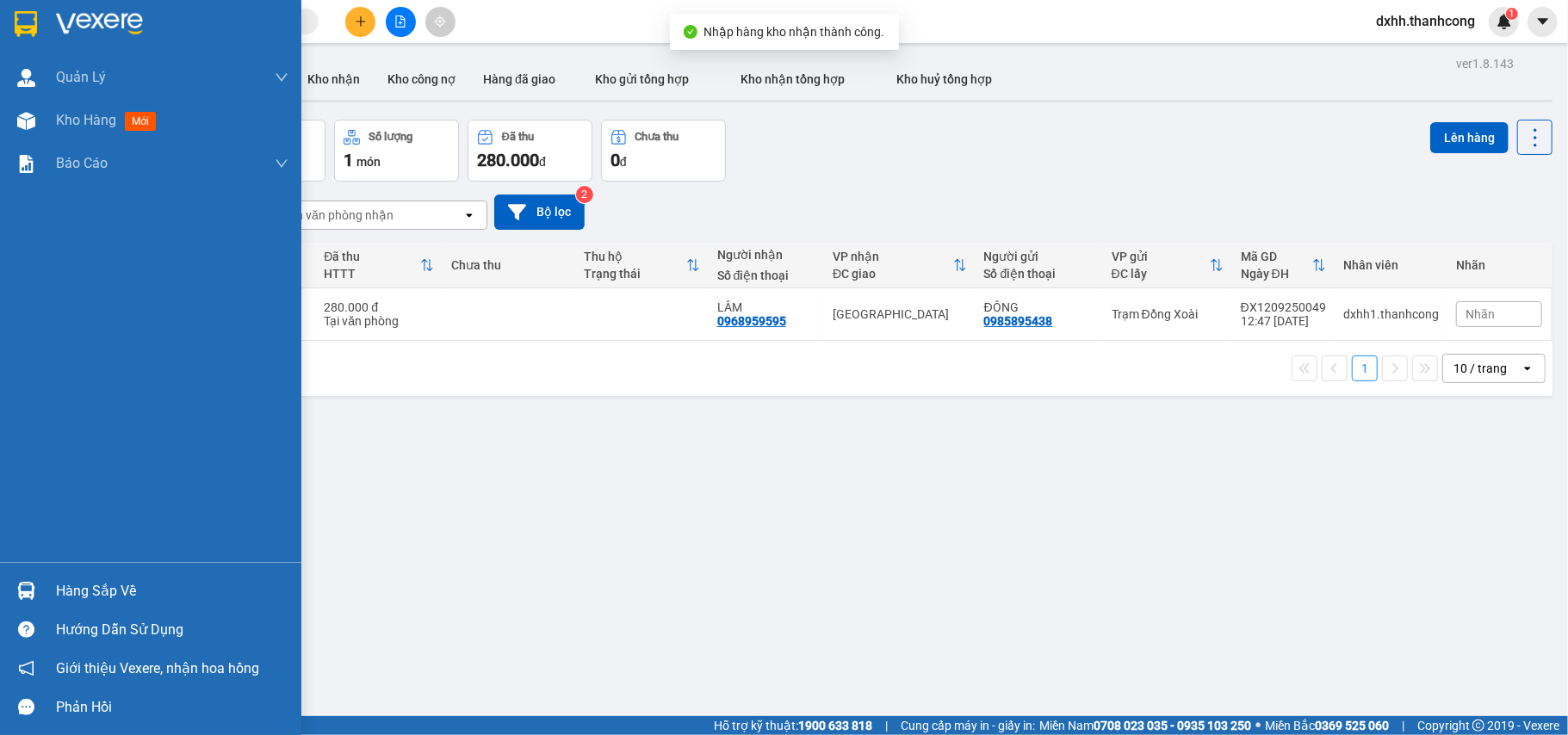
click at [77, 586] on div "Hàng sắp về" at bounding box center [172, 591] width 232 height 26
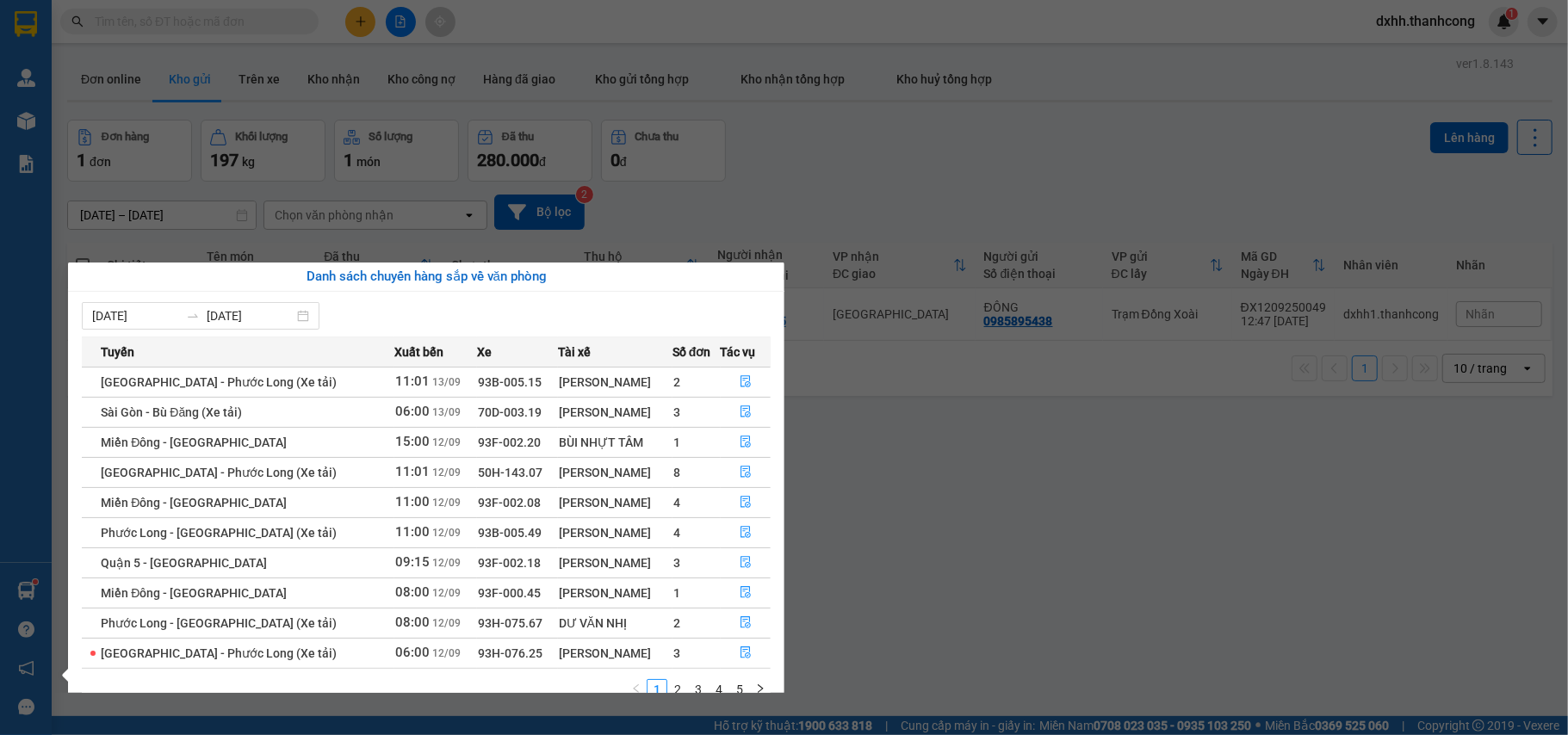
click at [575, 472] on div "NGUYỄN THANH SANGB" at bounding box center [615, 472] width 113 height 19
click at [742, 476] on icon "file-done" at bounding box center [745, 471] width 12 height 12
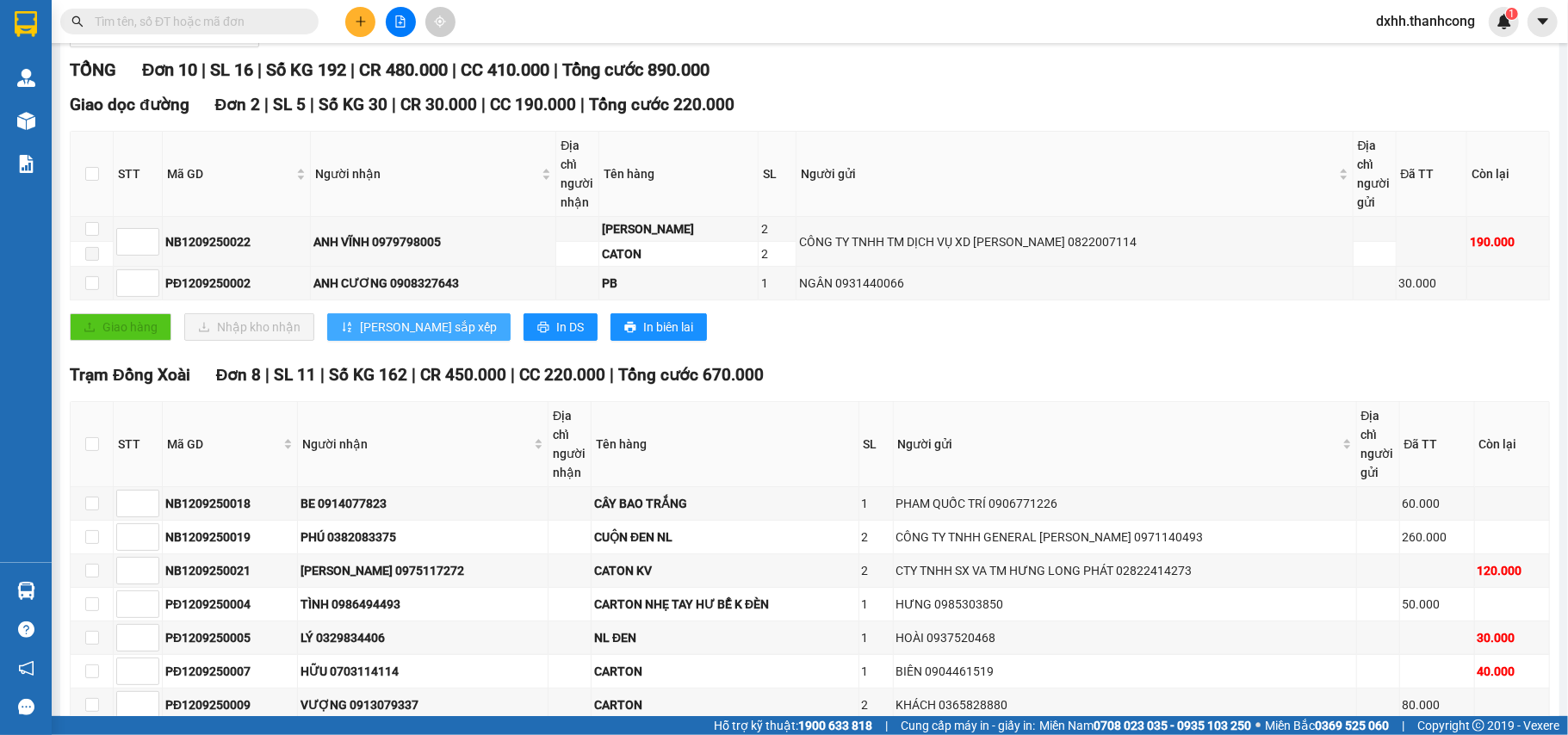
scroll to position [115, 0]
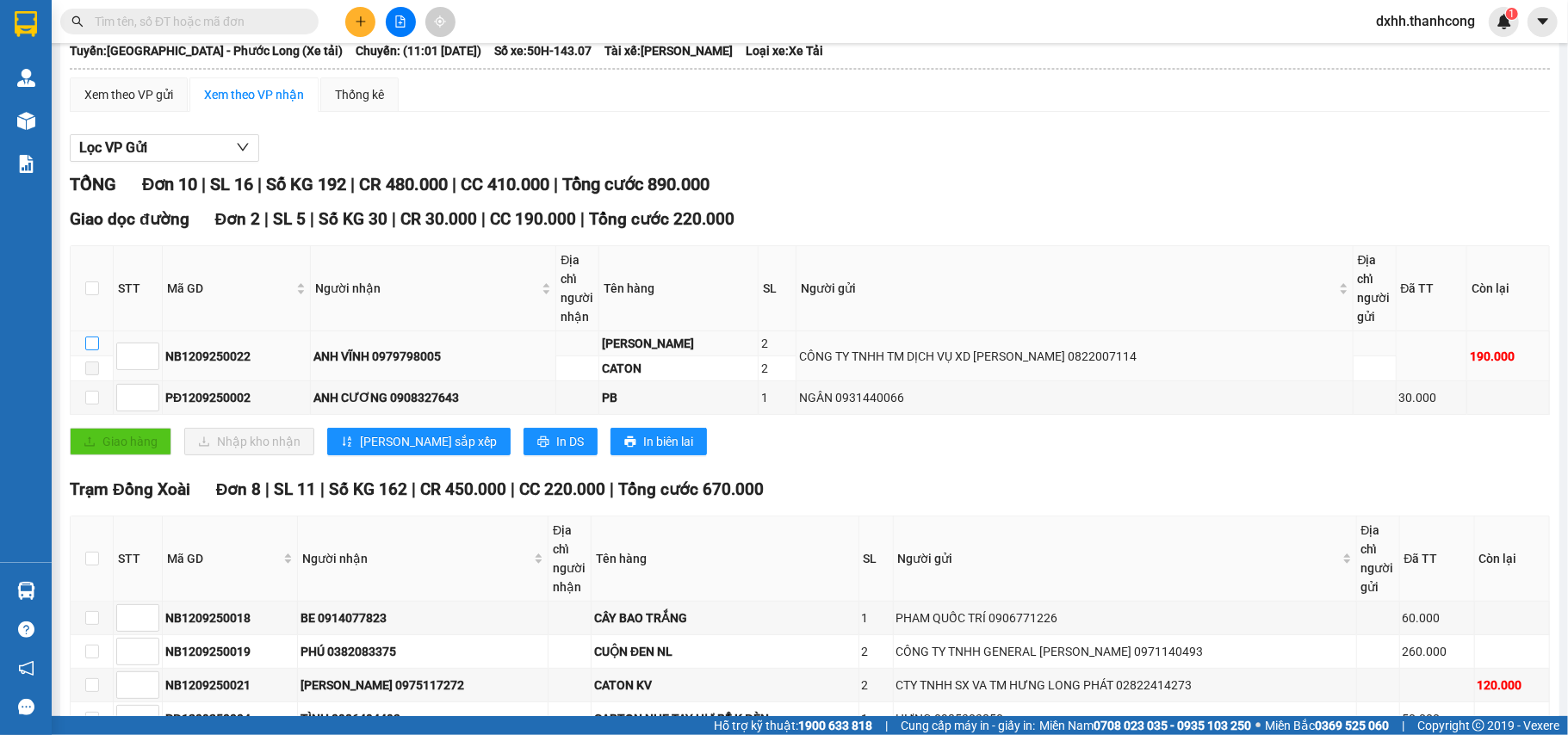
click at [93, 345] on input "checkbox" at bounding box center [91, 343] width 14 height 14
checkbox input "true"
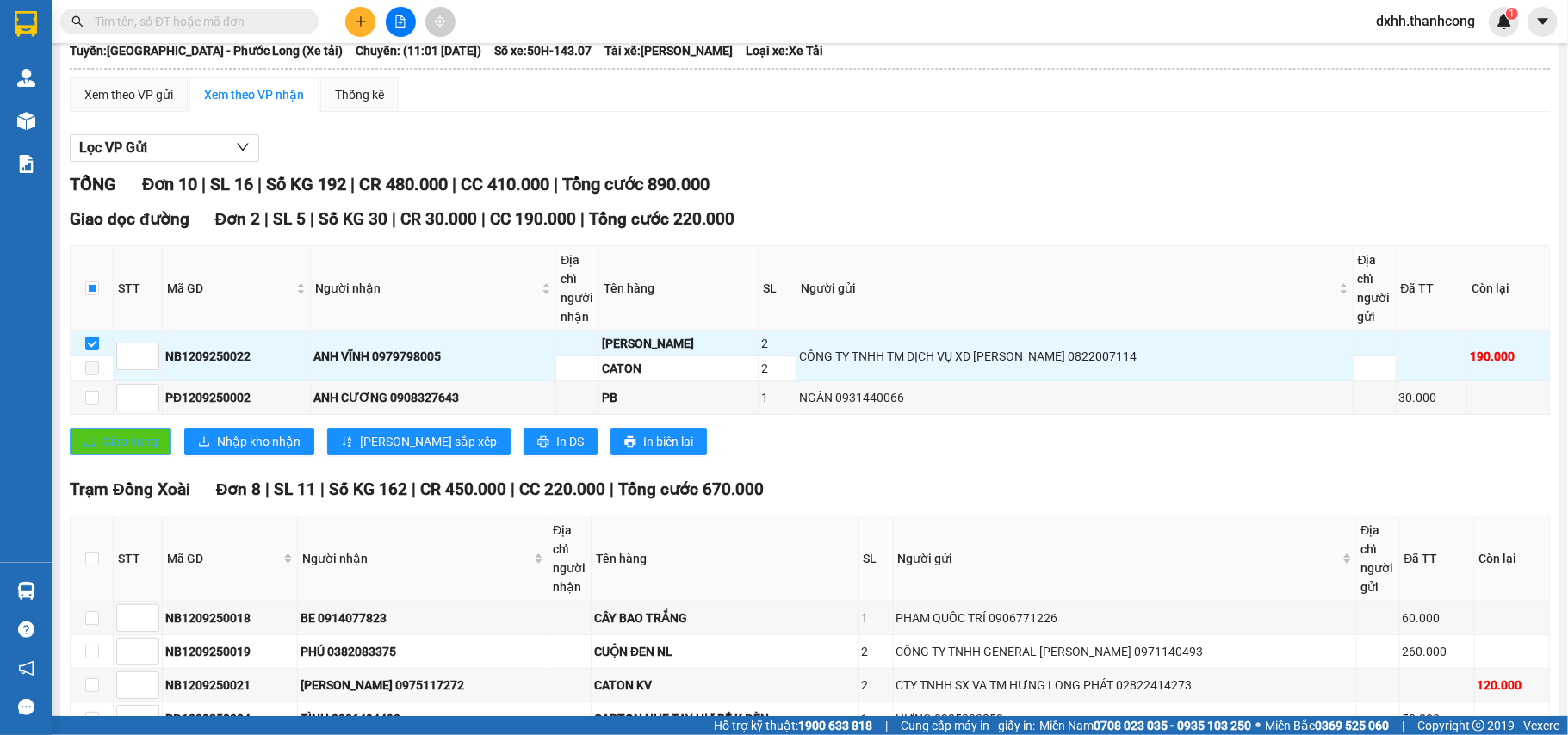
click at [125, 438] on span "Giao hàng" at bounding box center [129, 441] width 55 height 19
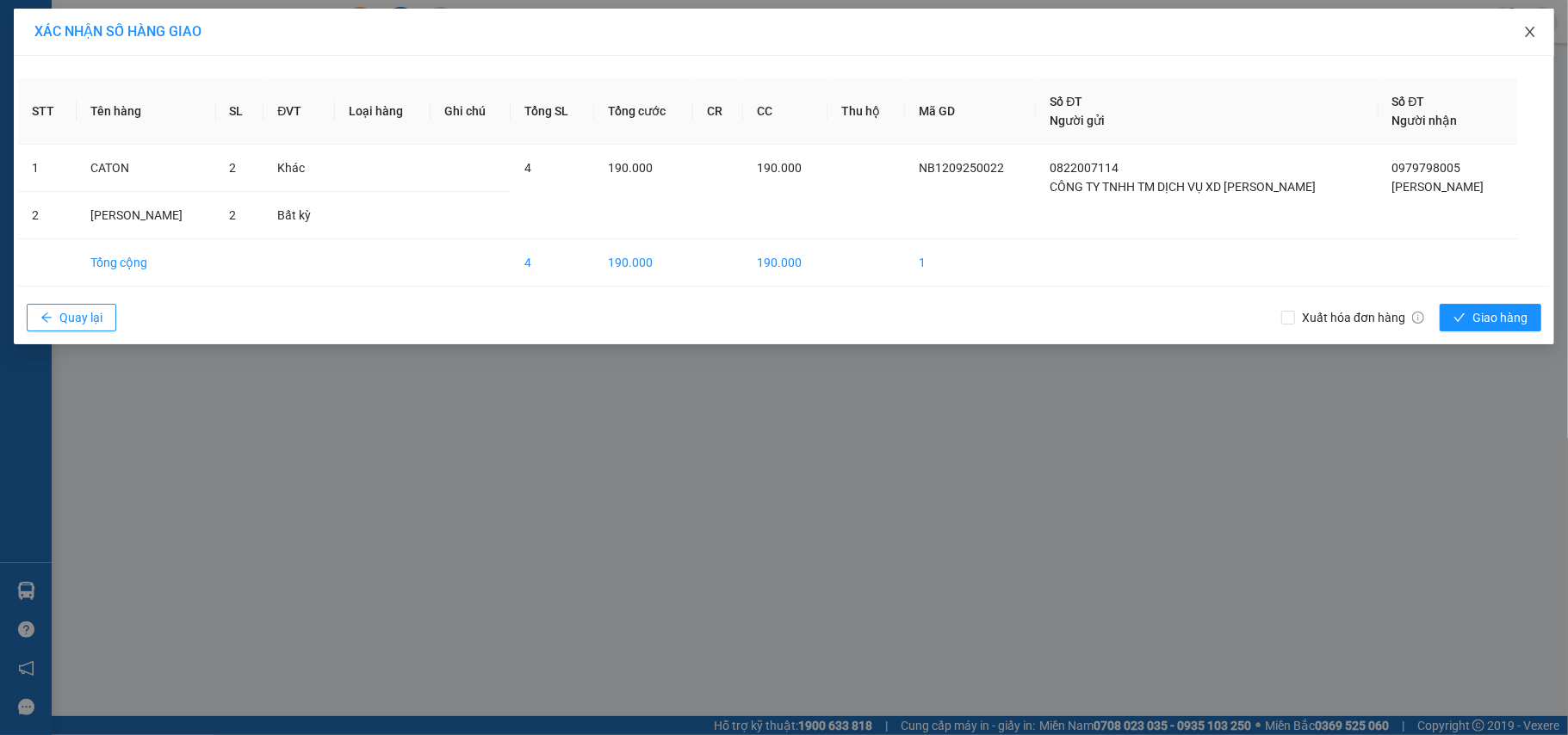
click at [1539, 31] on span "Close" at bounding box center [1529, 33] width 48 height 48
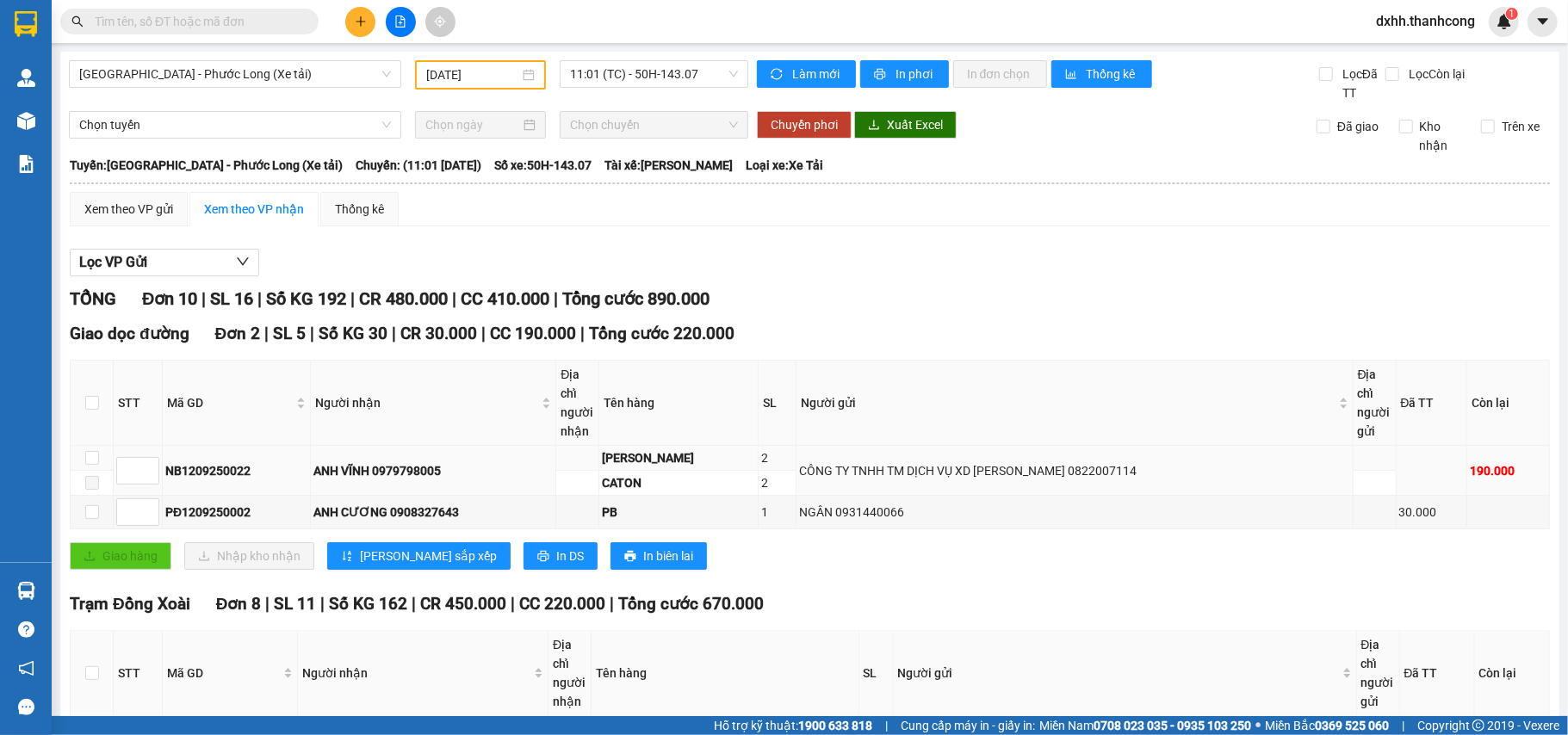
click at [98, 461] on td at bounding box center [92, 459] width 43 height 25
click at [88, 461] on input "checkbox" at bounding box center [91, 457] width 14 height 14
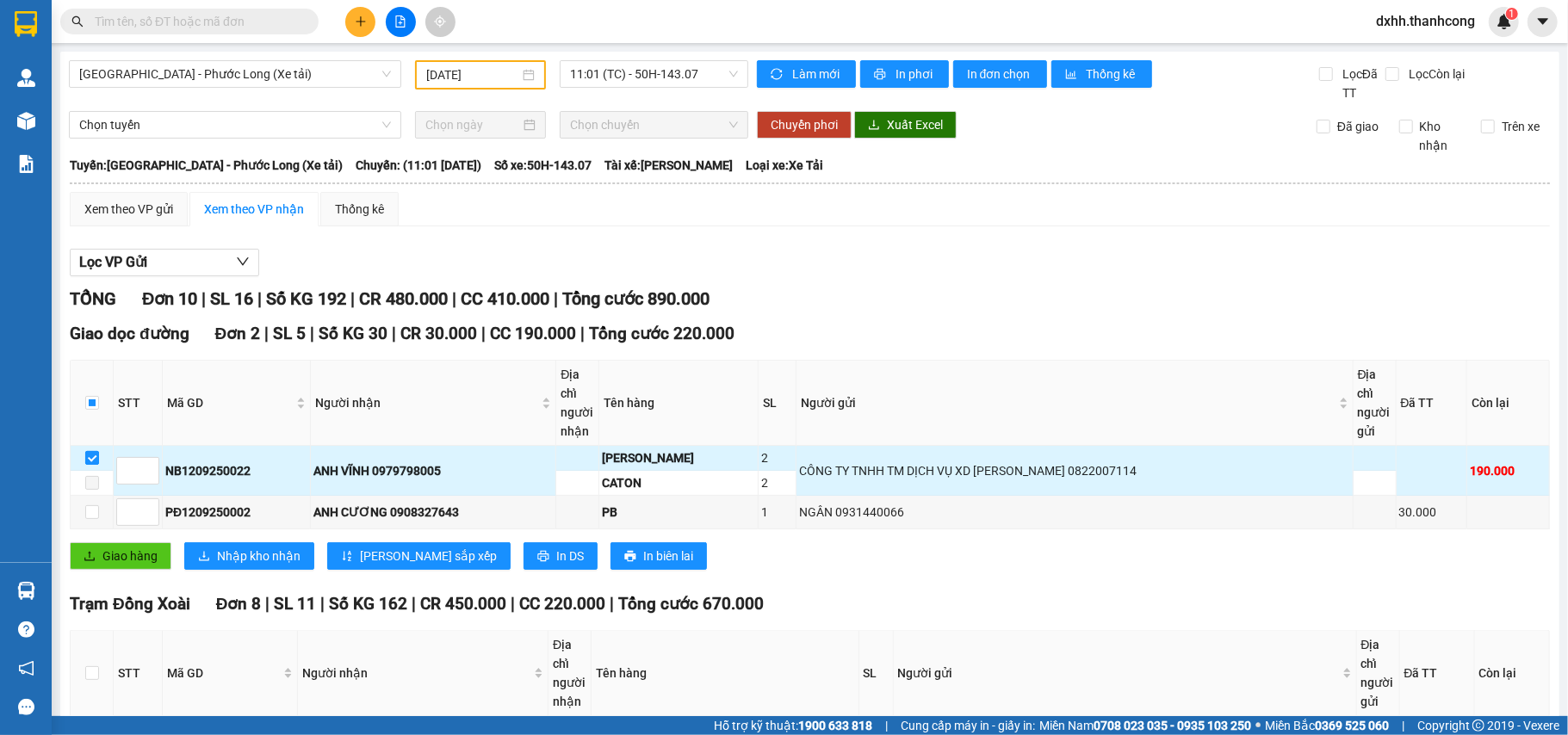
click at [93, 458] on input "checkbox" at bounding box center [91, 457] width 14 height 14
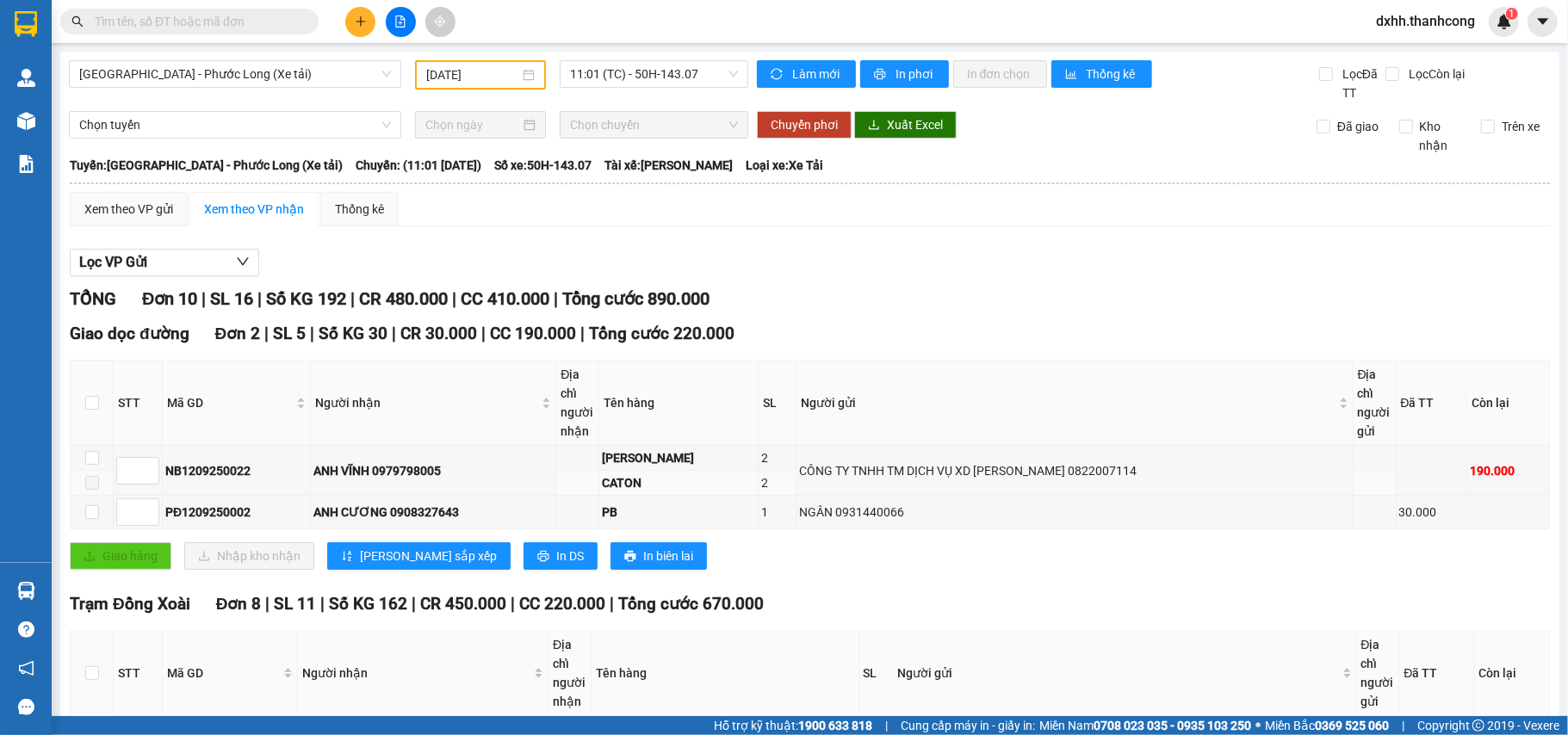
click at [93, 484] on span at bounding box center [91, 482] width 14 height 14
click at [135, 469] on input at bounding box center [138, 470] width 42 height 26
click at [95, 489] on span at bounding box center [91, 482] width 14 height 14
click at [91, 461] on input "checkbox" at bounding box center [91, 457] width 14 height 14
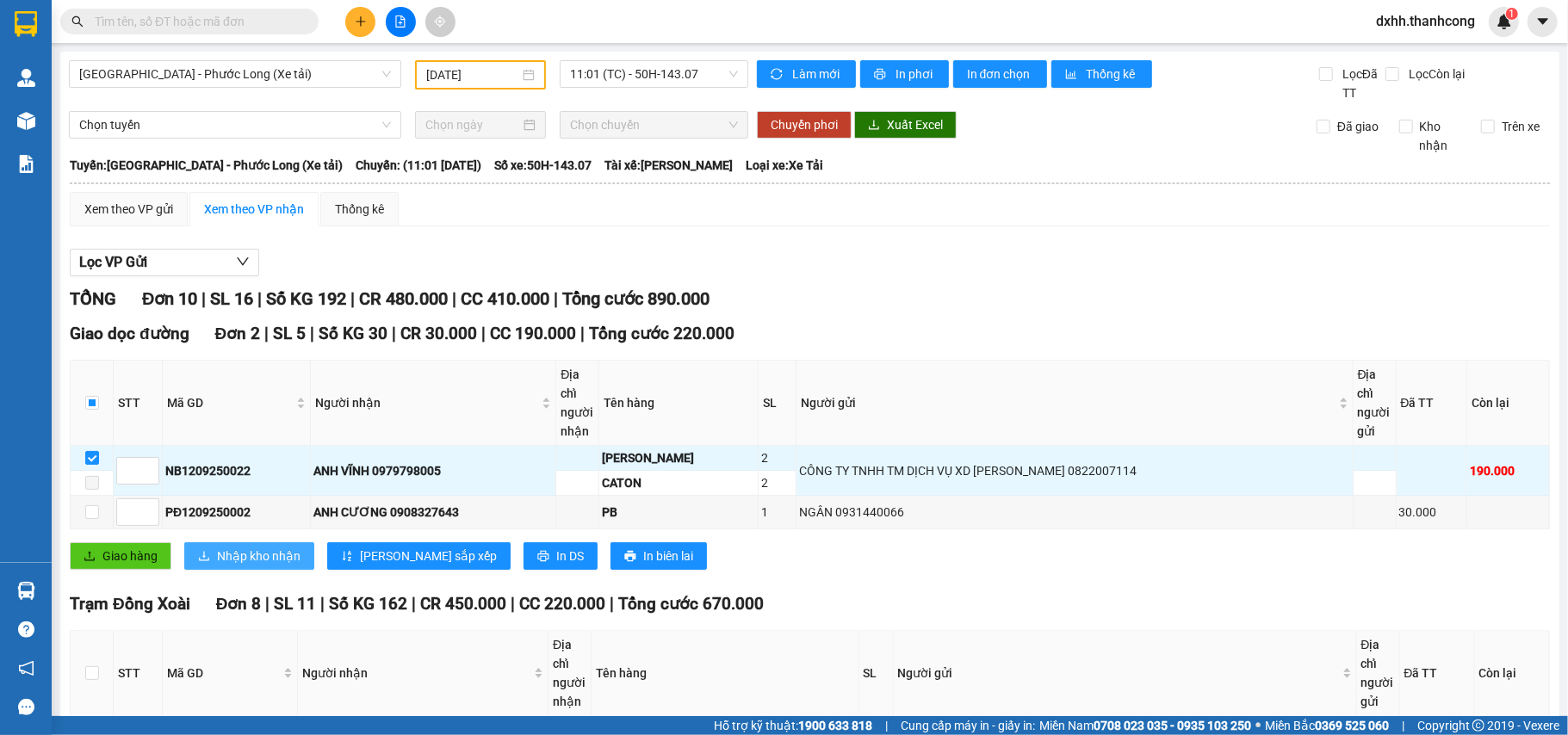
click at [249, 560] on span "Nhập kho nhận" at bounding box center [258, 555] width 83 height 19
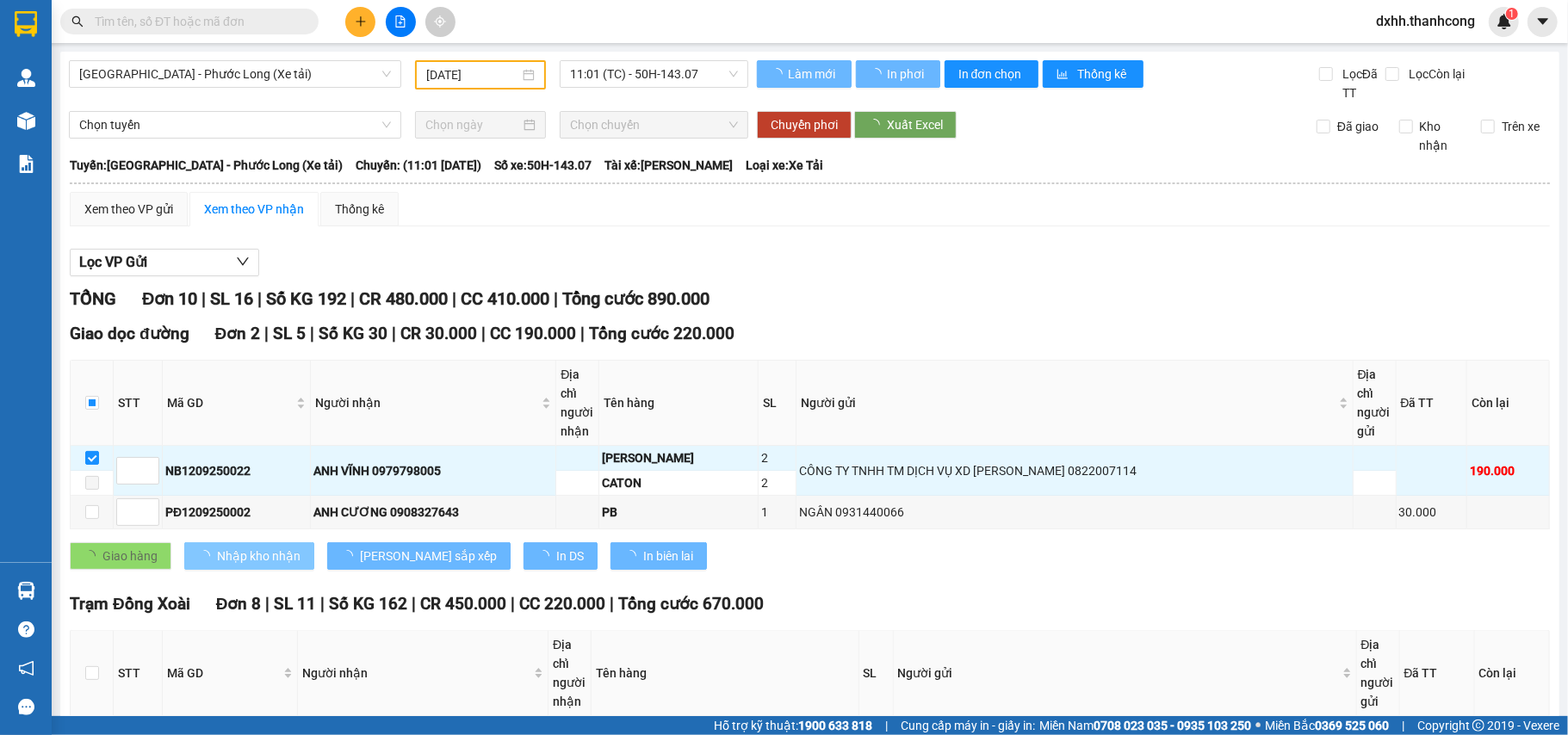
checkbox input "false"
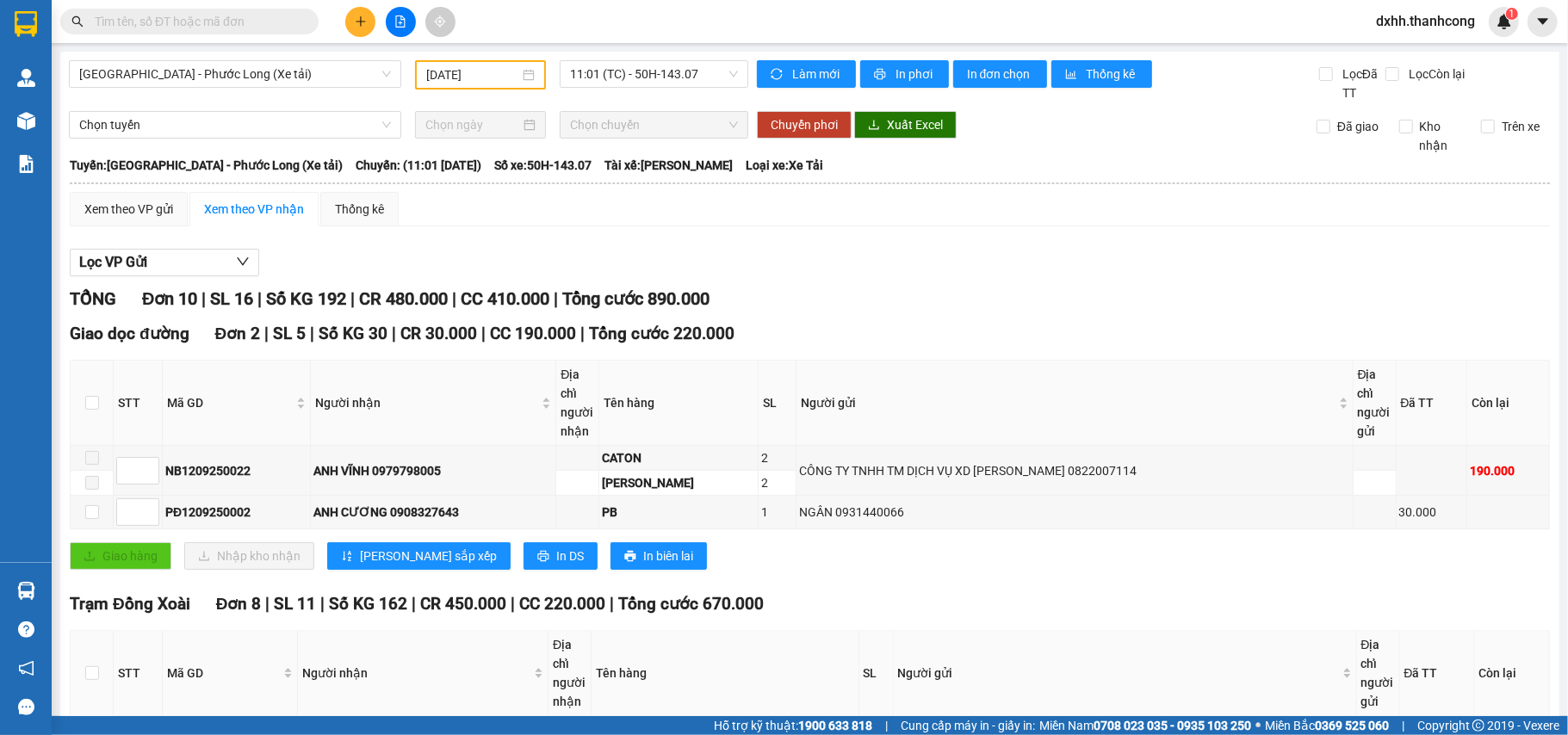
click at [1209, 587] on div "TỔNG Đơn 10 | SL 16 | Số KG 192 | CR 480.000 | CC 410.000 | Tổng cước 890.000 G…" at bounding box center [809, 665] width 1479 height 761
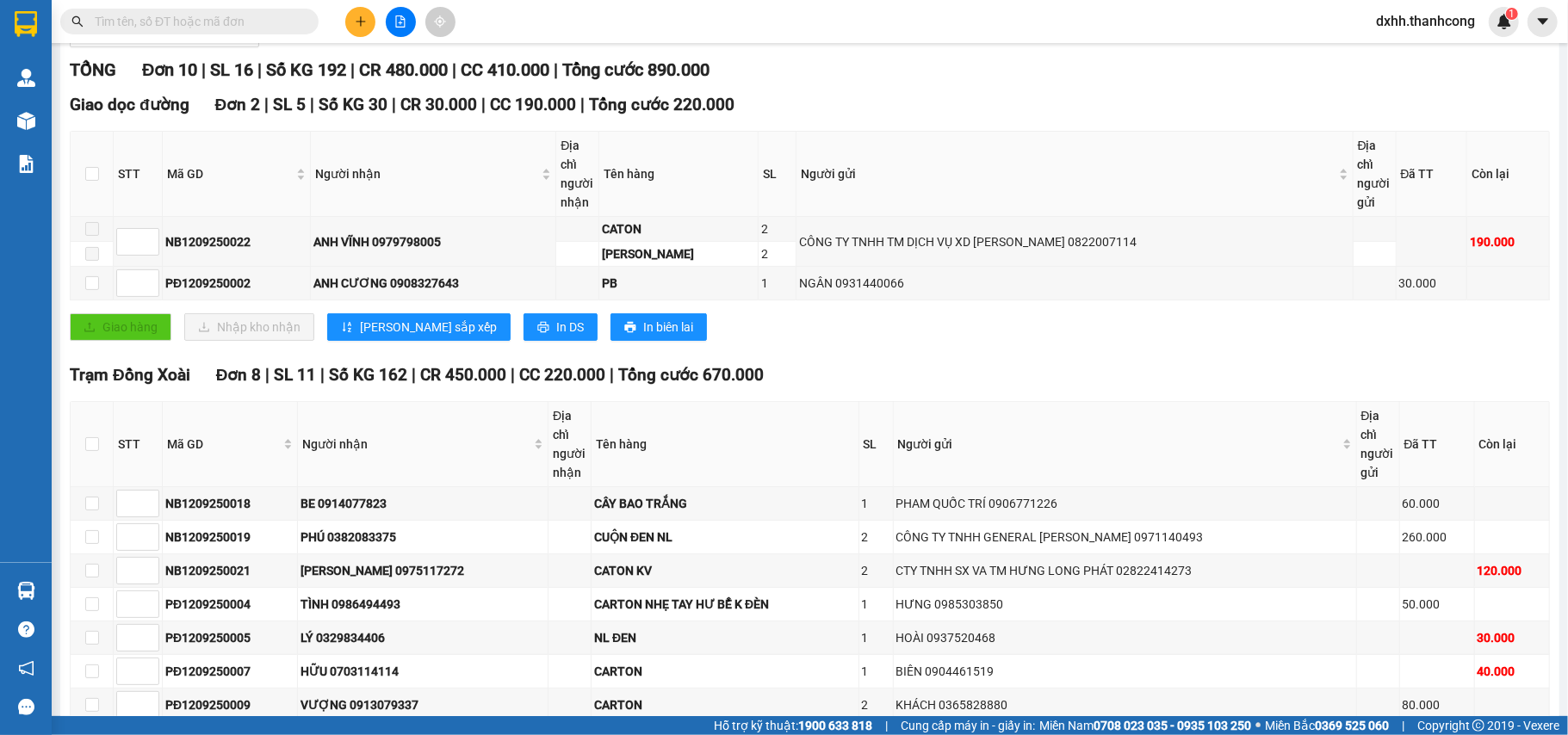
scroll to position [367, 0]
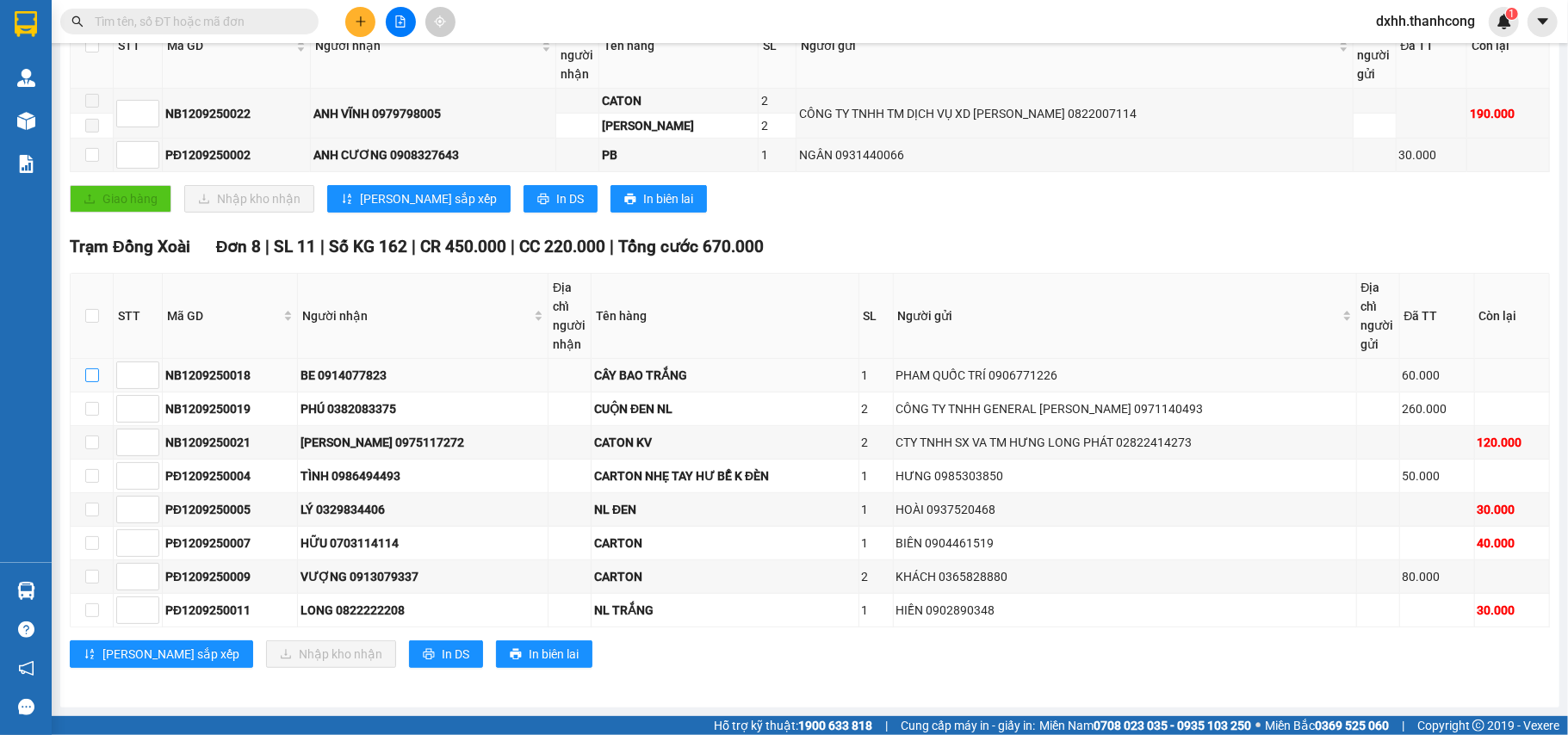
click at [89, 369] on input "checkbox" at bounding box center [91, 375] width 14 height 14
checkbox input "true"
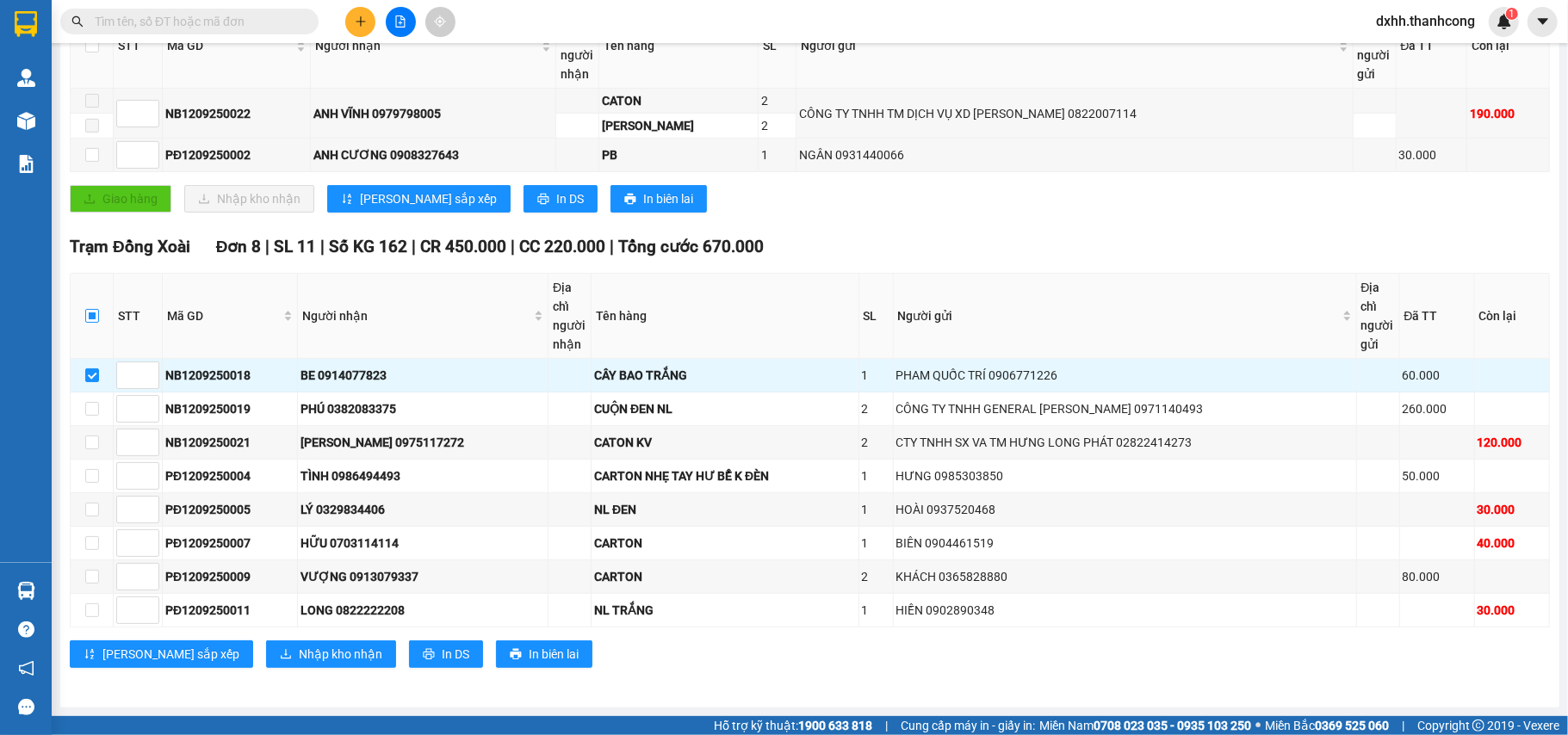
click at [90, 310] on input "checkbox" at bounding box center [91, 315] width 14 height 14
checkbox input "true"
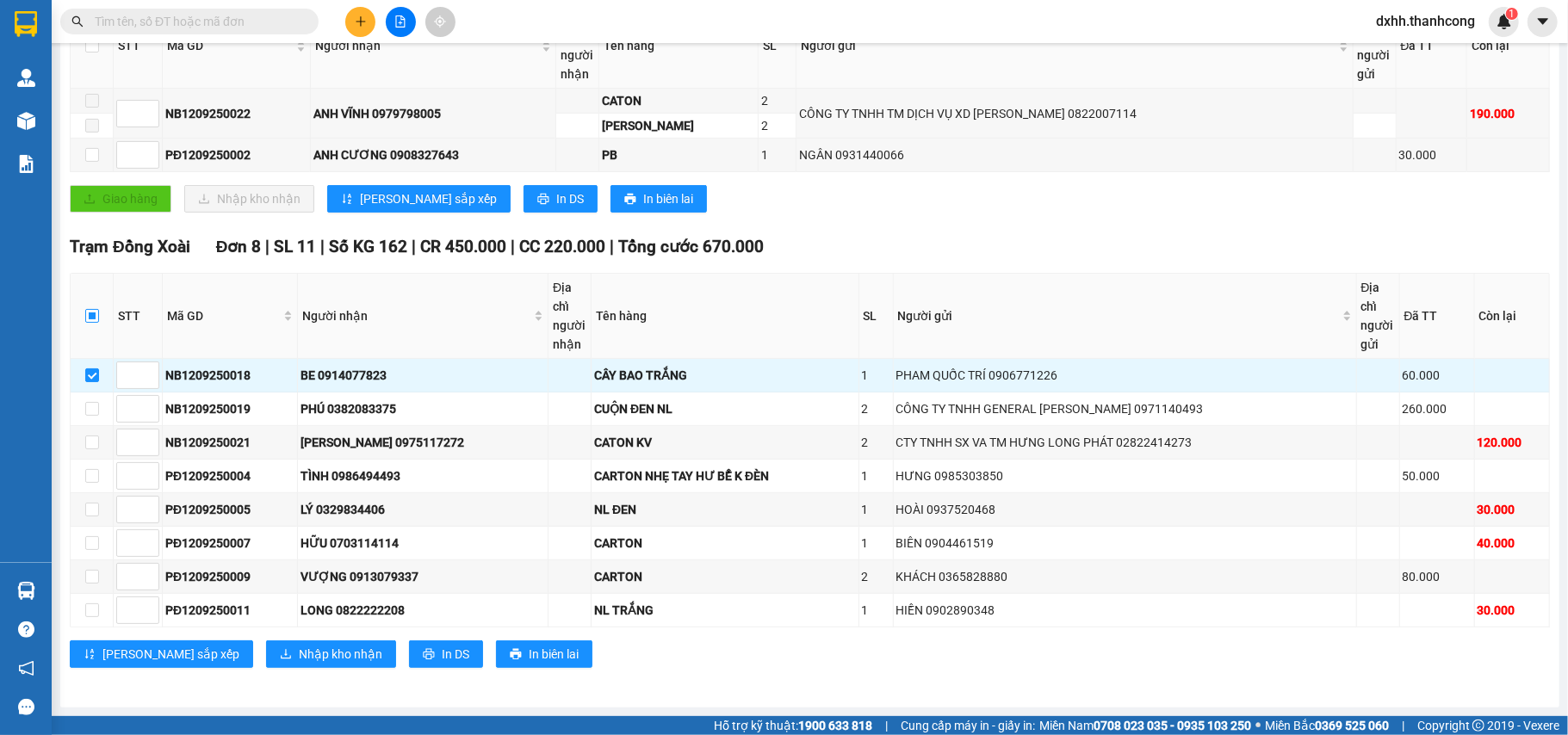
checkbox input "true"
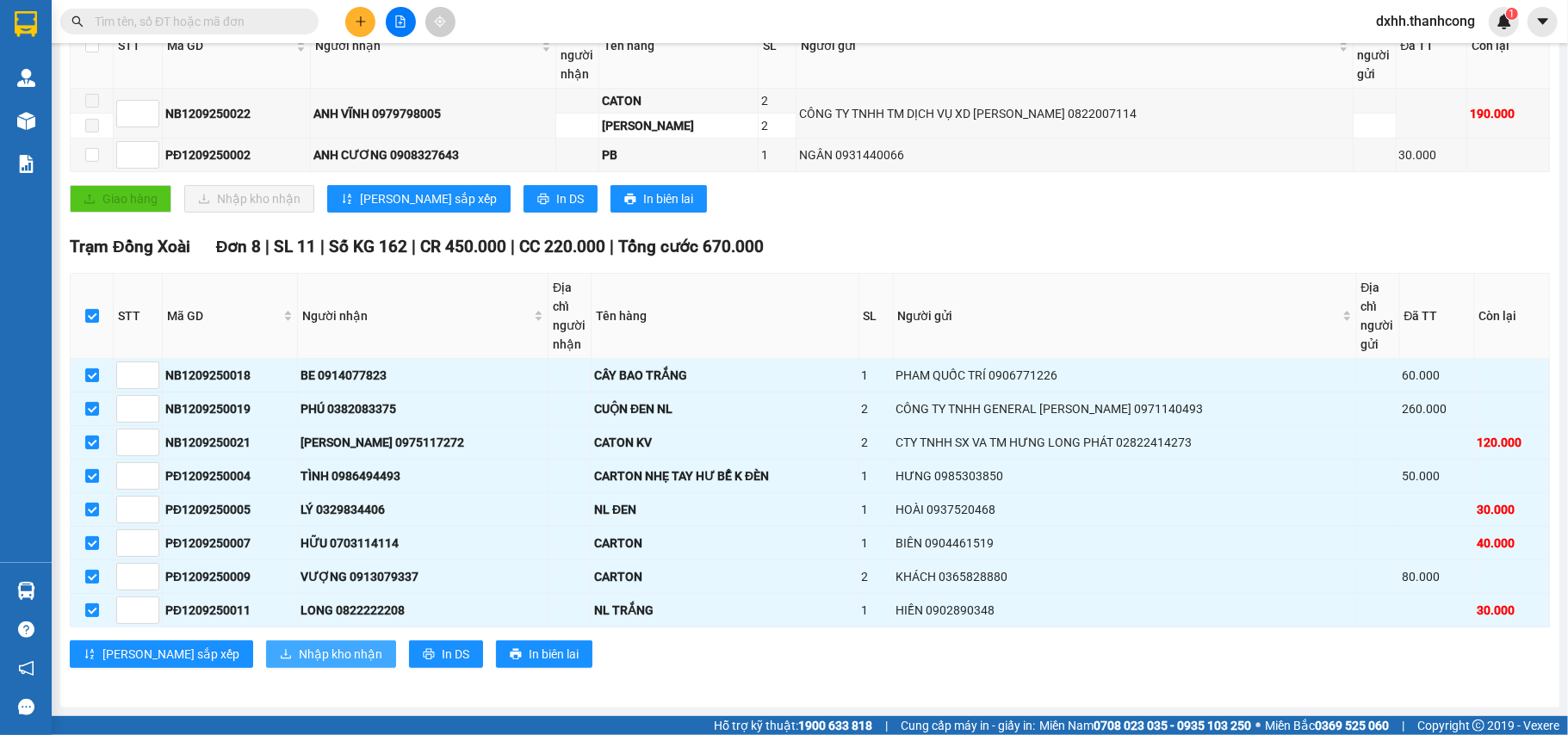
click at [299, 651] on span "Nhập kho nhận" at bounding box center [341, 654] width 83 height 19
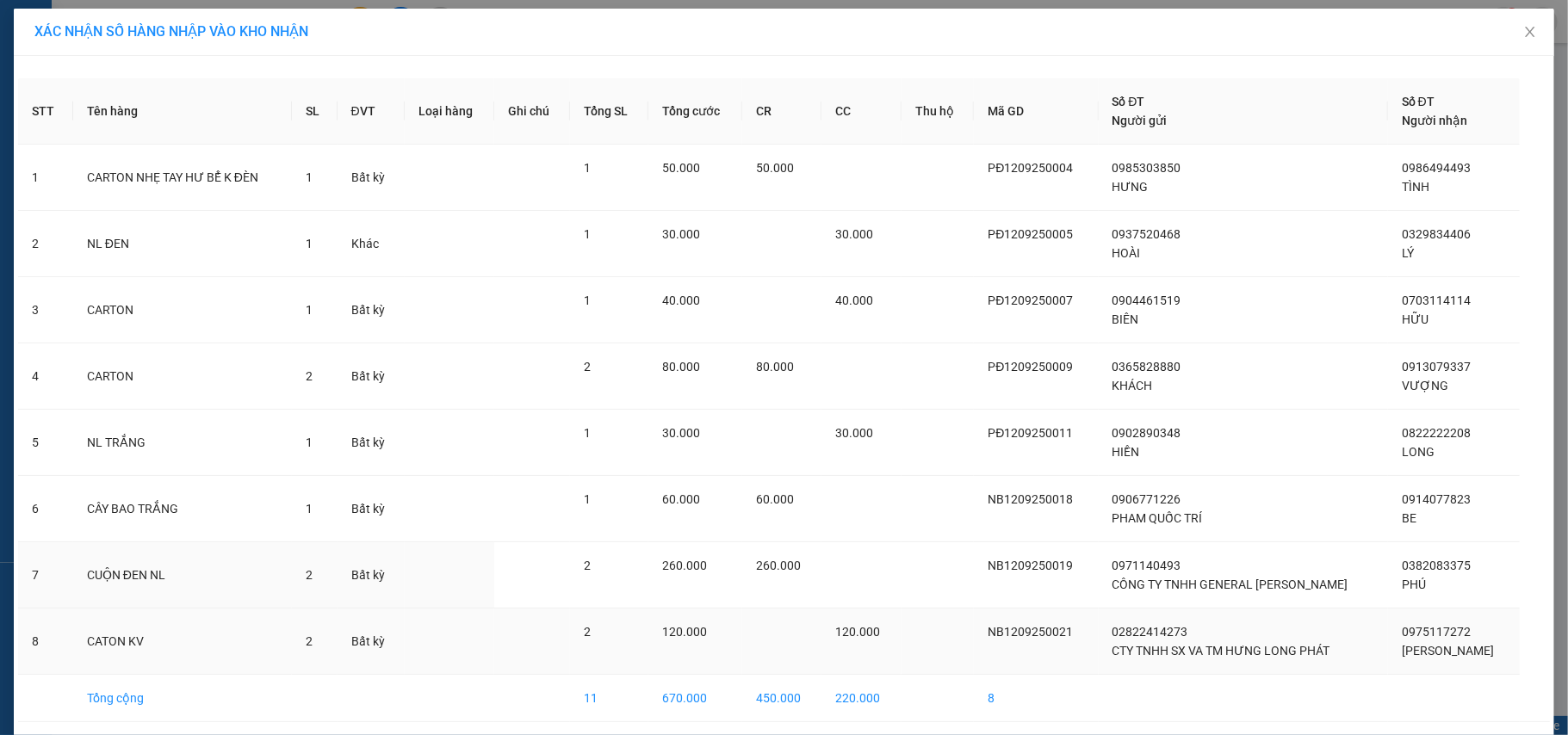
scroll to position [67, 0]
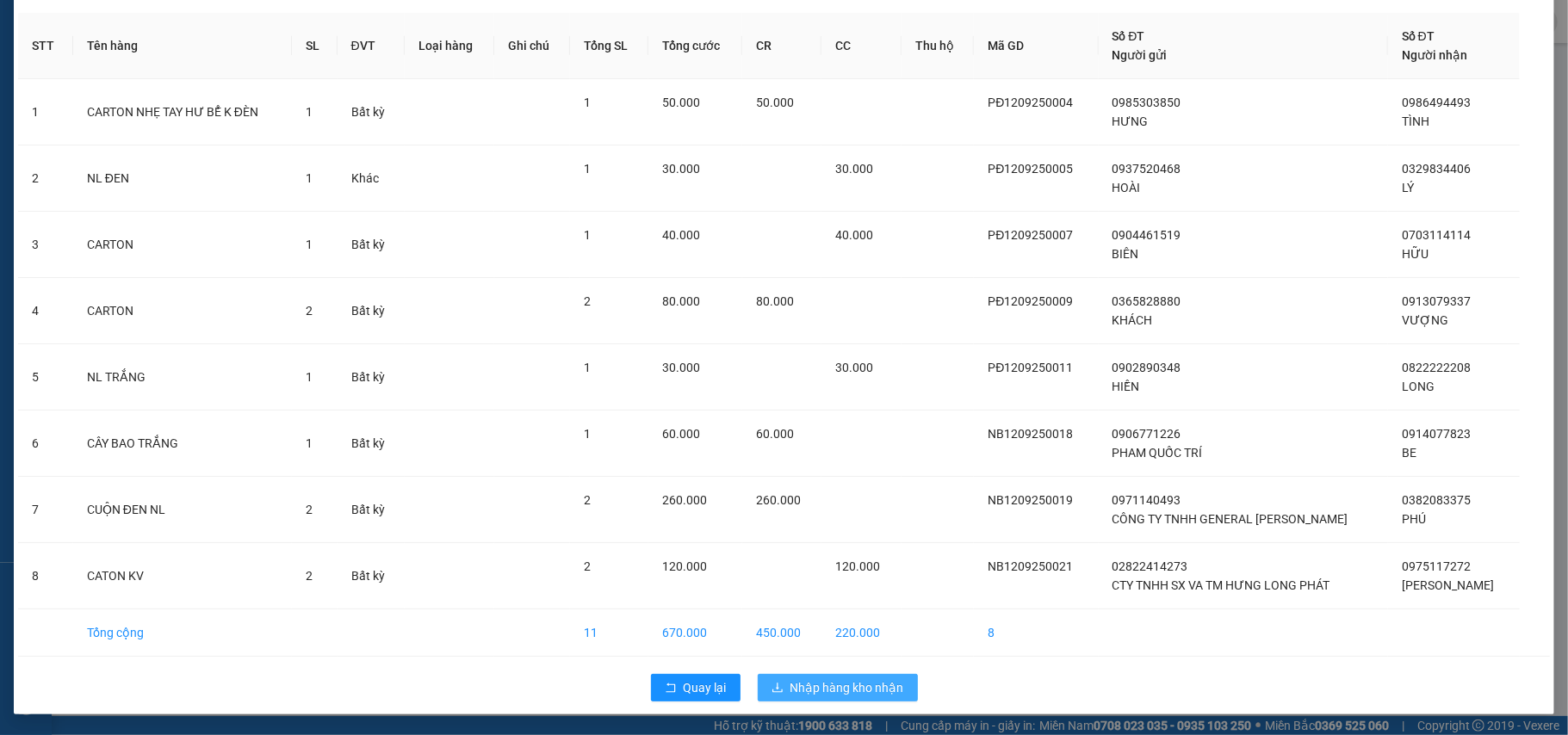
click at [826, 683] on span "Nhập hàng kho nhận" at bounding box center [847, 687] width 114 height 19
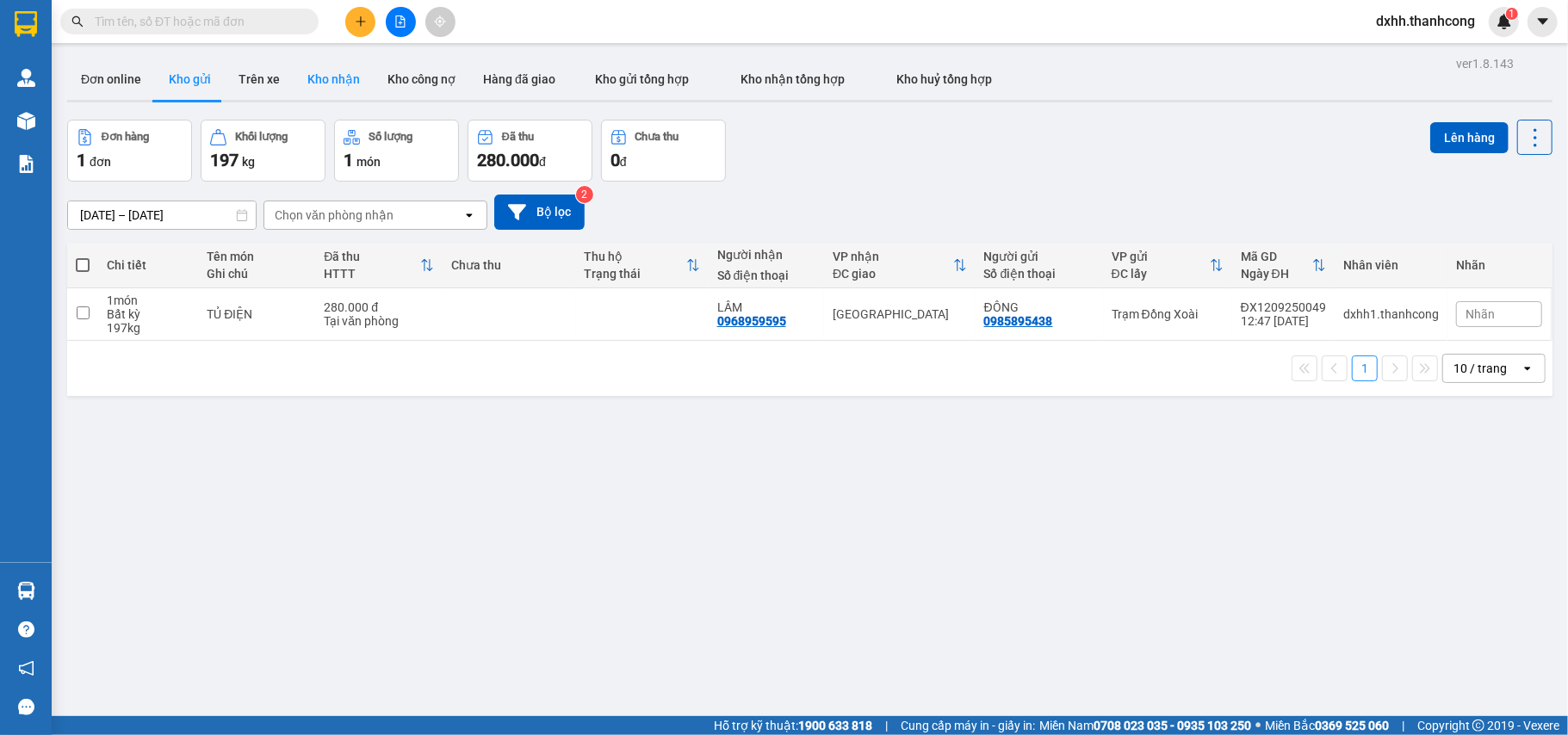
click at [306, 81] on button "Kho nhận" at bounding box center [333, 79] width 80 height 42
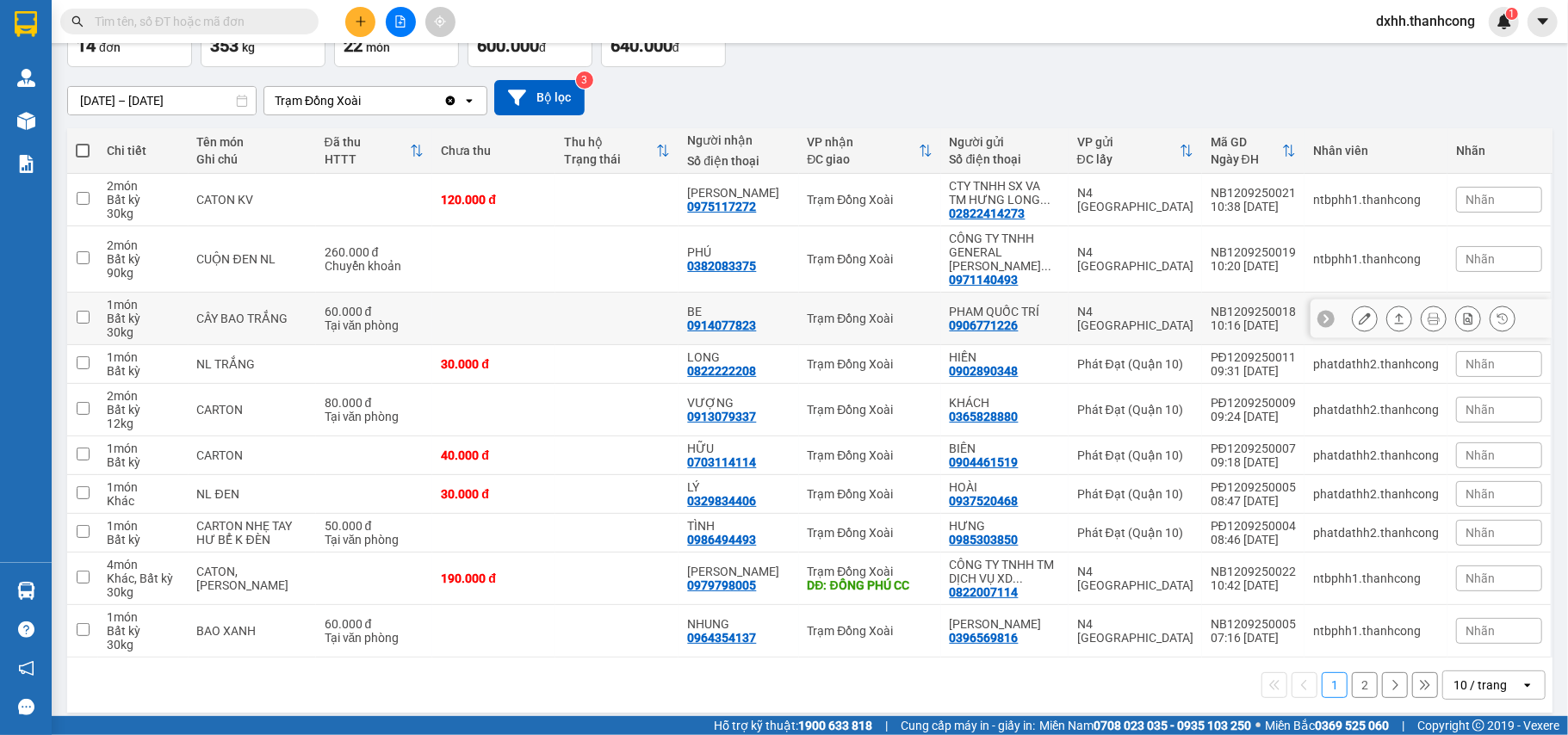
scroll to position [117, 0]
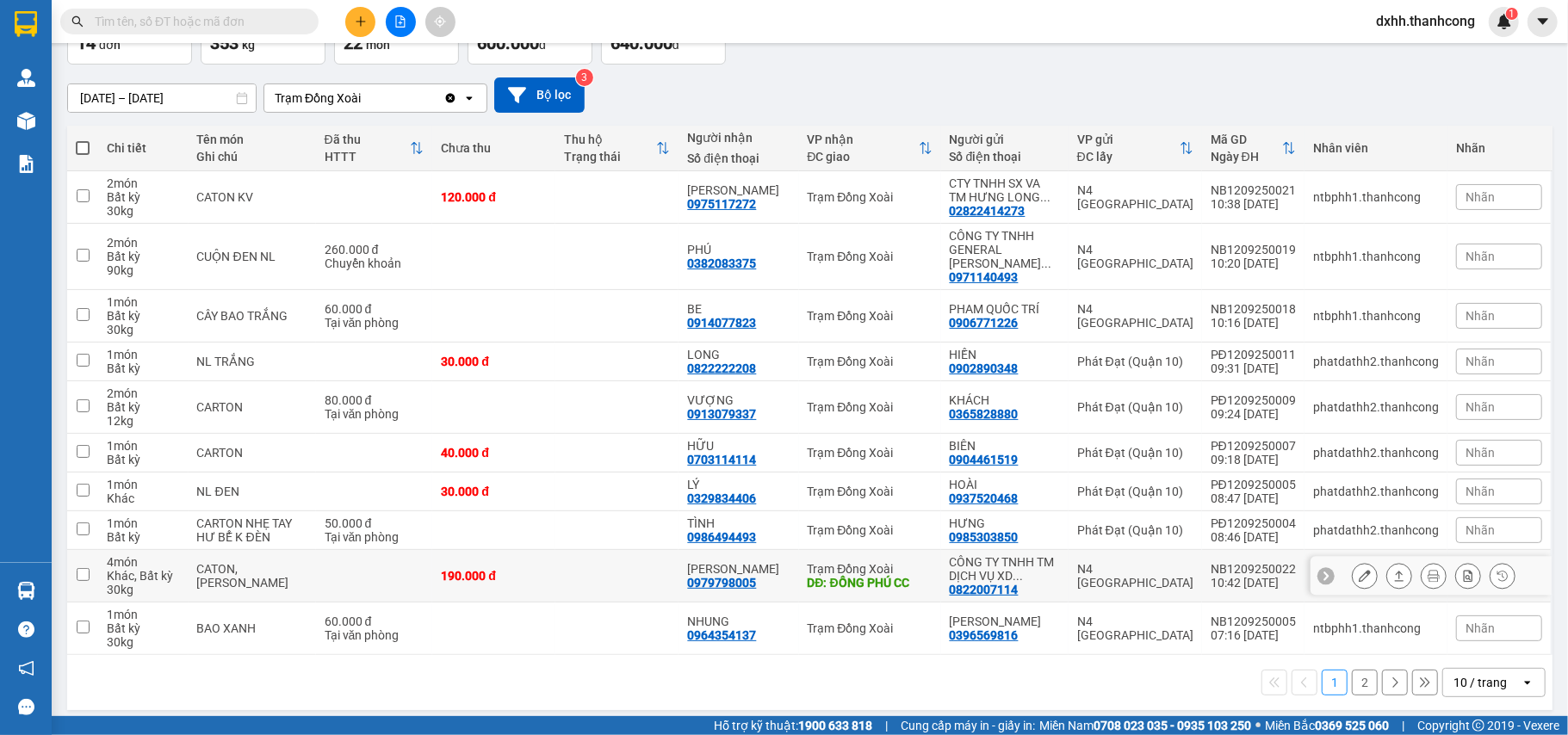
click at [79, 568] on input "checkbox" at bounding box center [83, 574] width 13 height 13
checkbox input "true"
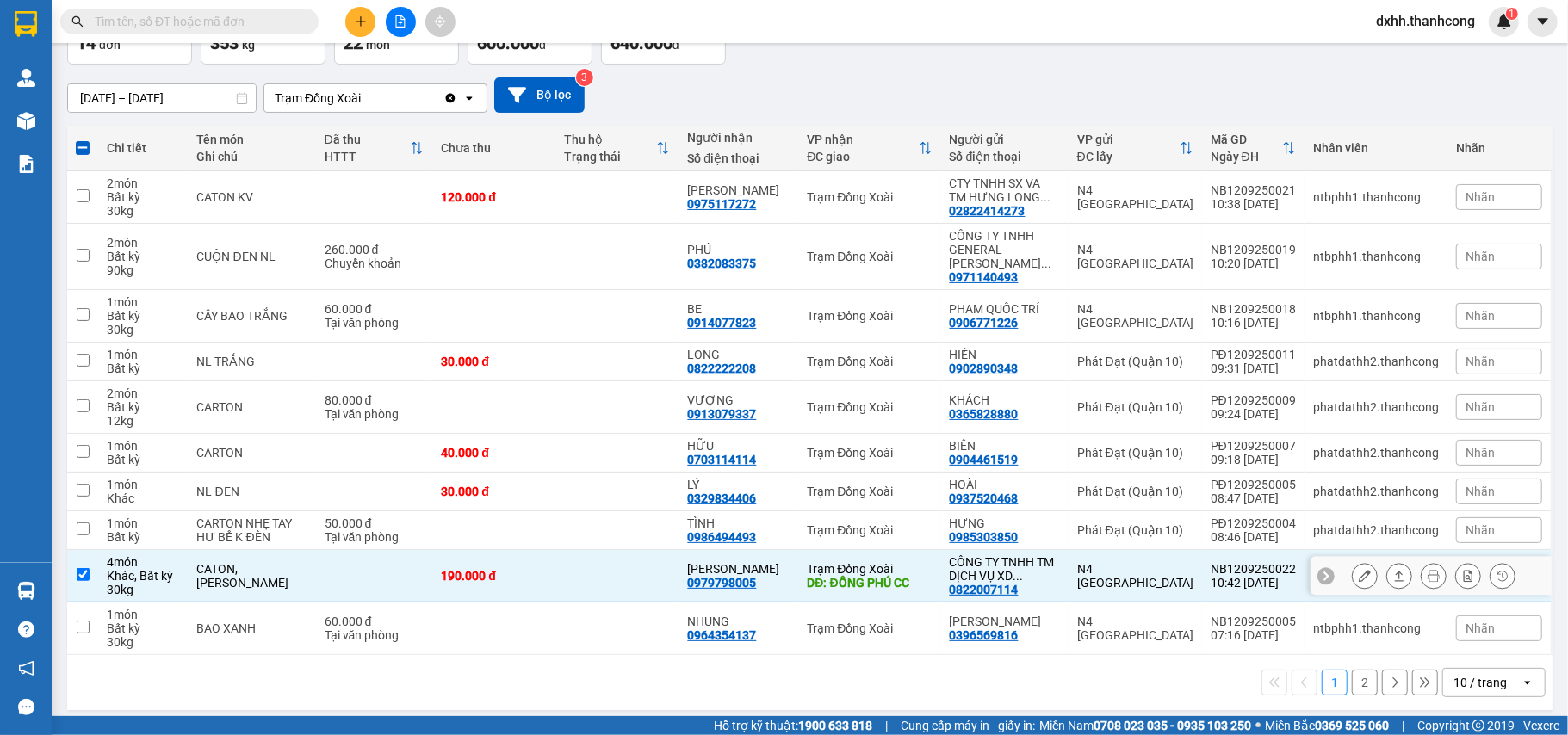
click at [1358, 570] on icon at bounding box center [1364, 575] width 12 height 12
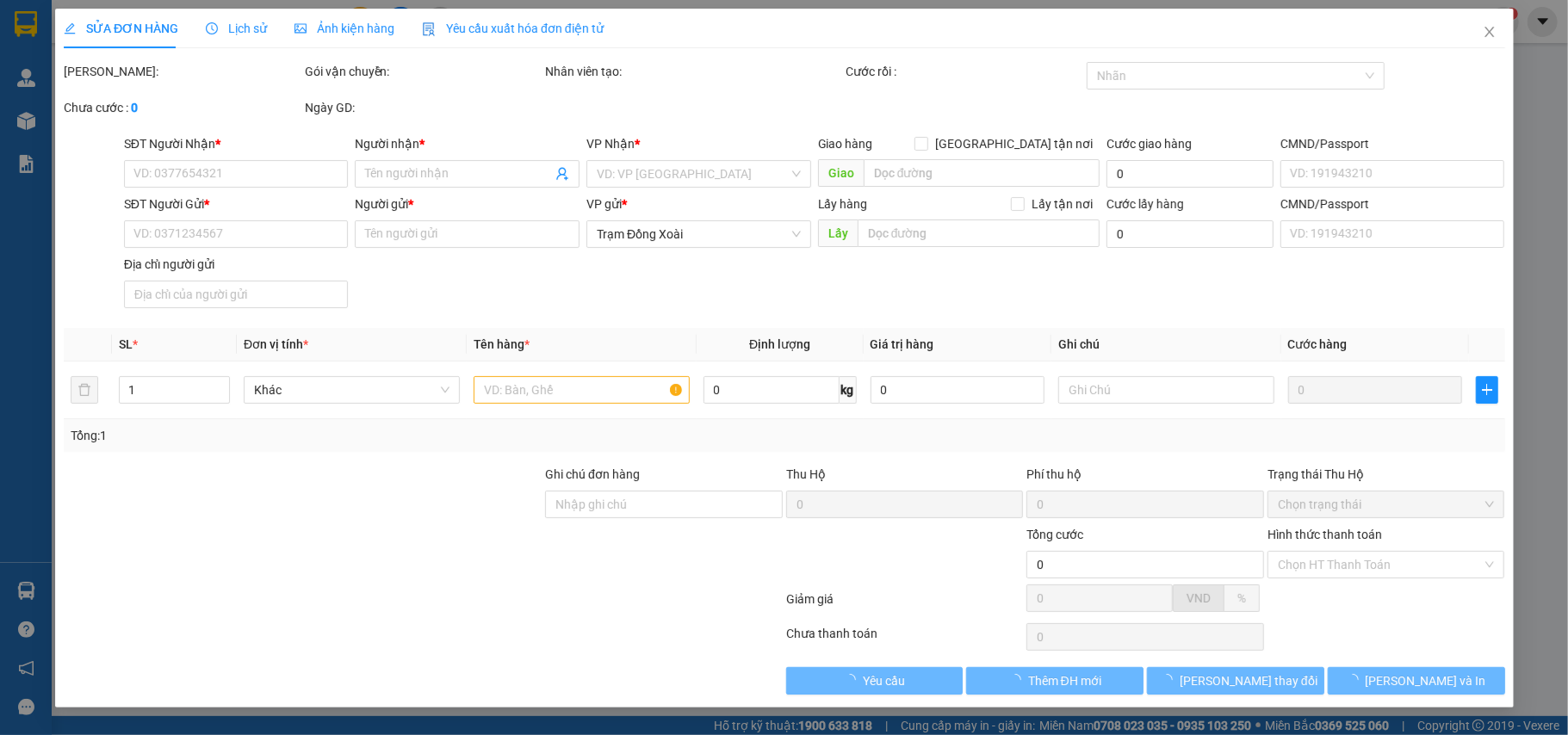
type input "0979798005"
type input "ANH VĨNH"
type input "ĐỒNG PHÚ CC"
type input "0822007114"
type input "CÔNG TY TNHH TM DỊCH VỤ XD KIM LONG"
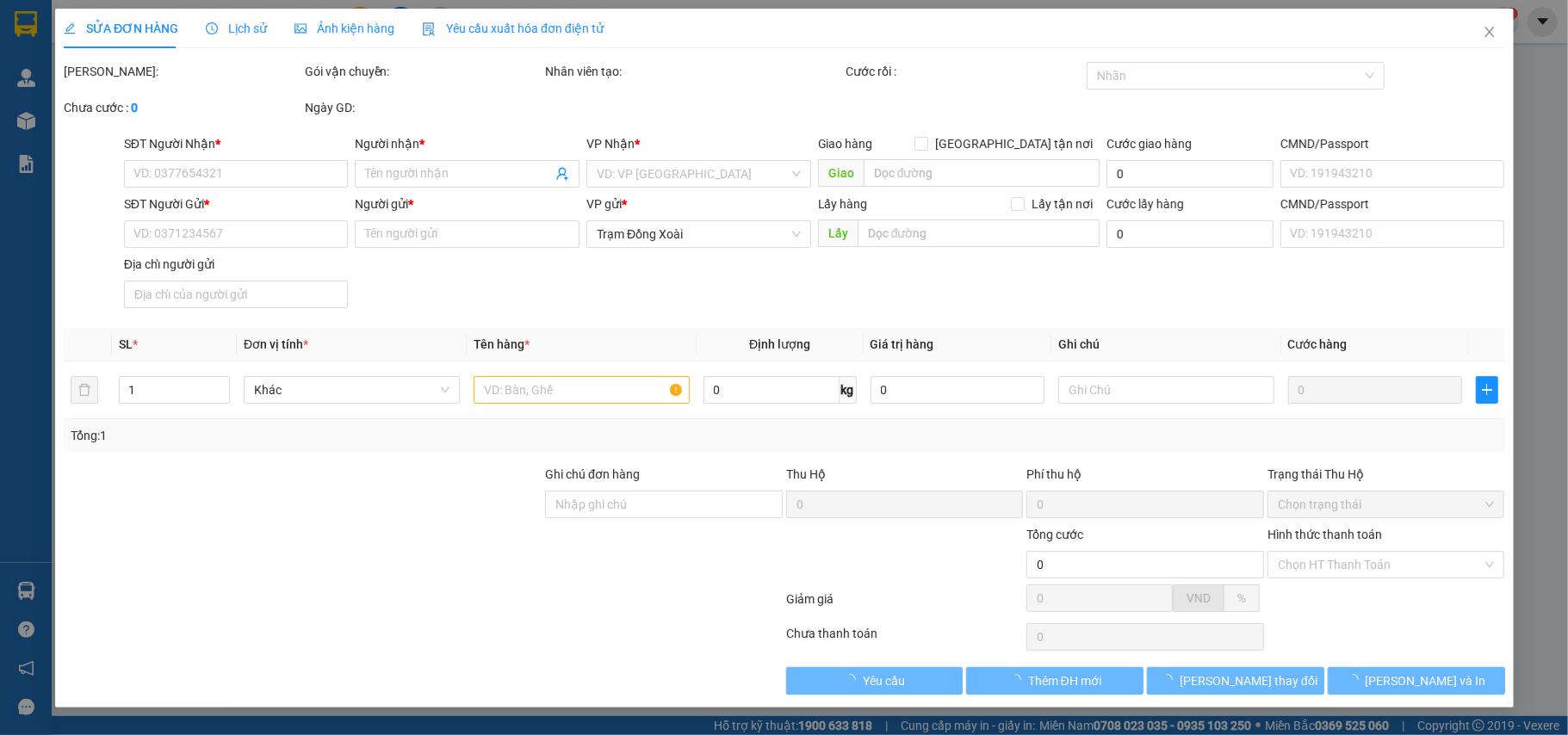
type input "190.000"
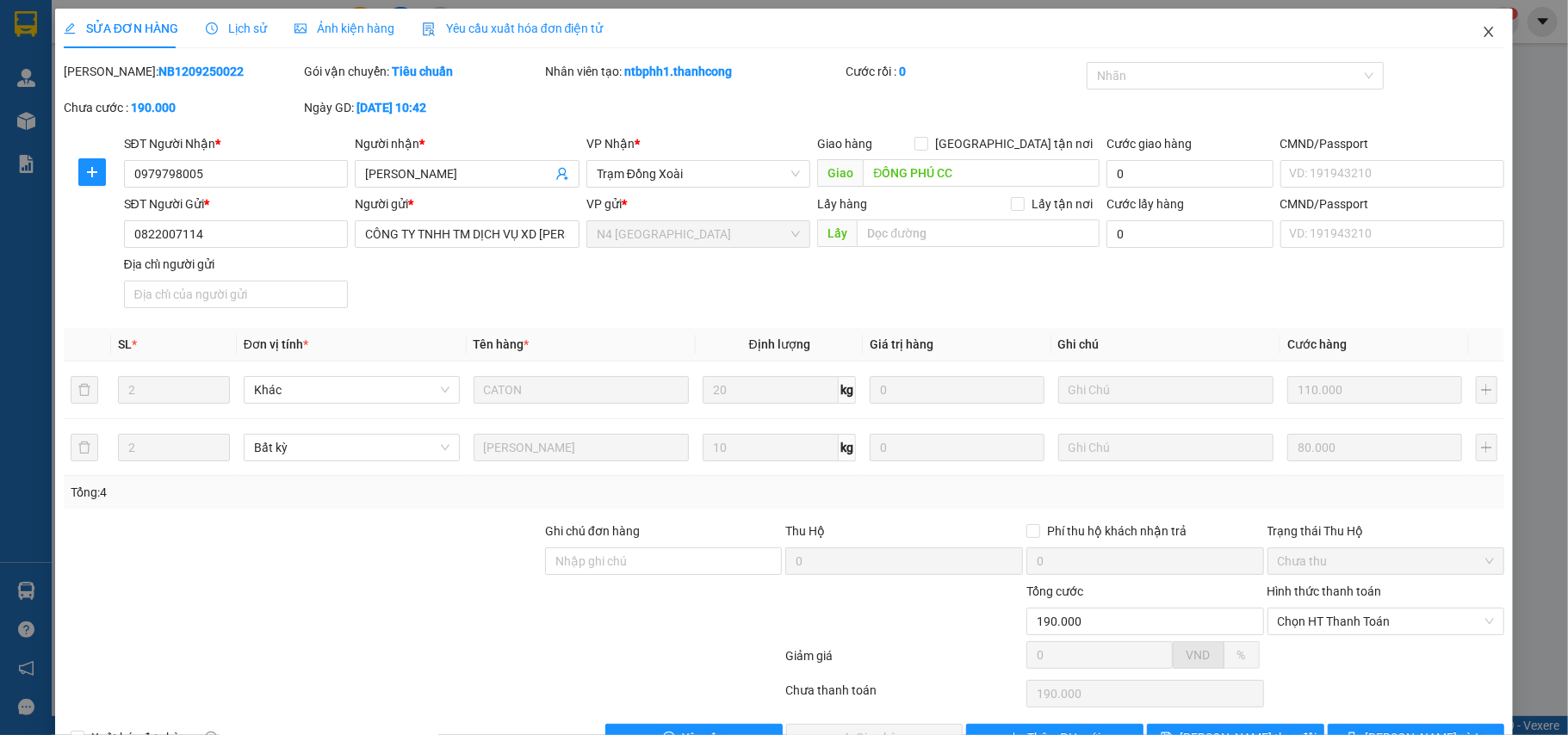
click at [1481, 28] on icon "close" at bounding box center [1488, 32] width 14 height 14
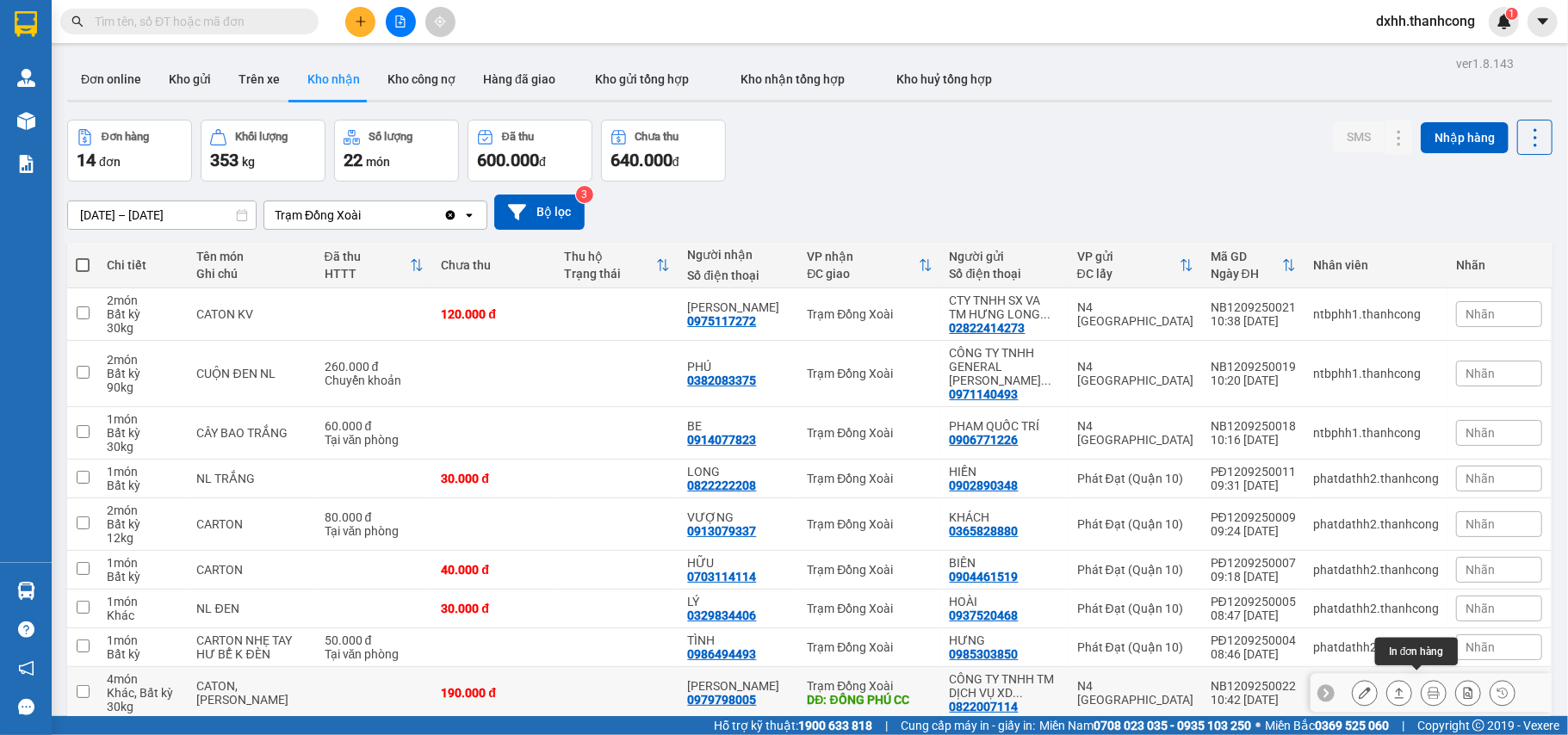
click at [1427, 687] on icon at bounding box center [1433, 693] width 12 height 12
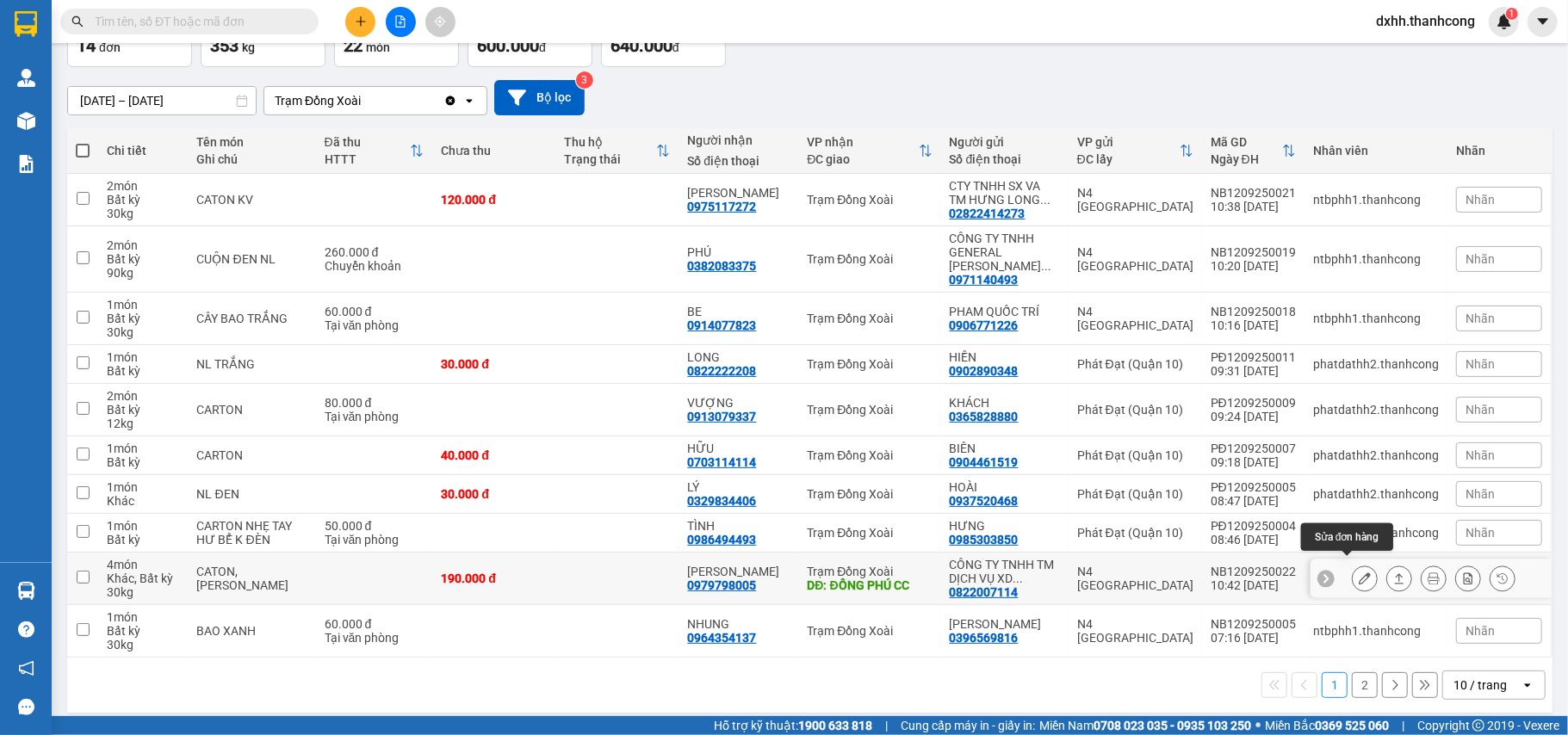
click at [1353, 563] on button at bounding box center [1364, 578] width 24 height 30
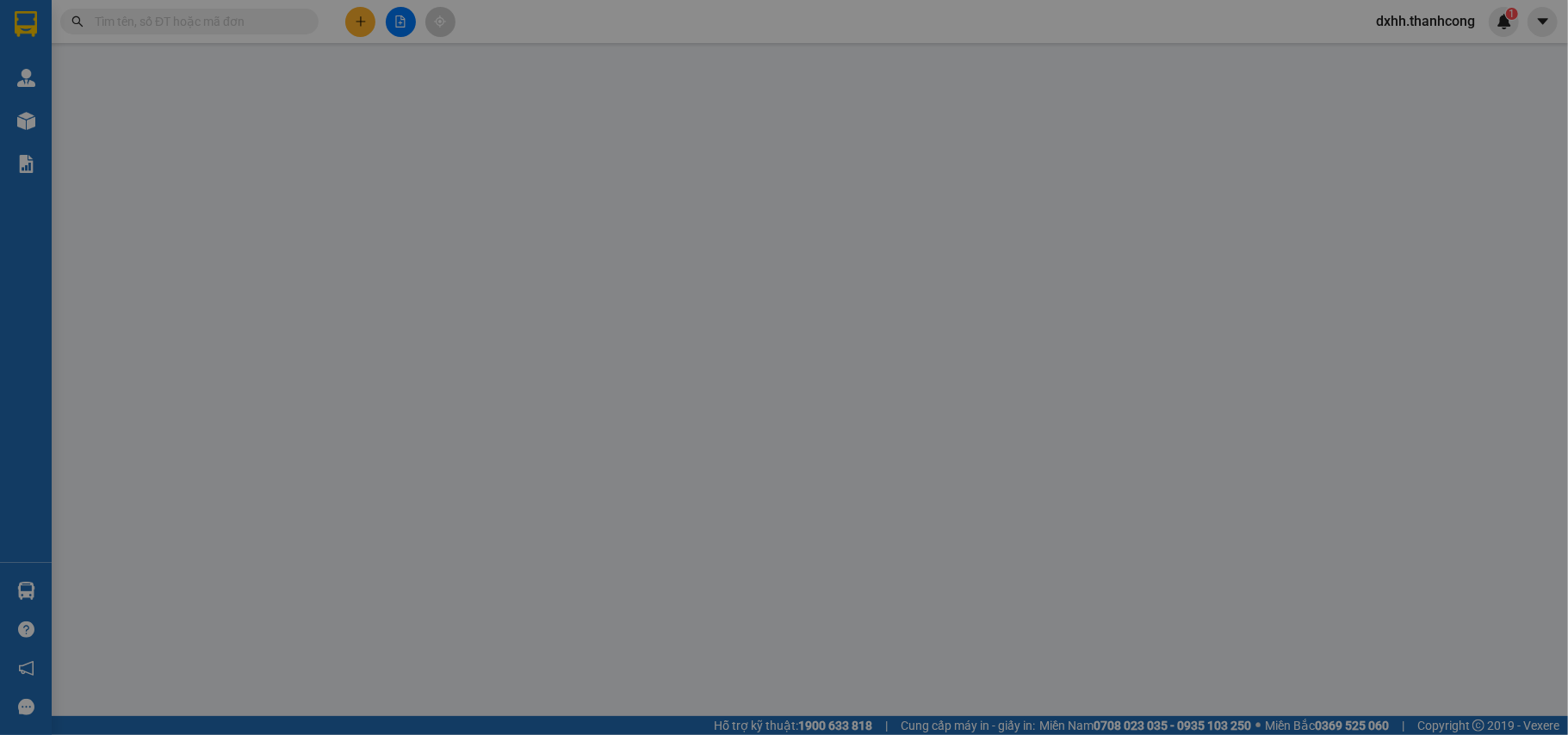
type input "0979798005"
type input "ANH VĨNH"
type input "ĐỒNG PHÚ CC"
type input "0822007114"
type input "CÔNG TY TNHH TM DỊCH VỤ XD KIM LONG"
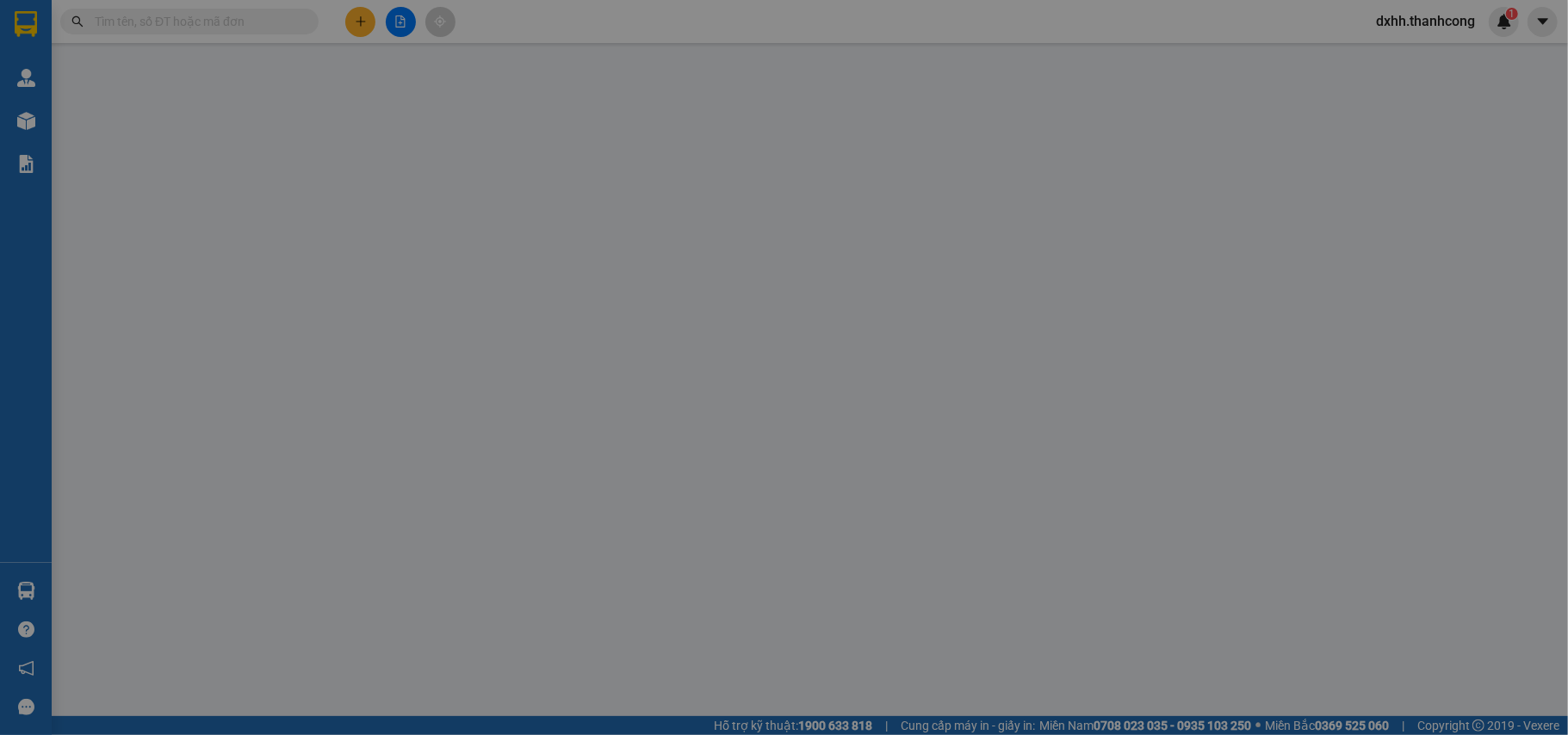
type input "190.000"
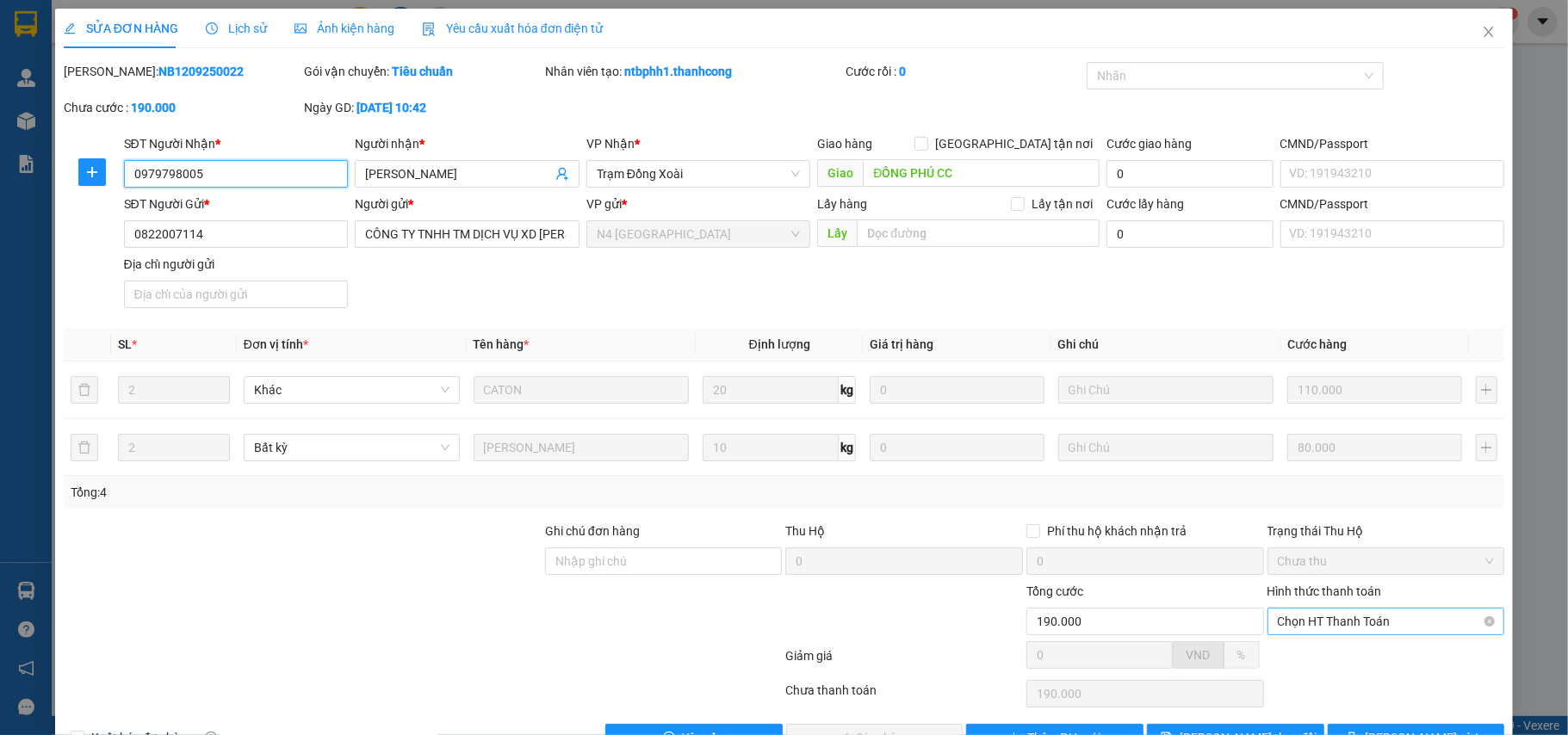
scroll to position [53, 0]
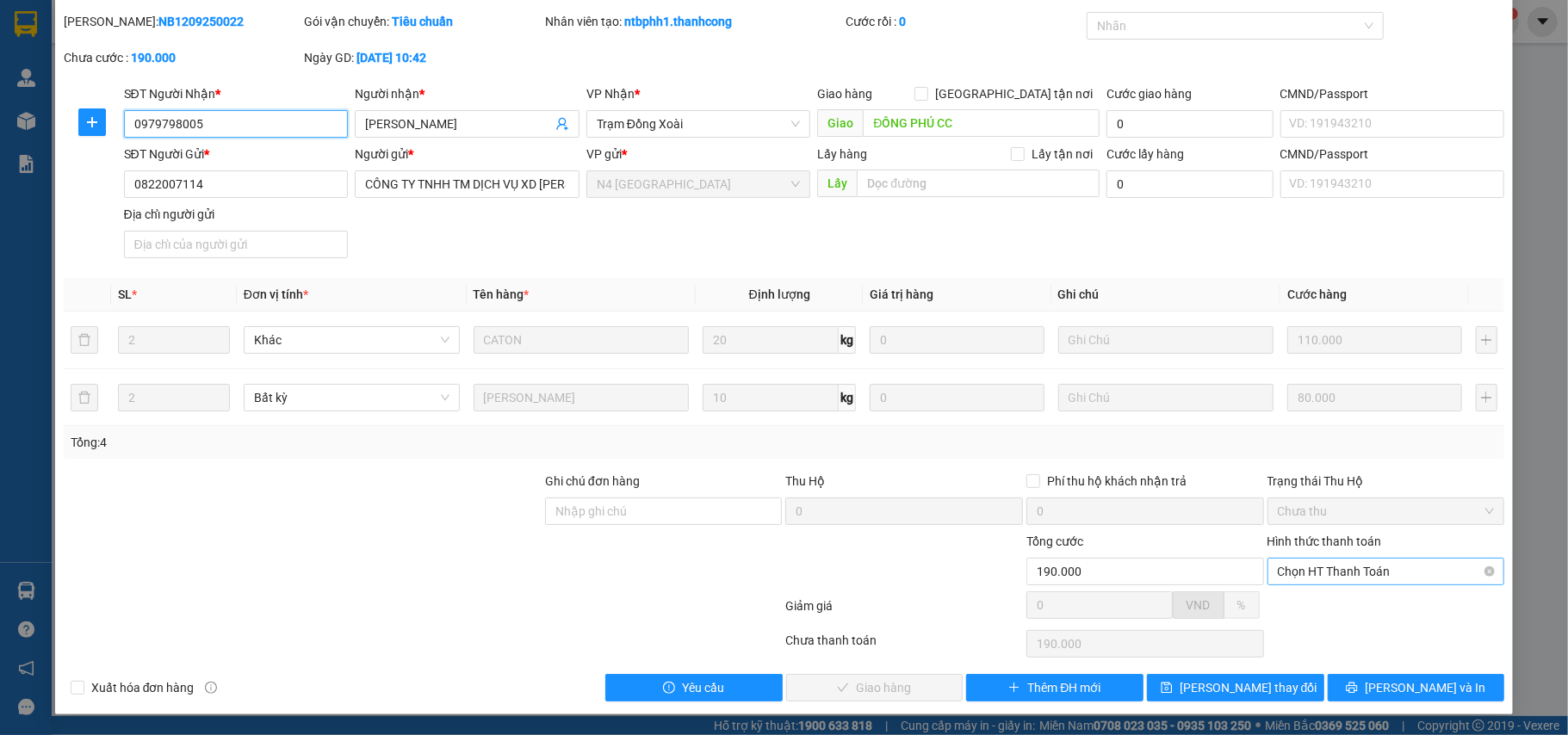
click at [1402, 570] on span "Chọn HT Thanh Toán" at bounding box center [1386, 572] width 217 height 26
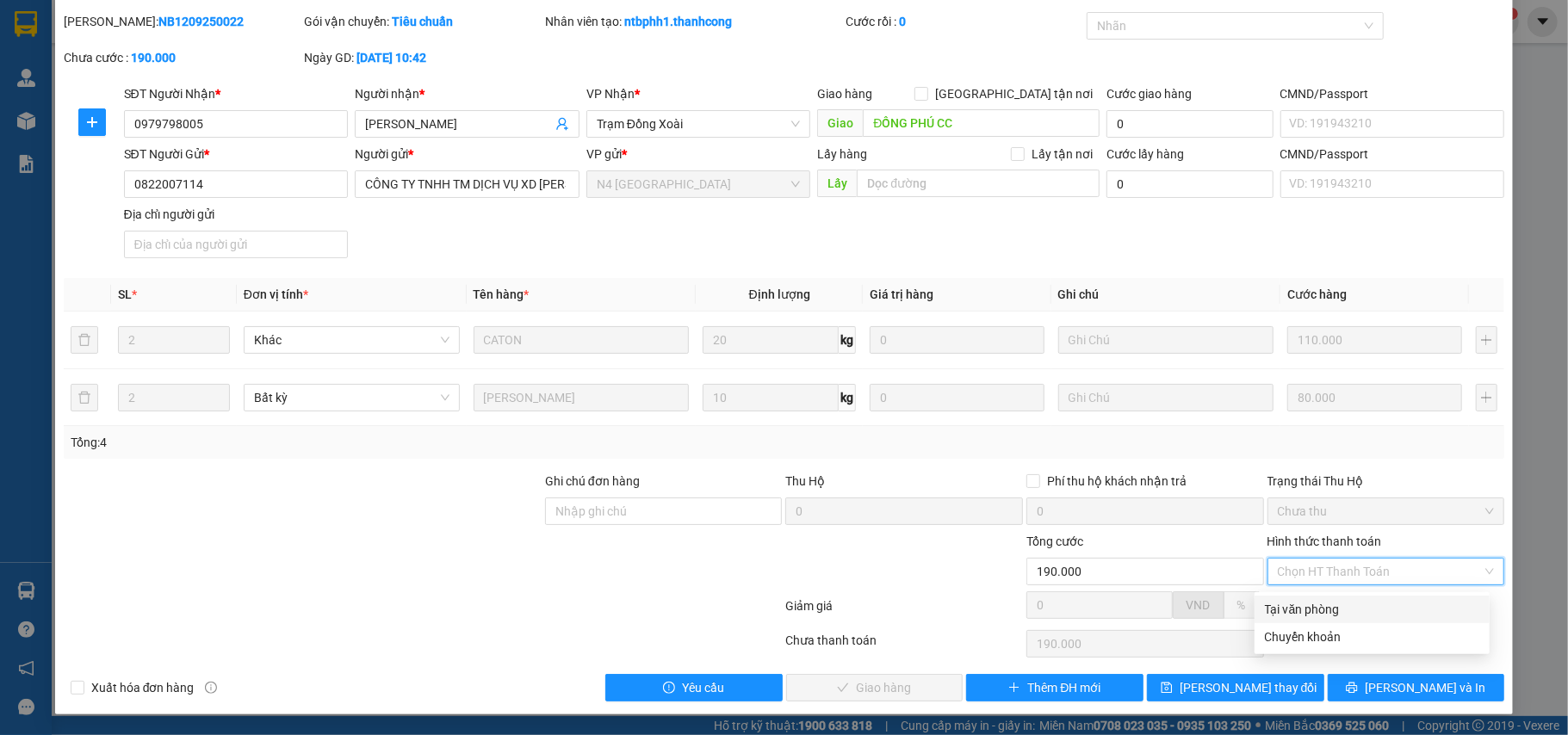
click at [1337, 604] on div "Tại văn phòng" at bounding box center [1371, 609] width 214 height 19
type input "0"
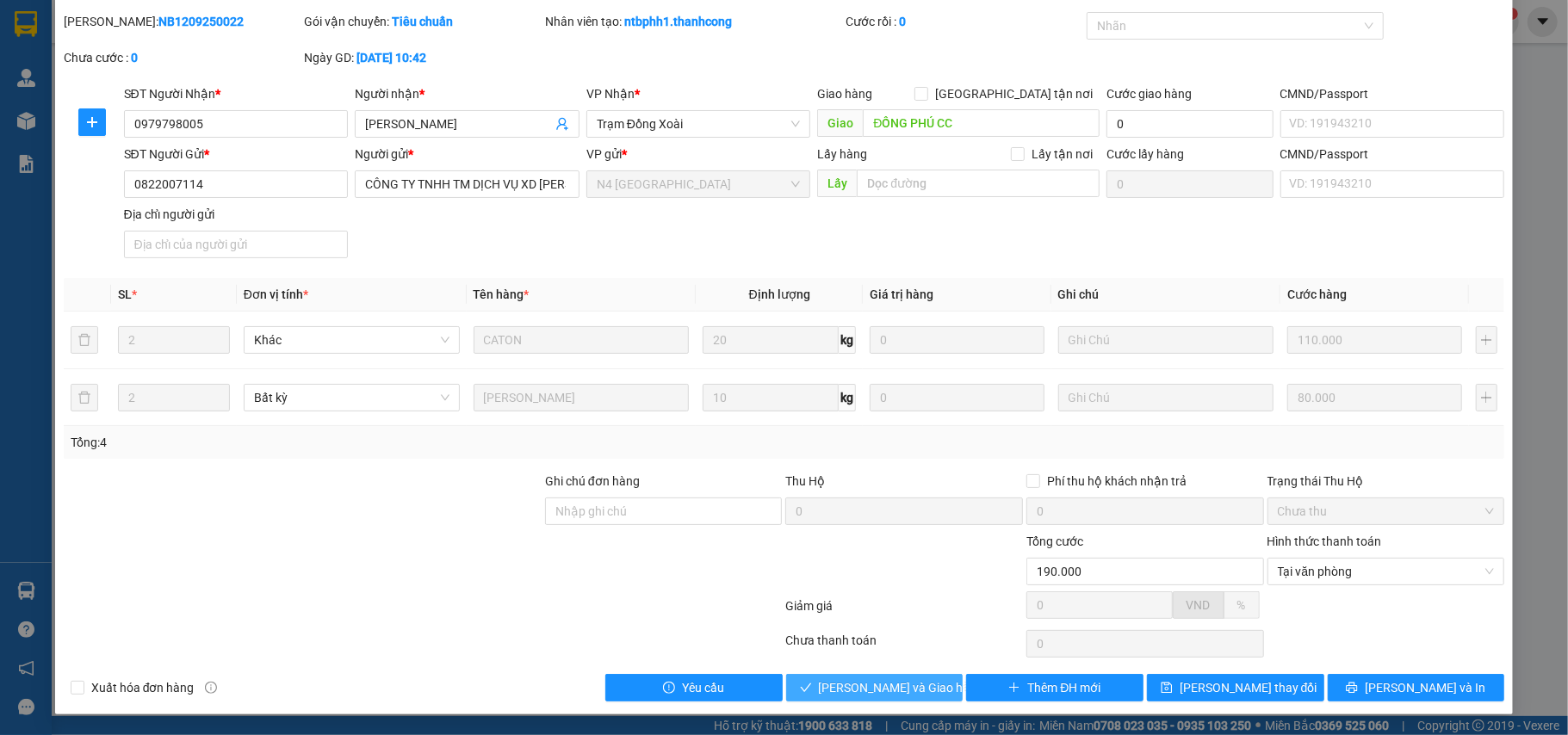
click at [900, 686] on span "Lưu và Giao hàng" at bounding box center [901, 687] width 165 height 19
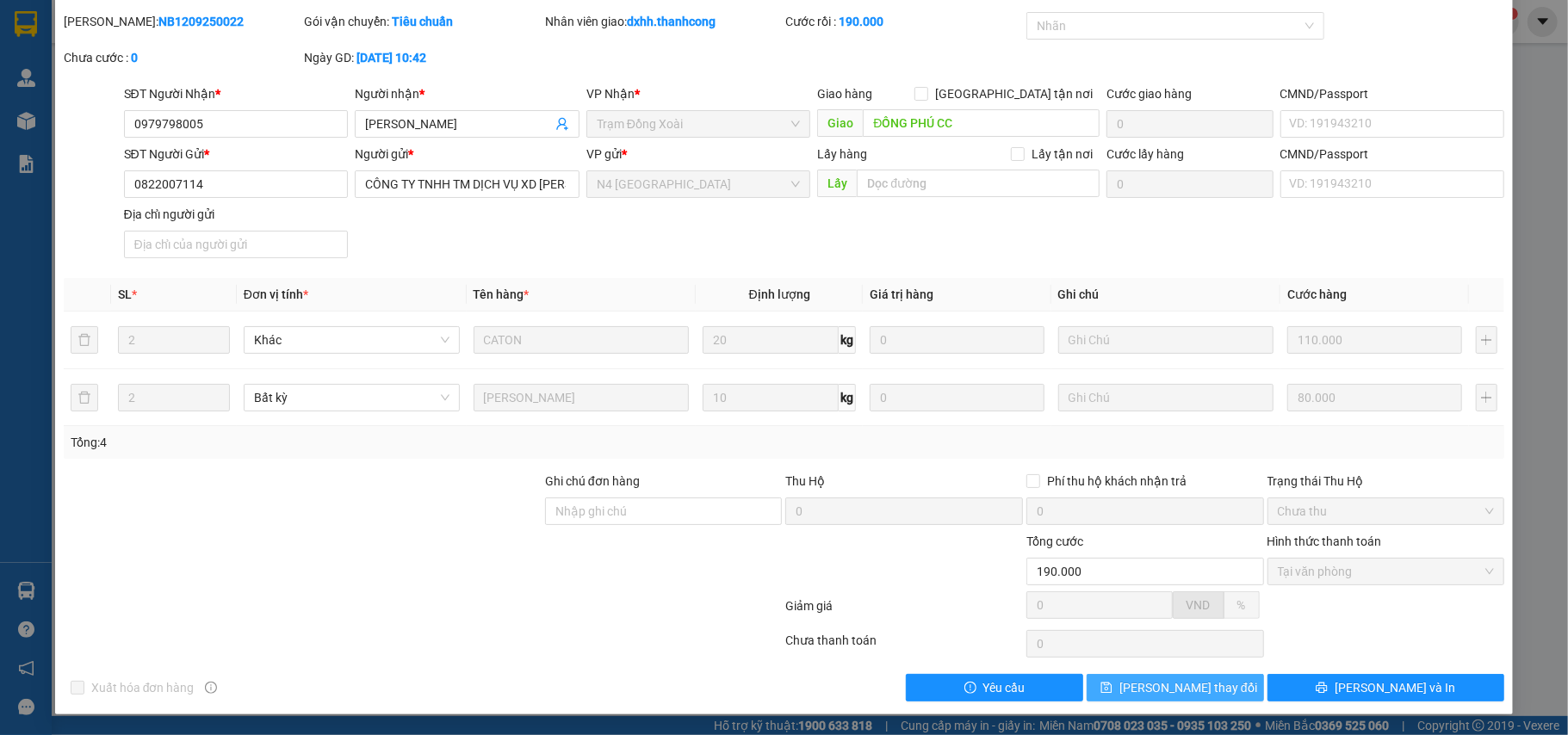
click at [1174, 687] on span "Lưu thay đổi" at bounding box center [1188, 687] width 137 height 19
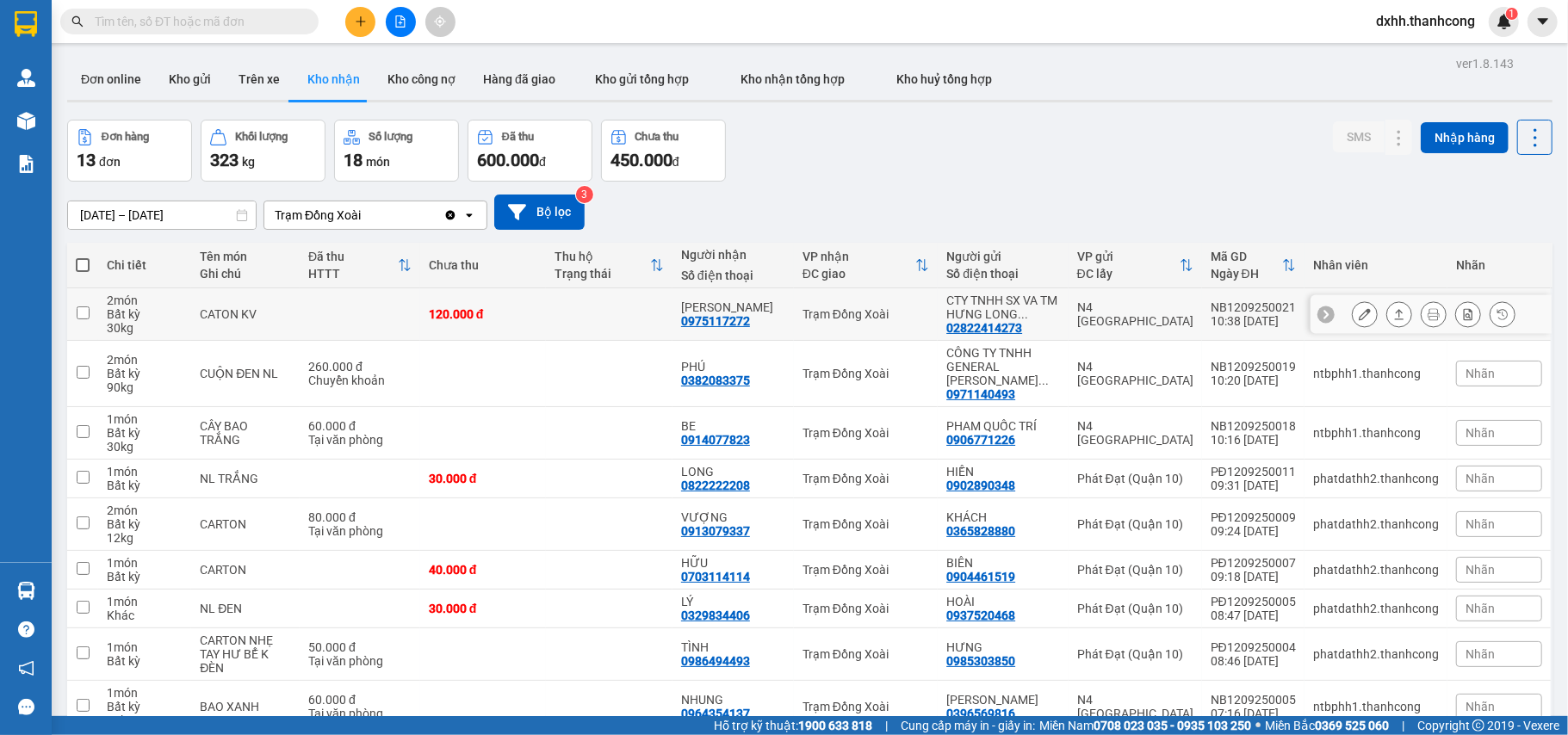
click at [80, 319] on input "checkbox" at bounding box center [83, 312] width 13 height 13
checkbox input "true"
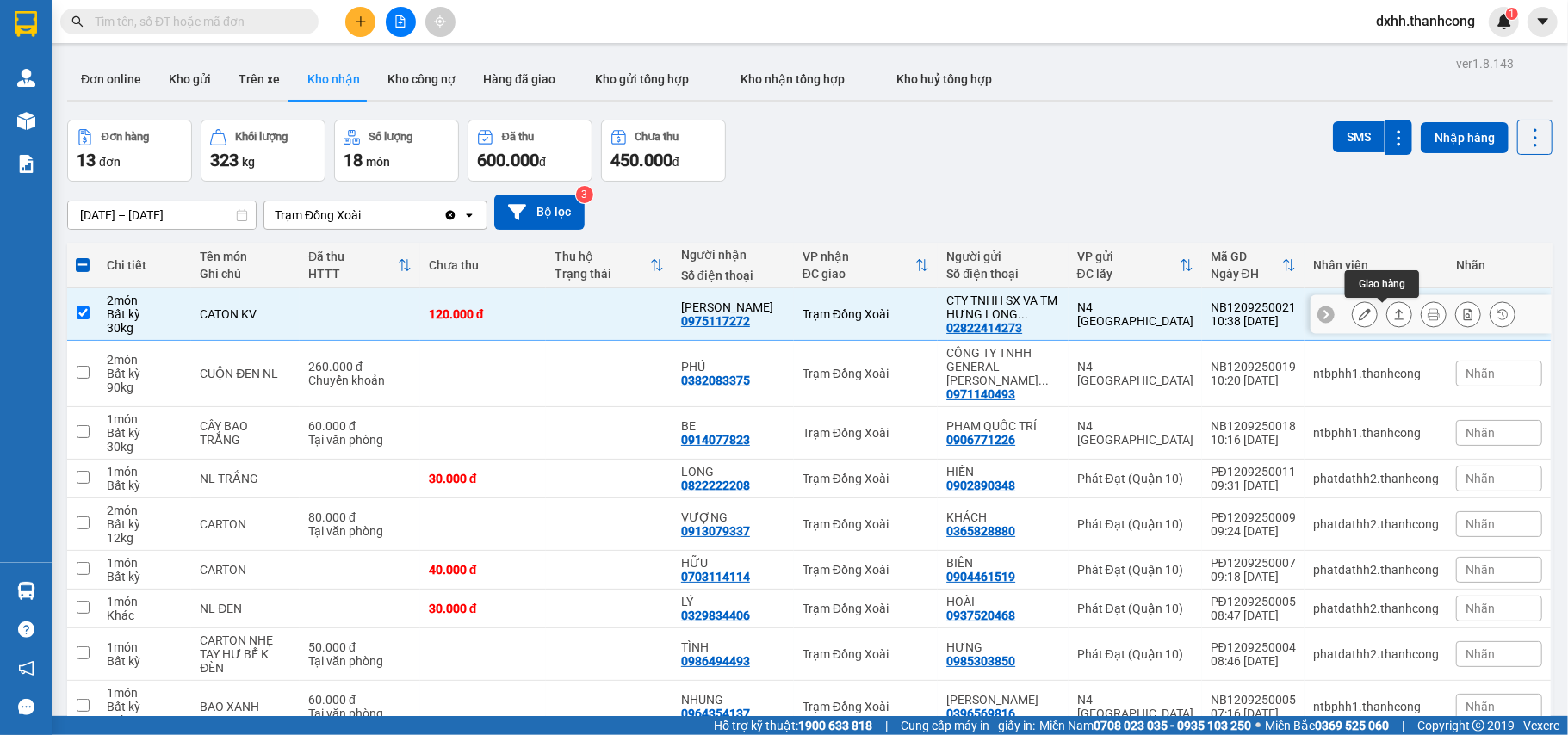
click at [1386, 321] on button at bounding box center [1398, 314] width 24 height 30
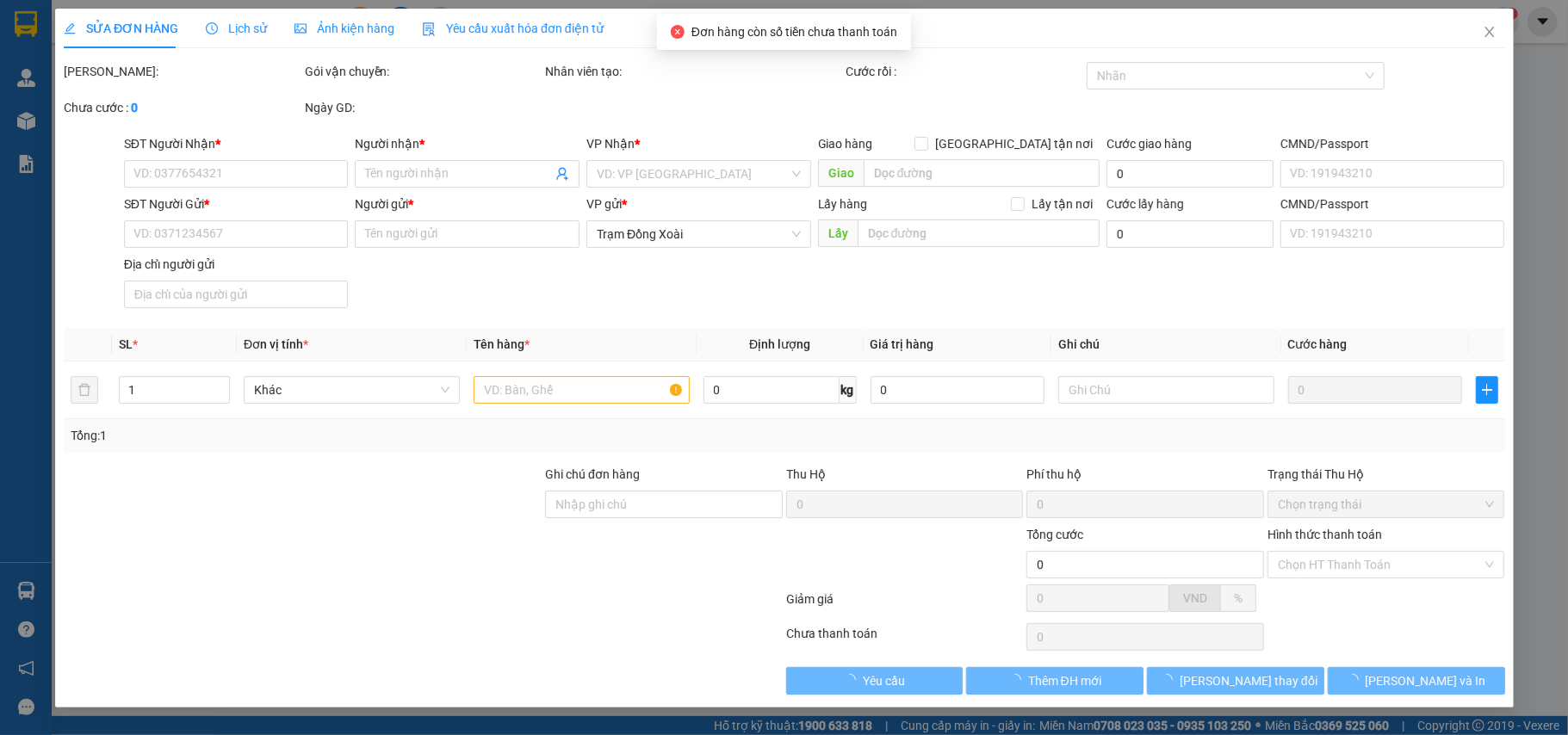
type input "0975117272"
type input "BẢO TÍN"
type input "02822414273"
type input "CTY TNHH SX VA TM HƯNG LONG PHÁT"
type input "120.000"
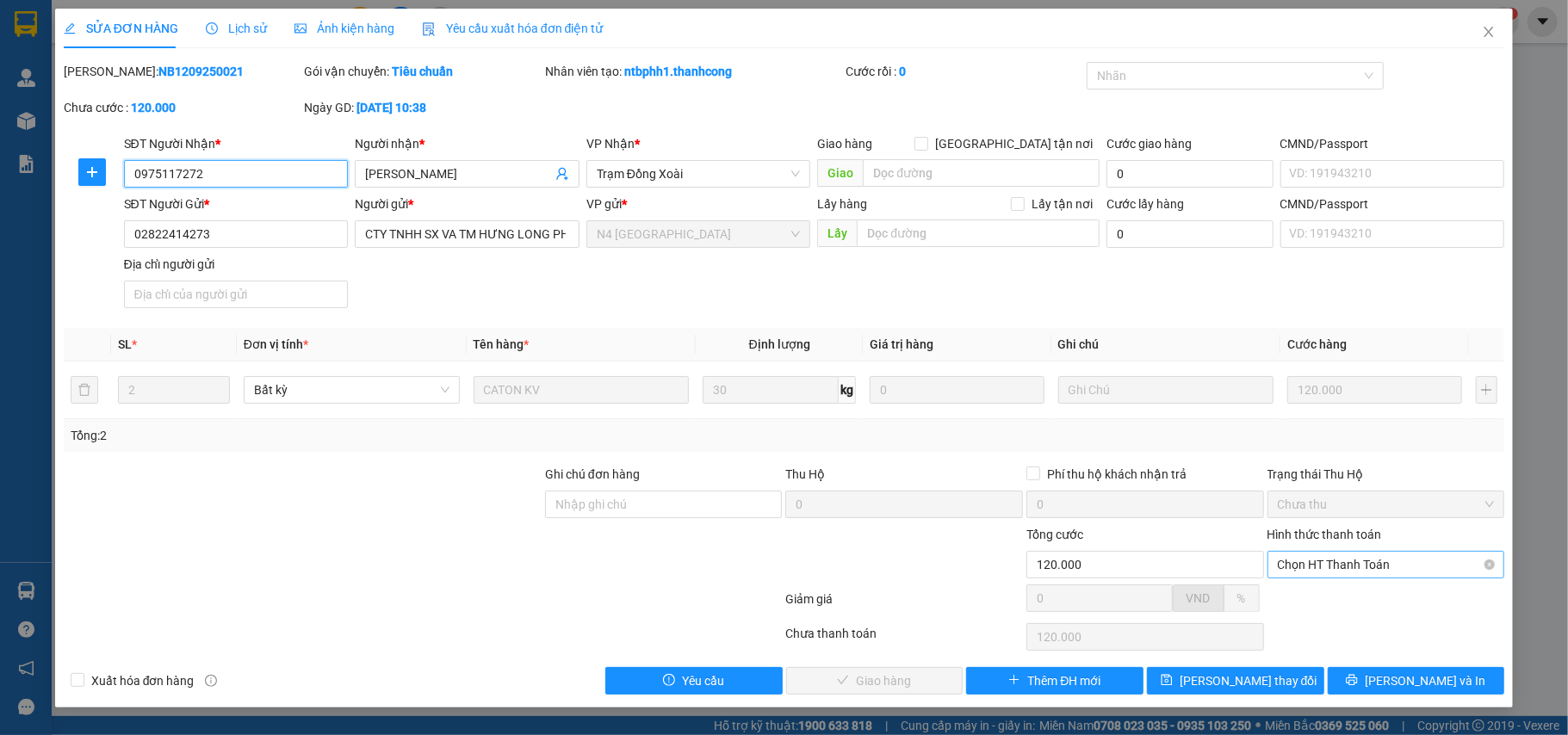
click at [1413, 566] on span "Chọn HT Thanh Toán" at bounding box center [1386, 564] width 217 height 26
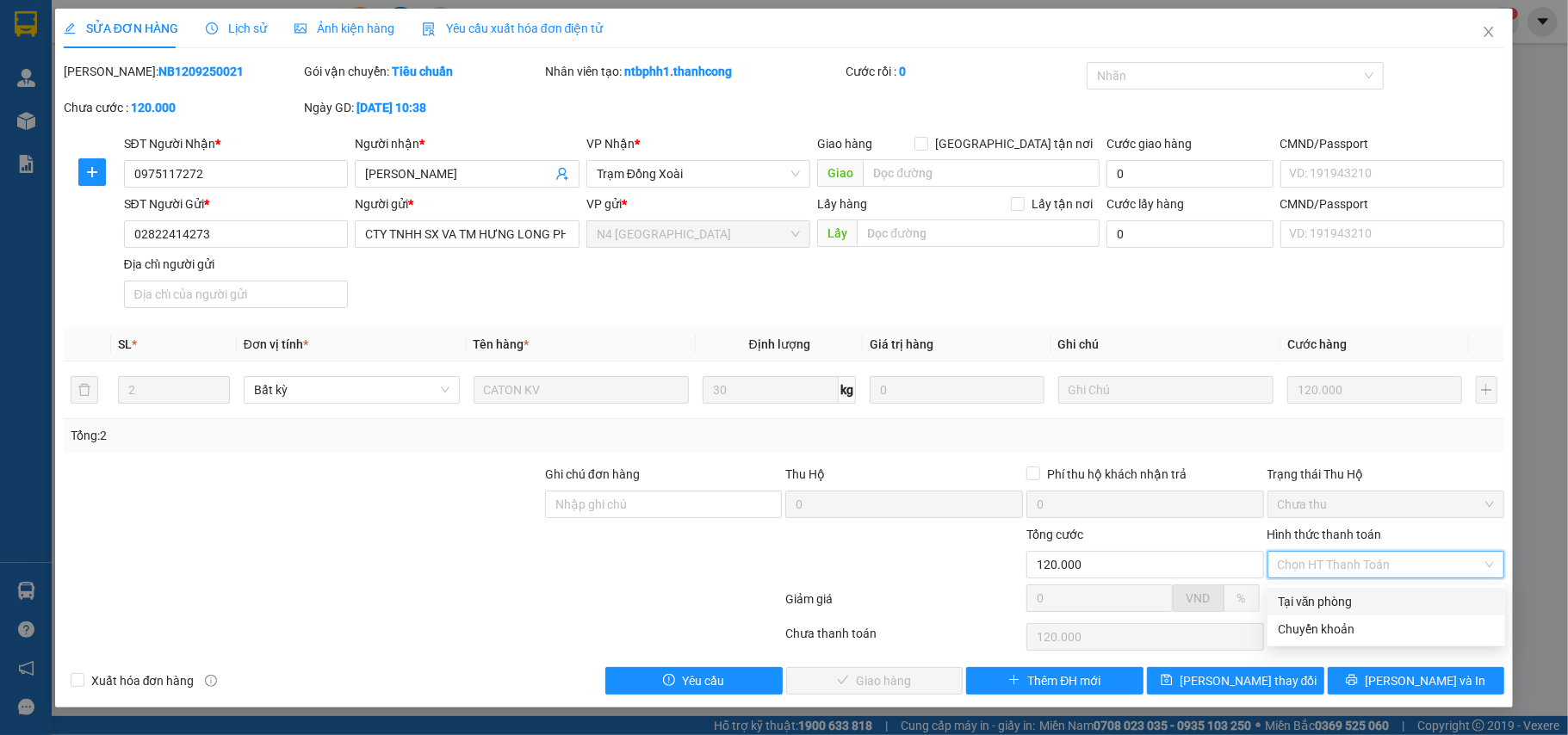
click at [1338, 607] on div "Tại văn phòng" at bounding box center [1386, 601] width 217 height 19
type input "0"
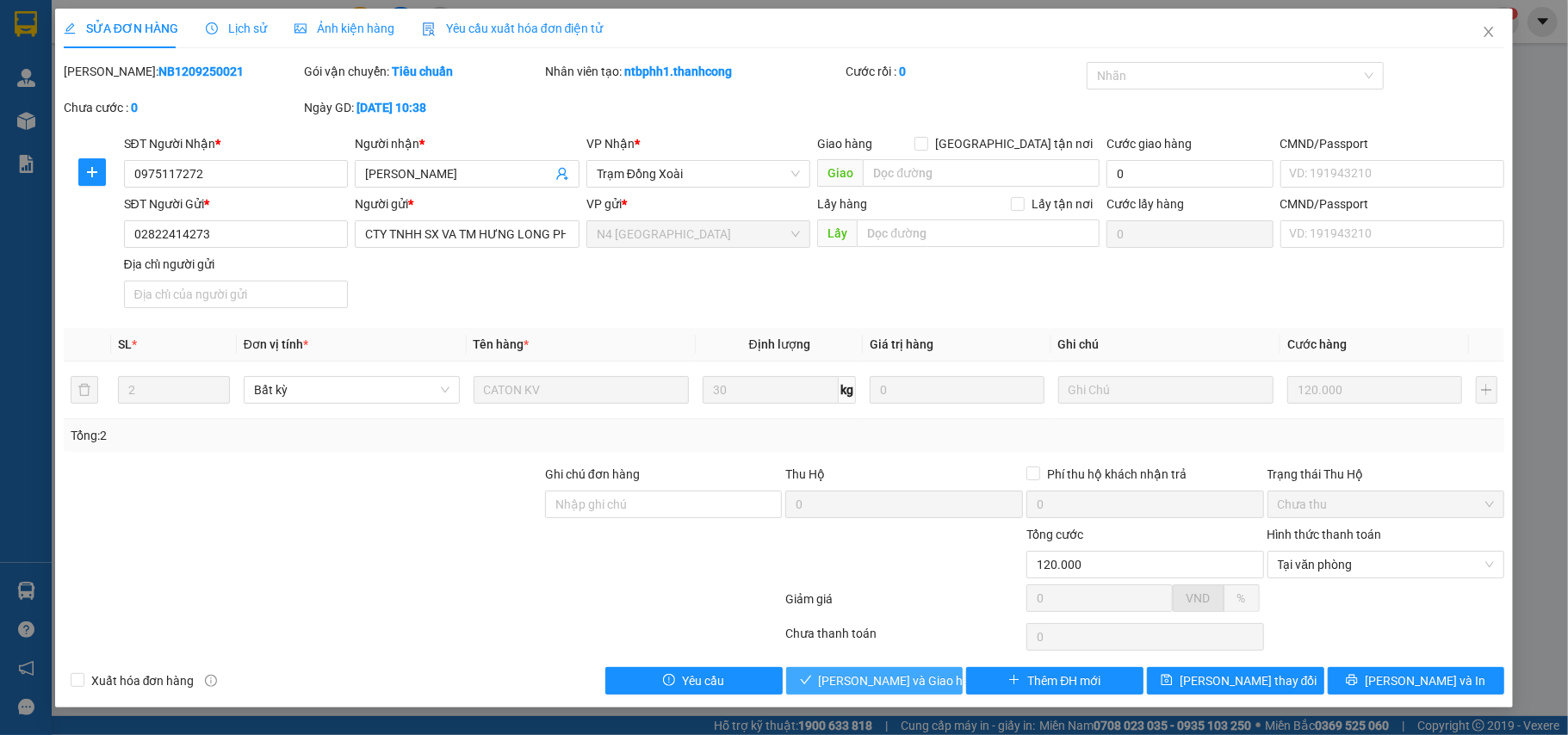
click at [901, 687] on span "Lưu và Giao hàng" at bounding box center [901, 680] width 165 height 19
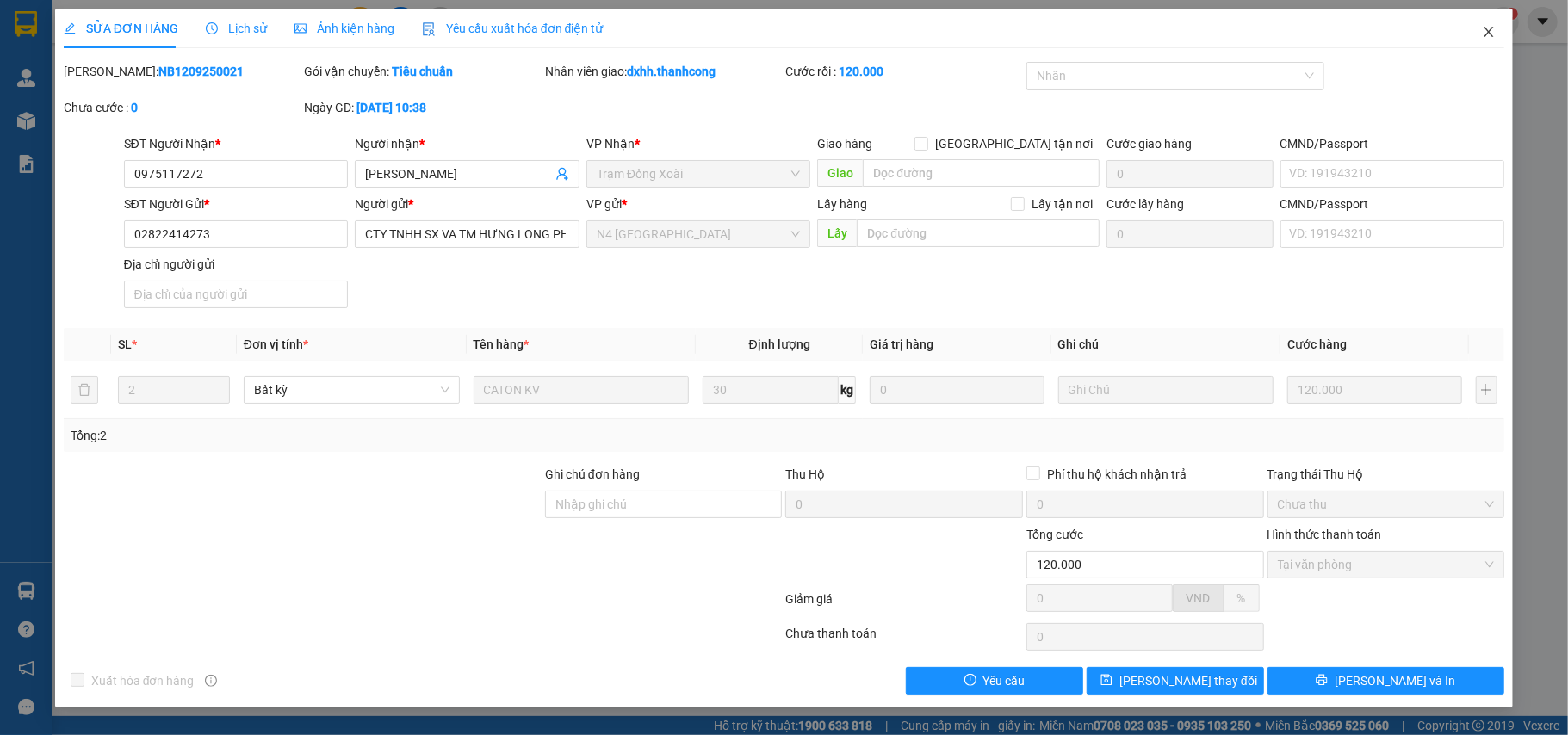
click at [1481, 29] on icon "close" at bounding box center [1488, 32] width 14 height 14
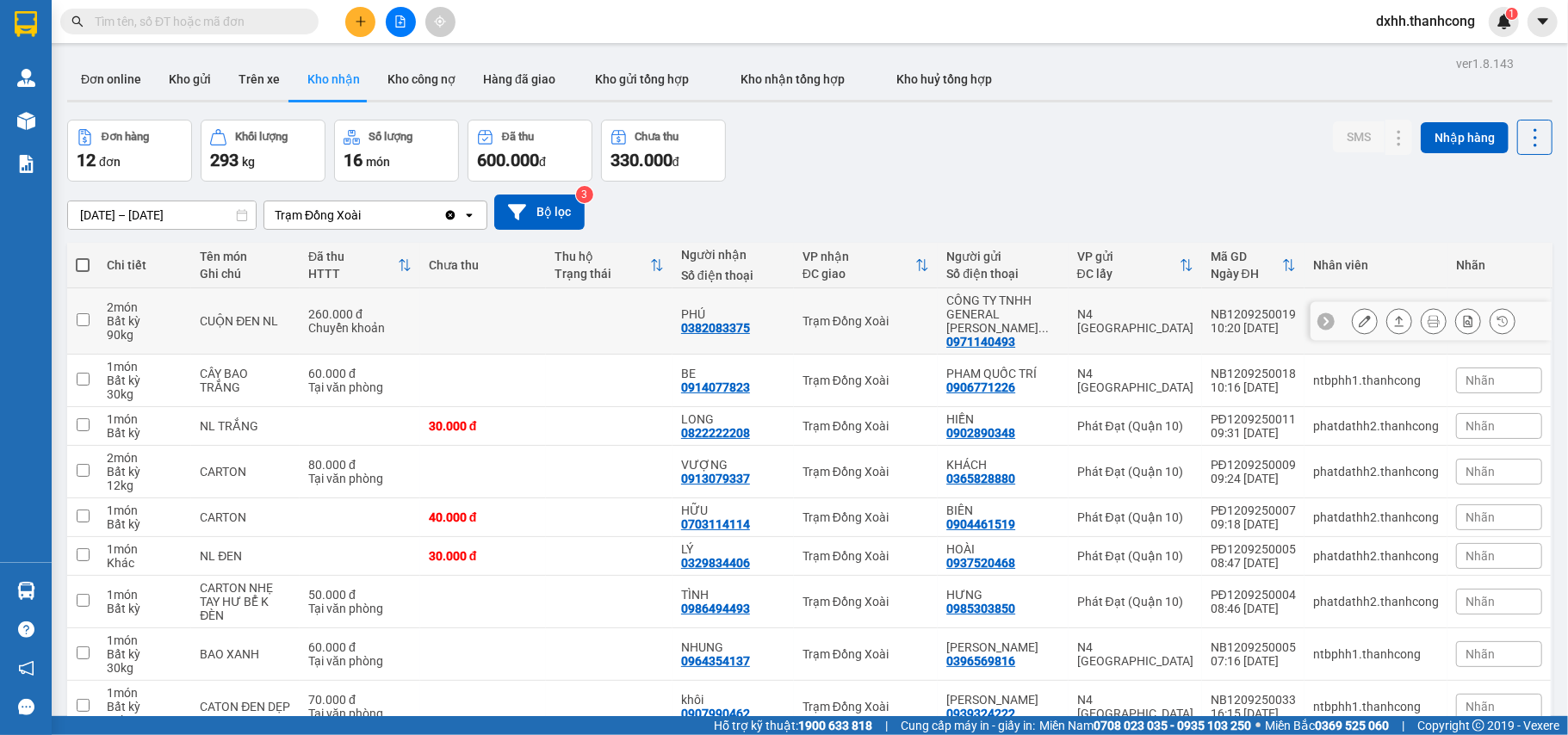
click at [82, 314] on input "checkbox" at bounding box center [83, 320] width 13 height 13
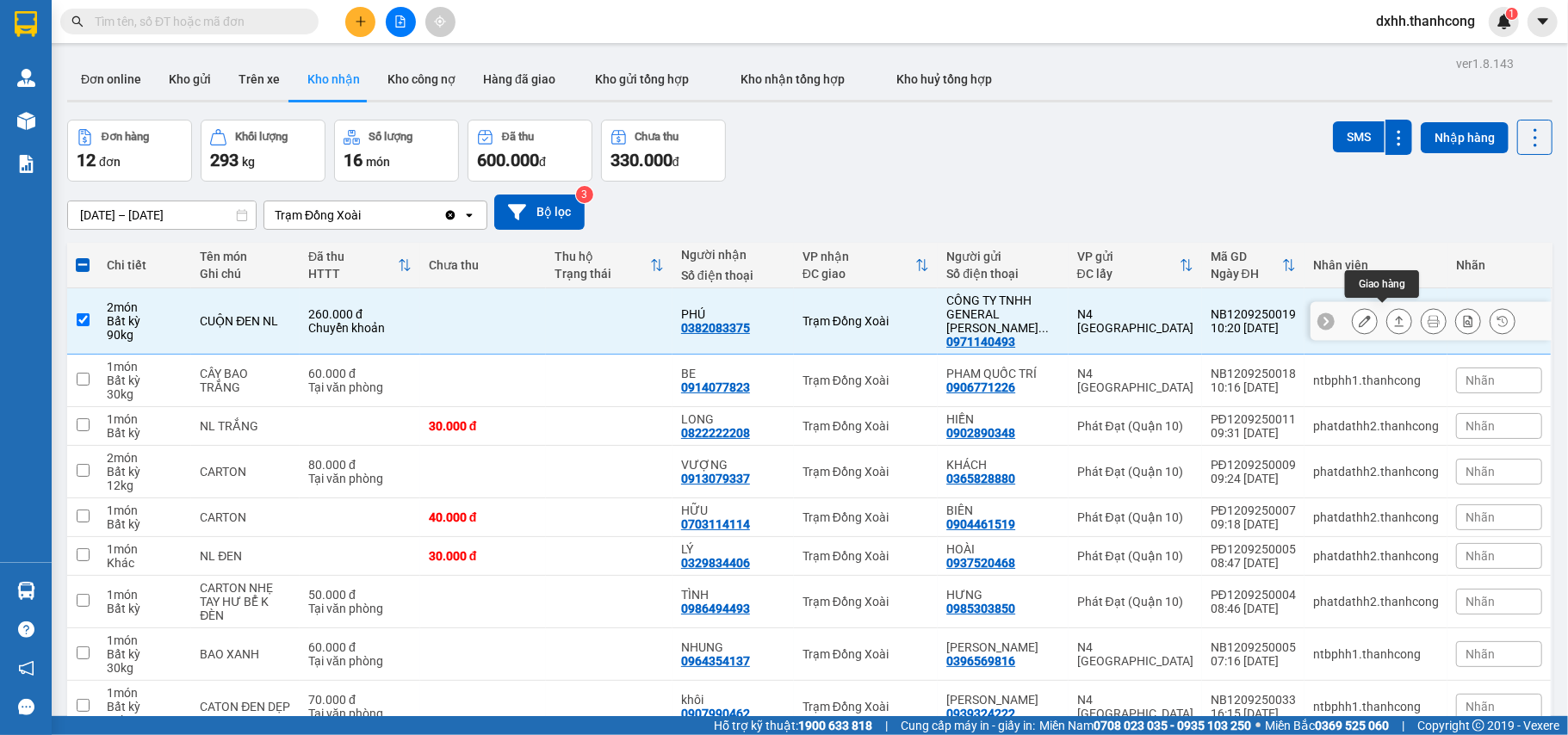
click at [1389, 317] on button at bounding box center [1398, 321] width 24 height 30
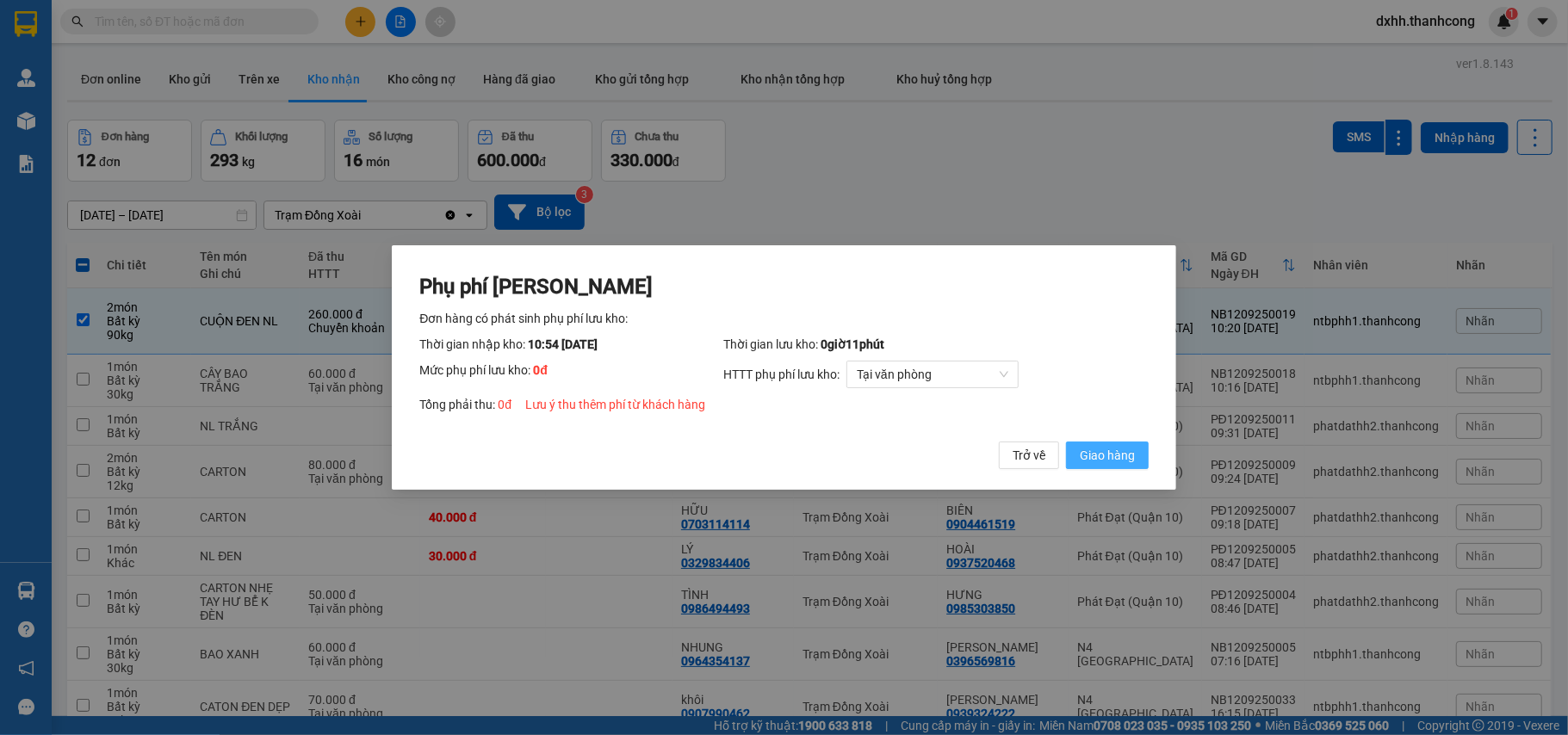
click at [1107, 449] on span "Giao hàng" at bounding box center [1106, 455] width 55 height 19
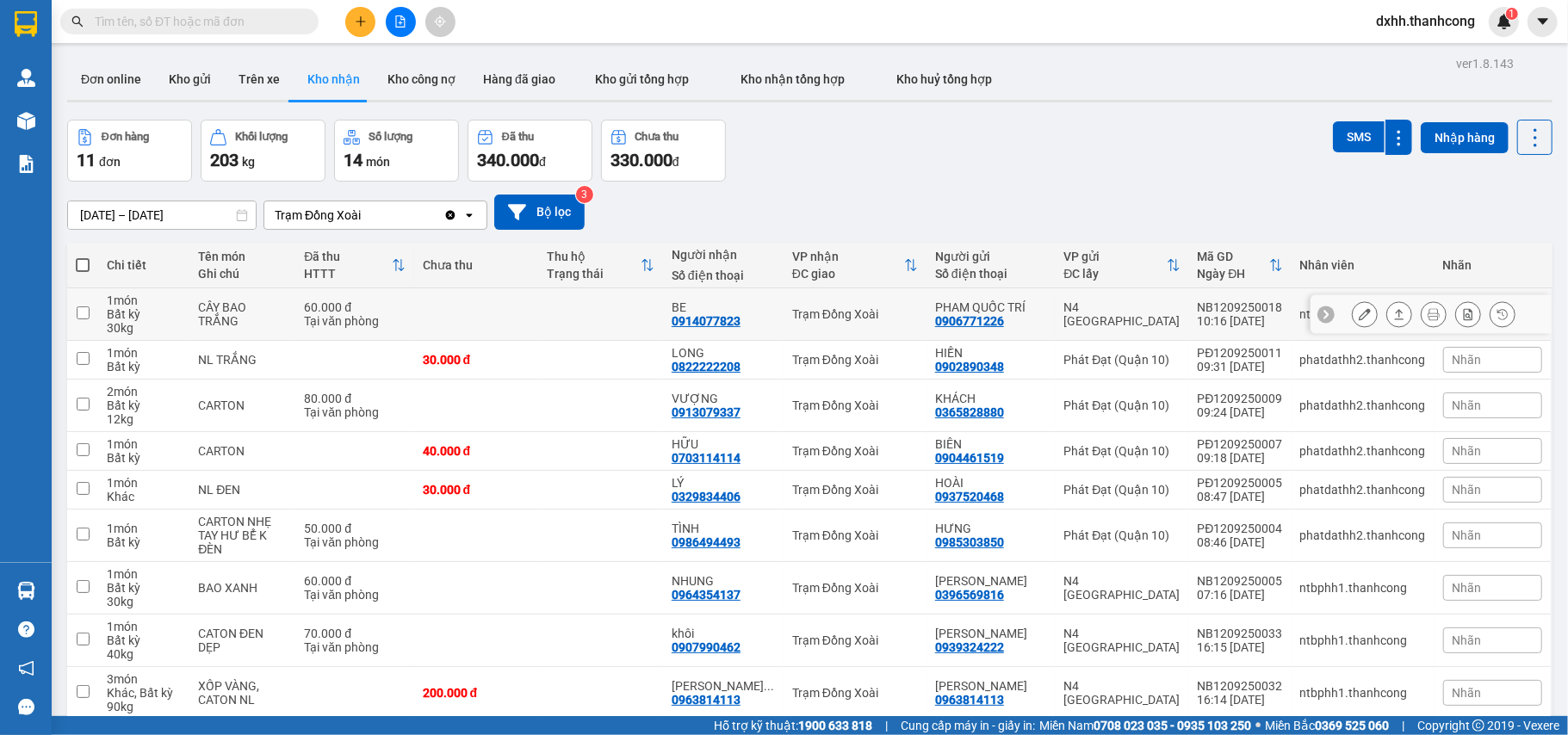
click at [88, 314] on input "checkbox" at bounding box center [83, 312] width 13 height 13
checkbox input "true"
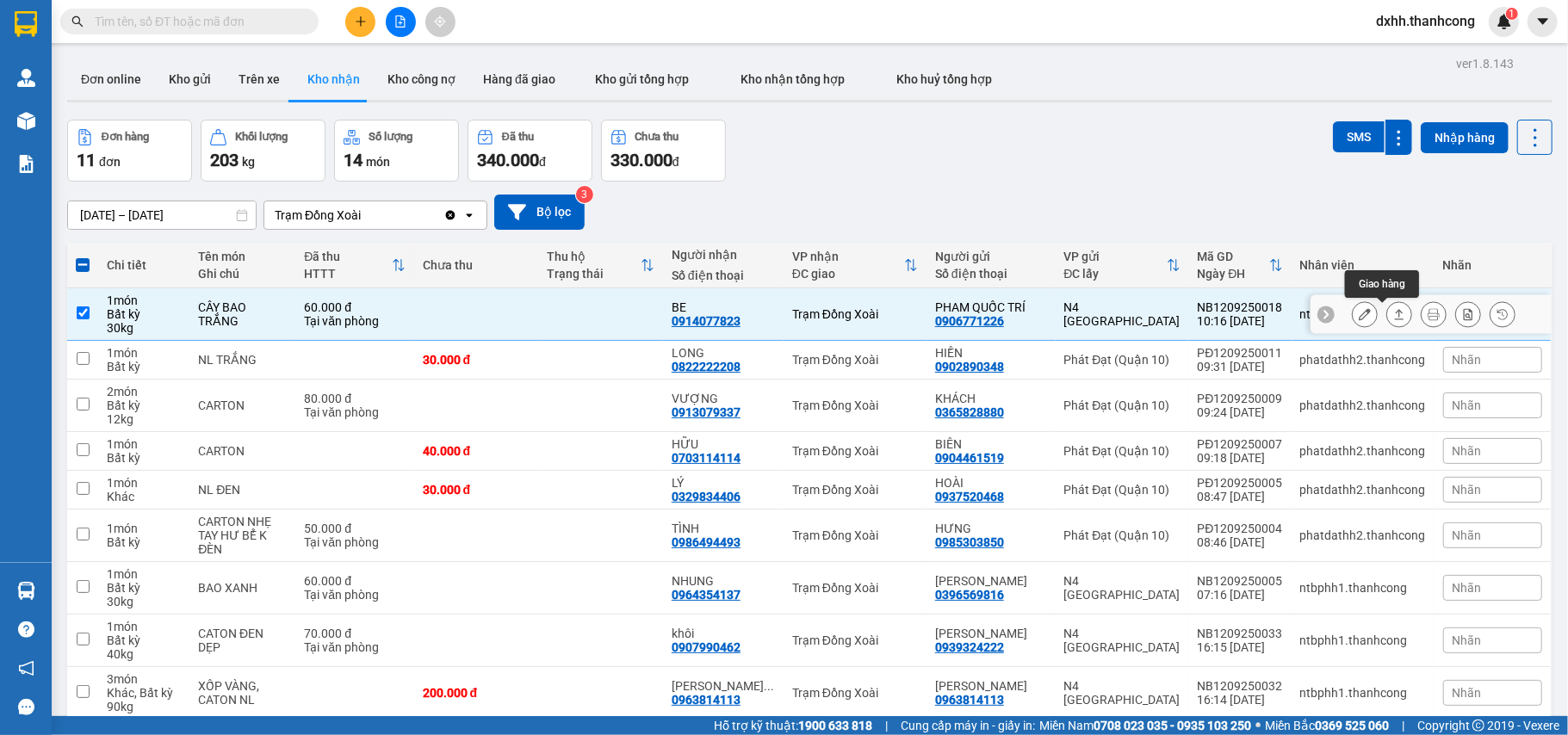
click at [1389, 315] on button at bounding box center [1398, 314] width 24 height 30
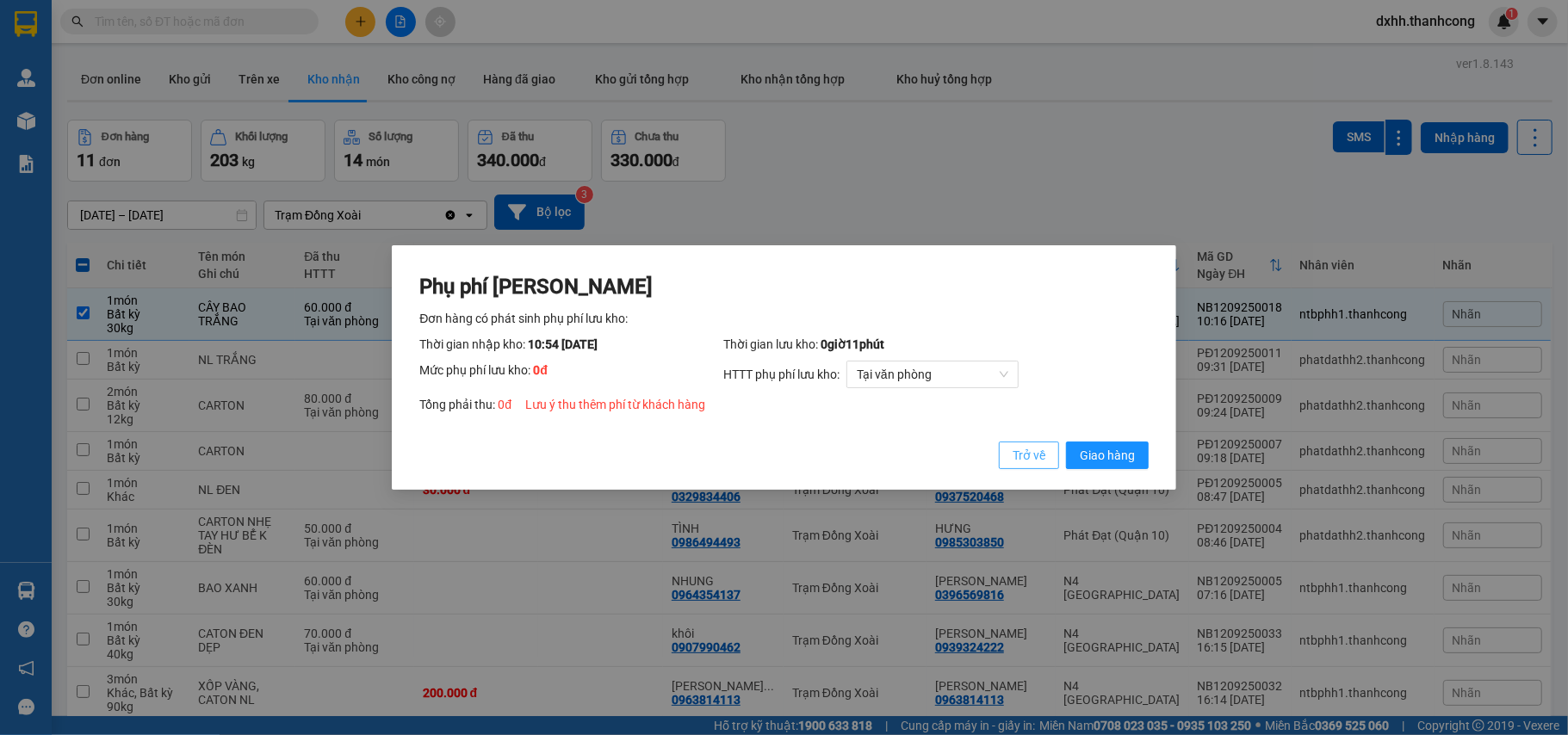
click at [1018, 455] on span "Trở về" at bounding box center [1029, 455] width 33 height 19
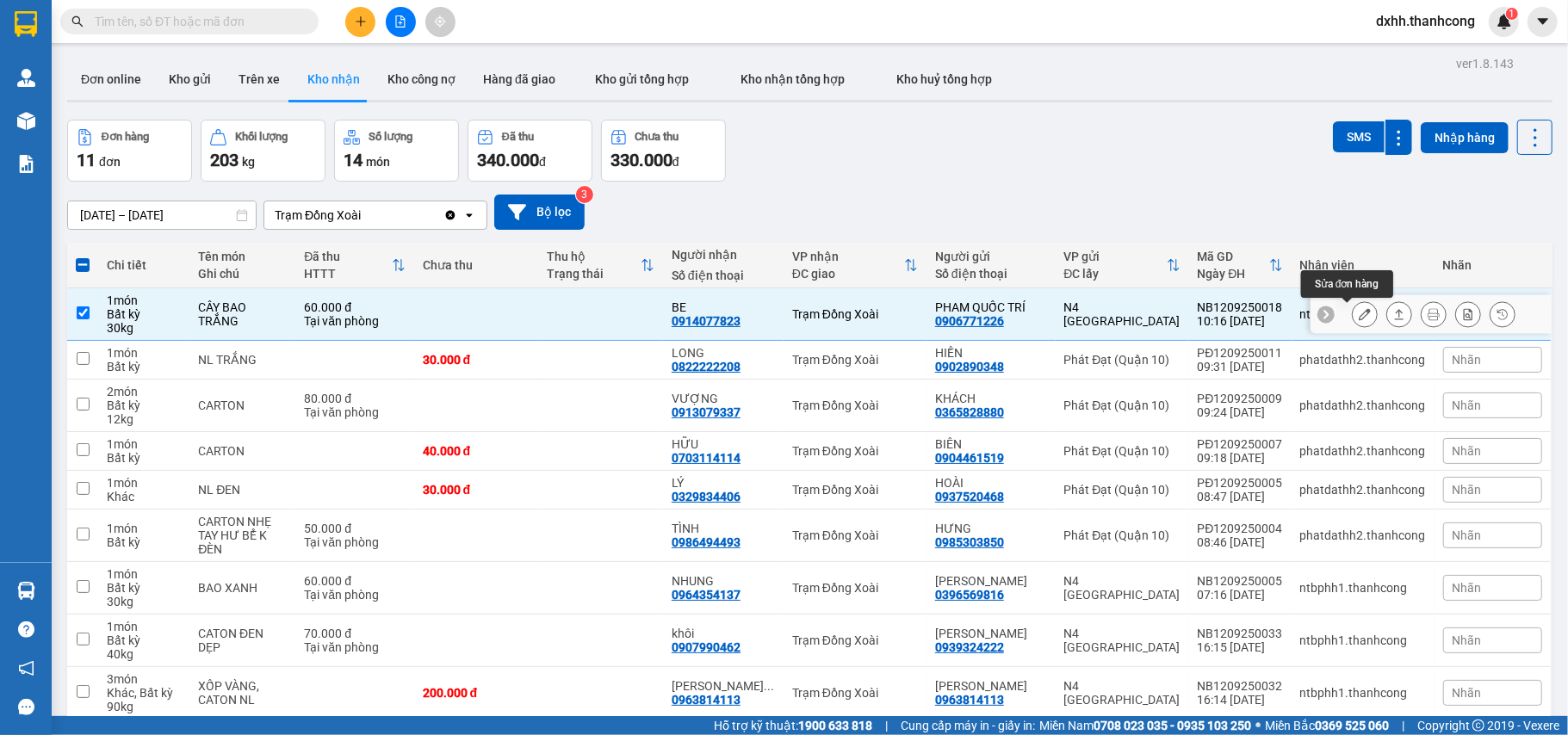
click at [1358, 314] on icon at bounding box center [1364, 313] width 12 height 12
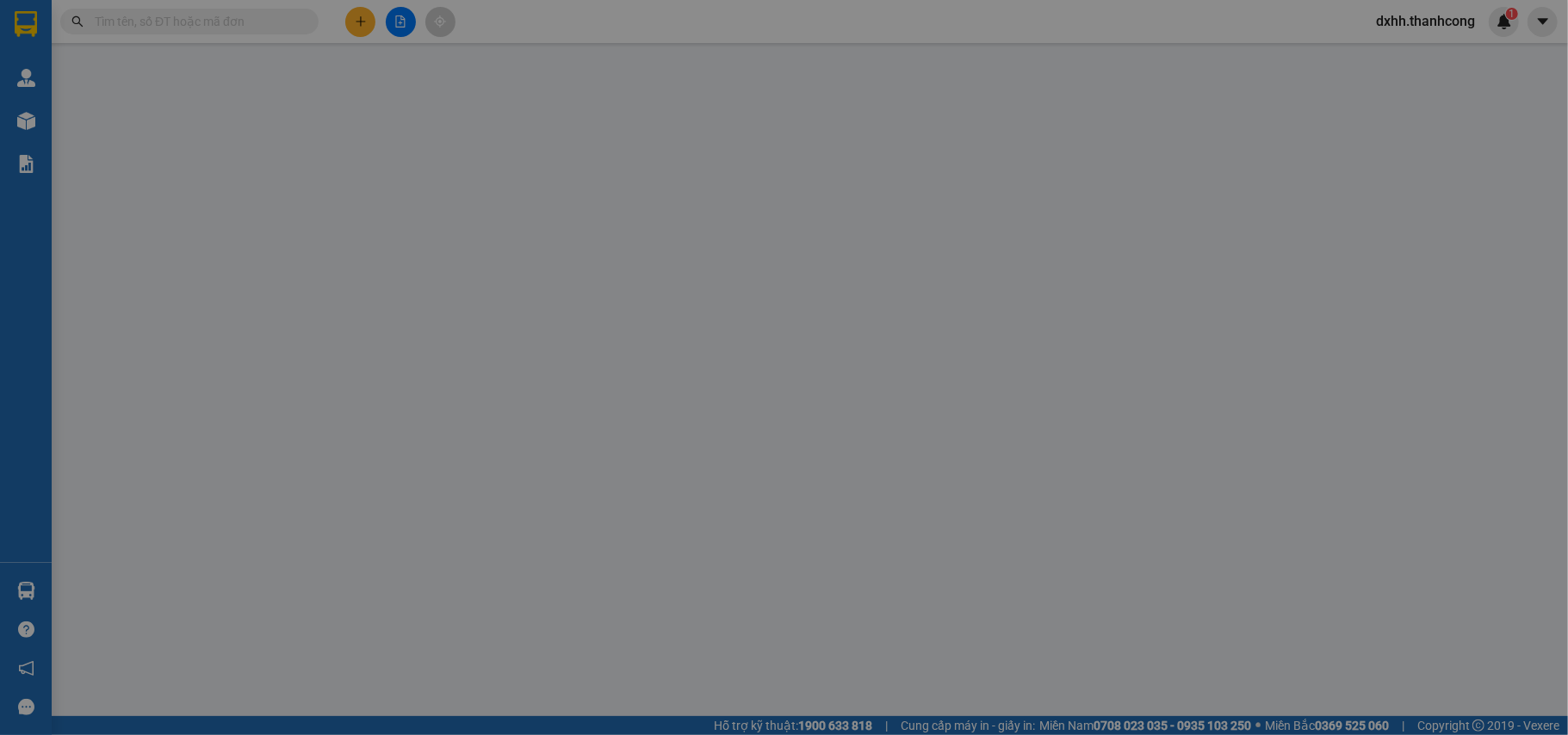
type input "0914077823"
type input "BE"
type input "0906771226"
type input "PHAM QUỐC TRÍ"
type input "60.000"
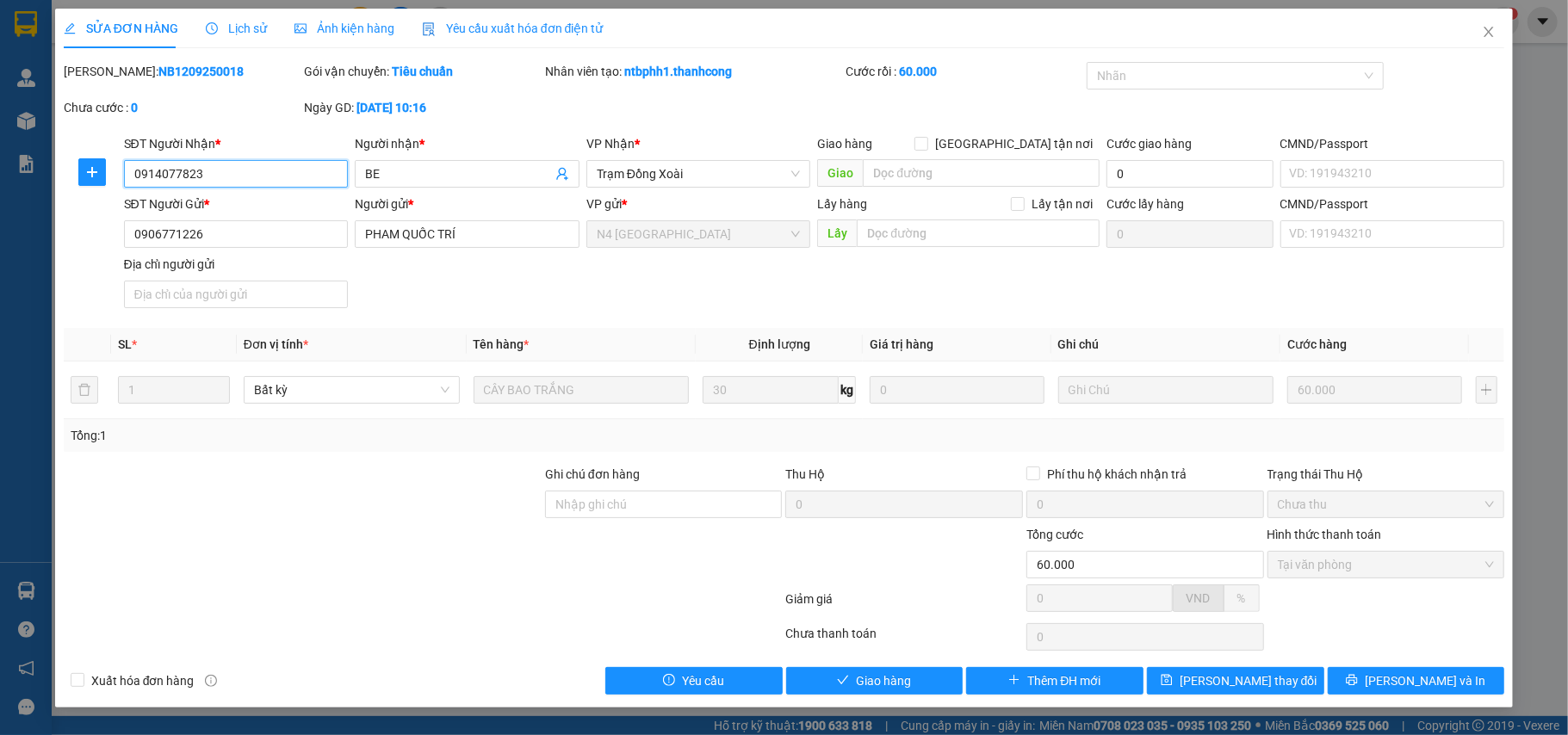
click at [1437, 568] on span "Tại văn phòng" at bounding box center [1386, 564] width 217 height 26
click at [865, 683] on span "Giao hàng" at bounding box center [882, 680] width 55 height 19
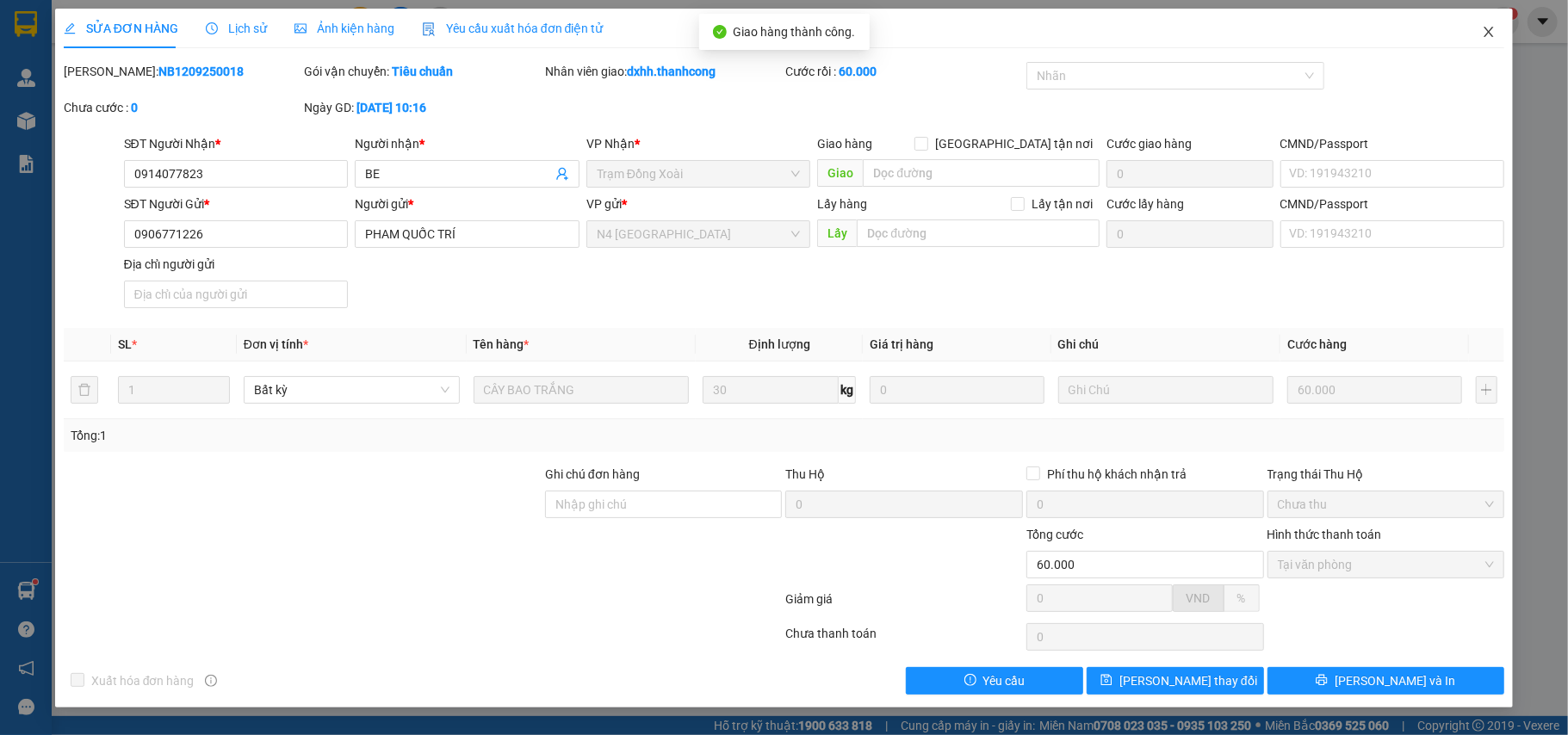
click at [1478, 29] on span "Close" at bounding box center [1488, 33] width 48 height 48
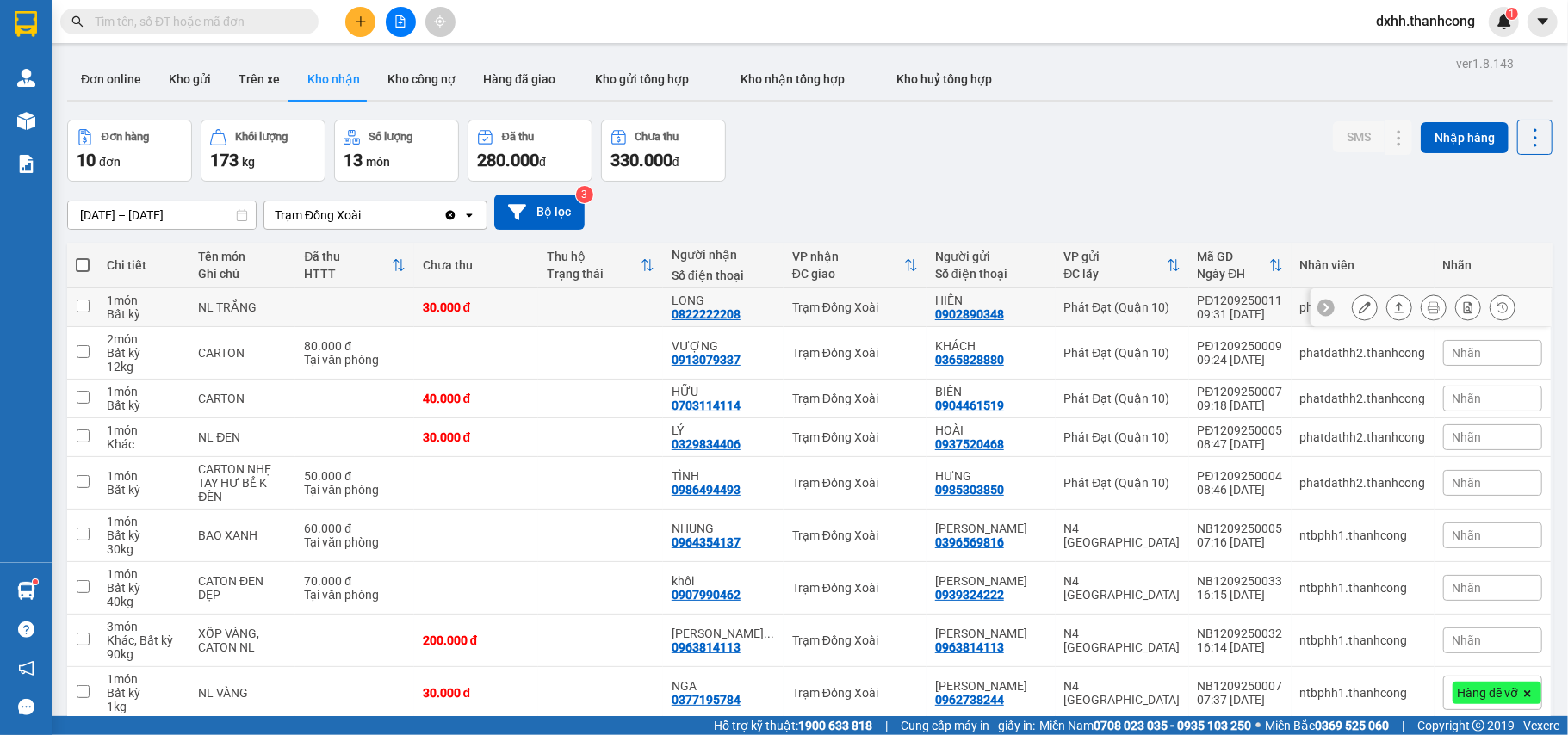
click at [79, 302] on input "checkbox" at bounding box center [83, 306] width 13 height 13
checkbox input "true"
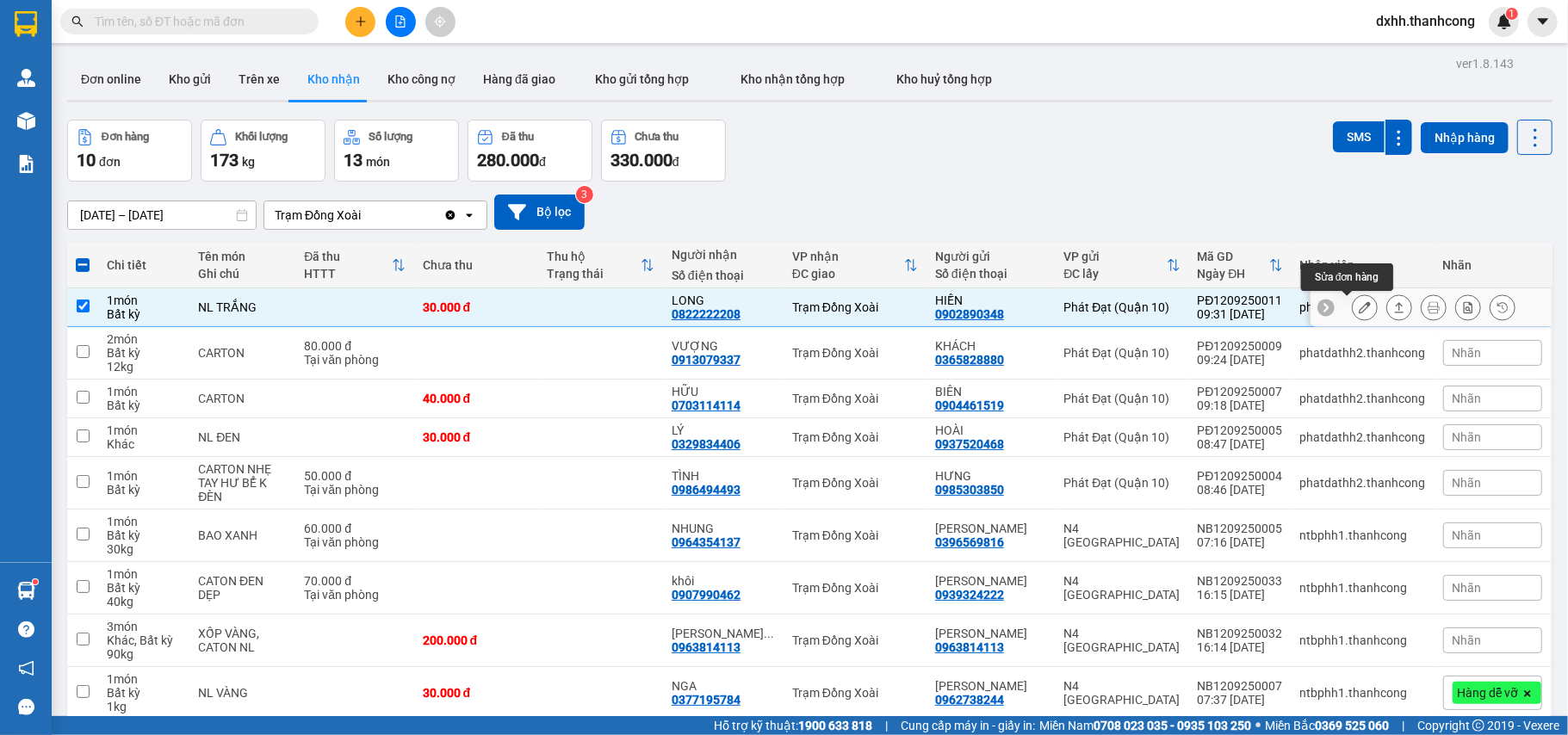
click at [1358, 307] on icon at bounding box center [1364, 307] width 12 height 12
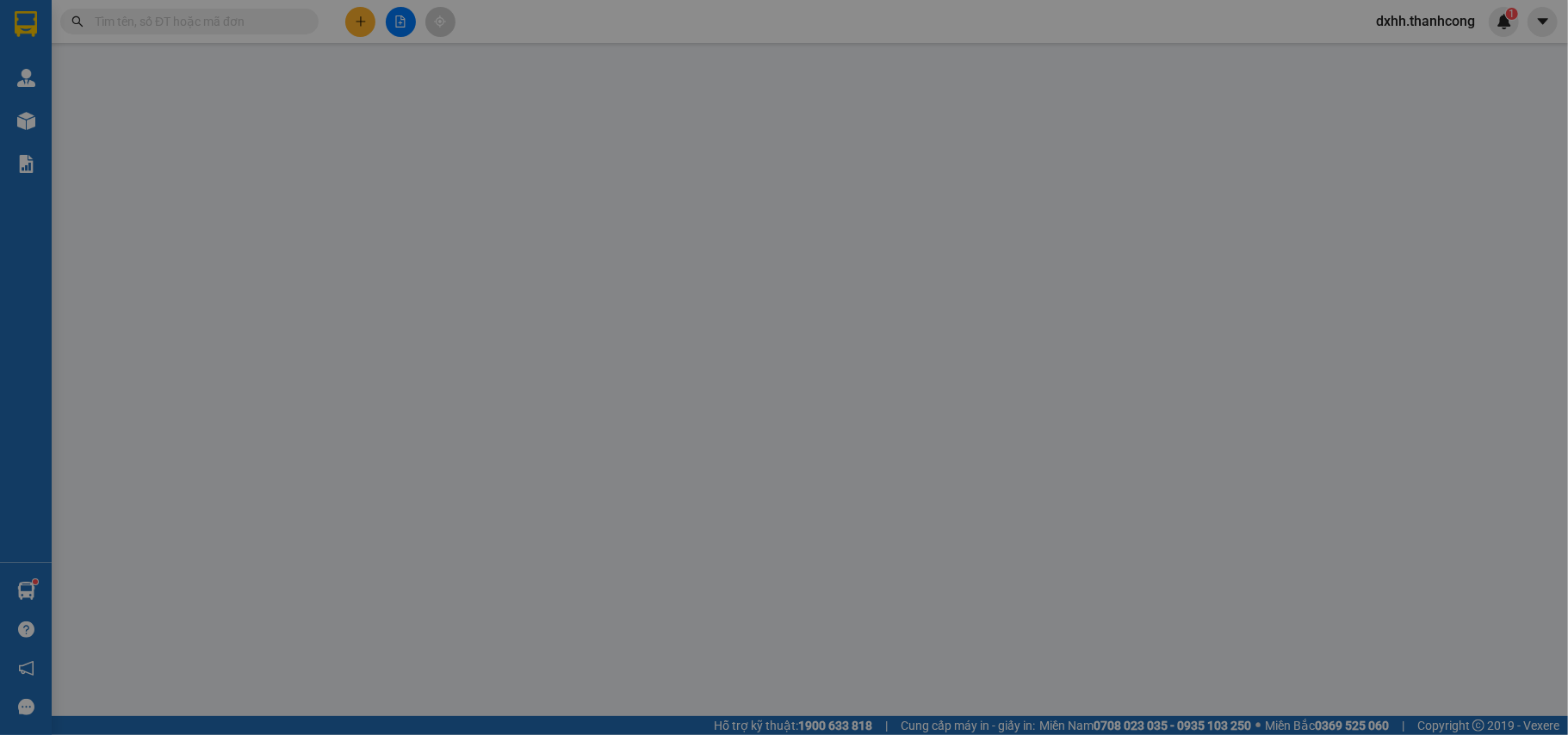
type input "0822222208"
type input "LONG"
type input "0902890348"
type input "HIỀN"
type input "30.000"
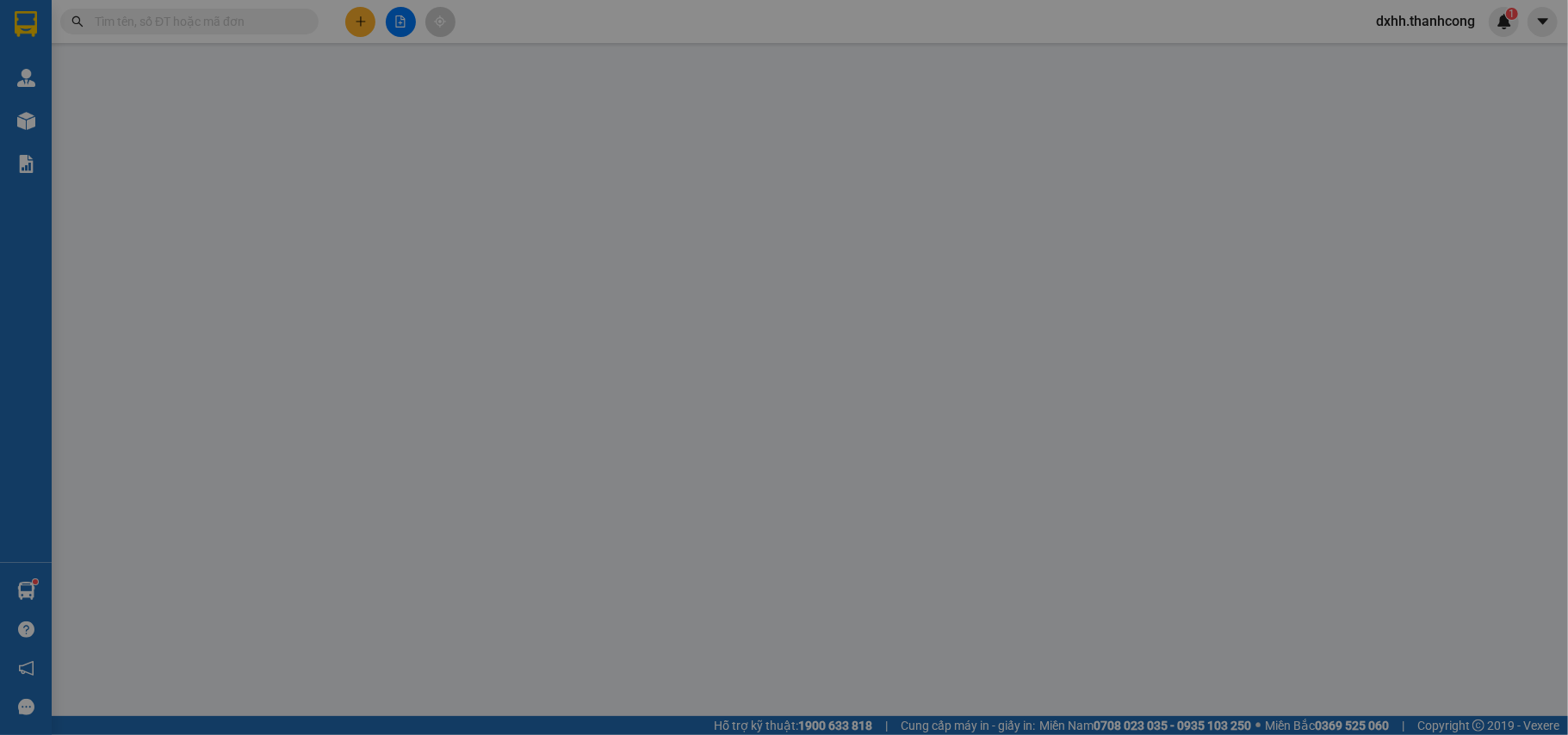
type input "30.000"
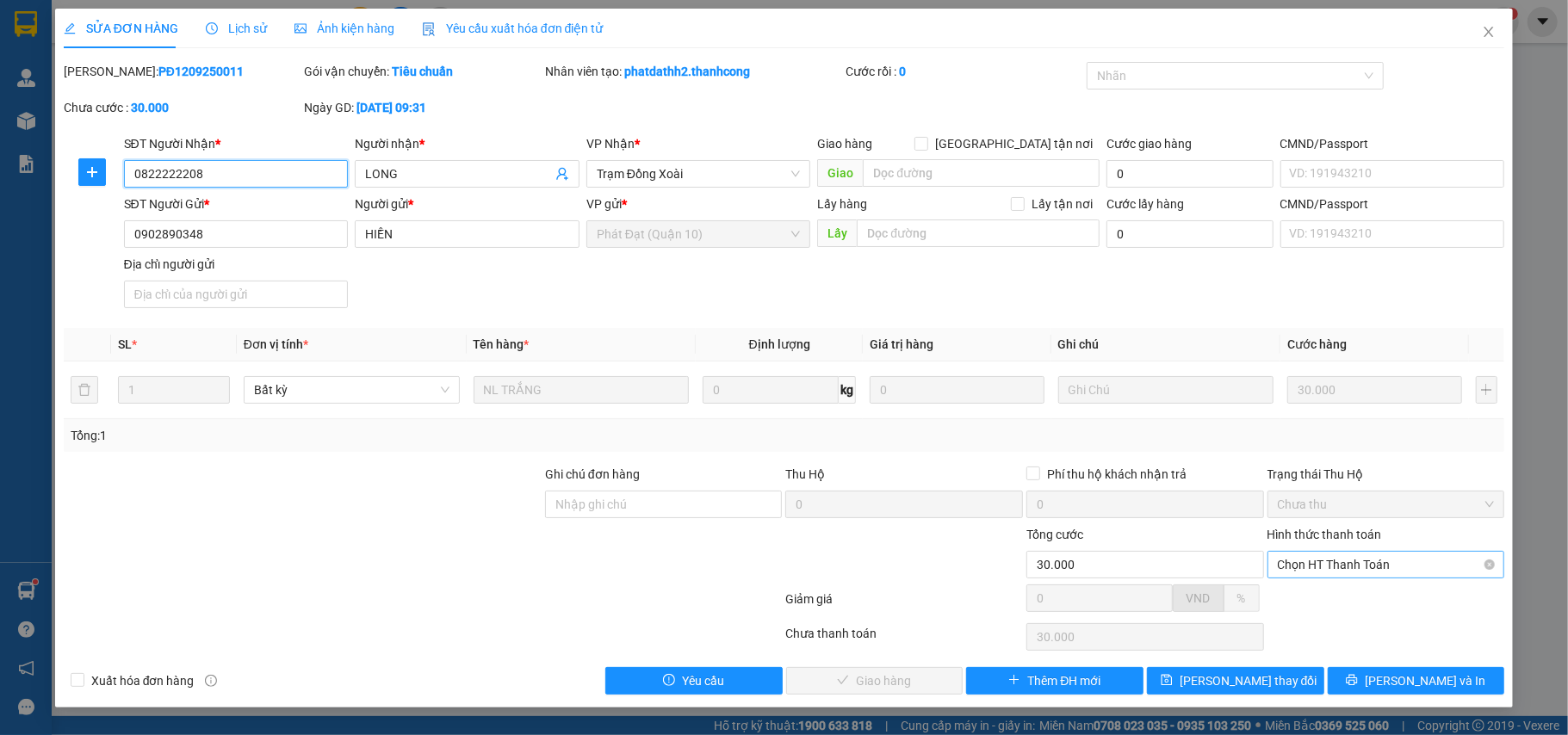
click at [1465, 568] on span "Chọn HT Thanh Toán" at bounding box center [1386, 564] width 217 height 26
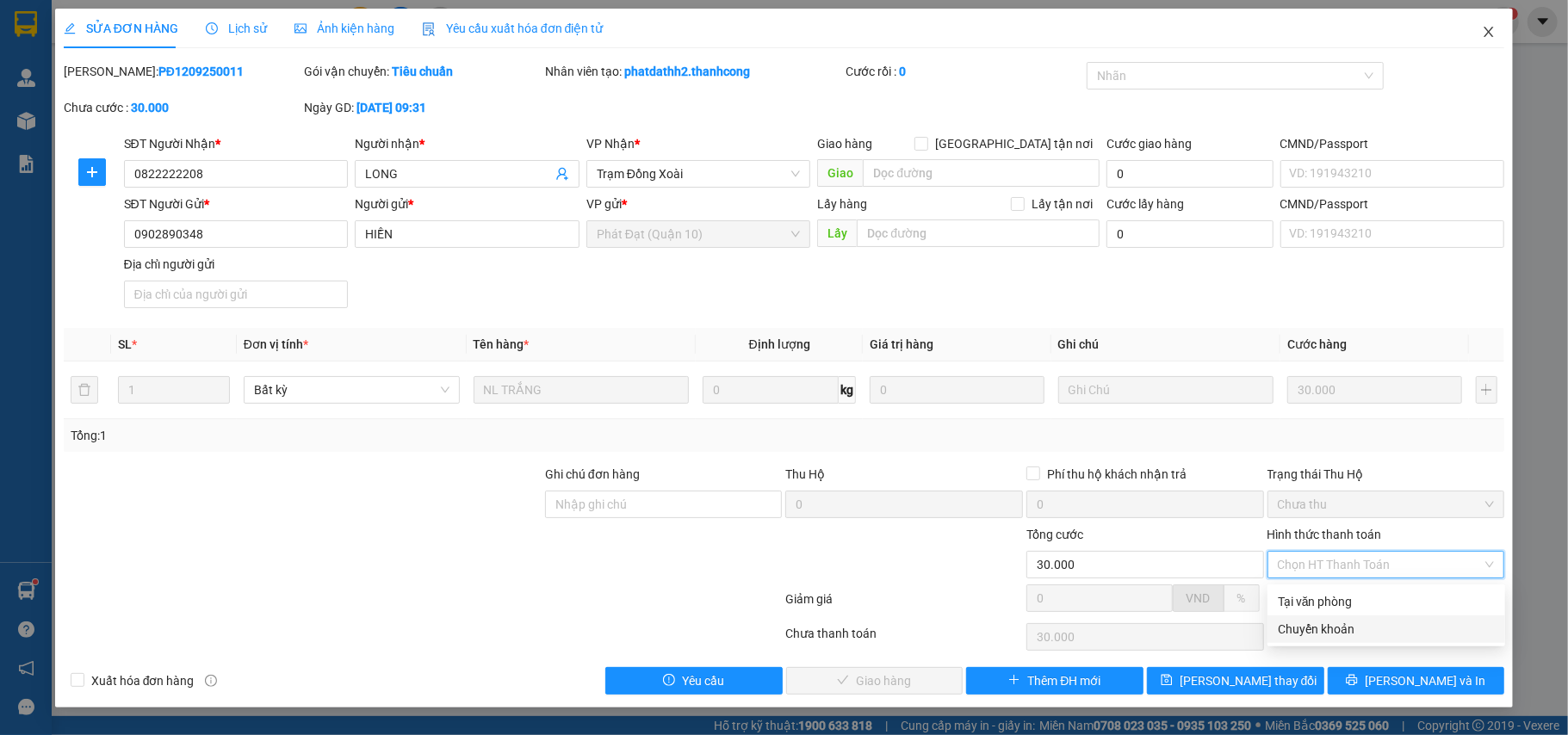
click at [1476, 29] on span "Close" at bounding box center [1488, 33] width 48 height 48
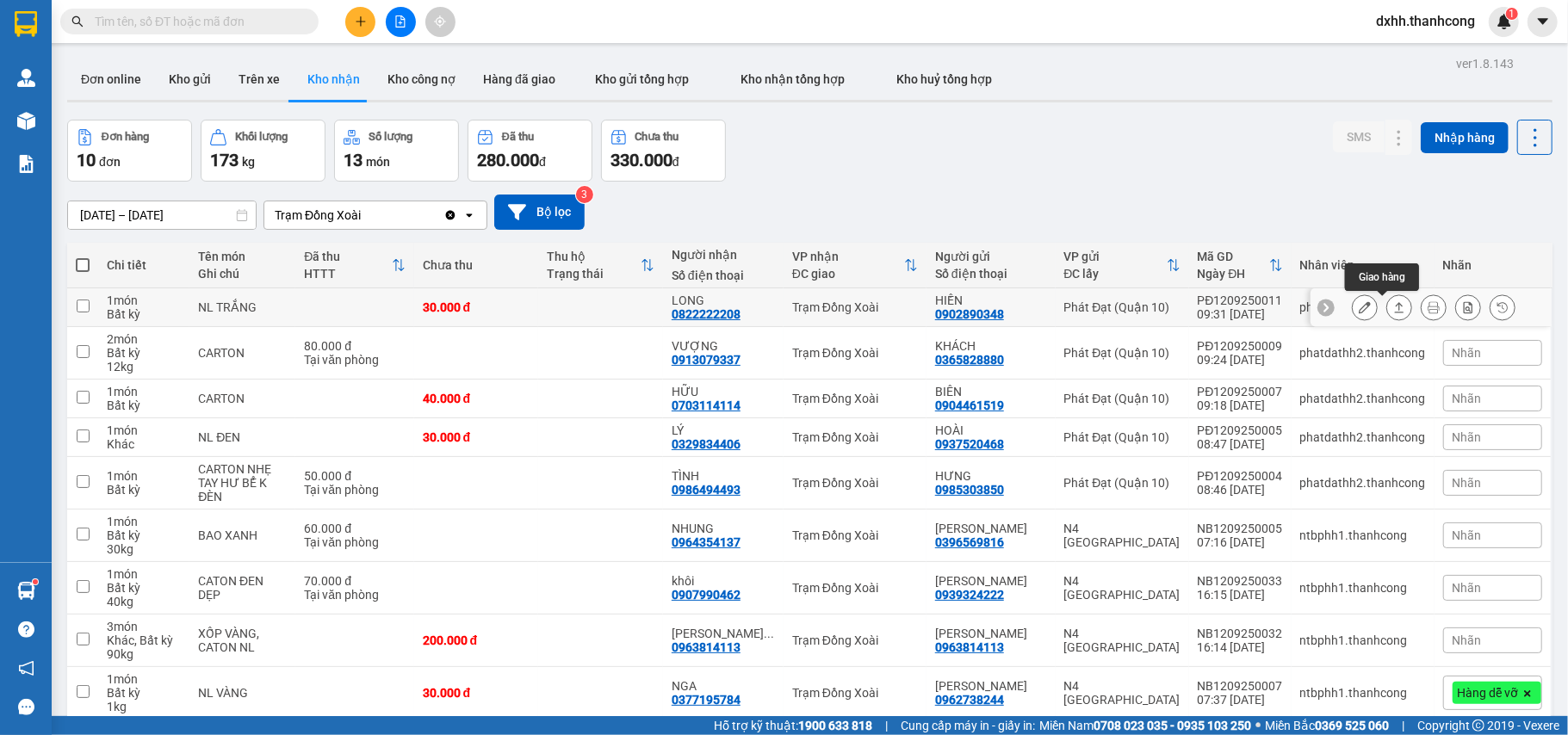
click at [1393, 311] on icon at bounding box center [1398, 307] width 12 height 12
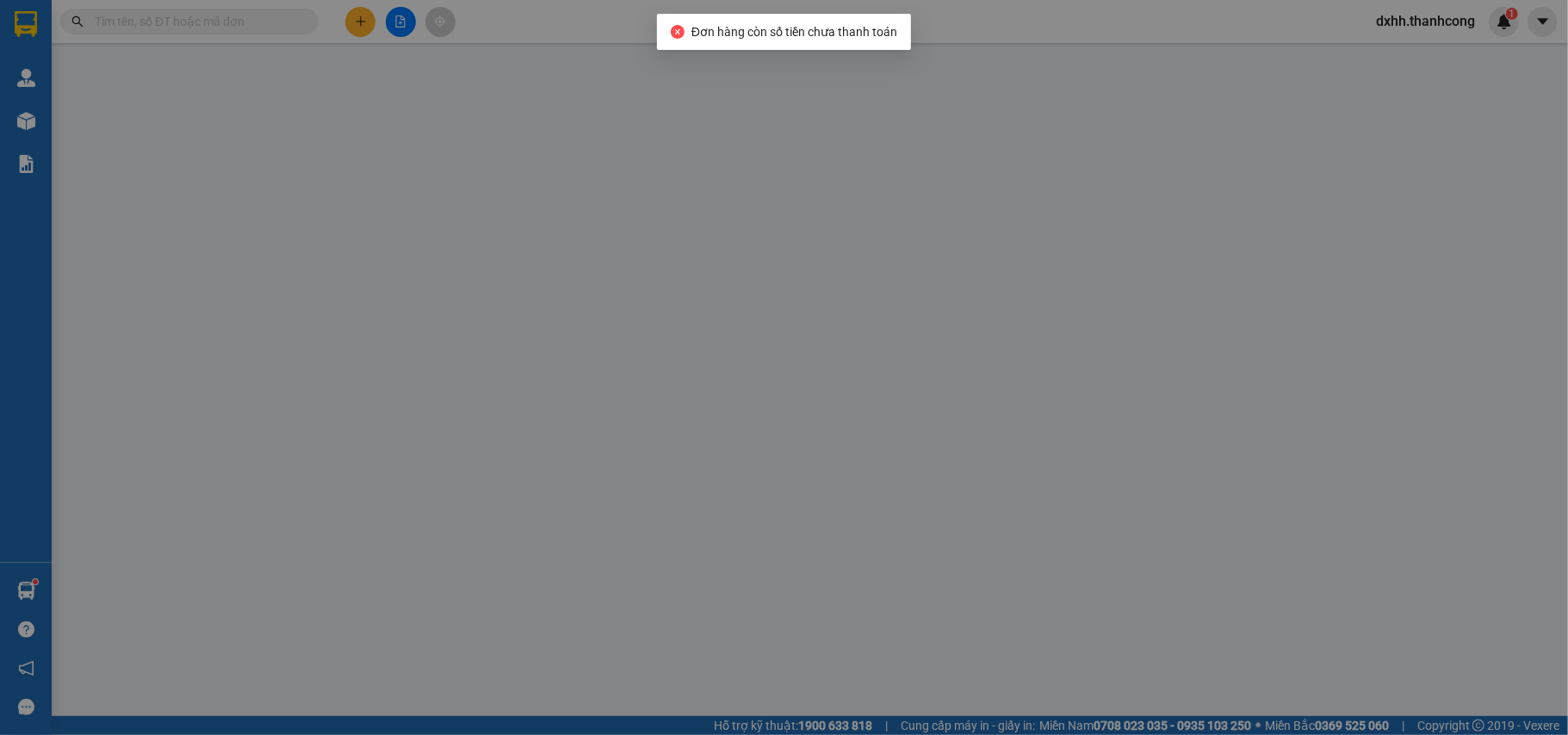
type input "0822222208"
type input "LONG"
type input "0902890348"
type input "HIỀN"
type input "30.000"
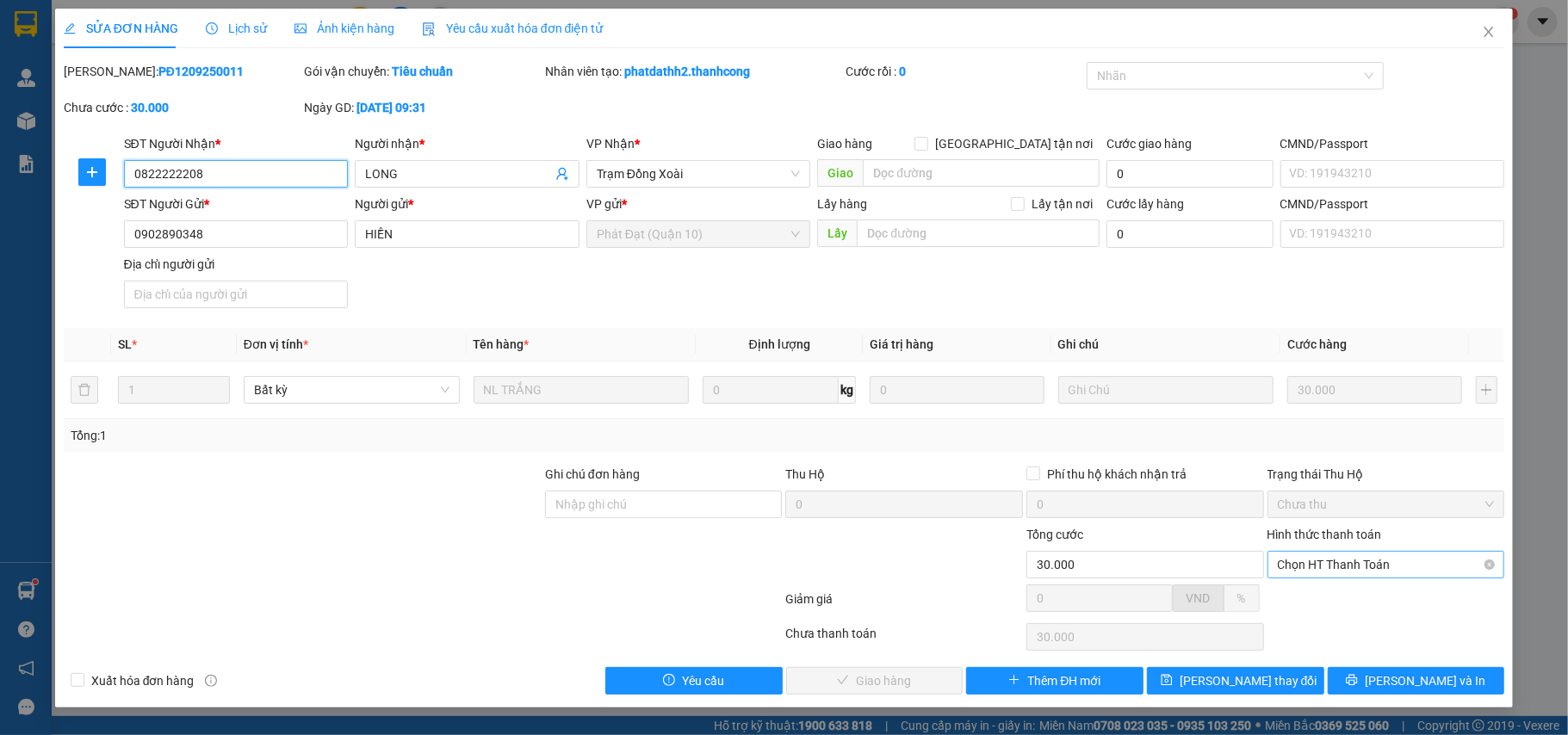
click at [1460, 563] on span "Chọn HT Thanh Toán" at bounding box center [1386, 564] width 217 height 26
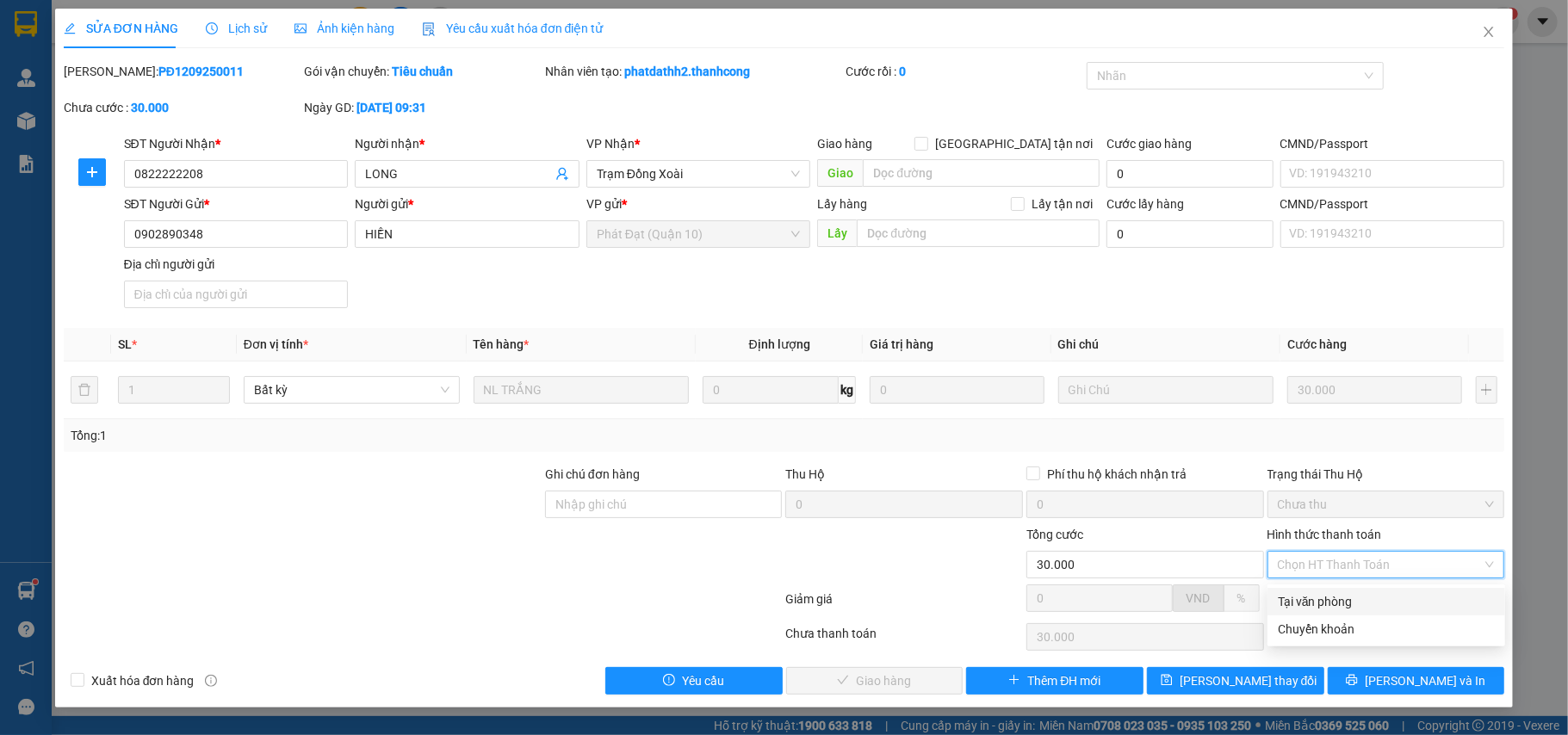
click at [1319, 600] on div "Tại văn phòng" at bounding box center [1386, 601] width 217 height 19
type input "0"
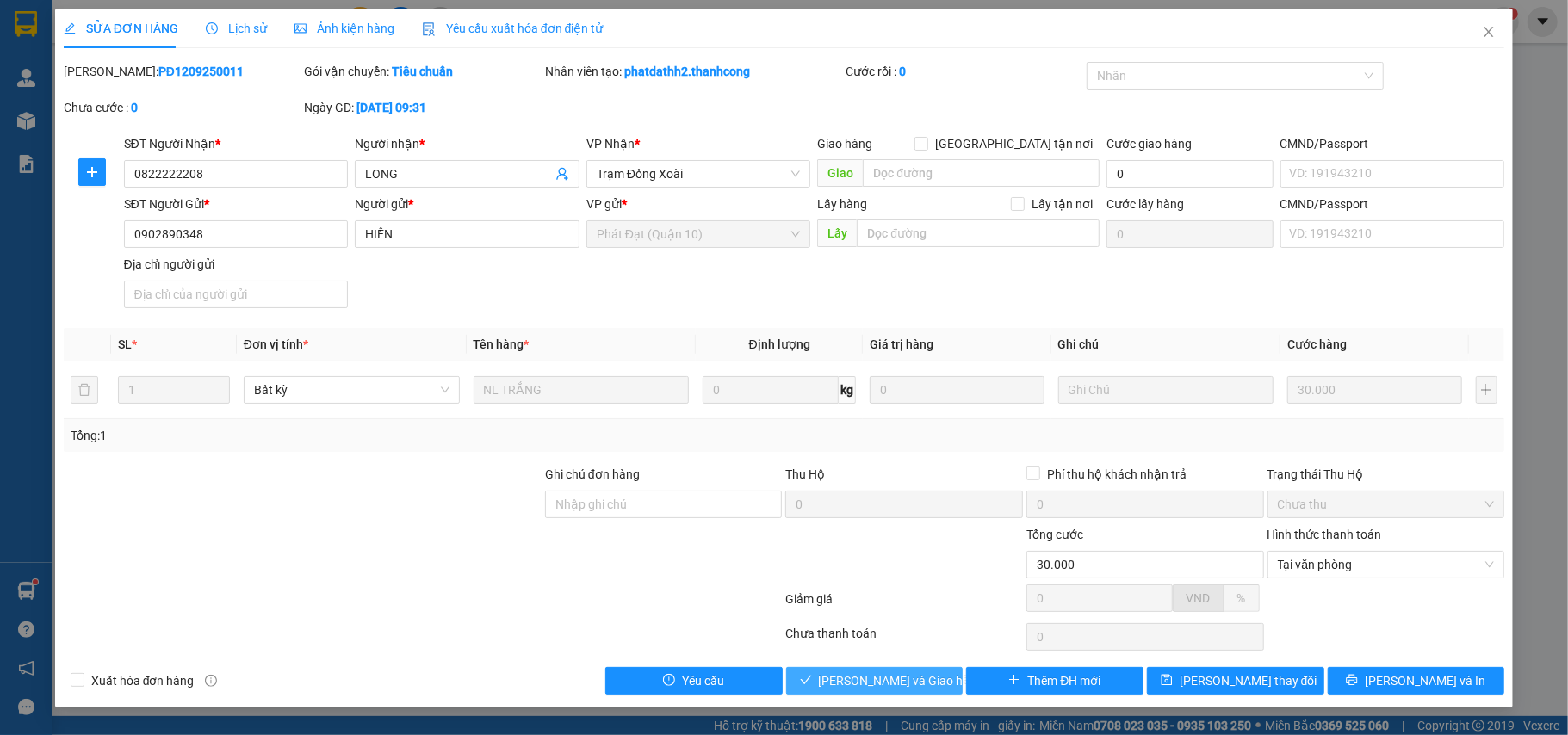
click at [885, 682] on span "Lưu và Giao hàng" at bounding box center [901, 680] width 165 height 19
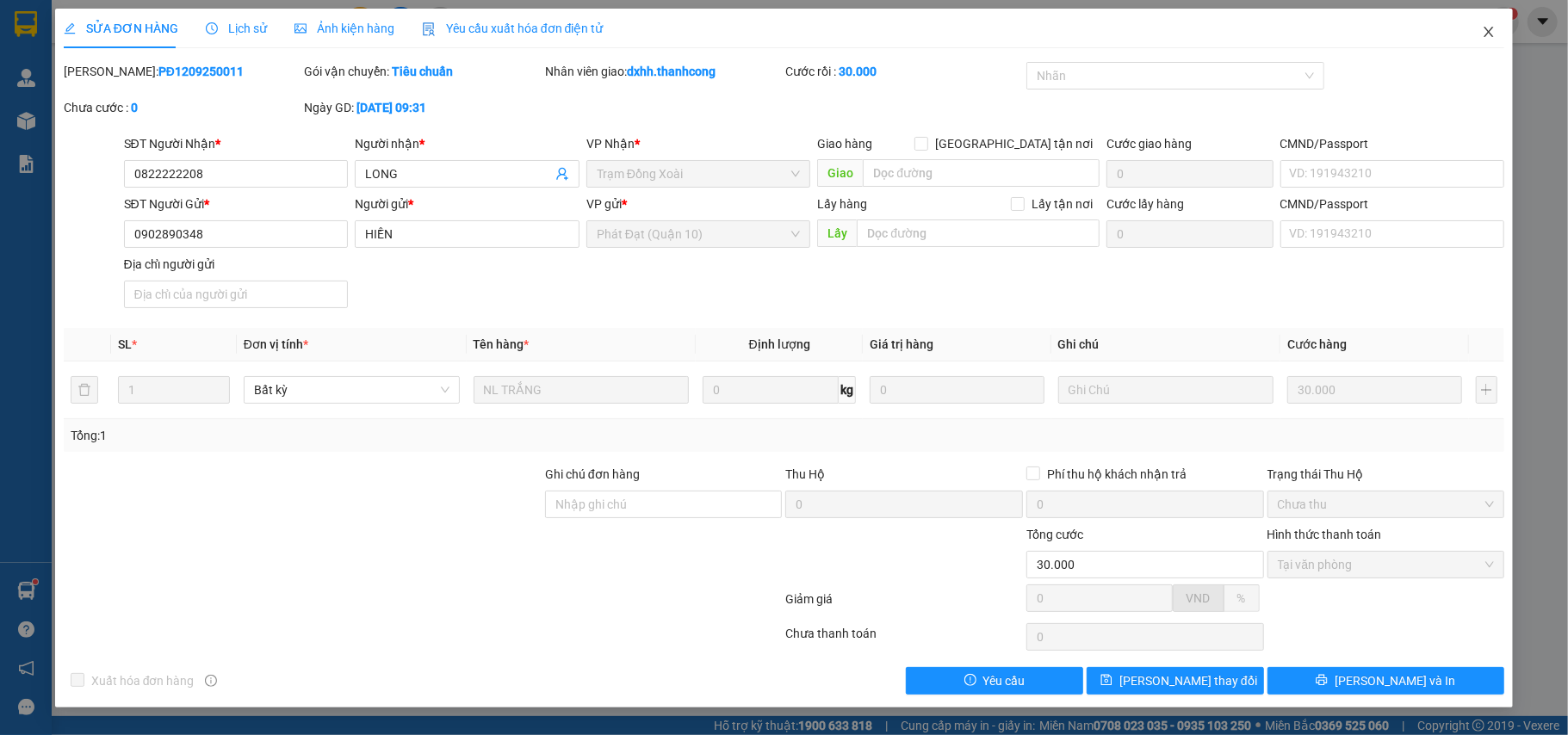
click at [1491, 25] on span "Close" at bounding box center [1488, 33] width 48 height 48
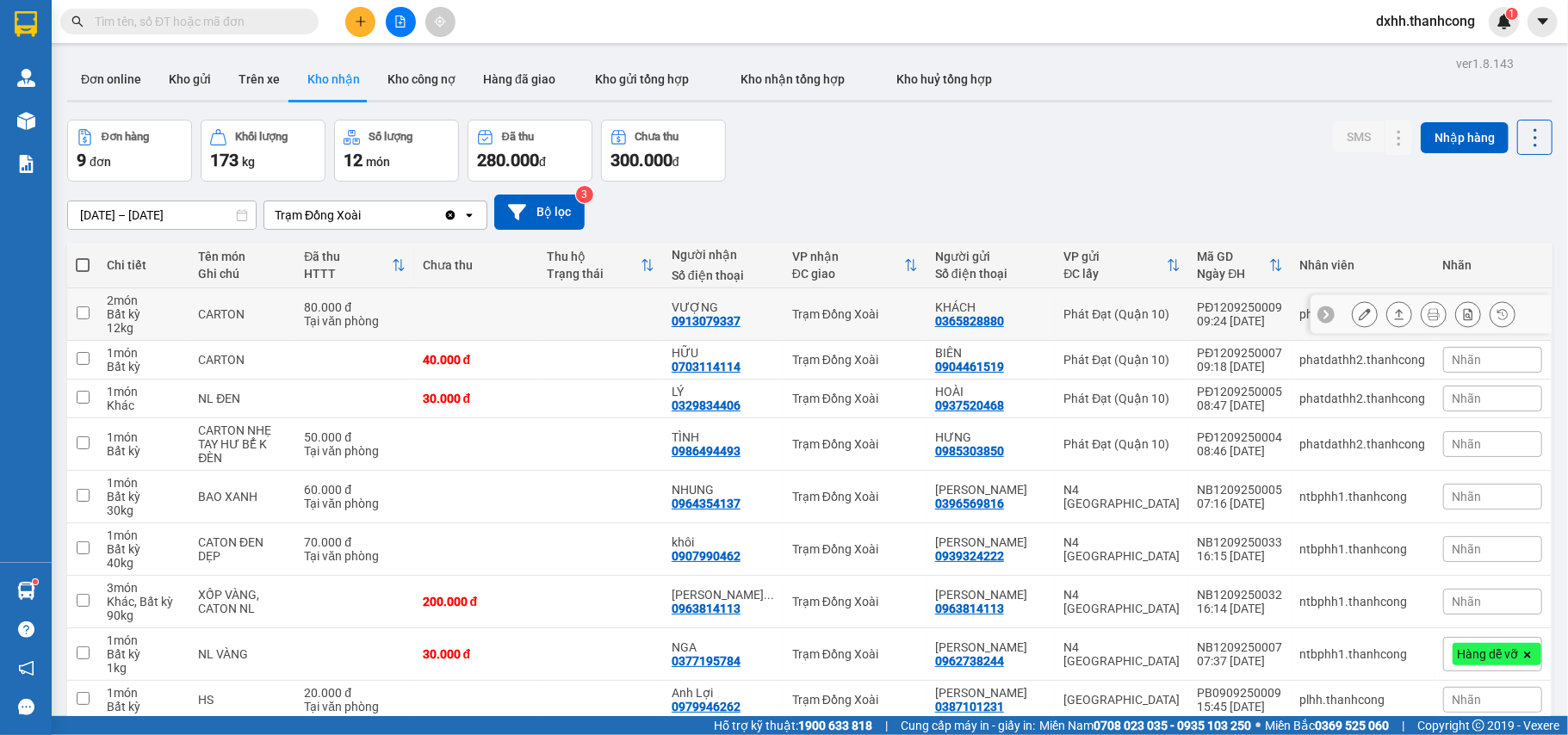
click at [78, 314] on input "checkbox" at bounding box center [83, 312] width 13 height 13
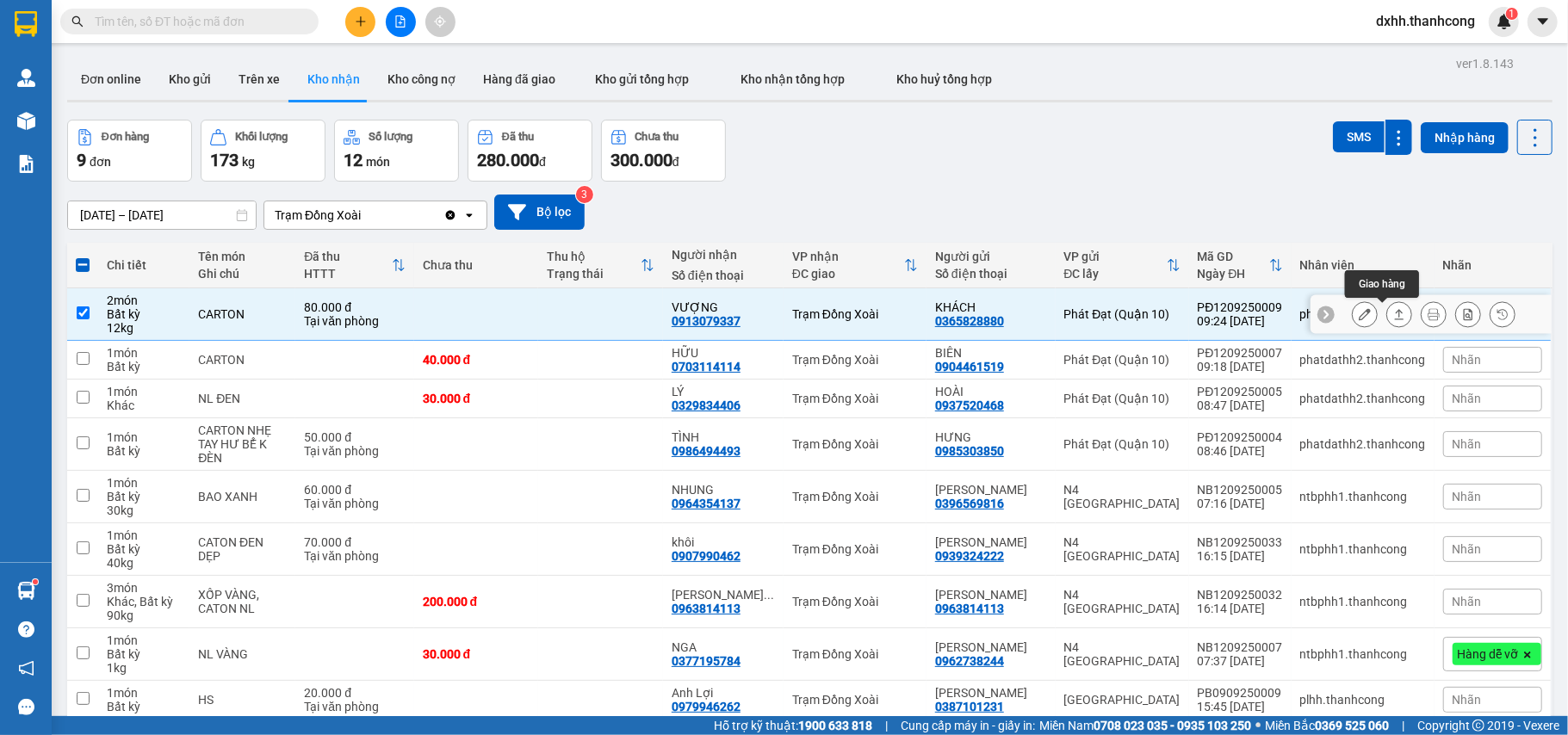
click at [1386, 318] on div at bounding box center [1398, 314] width 26 height 26
click at [1395, 313] on icon at bounding box center [1399, 313] width 9 height 10
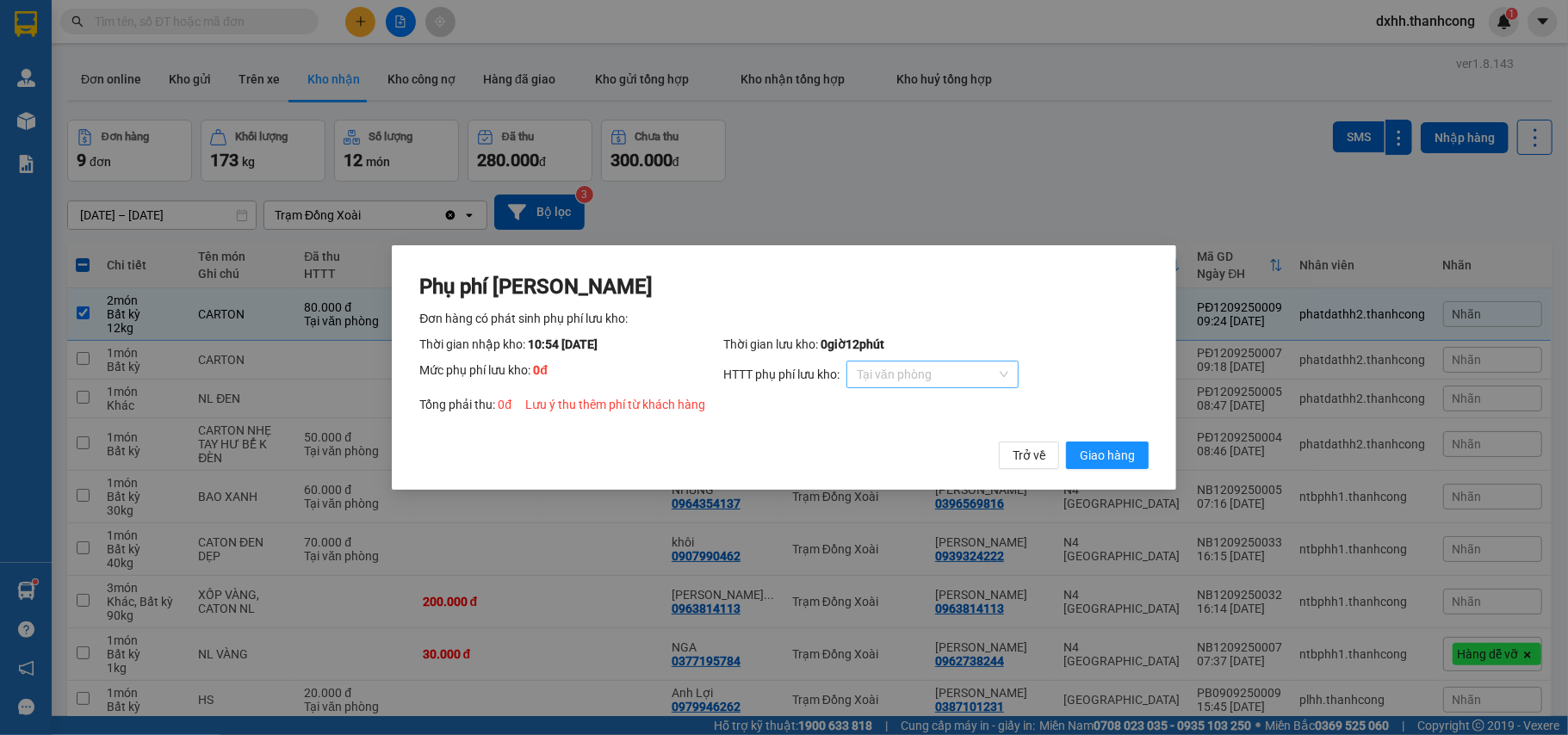
click at [1002, 373] on span "Tại văn phòng" at bounding box center [932, 374] width 152 height 26
click at [928, 406] on div "Tại văn phòng" at bounding box center [935, 408] width 152 height 19
click at [1109, 456] on span "Giao hàng" at bounding box center [1106, 455] width 55 height 19
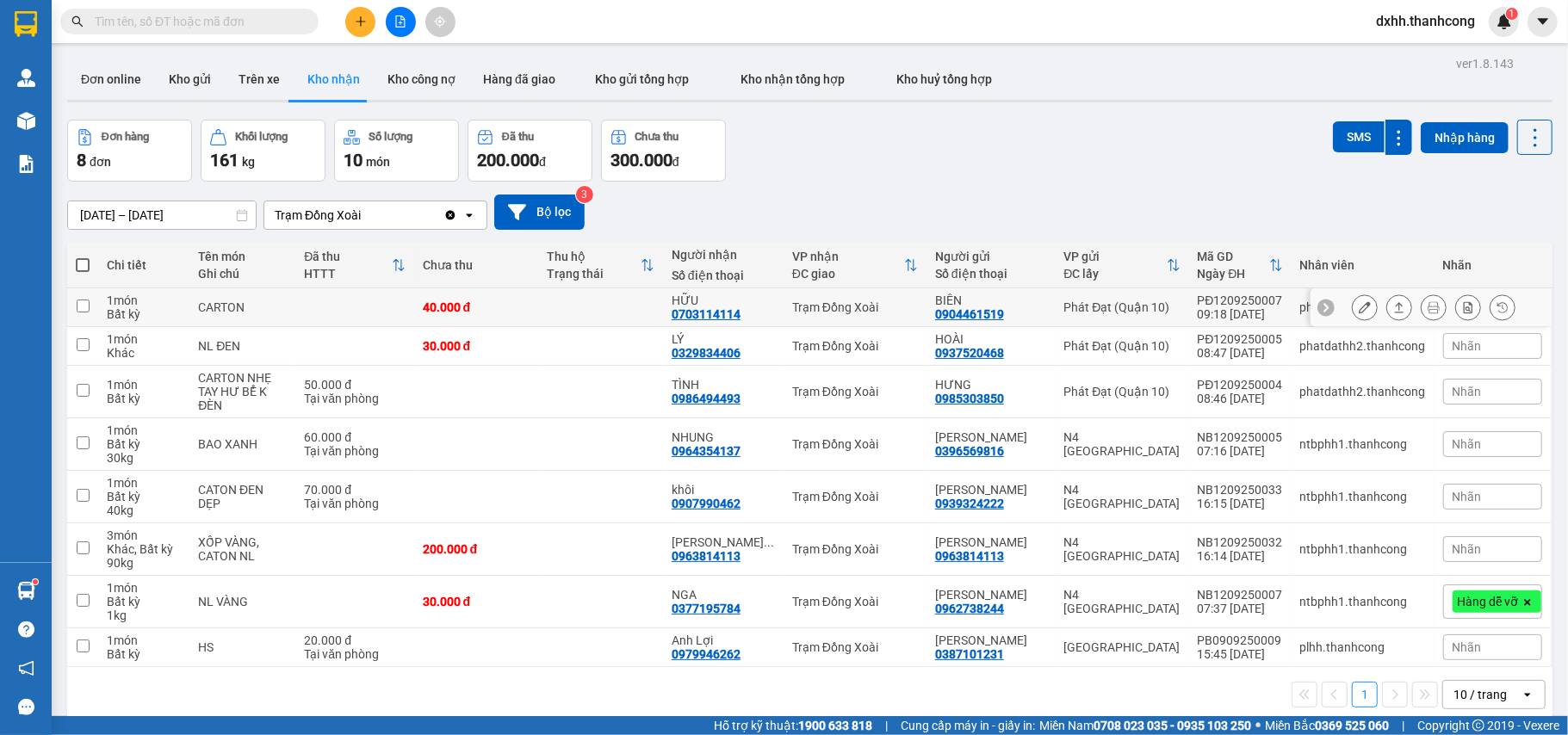
click at [84, 310] on input "checkbox" at bounding box center [83, 306] width 13 height 13
checkbox input "true"
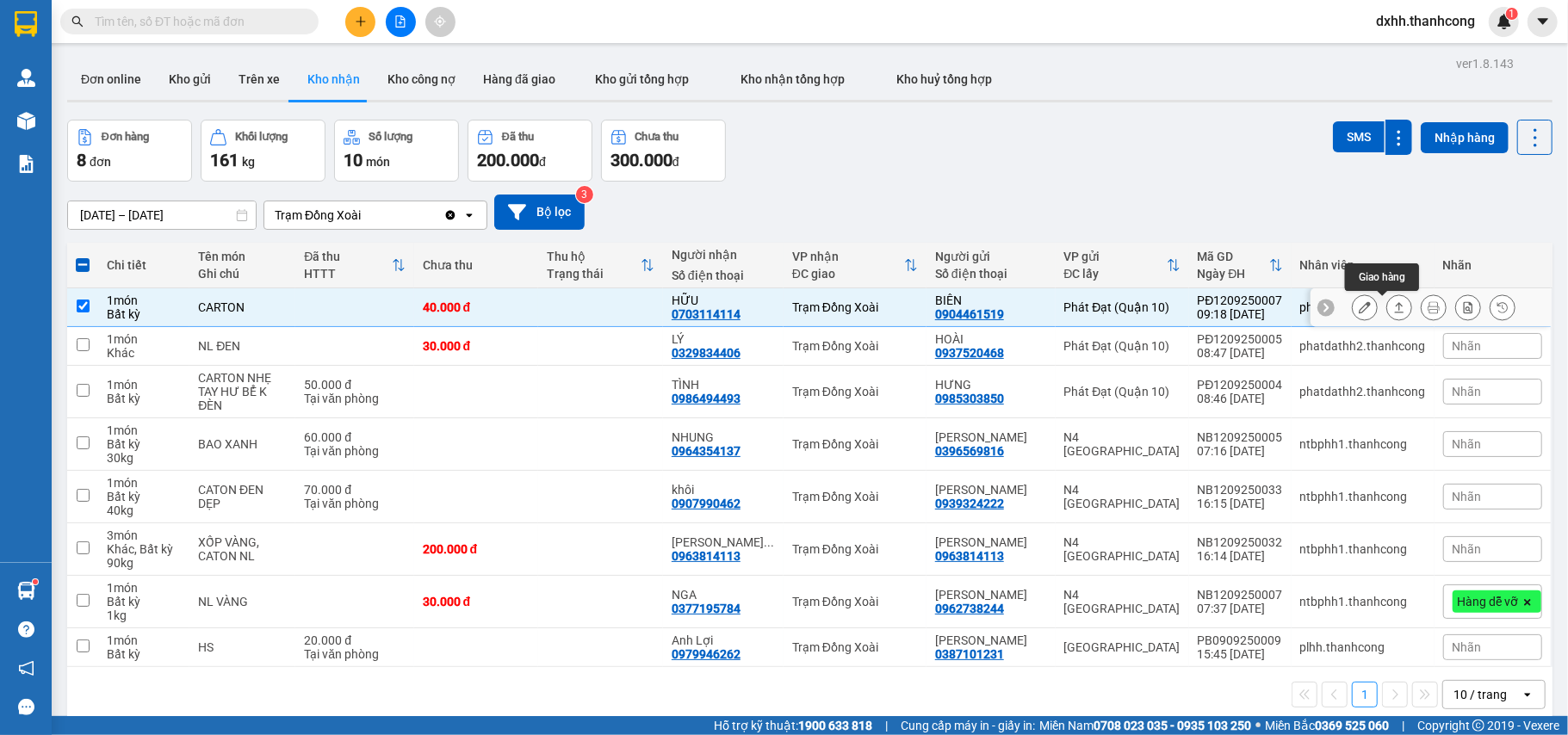
click at [1393, 307] on icon at bounding box center [1398, 307] width 12 height 12
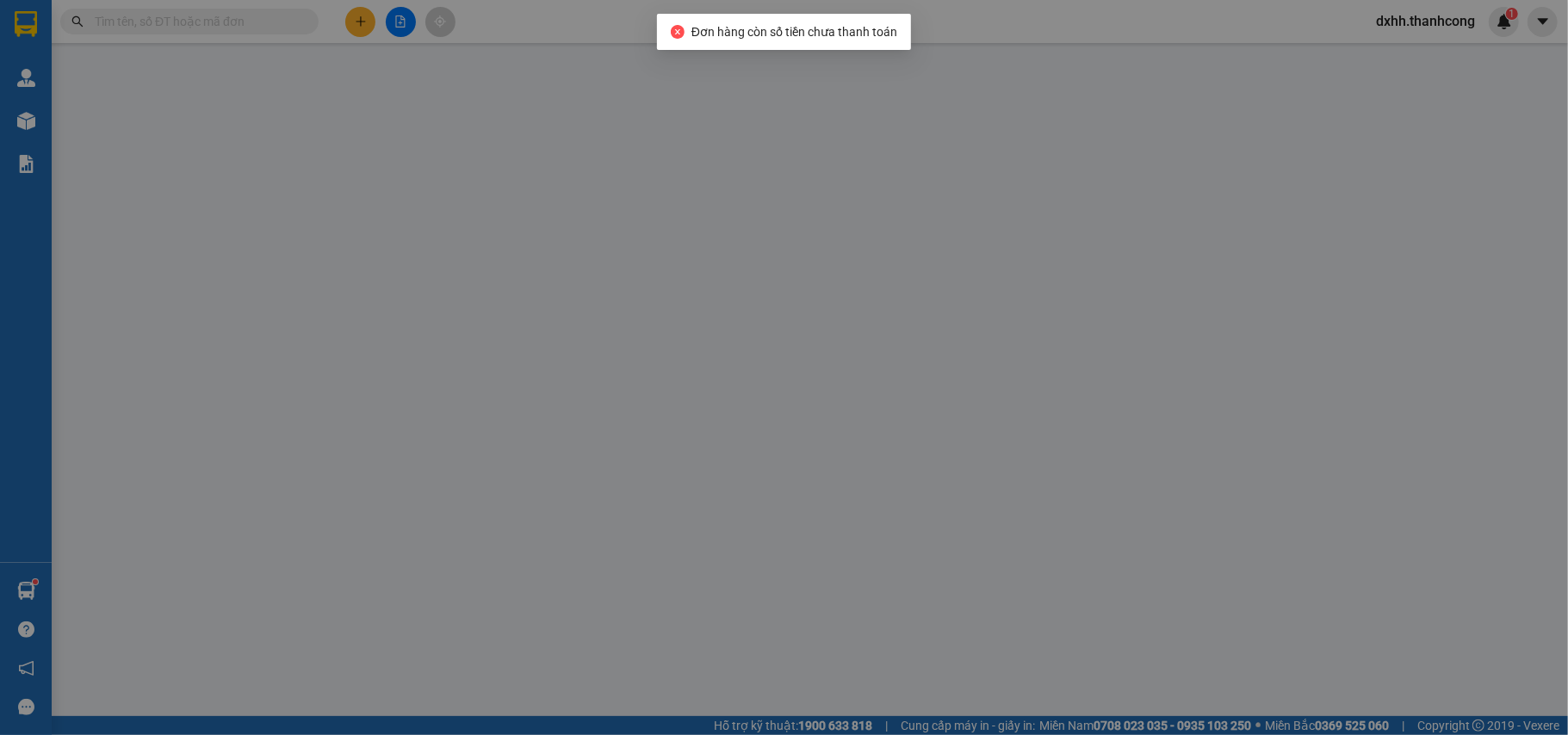
type input "0703114114"
type input "HỮU"
type input "0904461519"
type input "BIÊN"
type input "40.000"
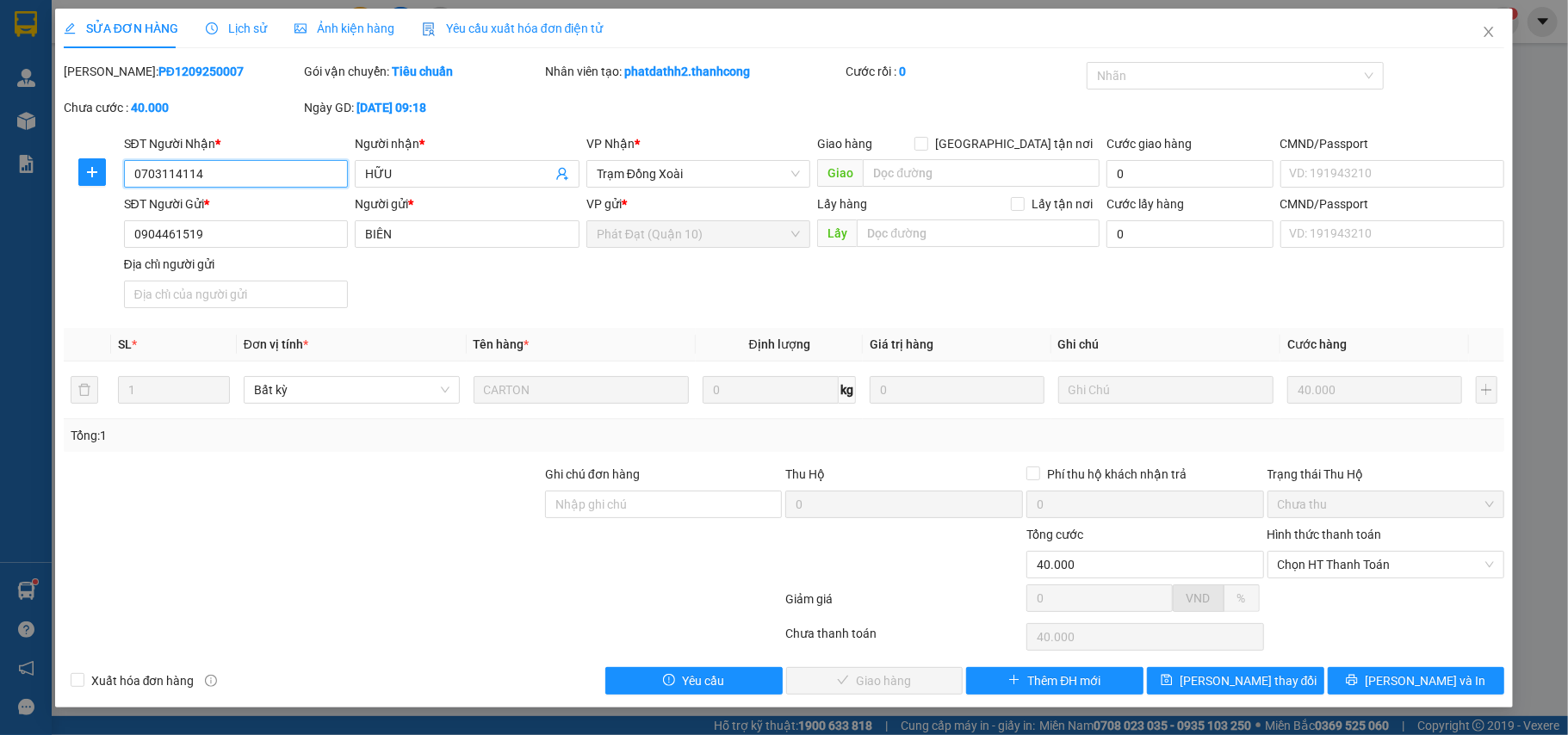
click at [1328, 500] on span "Chưa thu" at bounding box center [1386, 504] width 217 height 26
click at [1327, 510] on span "Chưa thu" at bounding box center [1386, 504] width 217 height 26
click at [1311, 509] on span "Chưa thu" at bounding box center [1386, 504] width 217 height 26
click at [1441, 565] on span "Chọn HT Thanh Toán" at bounding box center [1386, 564] width 217 height 26
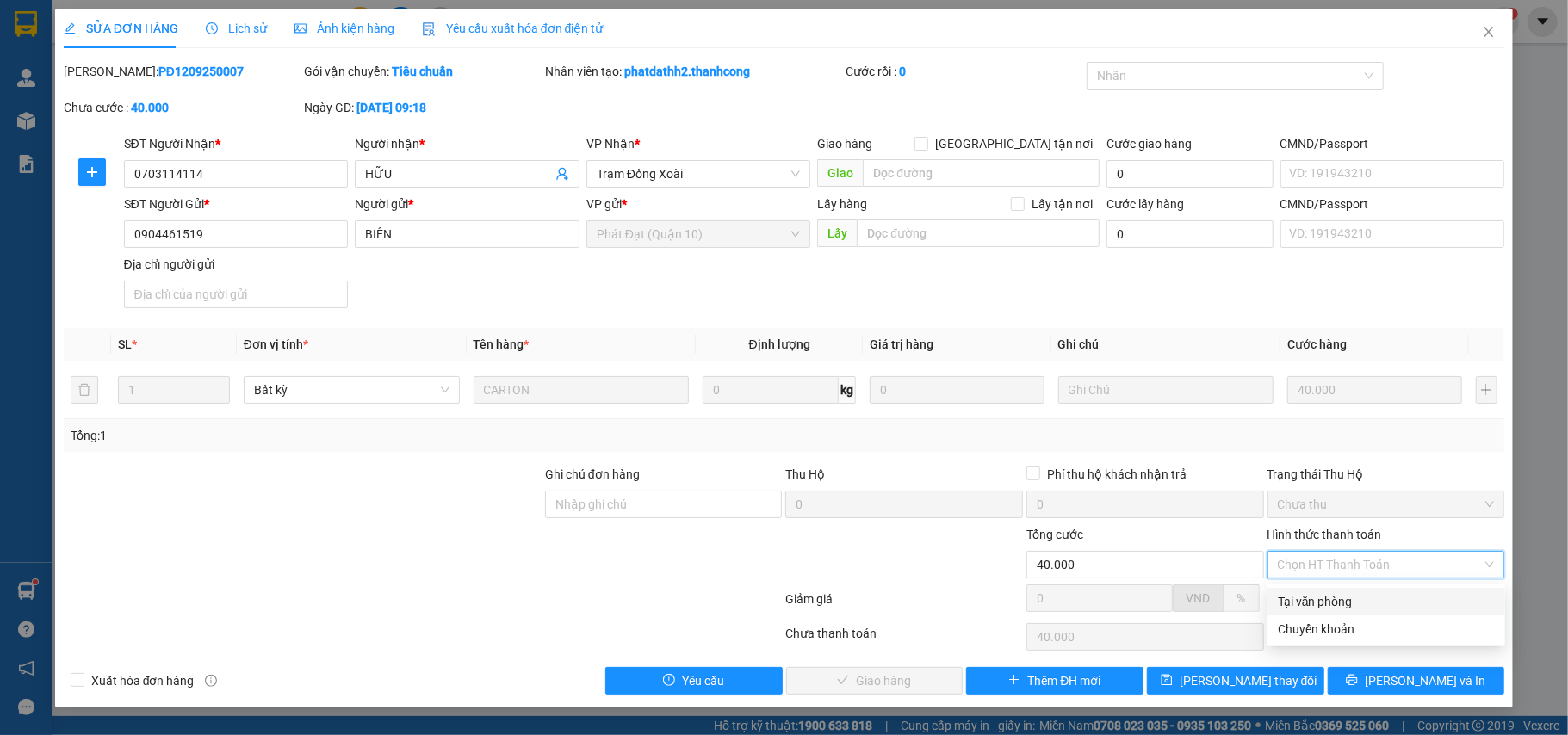
click at [1360, 597] on div "Tại văn phòng" at bounding box center [1386, 601] width 217 height 19
type input "0"
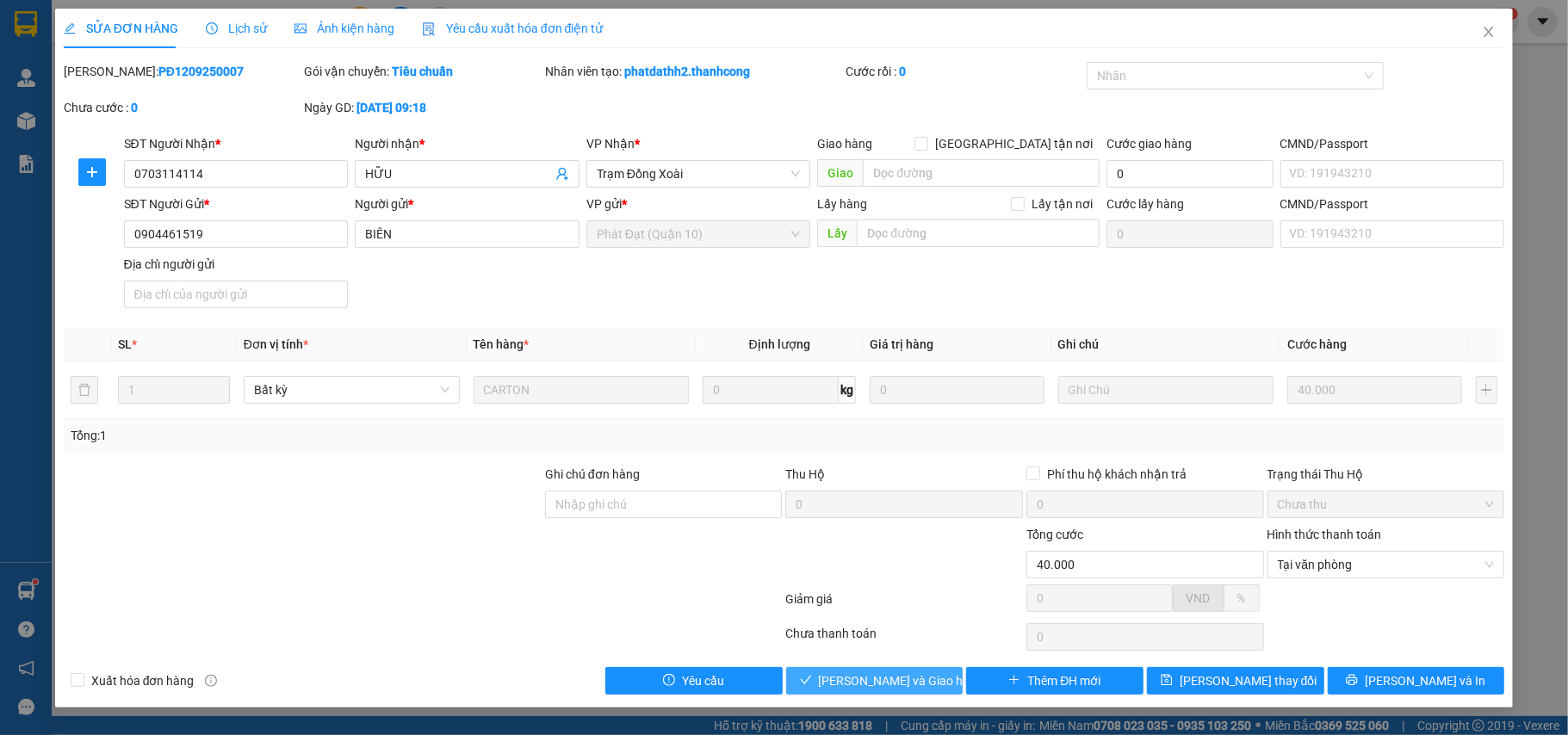
click at [885, 680] on span "Lưu và Giao hàng" at bounding box center [901, 680] width 165 height 19
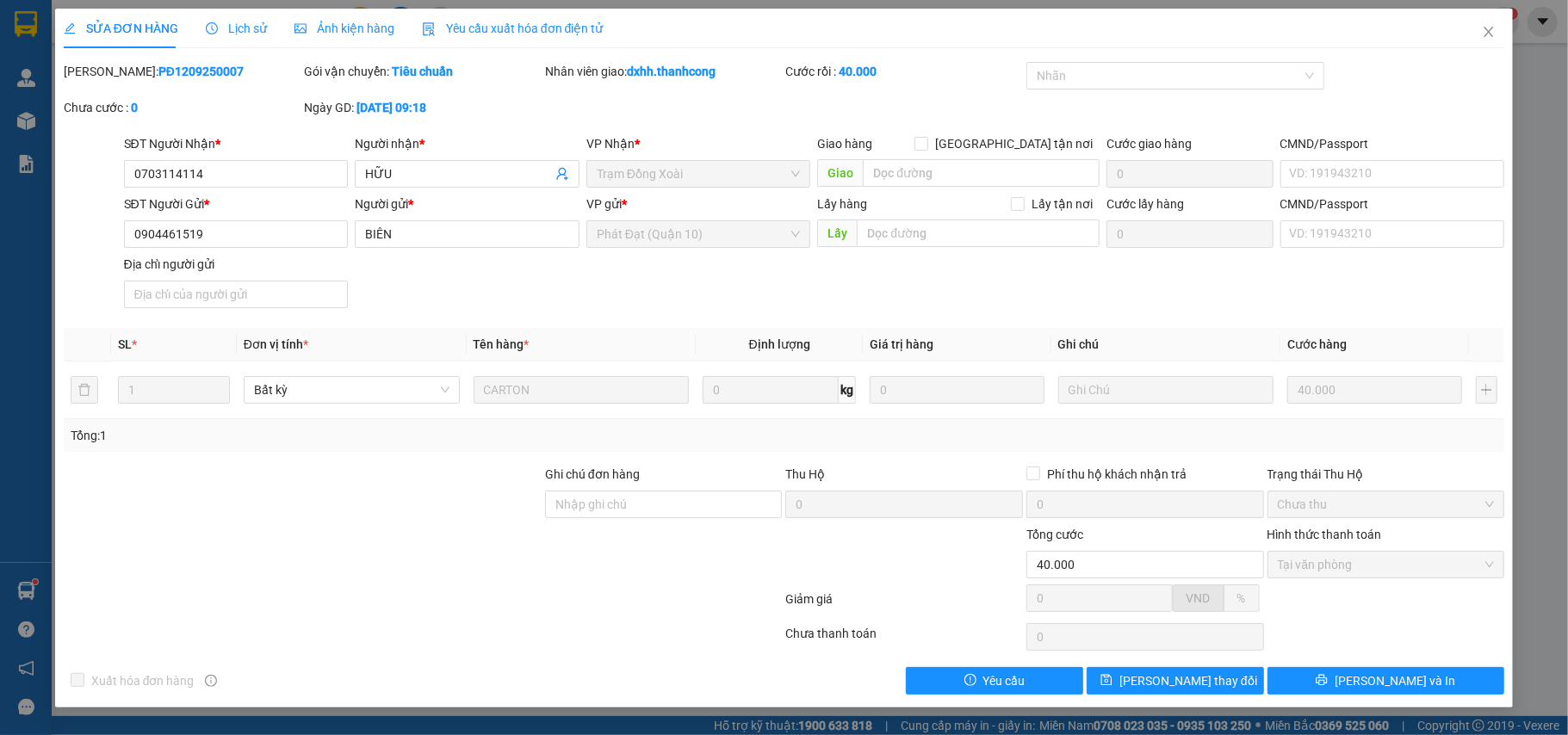
click at [40, 118] on div "SỬA ĐƠN HÀNG Lịch sử Ảnh kiện hàng Yêu cầu xuất hóa đơn điện tử Total Paid Fee …" at bounding box center [784, 368] width 1568 height 735
click at [1489, 31] on icon "close" at bounding box center [1488, 32] width 14 height 14
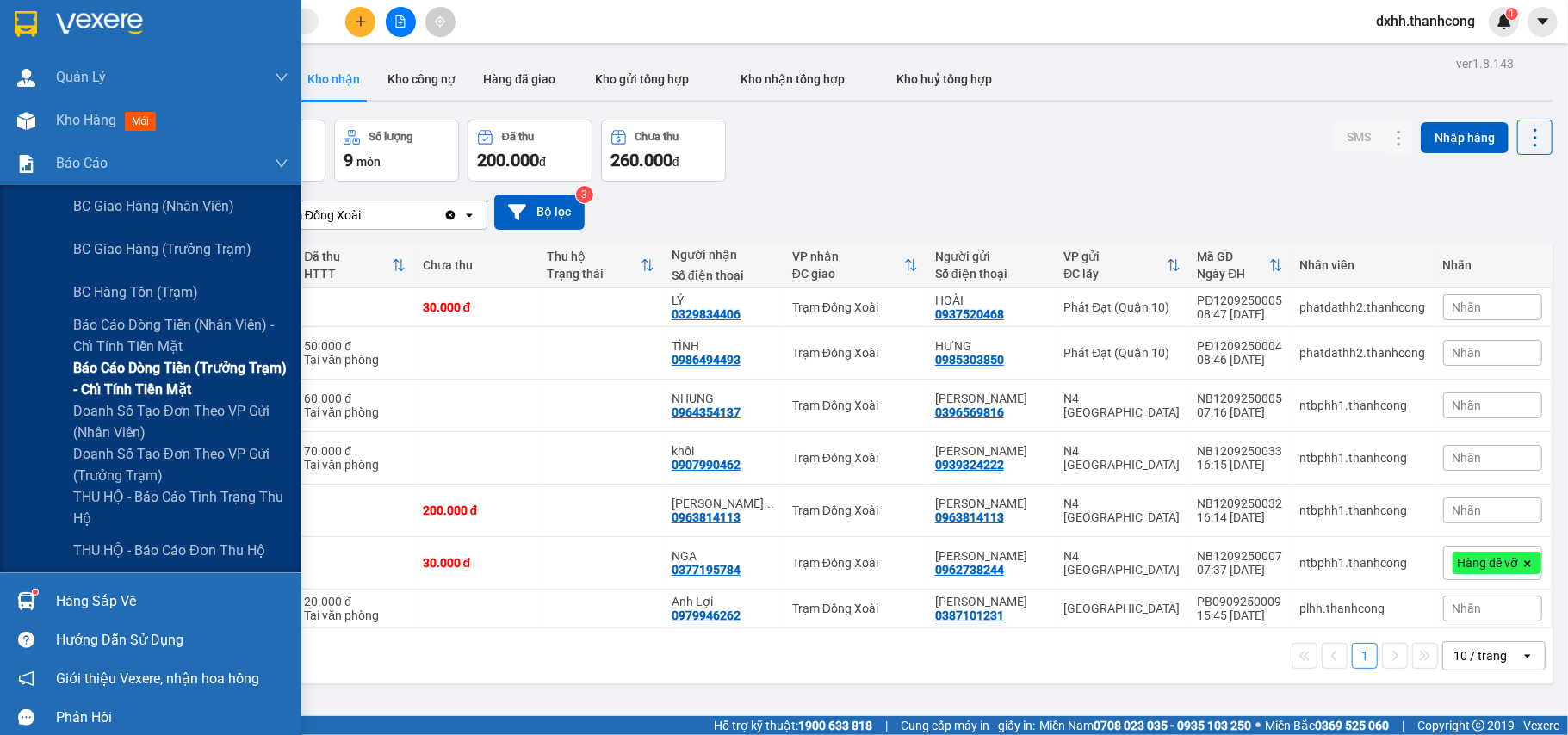
click at [221, 365] on span "Báo cáo dòng tiền (trưởng trạm) - chỉ tính tiền mặt" at bounding box center [181, 379] width 215 height 43
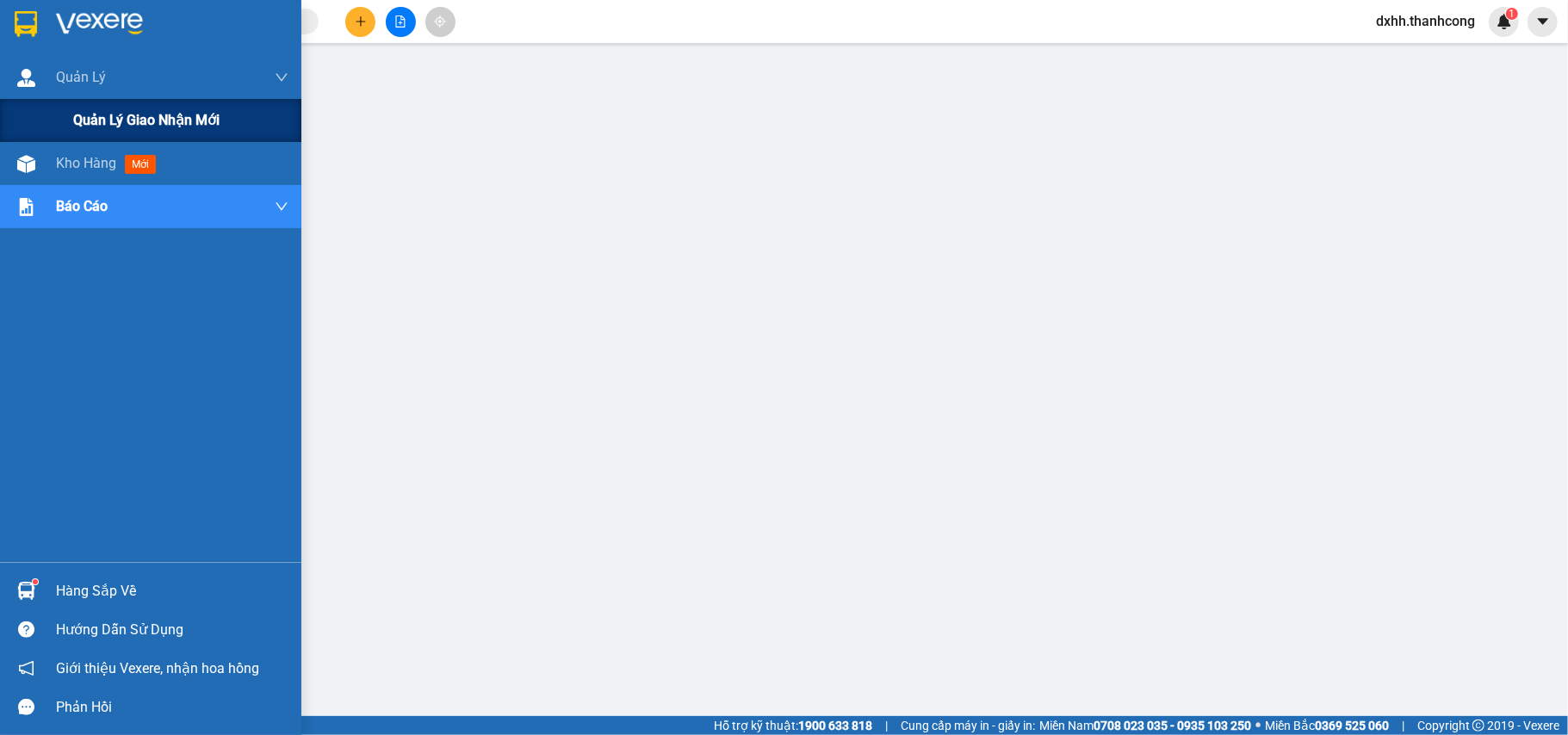
click at [171, 121] on span "Quản lý giao nhận mới" at bounding box center [146, 120] width 146 height 22
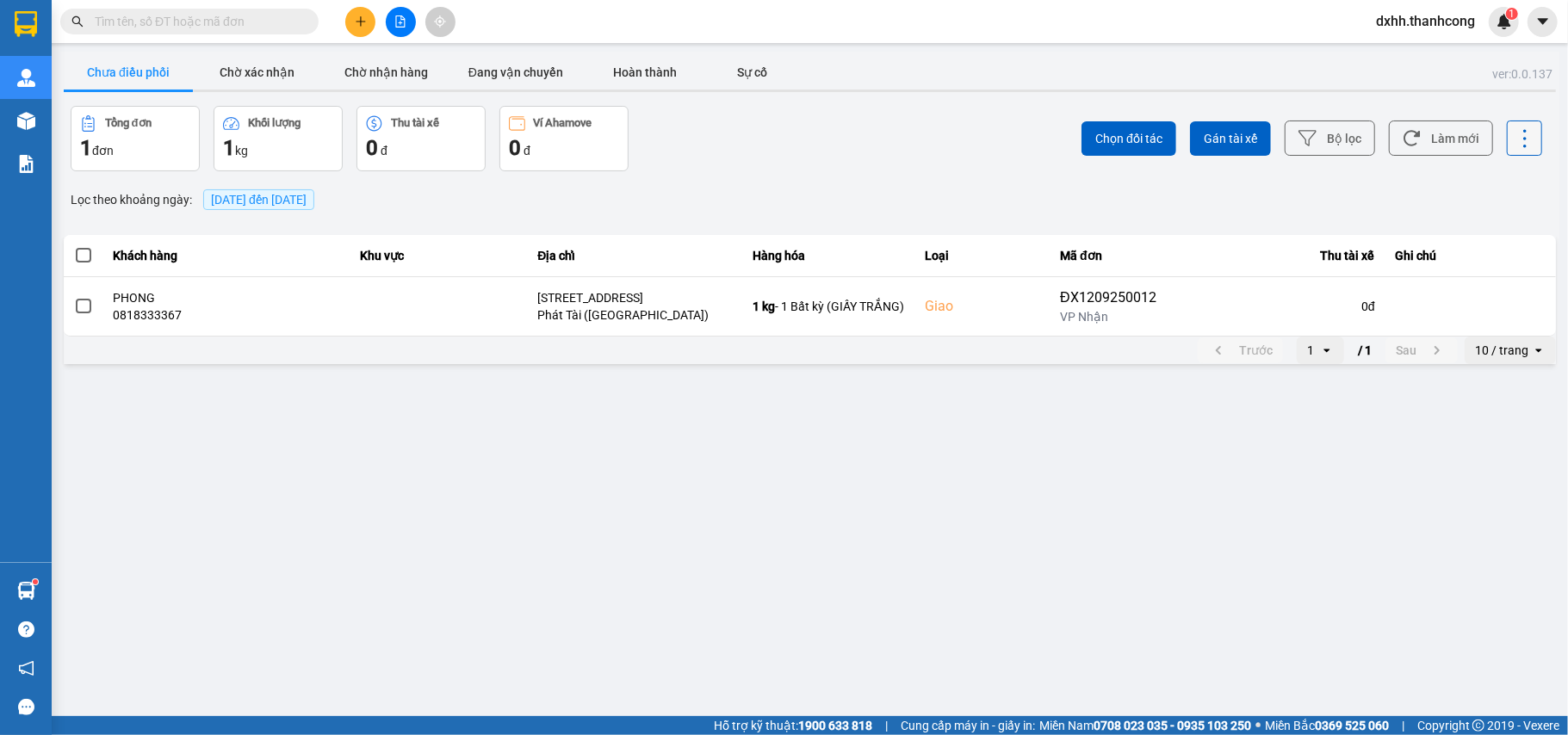
click at [1517, 137] on icon at bounding box center [1525, 138] width 24 height 24
click at [1498, 125] on span "Xuất Excel" at bounding box center [1503, 127] width 56 height 17
click at [1454, 139] on button "Làm mới" at bounding box center [1440, 137] width 104 height 35
click at [1031, 627] on main "ver: 0.0.137 Chưa điều phối Chờ xác nhận Chờ nhận hàng Đang vận chuyển Hoàn thà…" at bounding box center [784, 358] width 1568 height 716
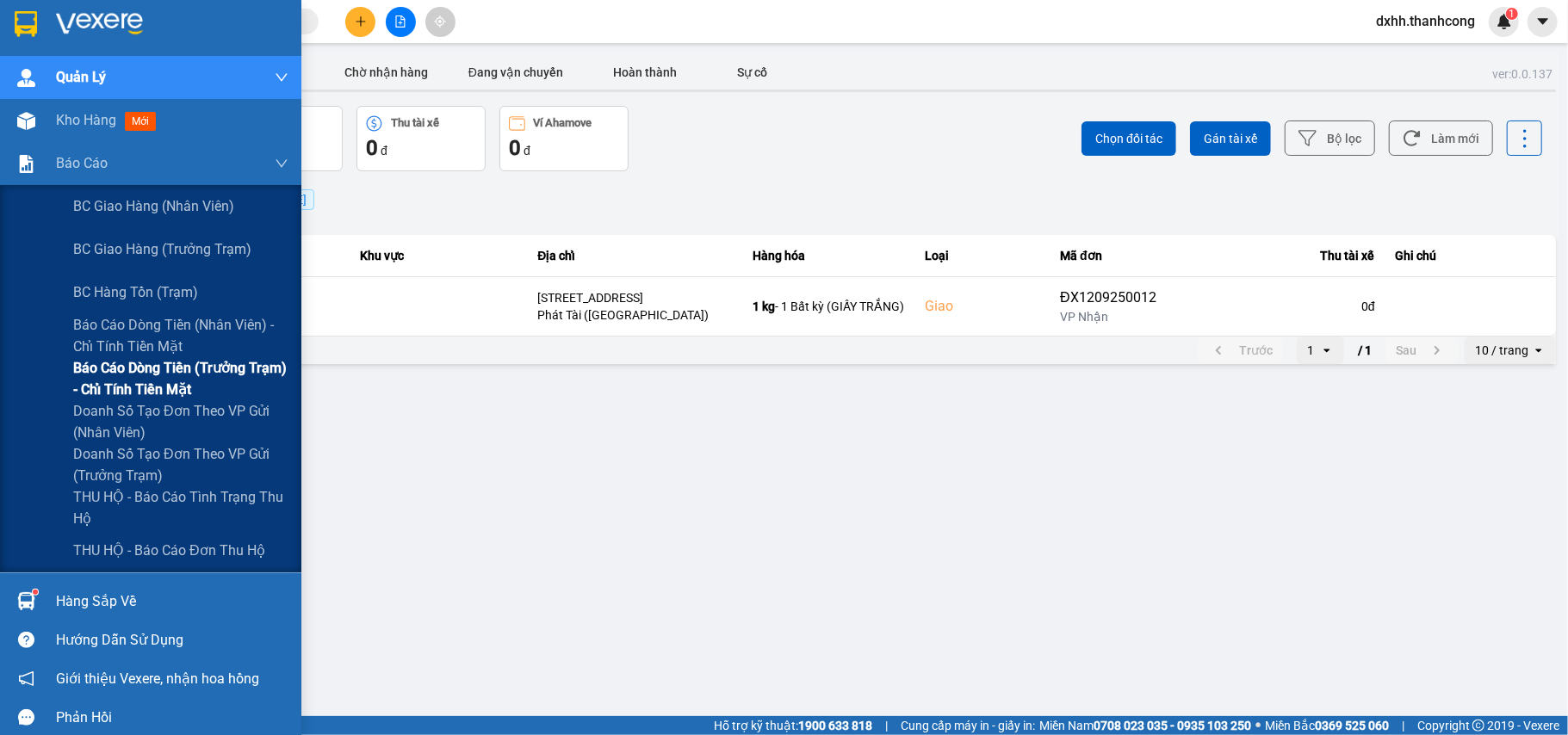
click at [170, 374] on span "Báo cáo dòng tiền (trưởng trạm) - chỉ tính tiền mặt" at bounding box center [181, 379] width 215 height 43
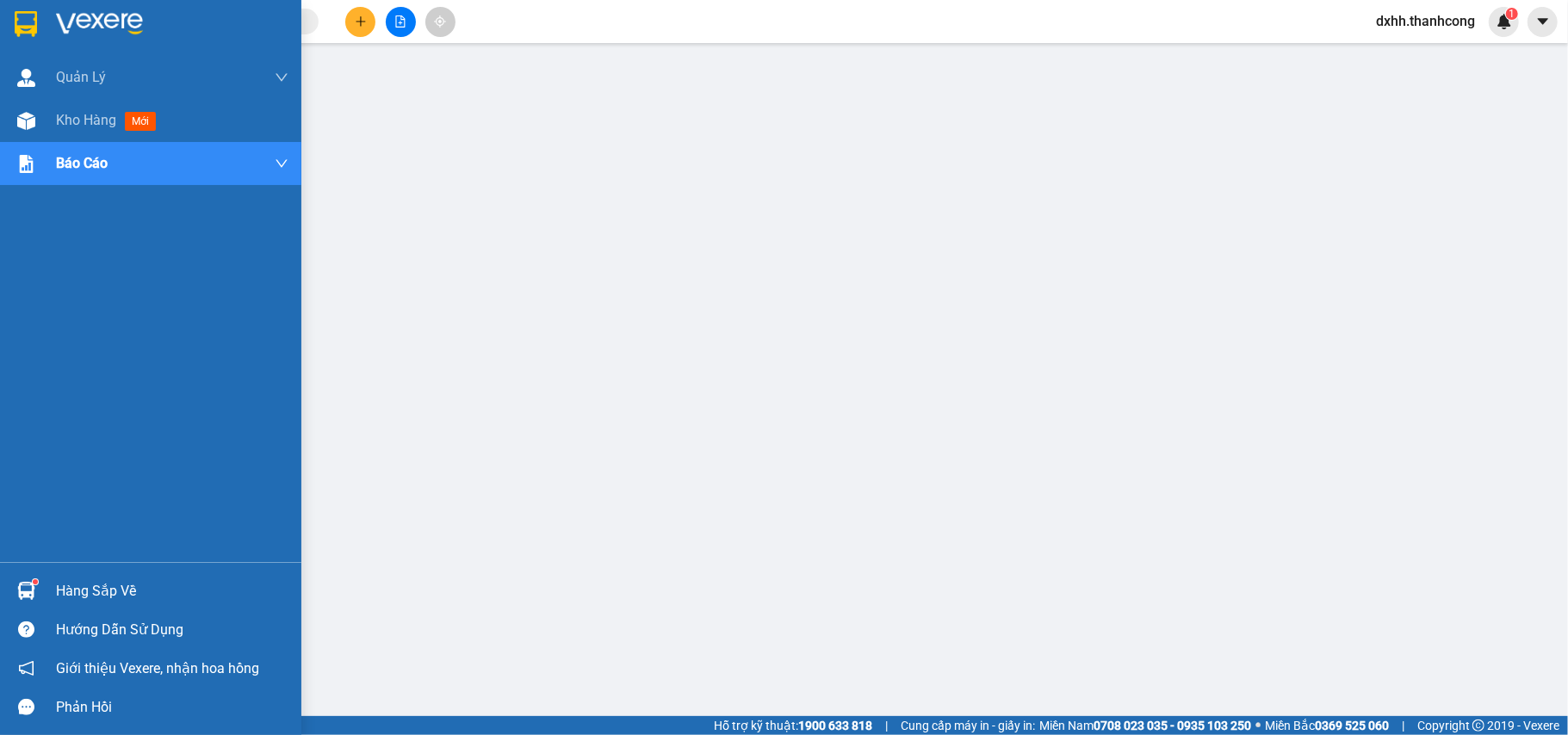
click at [66, 586] on div "Hàng sắp về" at bounding box center [172, 591] width 232 height 26
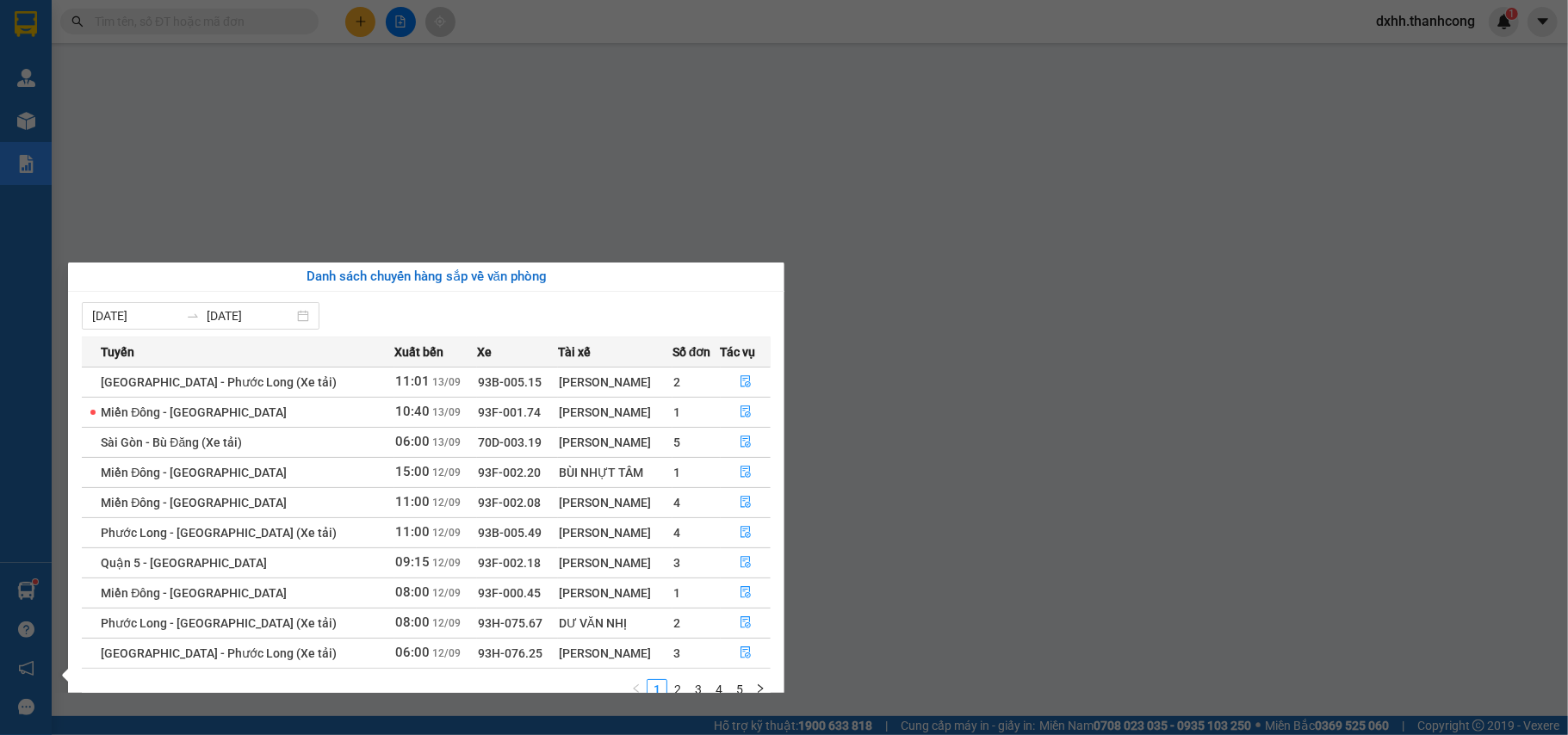
scroll to position [31, 0]
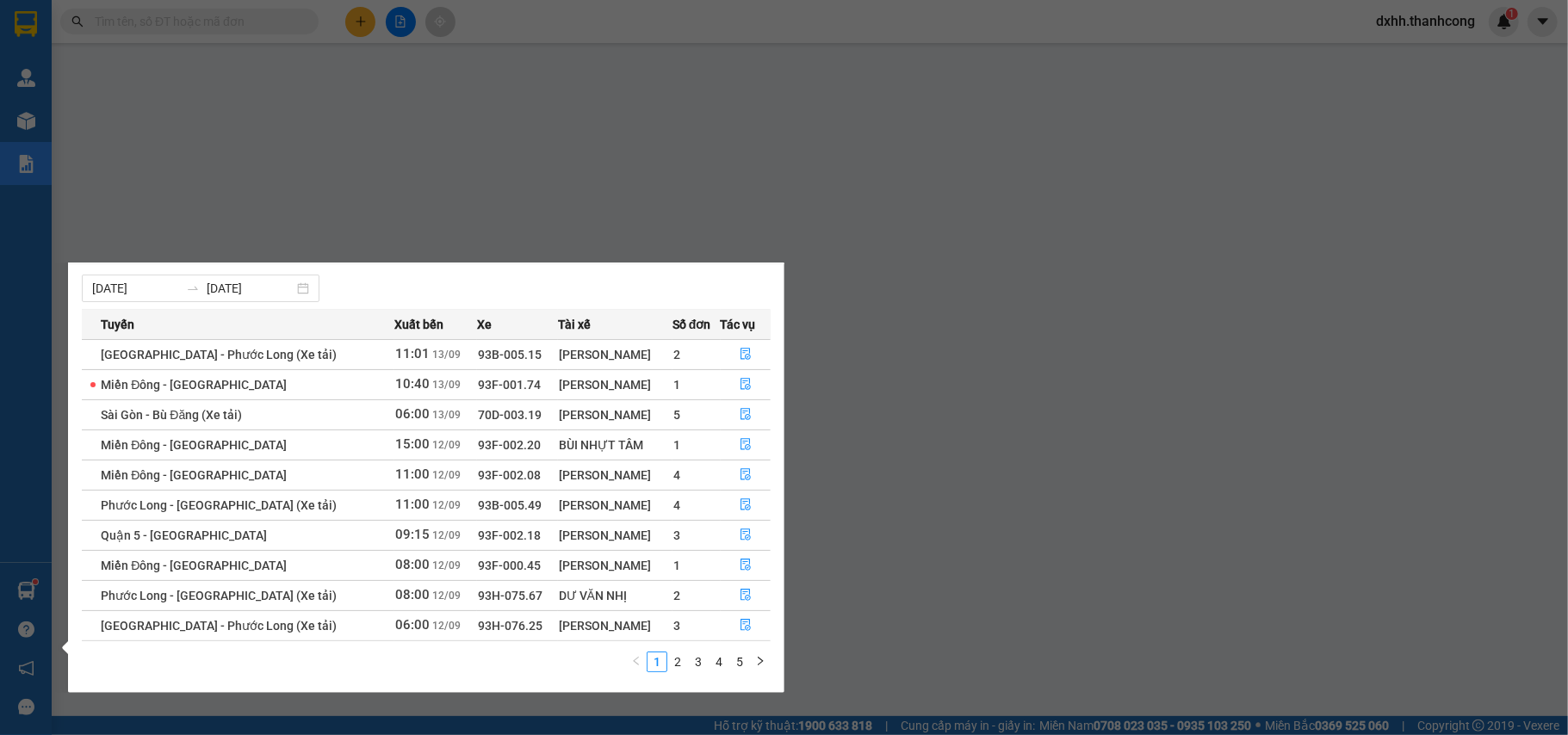
click at [478, 625] on span "93H-076.25" at bounding box center [509, 625] width 64 height 14
click at [743, 627] on icon "file-done" at bounding box center [745, 625] width 10 height 12
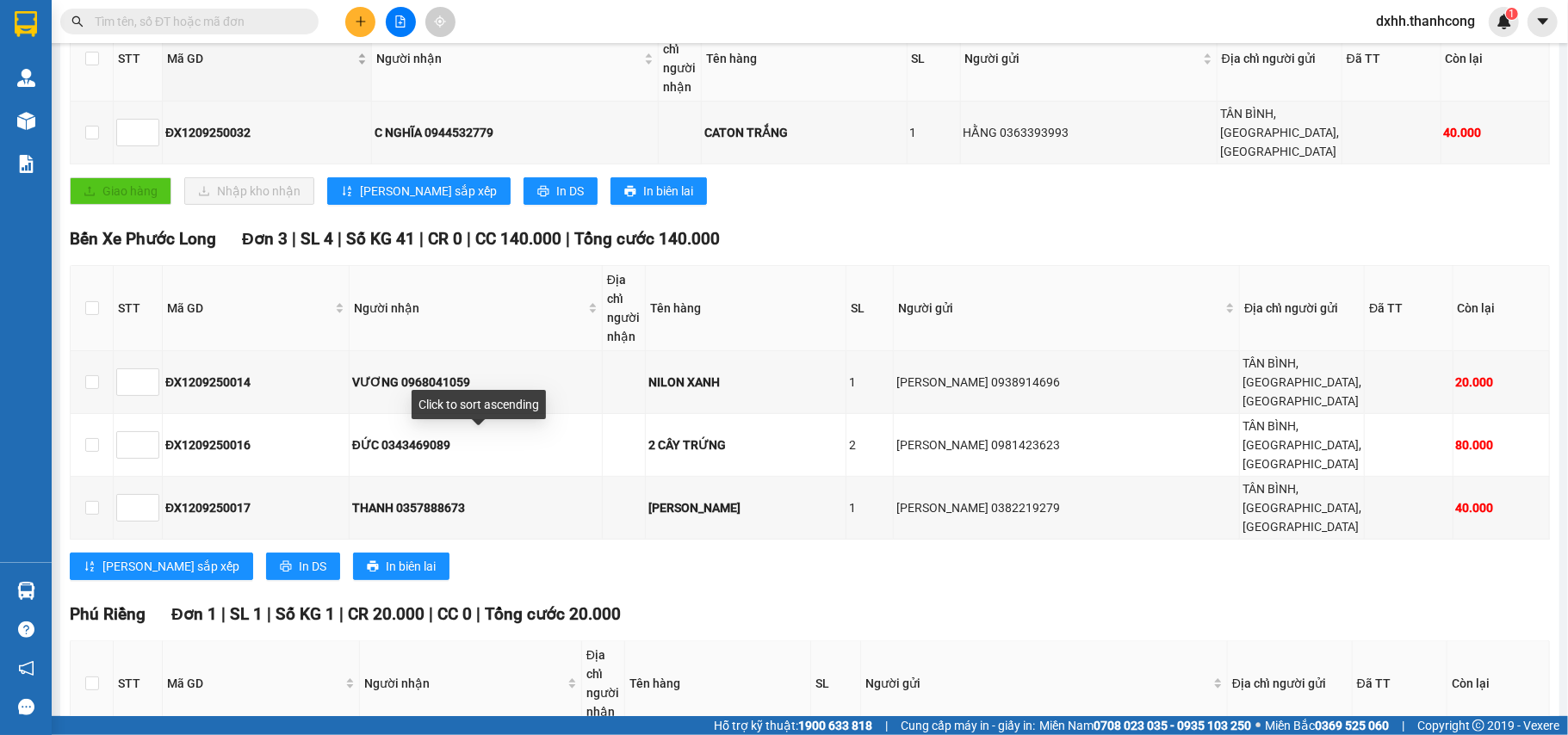
scroll to position [459, 0]
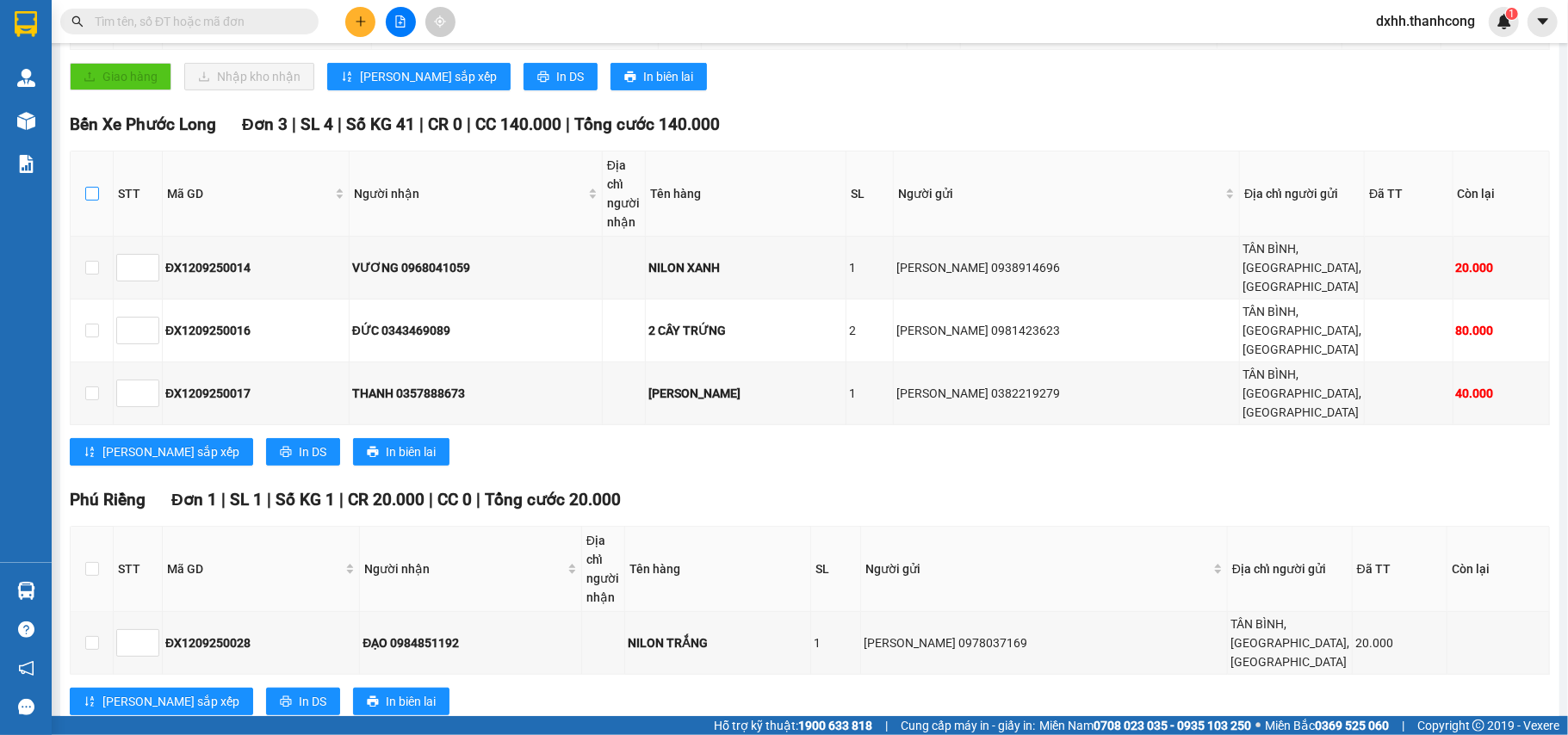
click at [88, 200] on input "checkbox" at bounding box center [91, 193] width 14 height 14
checkbox input "true"
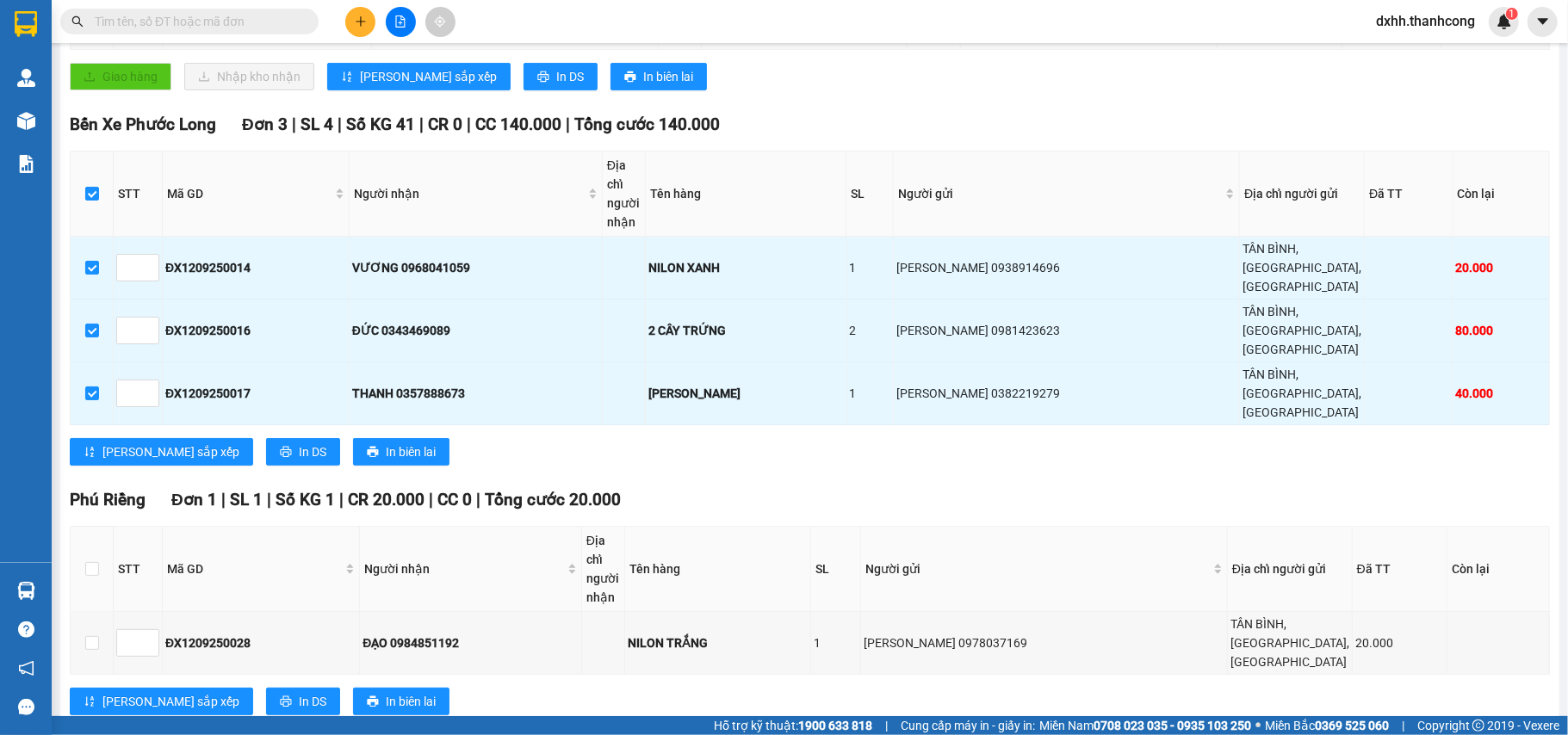
click at [83, 211] on th at bounding box center [92, 194] width 43 height 85
click at [89, 200] on input "checkbox" at bounding box center [91, 193] width 14 height 14
checkbox input "false"
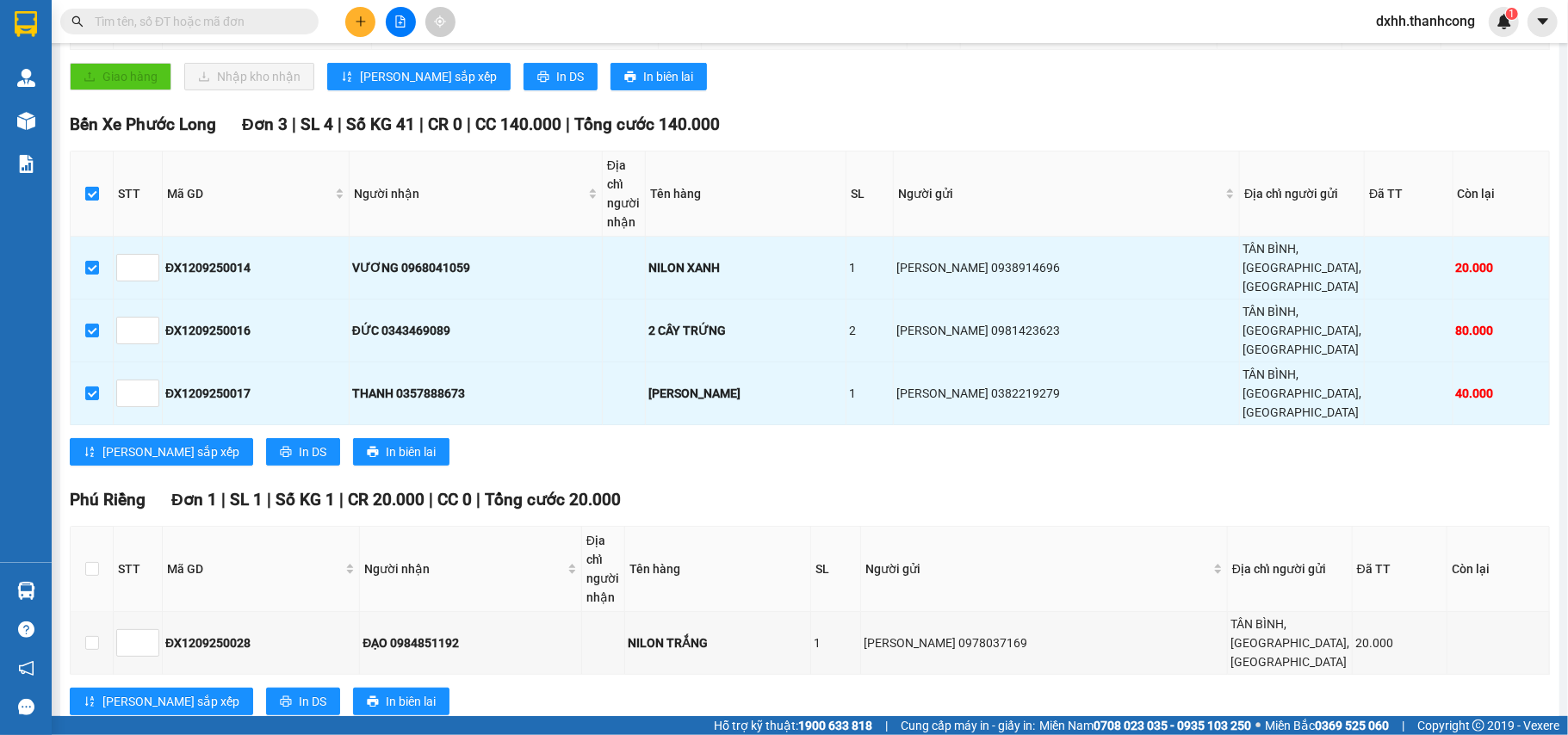
checkbox input "false"
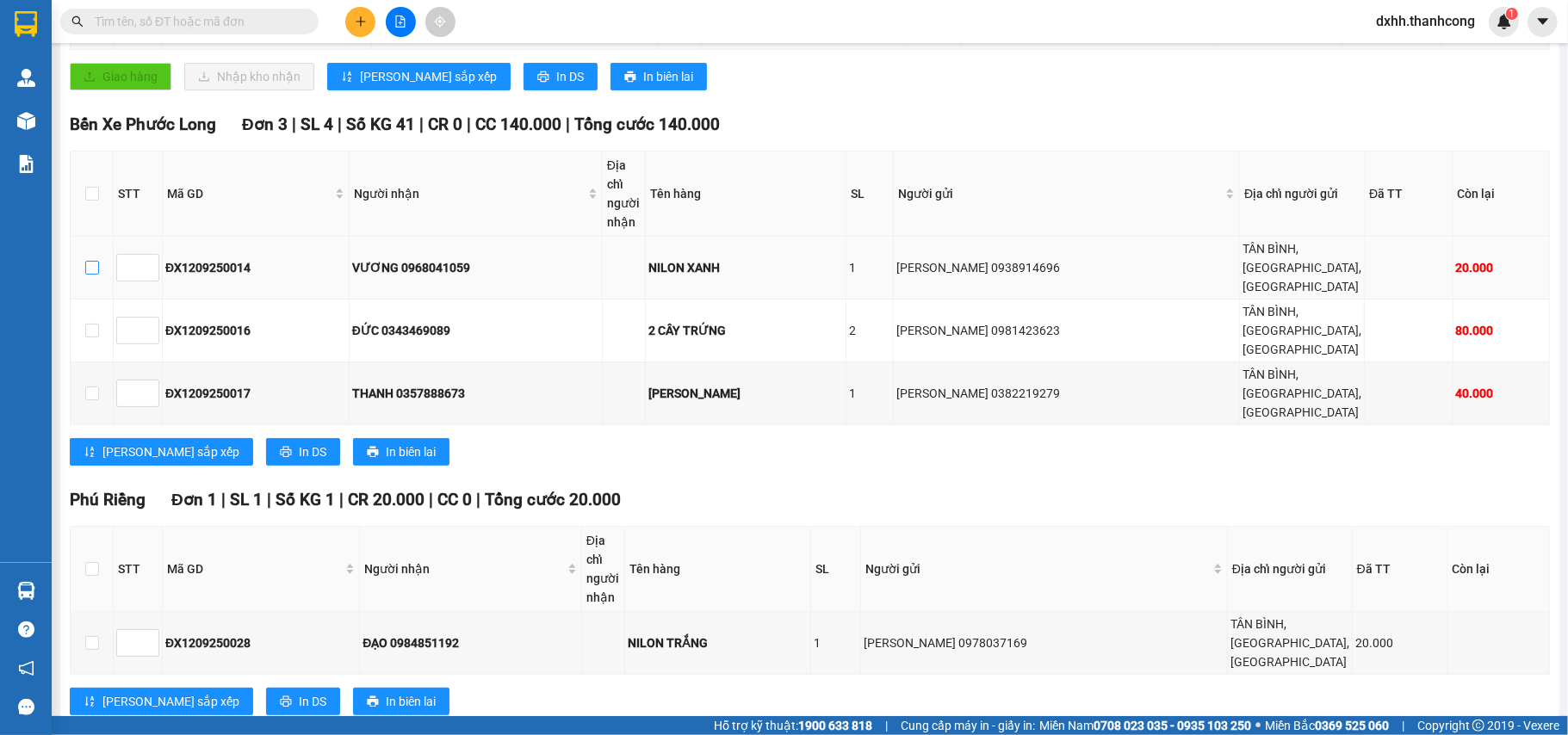
click at [95, 274] on input "checkbox" at bounding box center [91, 267] width 14 height 14
checkbox input "true"
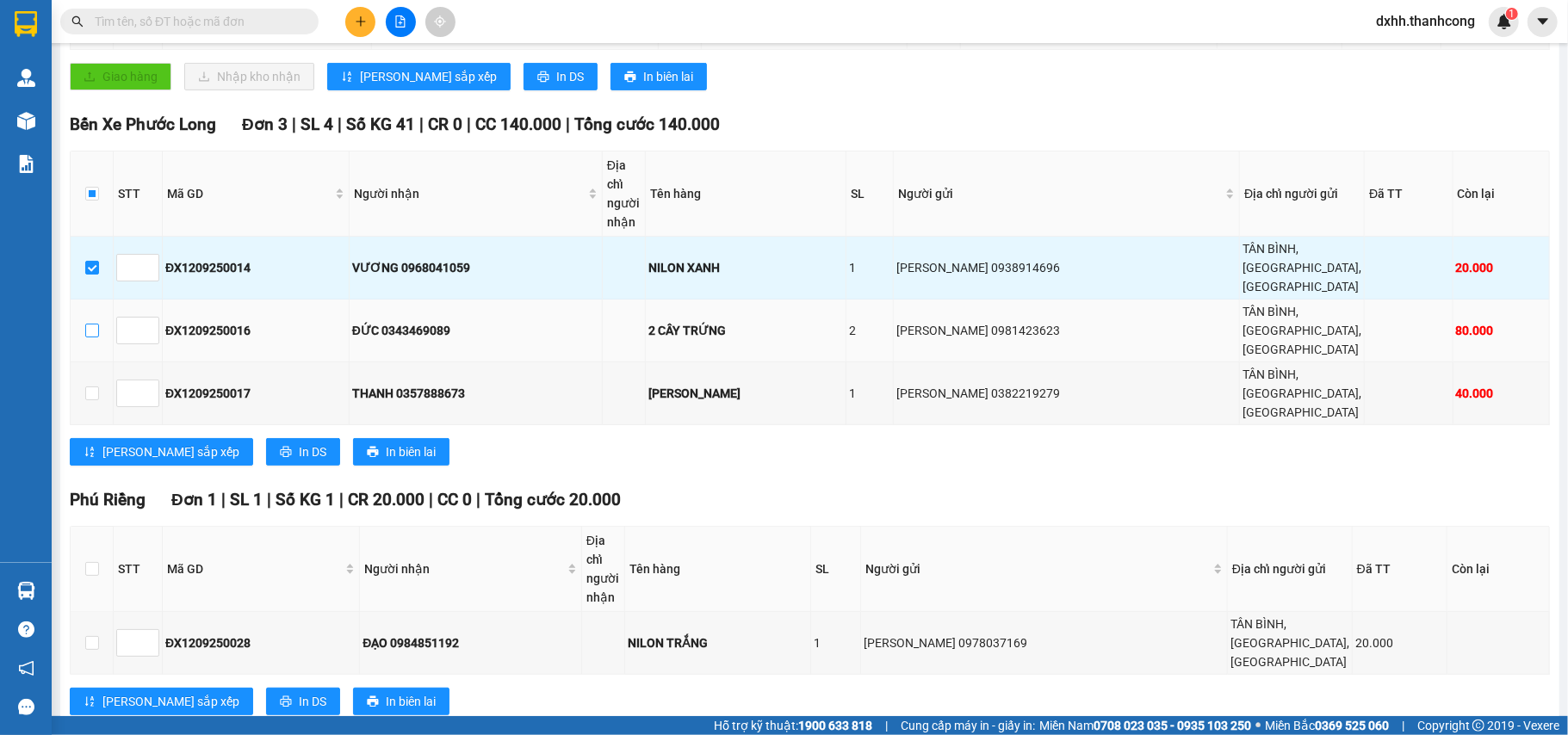
click at [86, 338] on input "checkbox" at bounding box center [91, 330] width 14 height 14
checkbox input "true"
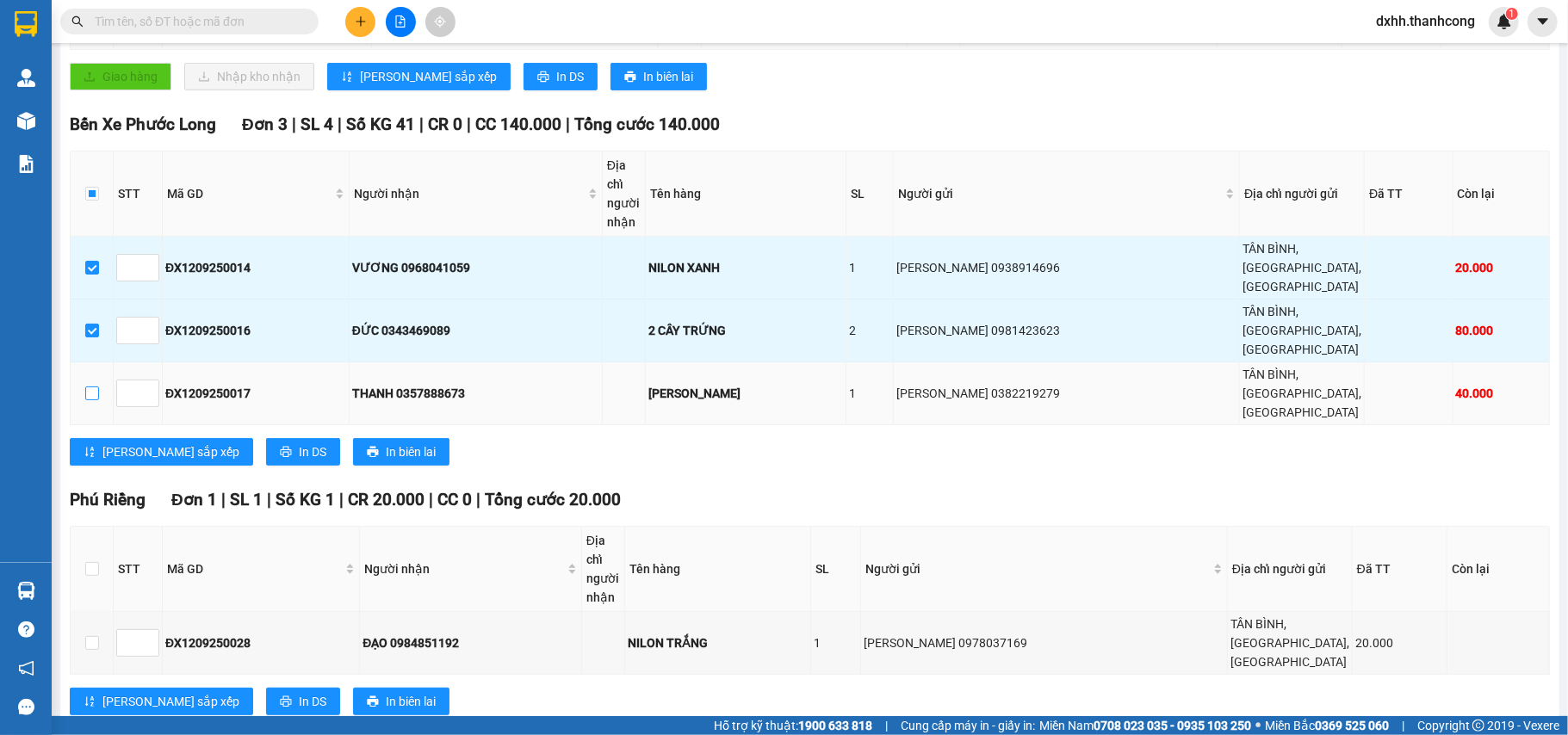
click at [93, 403] on label at bounding box center [91, 393] width 14 height 19
click at [93, 400] on input "checkbox" at bounding box center [91, 393] width 14 height 14
checkbox input "true"
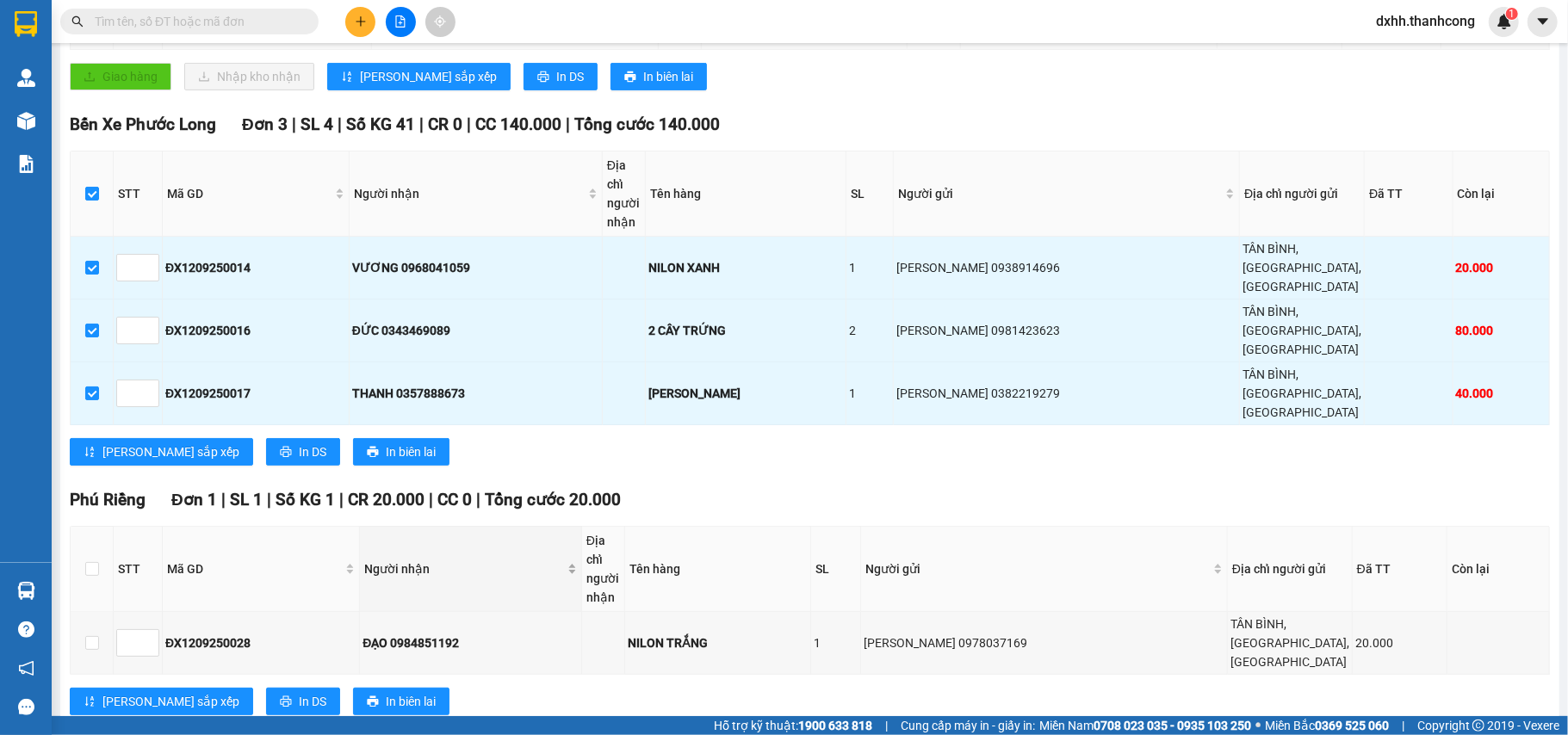
scroll to position [344, 0]
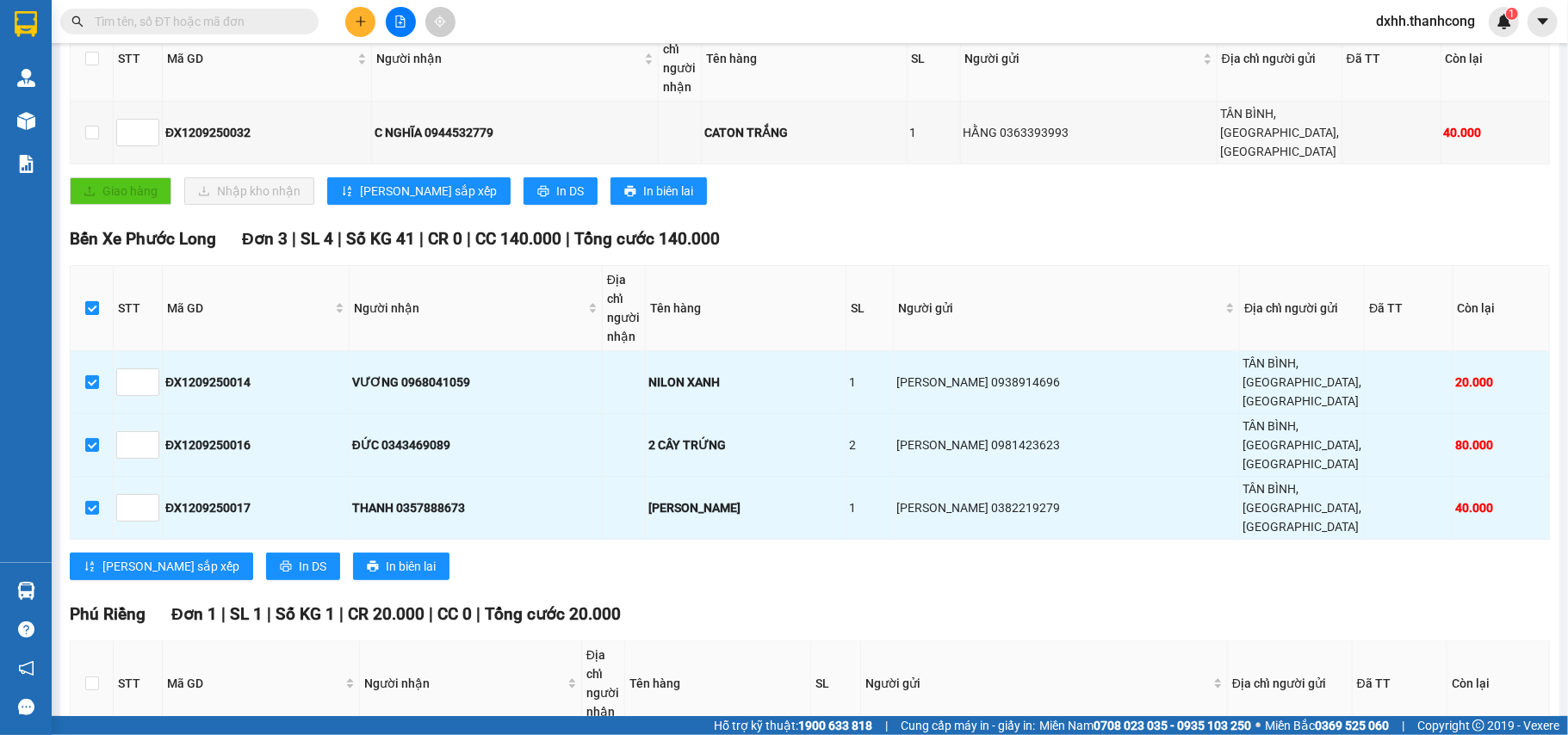
click at [94, 315] on input "checkbox" at bounding box center [91, 308] width 14 height 14
checkbox input "false"
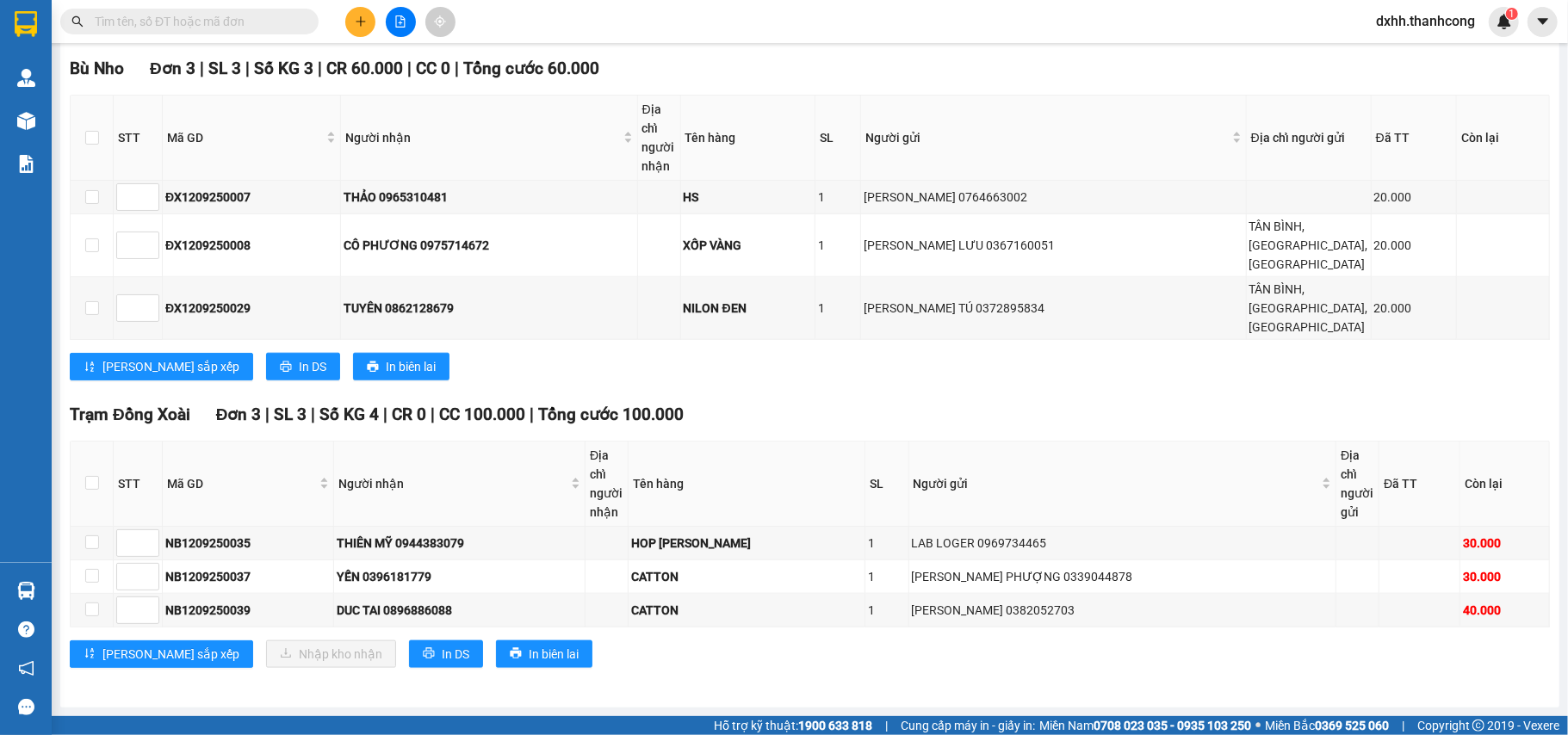
scroll to position [1280, 0]
click at [88, 538] on input "checkbox" at bounding box center [91, 542] width 14 height 14
checkbox input "true"
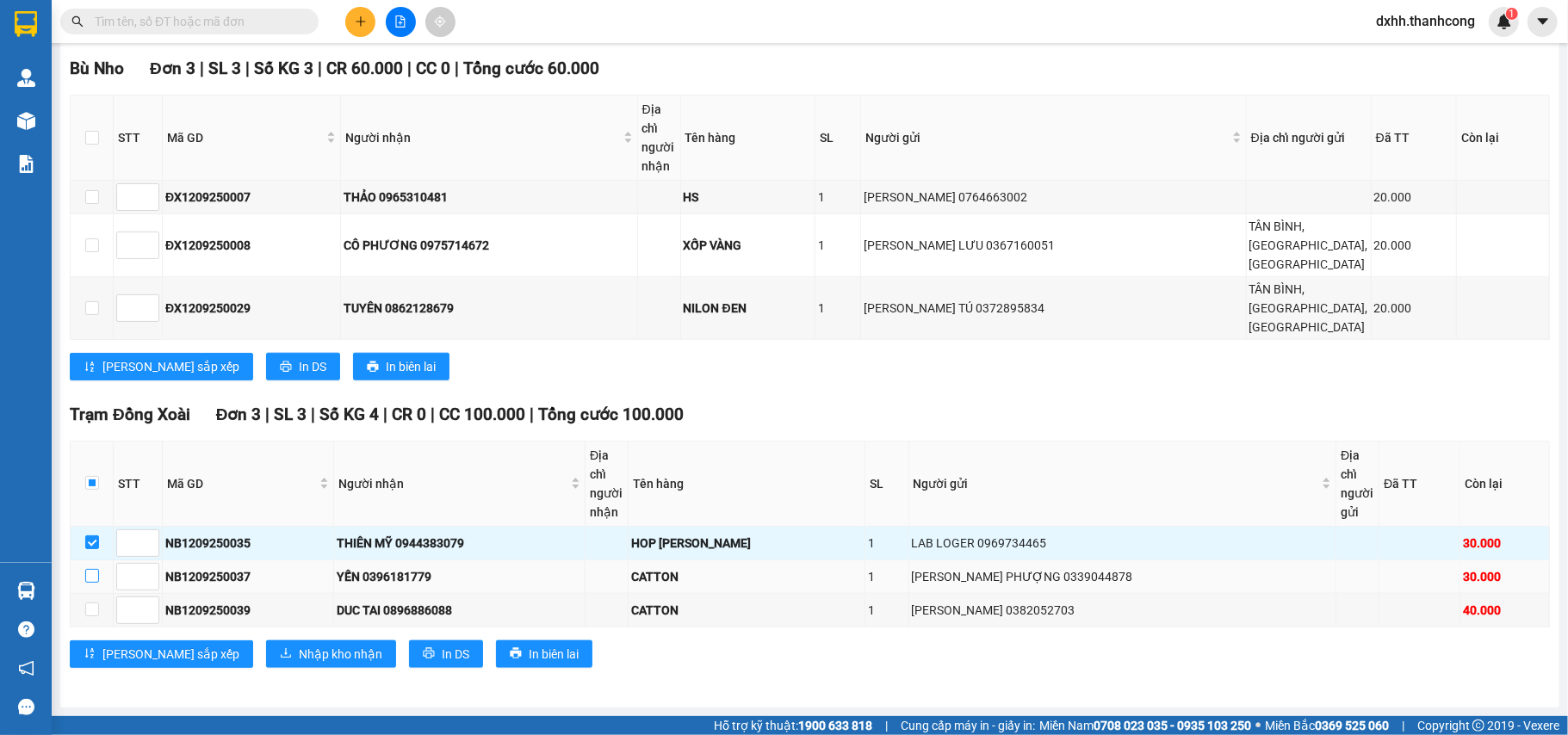
click at [88, 578] on input "checkbox" at bounding box center [91, 575] width 14 height 14
checkbox input "true"
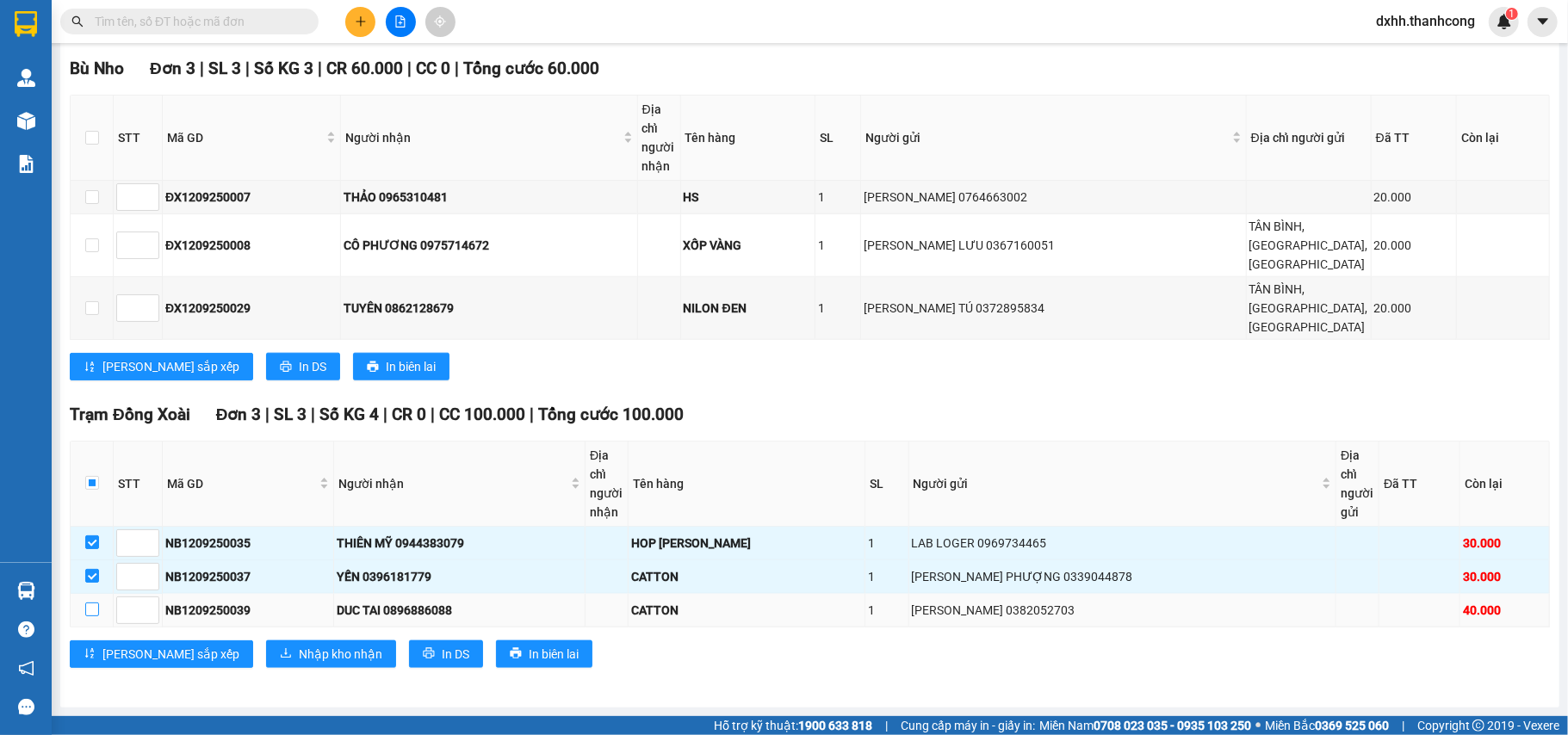
drag, startPoint x: 90, startPoint y: 613, endPoint x: 101, endPoint y: 610, distance: 11.4
click at [90, 614] on input "checkbox" at bounding box center [91, 609] width 14 height 14
checkbox input "true"
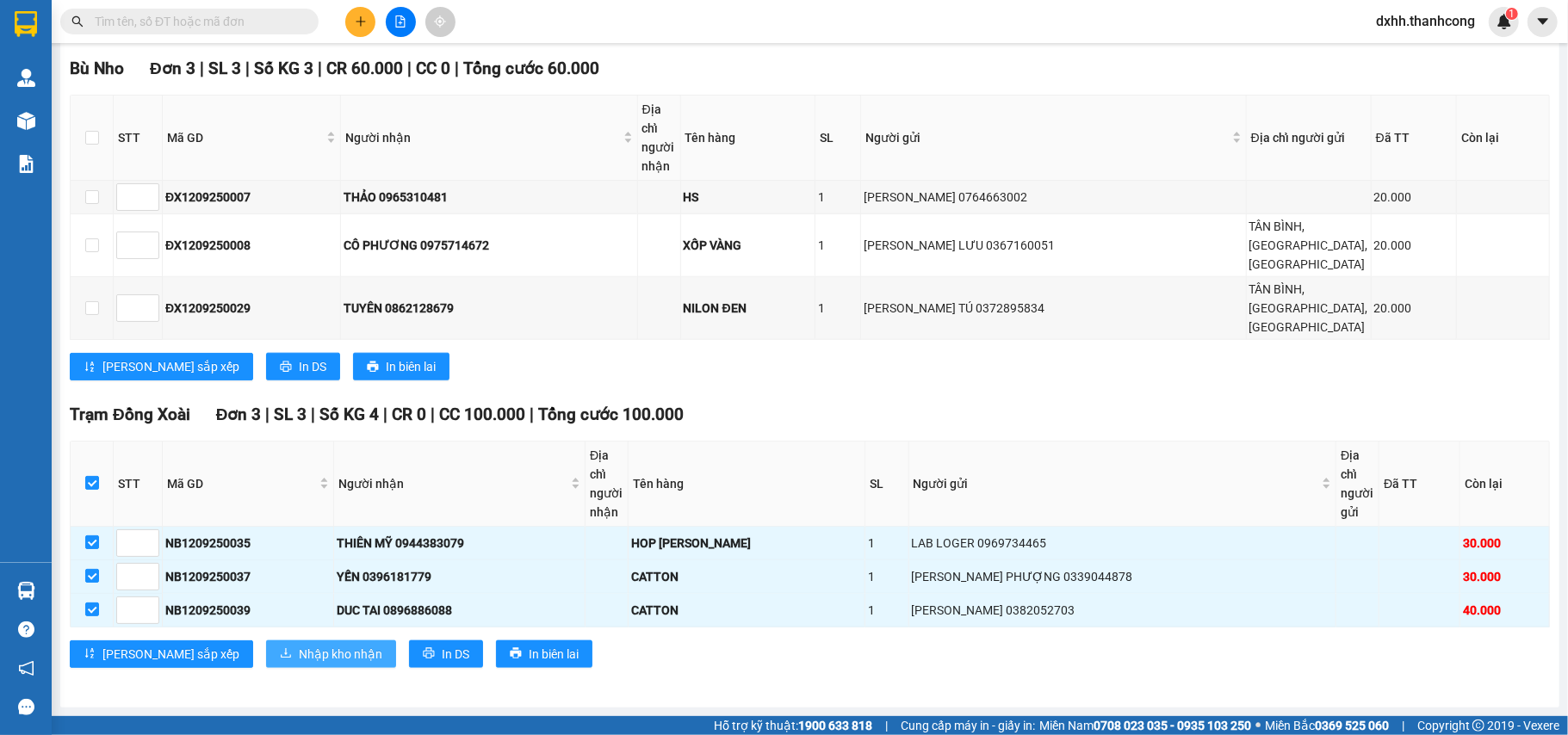
click at [299, 654] on span "Nhập kho nhận" at bounding box center [341, 654] width 83 height 19
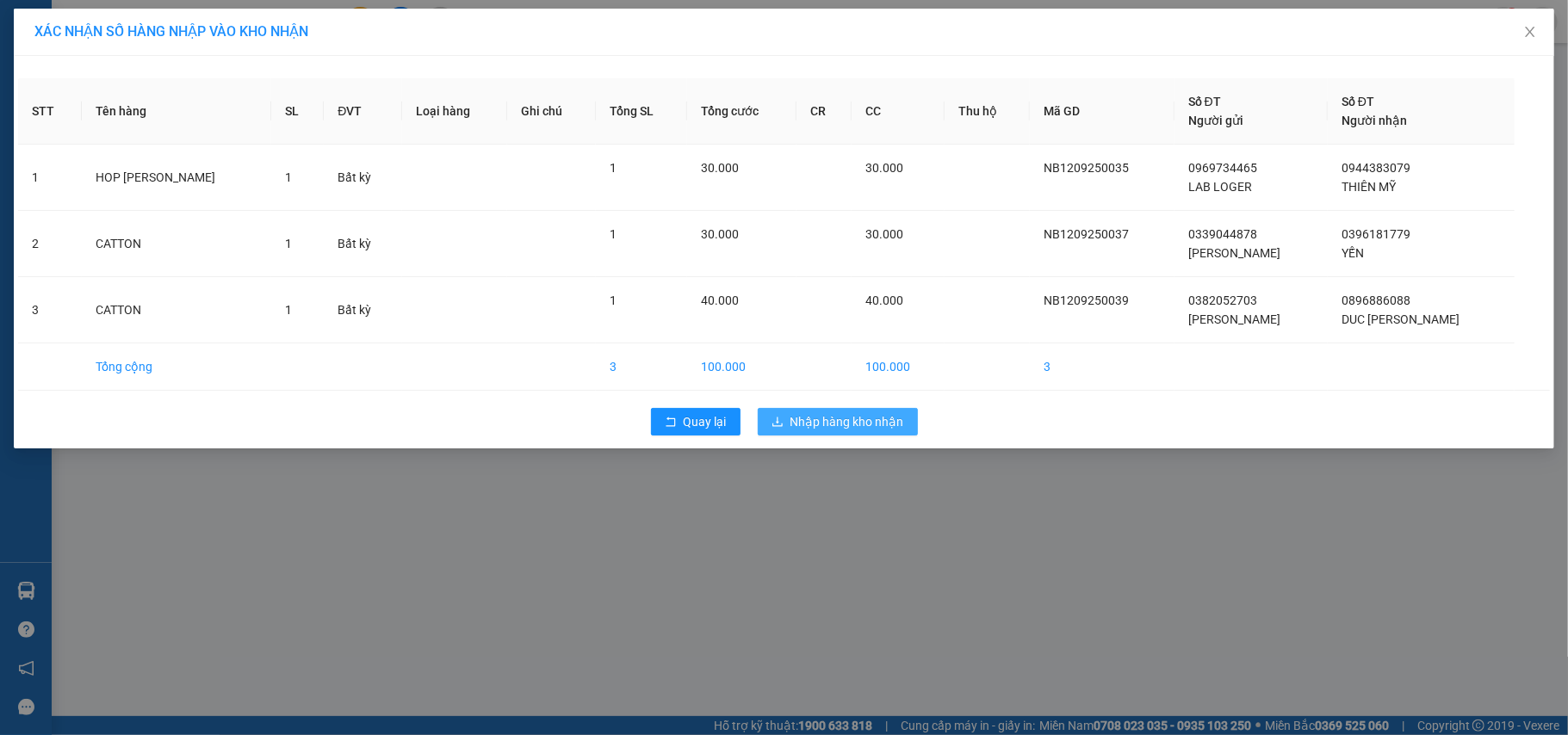
click at [864, 418] on span "Nhập hàng kho nhận" at bounding box center [847, 422] width 114 height 19
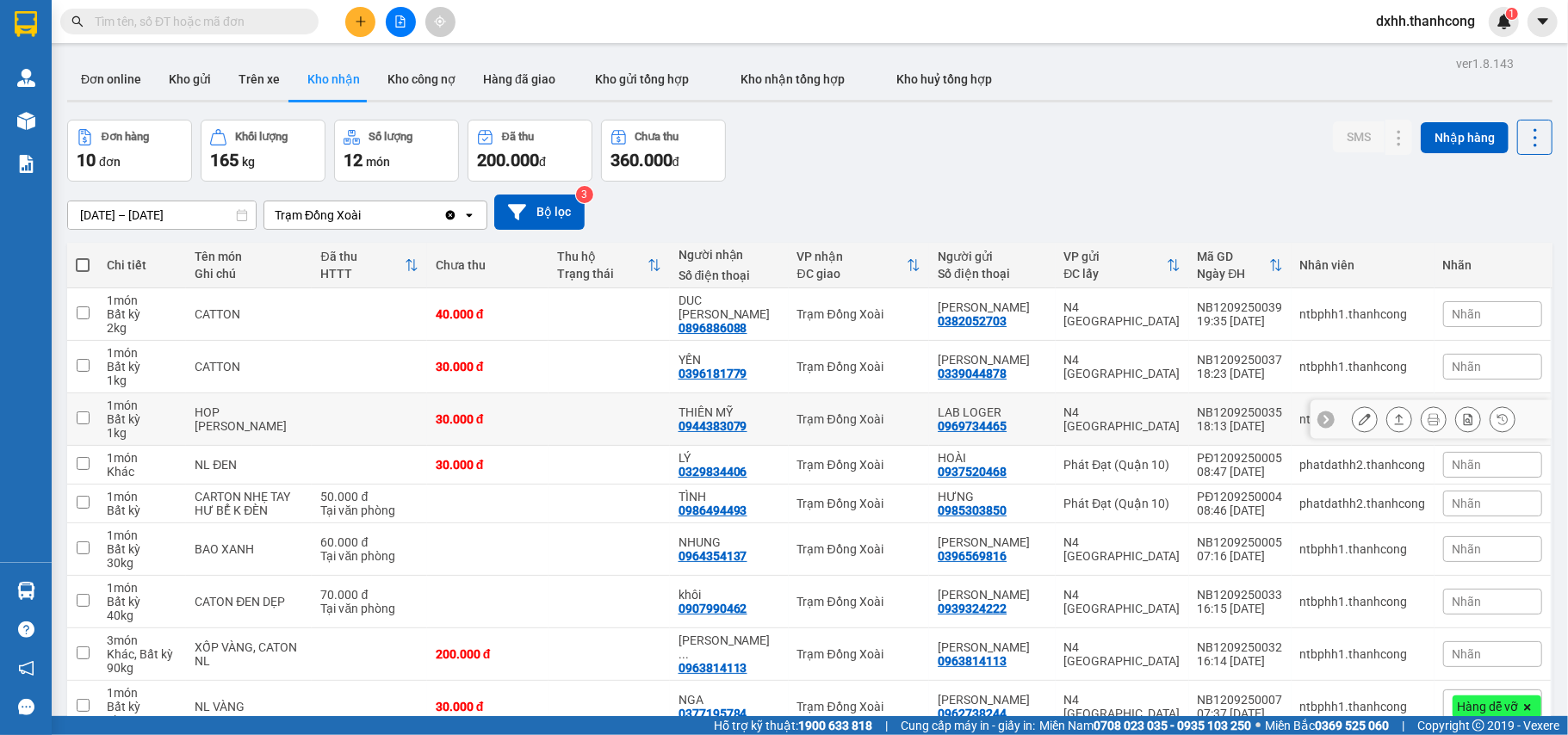
scroll to position [144, 0]
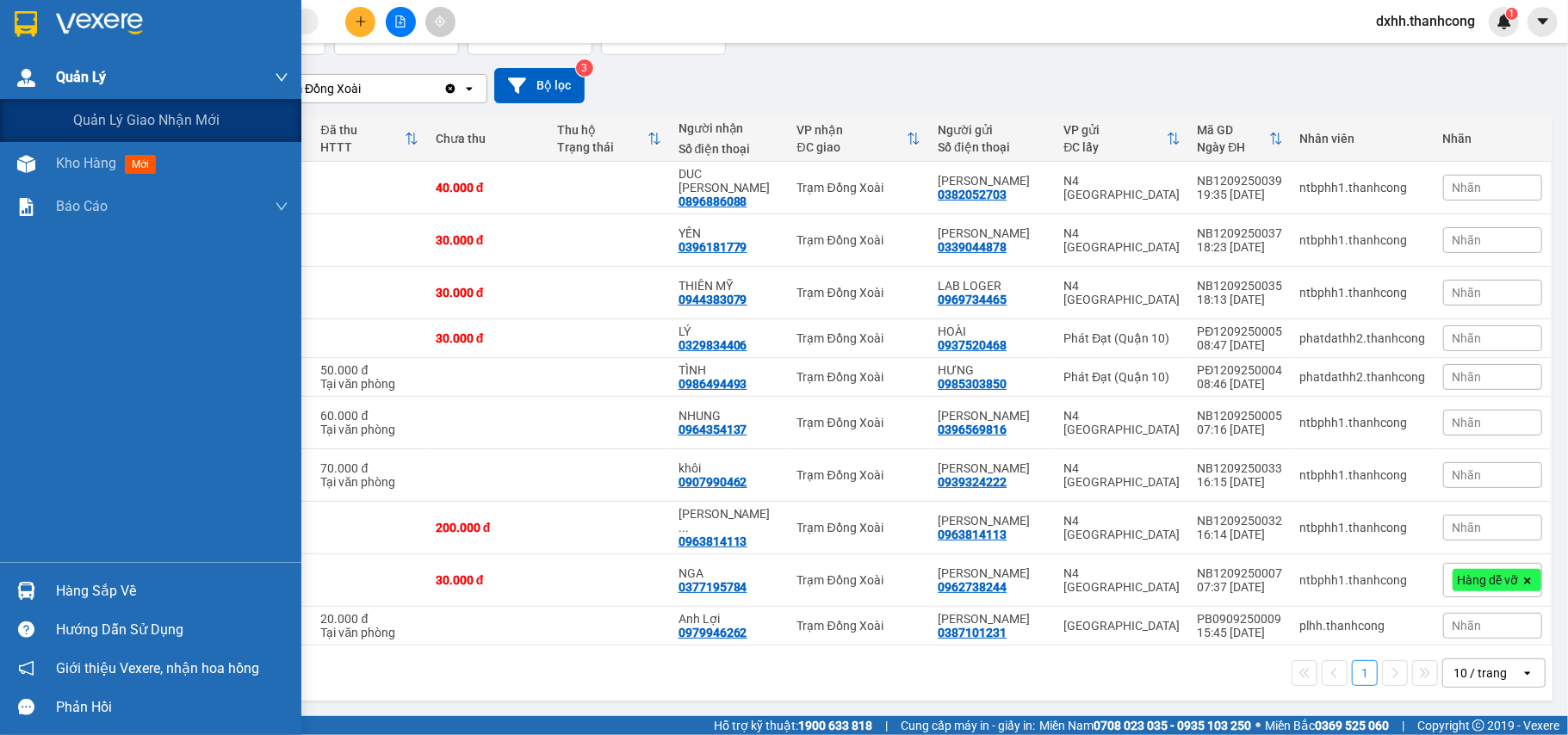
click at [94, 72] on span "Quản Lý" at bounding box center [80, 77] width 50 height 22
click at [159, 107] on div "Quản lý giao nhận mới" at bounding box center [181, 121] width 215 height 43
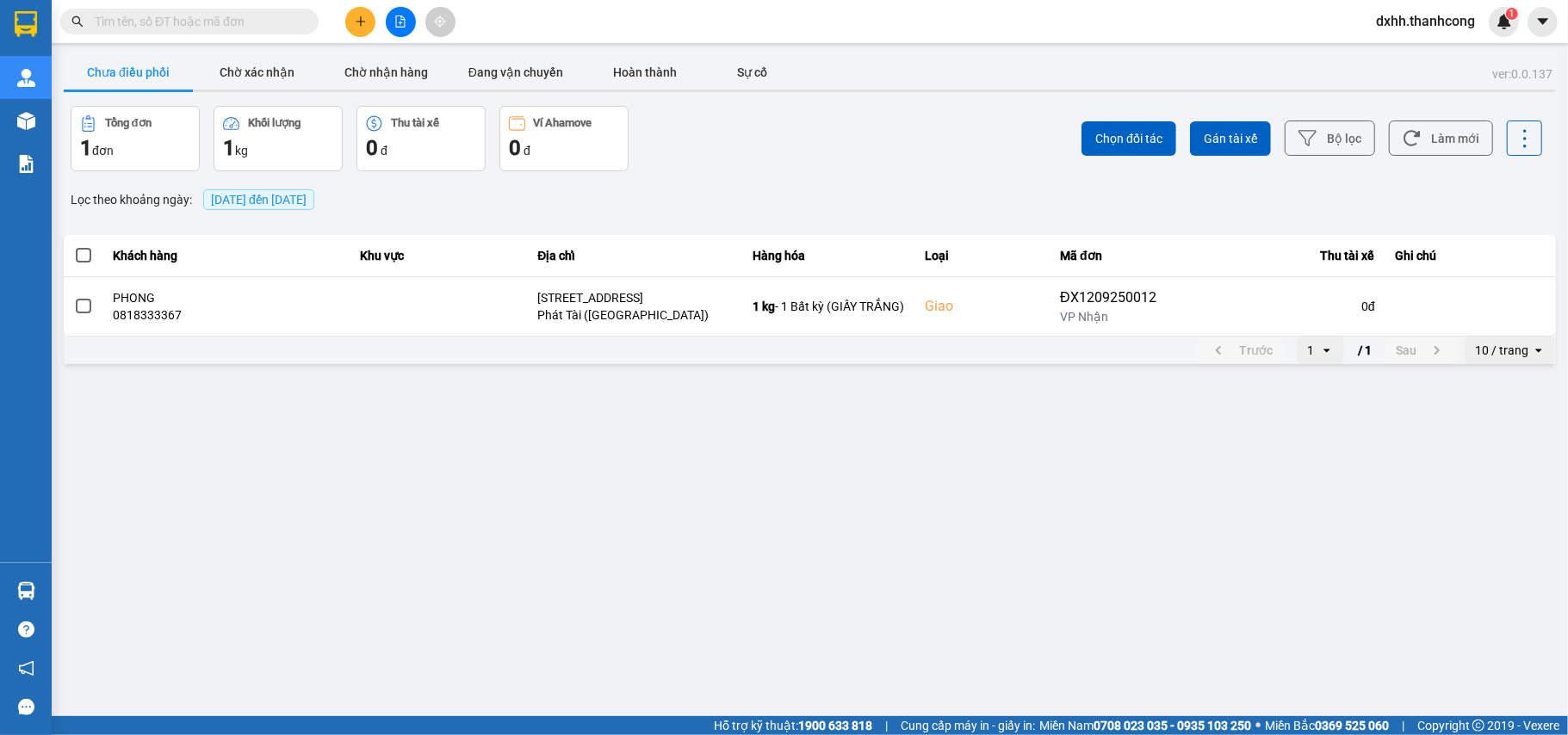
click at [809, 541] on main "ver: 0.0.137 Chưa điều phối Chờ xác nhận Chờ nhận hàng Đang vận chuyển Hoàn thà…" at bounding box center [784, 358] width 1568 height 716
click at [1461, 23] on span "dxhh.thanhcong" at bounding box center [1425, 21] width 126 height 22
click at [1431, 53] on span "Đăng xuất" at bounding box center [1432, 53] width 91 height 19
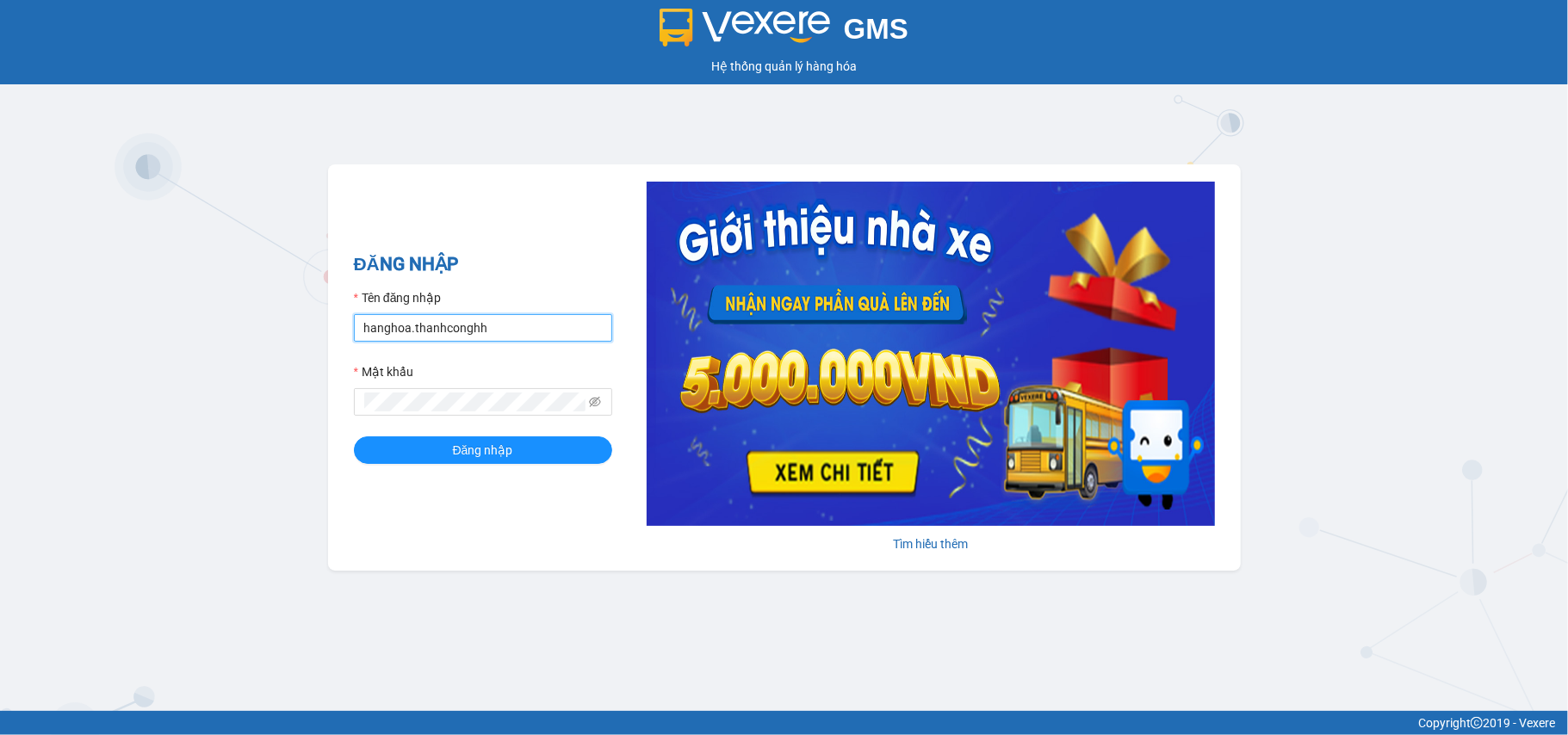
drag, startPoint x: 496, startPoint y: 328, endPoint x: 197, endPoint y: 315, distance: 299.3
click at [197, 315] on div "GMS Hệ thống quản lý hàng hóa ĐĂNG NHẬP Tên đăng nhập hanghoa.thanhconghh Mật k…" at bounding box center [784, 355] width 1568 height 711
type input "kthh1.thanhcong"
click at [232, 399] on div "GMS Hệ thống quản lý hàng hóa ĐĂNG NHẬP Tên đăng nhập kthh1.thanhcong Mật khẩu …" at bounding box center [784, 355] width 1568 height 711
click at [354, 436] on button "Đăng nhập" at bounding box center [483, 450] width 258 height 27
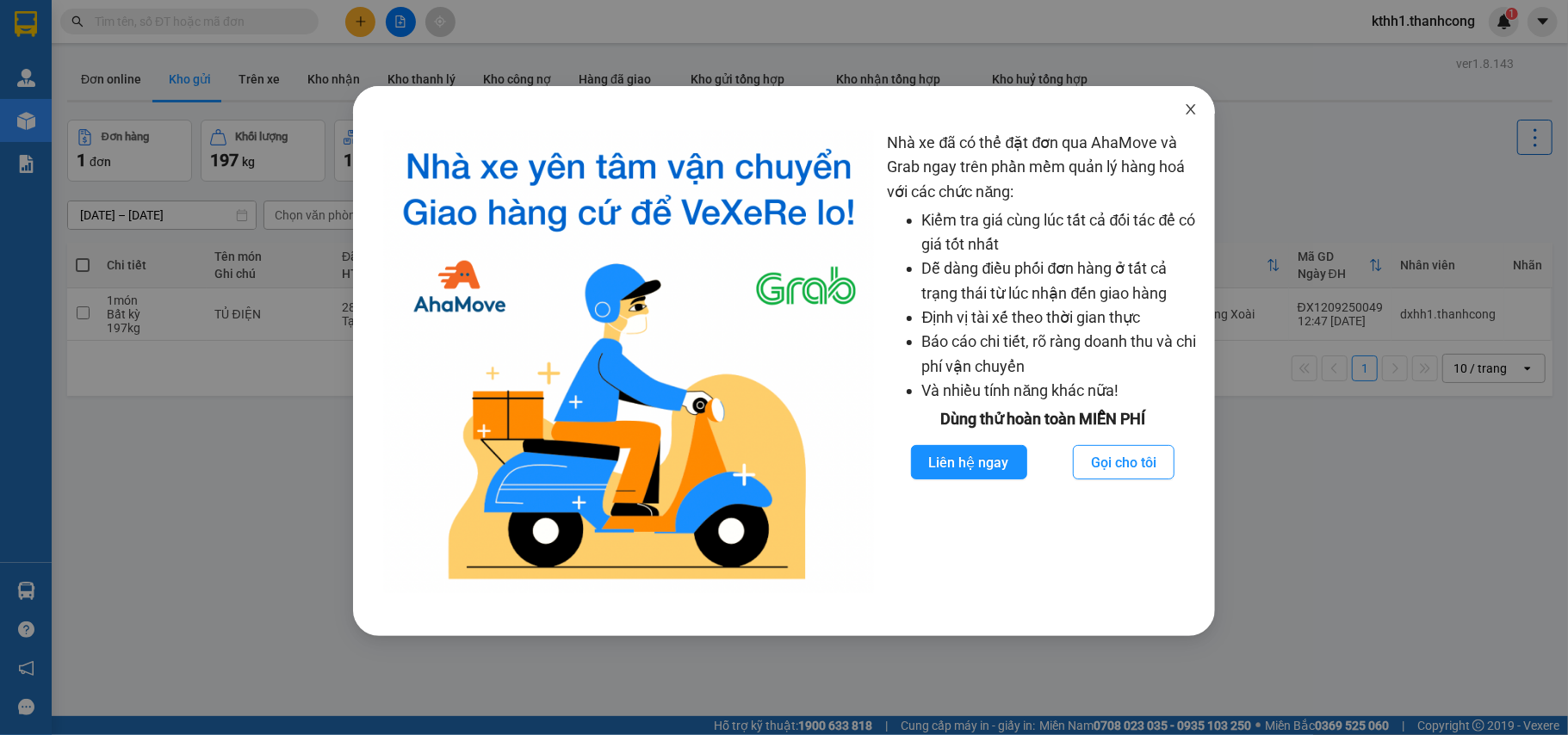
click at [1191, 114] on icon "close" at bounding box center [1190, 108] width 14 height 14
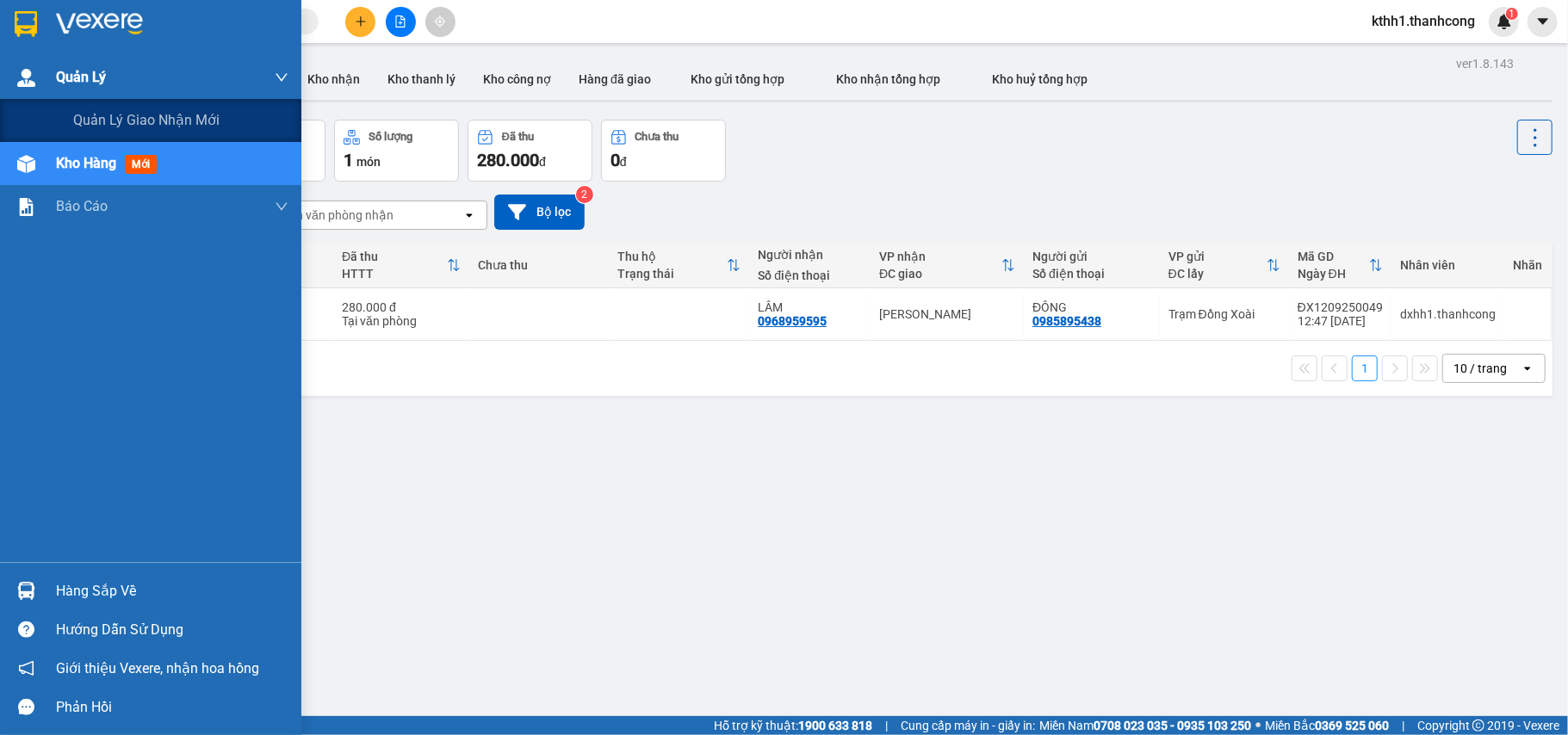
click at [98, 78] on span "Quản Lý" at bounding box center [80, 77] width 50 height 22
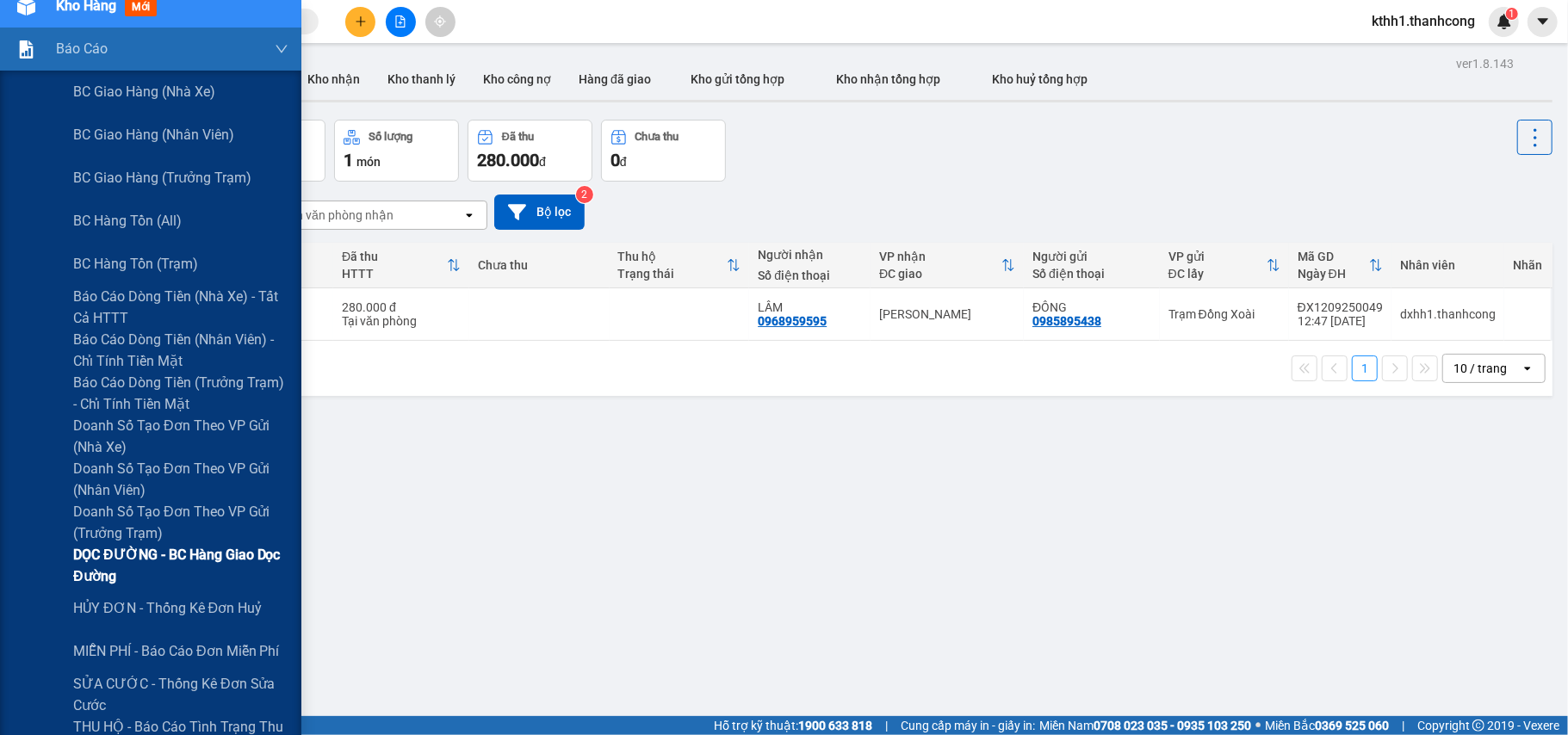
scroll to position [229, 0]
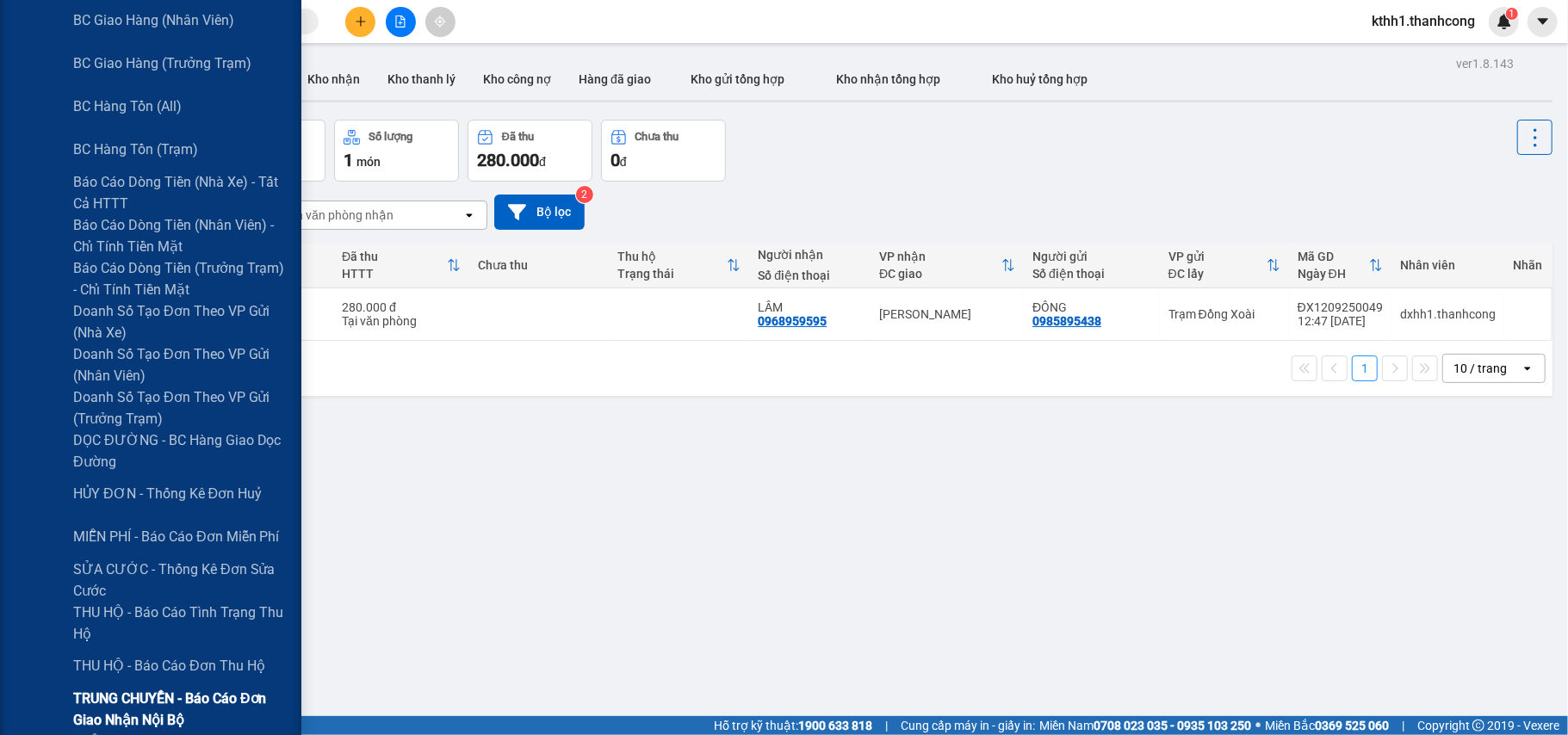
click at [163, 699] on span "TRUNG CHUYỂN - Báo cáo đơn giao nhận nội bộ" at bounding box center [181, 710] width 215 height 43
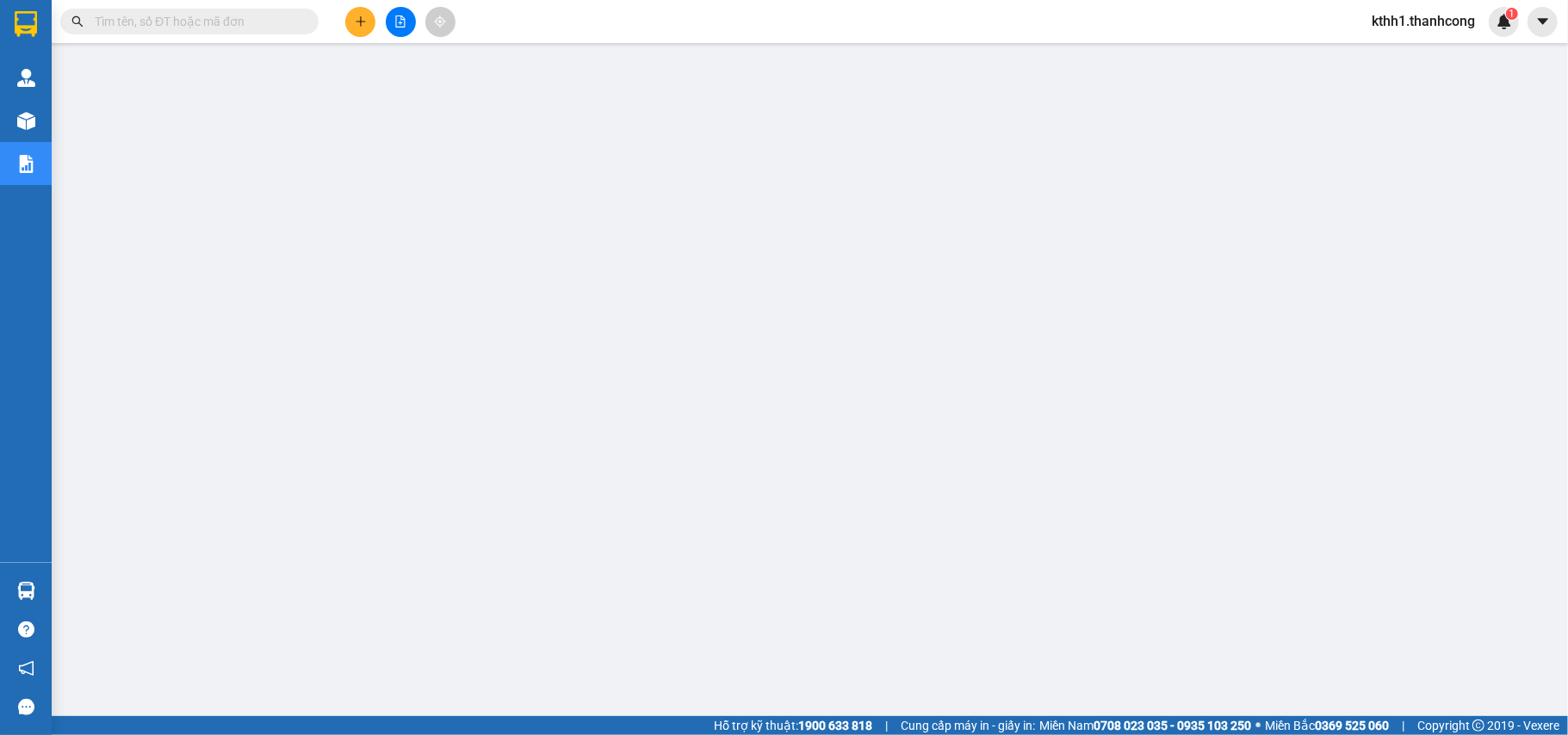
click at [239, 22] on input "text" at bounding box center [196, 21] width 203 height 19
paste input "PĐ1109250042"
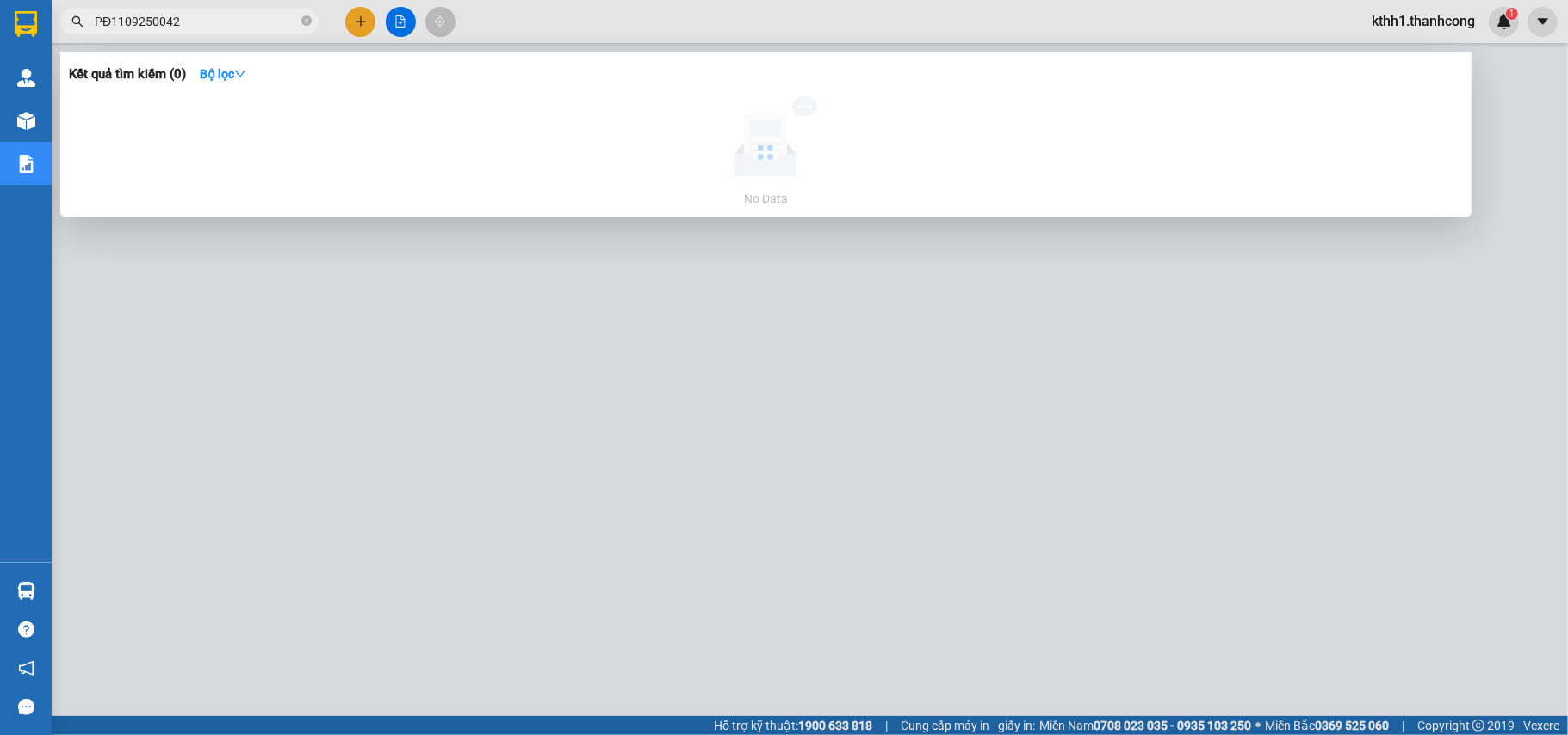
type input "PĐ1109250042"
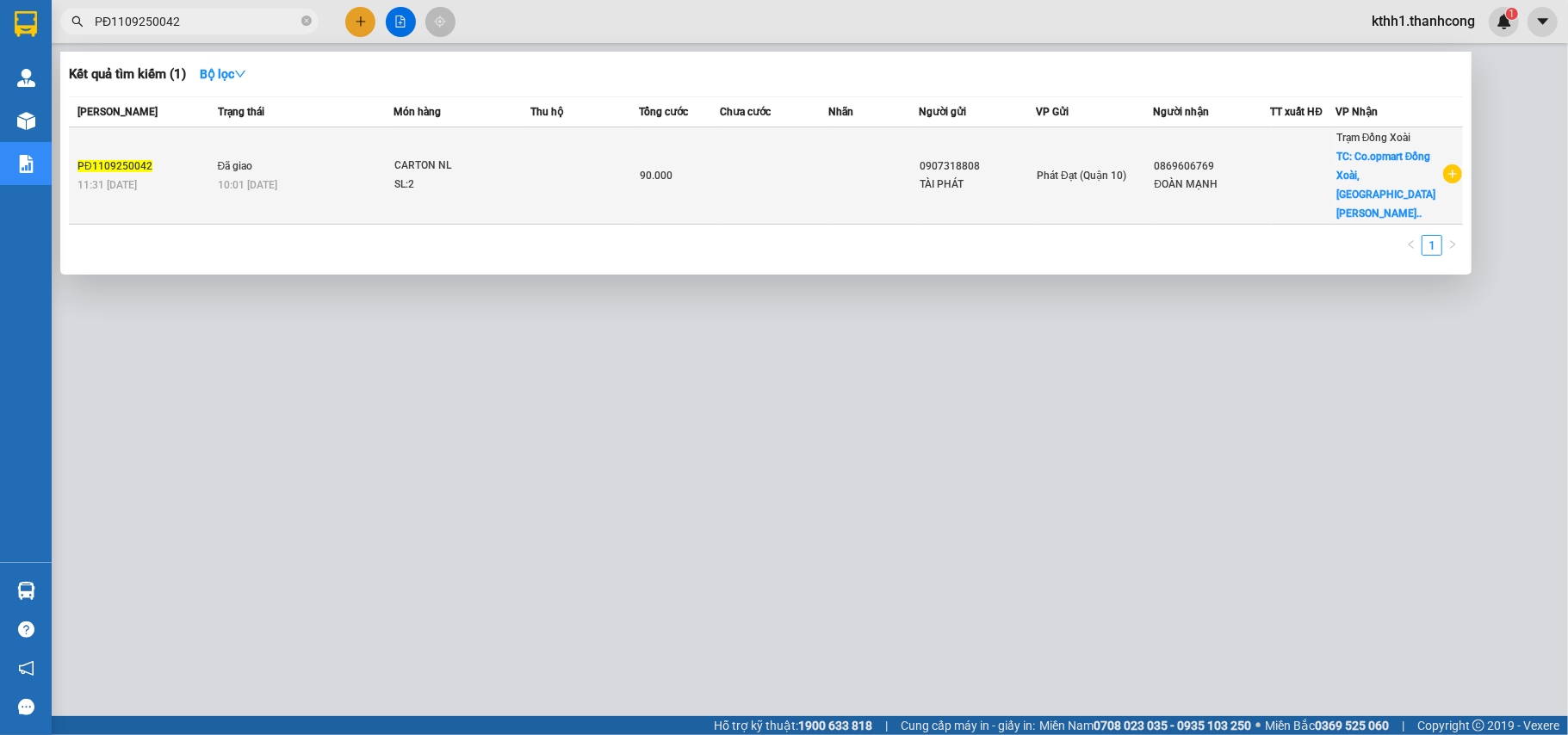
click at [1206, 175] on div "ĐOÀN MẠNH" at bounding box center [1211, 184] width 116 height 18
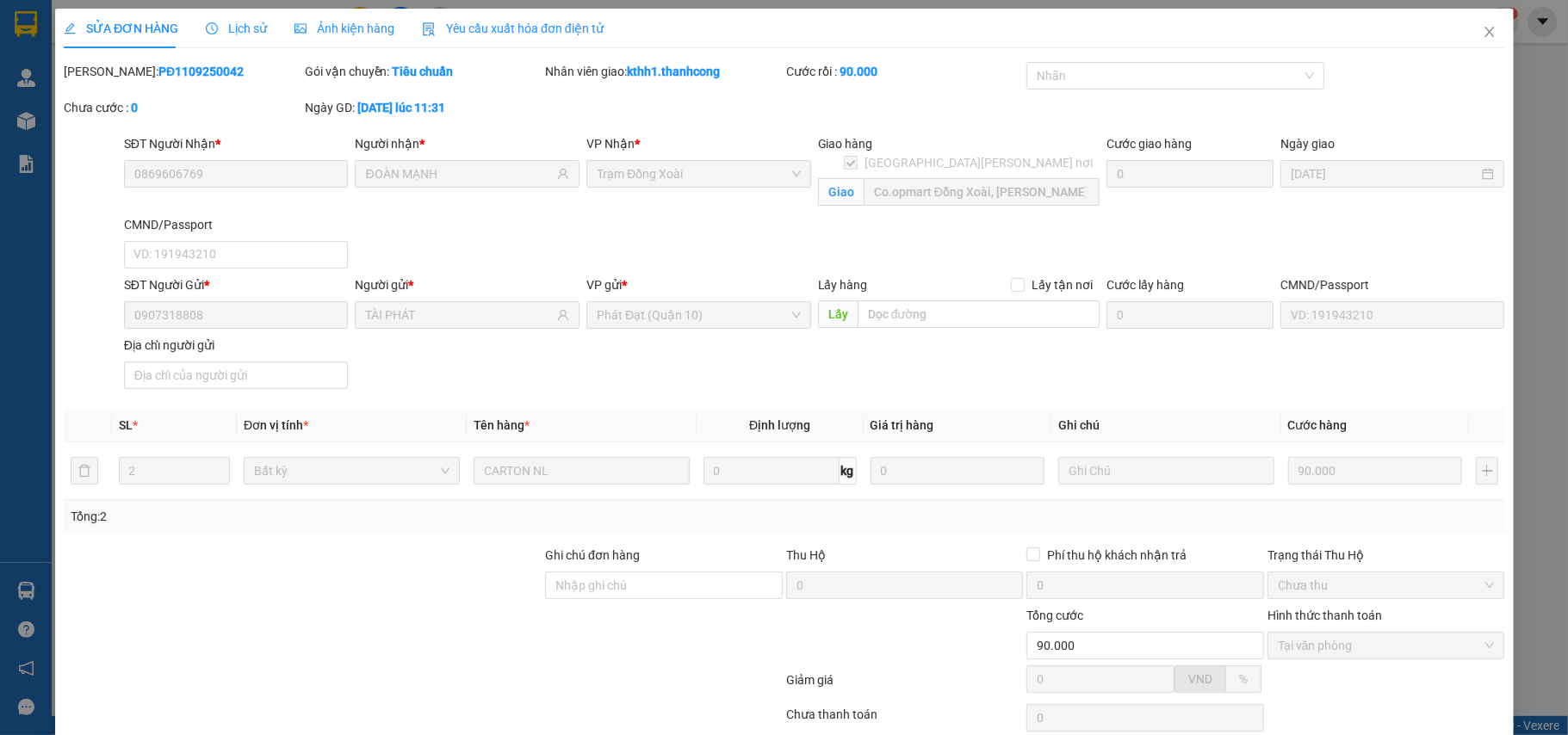
type input "0869606769"
type input "ĐOÀN MẠNH"
checkbox input "true"
type input "Co.opmart Đồng Xoài, [PERSON_NAME][GEOGRAPHIC_DATA], [PERSON_NAME], [GEOGRAPHIC…"
type input "0907318808"
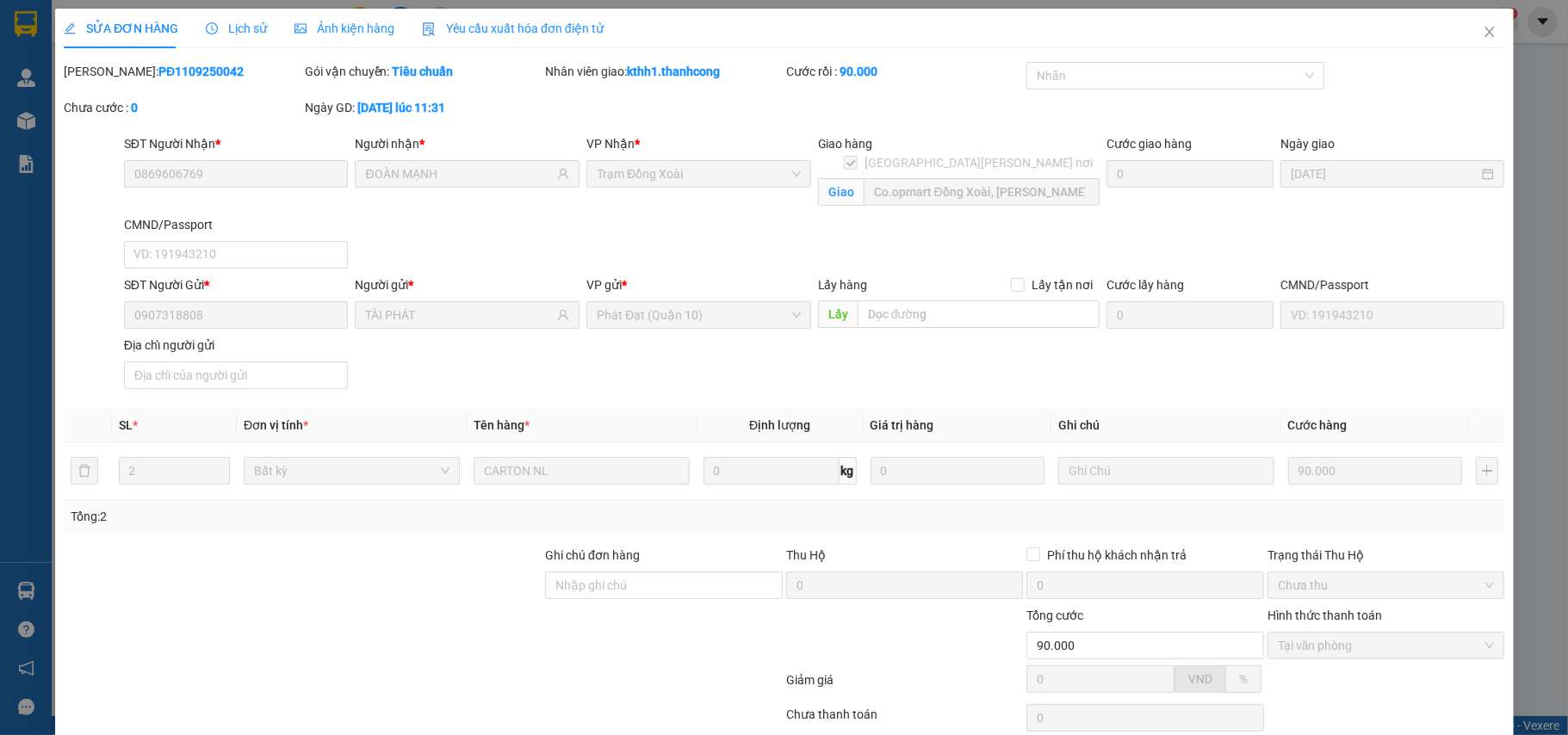
type input "TÀI PHÁT"
type input "90.000"
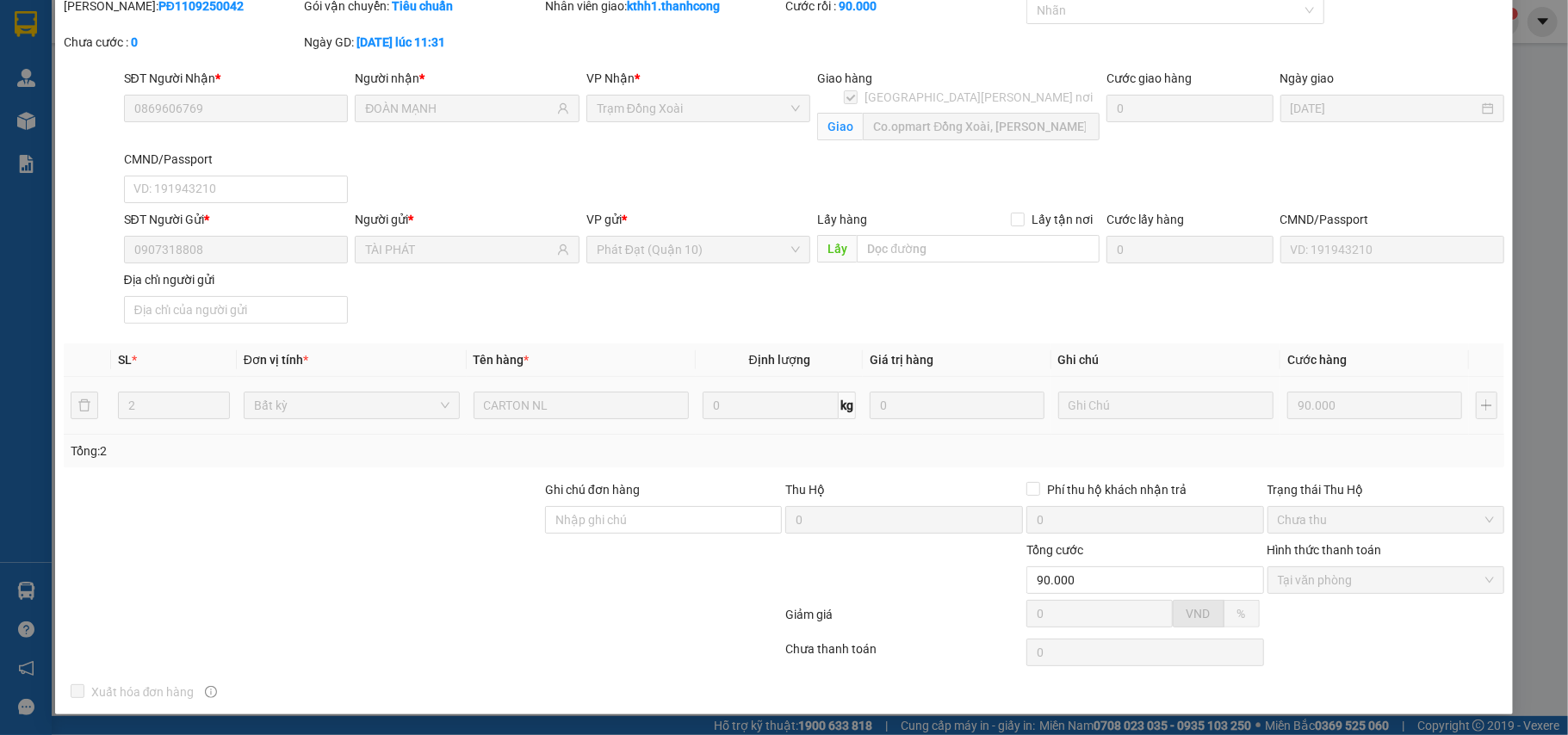
drag, startPoint x: 835, startPoint y: 383, endPoint x: 1288, endPoint y: 73, distance: 548.9
click at [835, 383] on td "0 kg" at bounding box center [779, 405] width 167 height 58
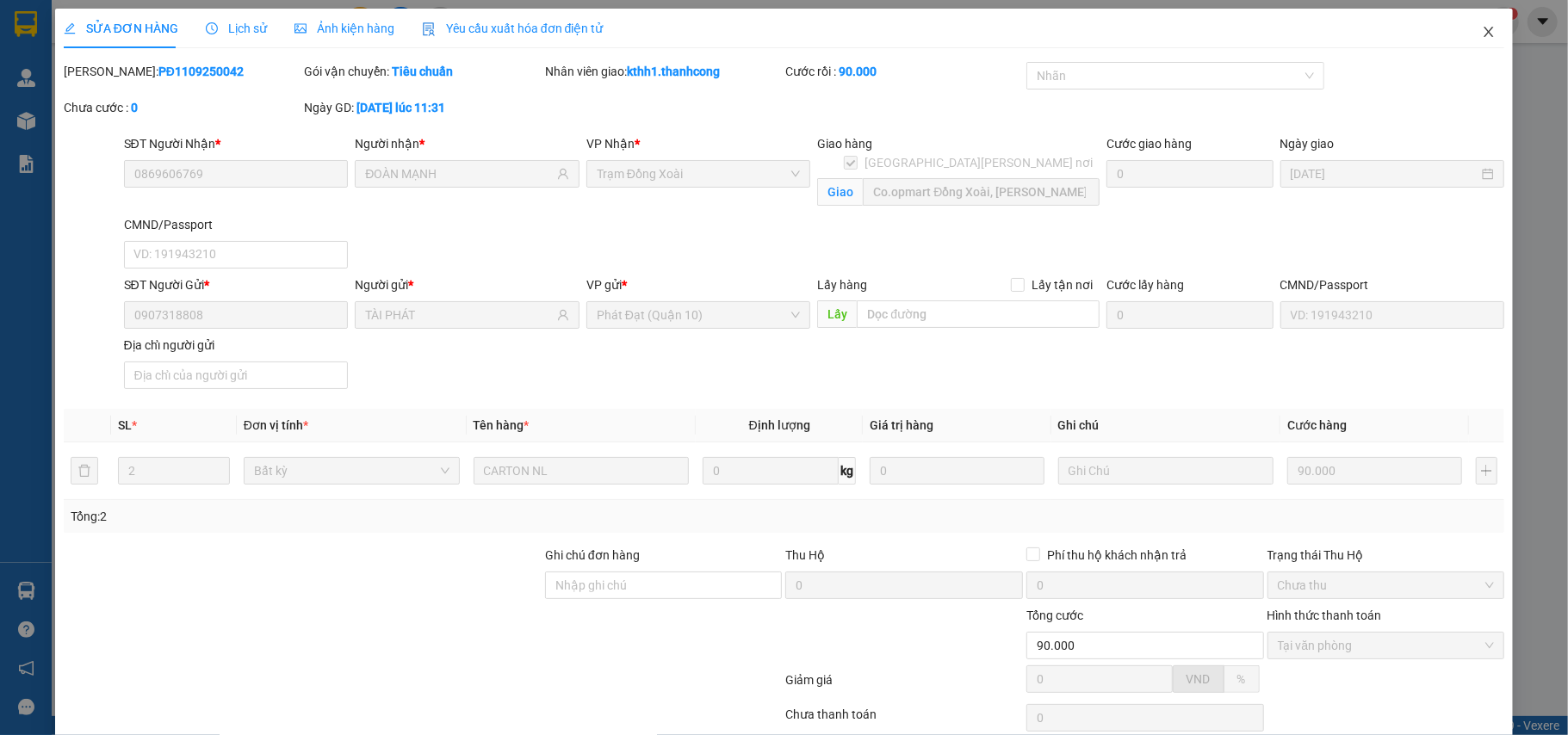
click at [1479, 27] on span "Close" at bounding box center [1488, 33] width 48 height 48
